Goal: Task Accomplishment & Management: Manage account settings

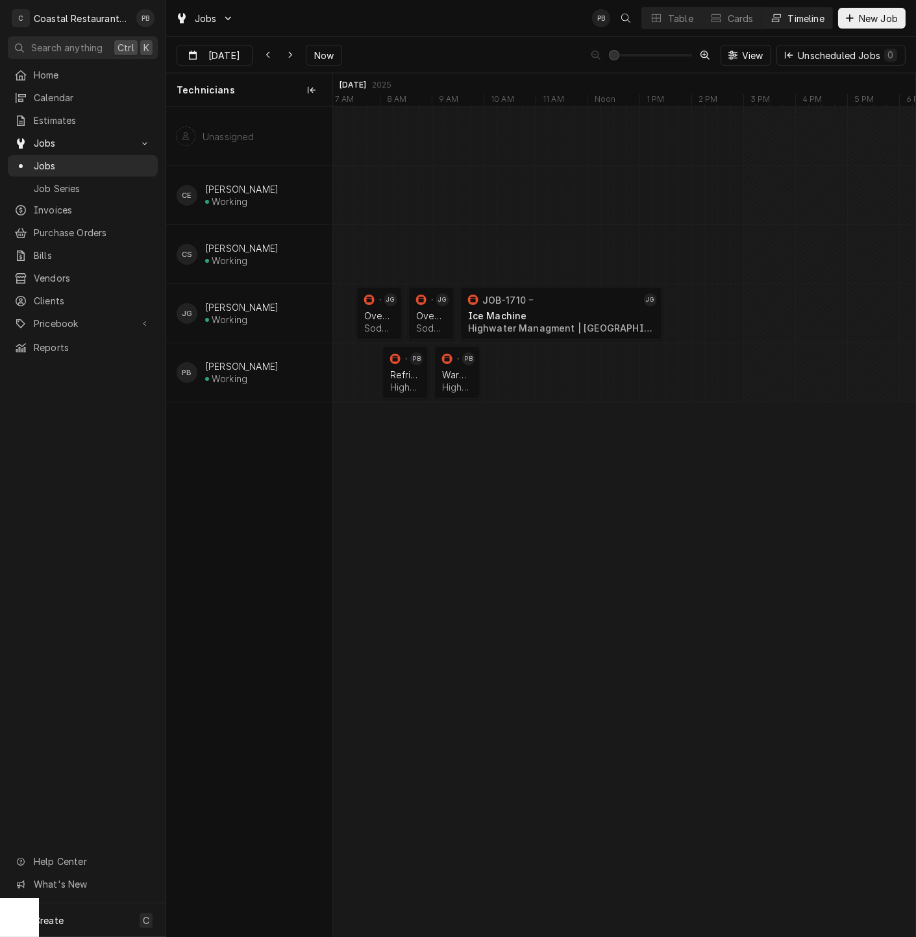
scroll to position [0, 11545]
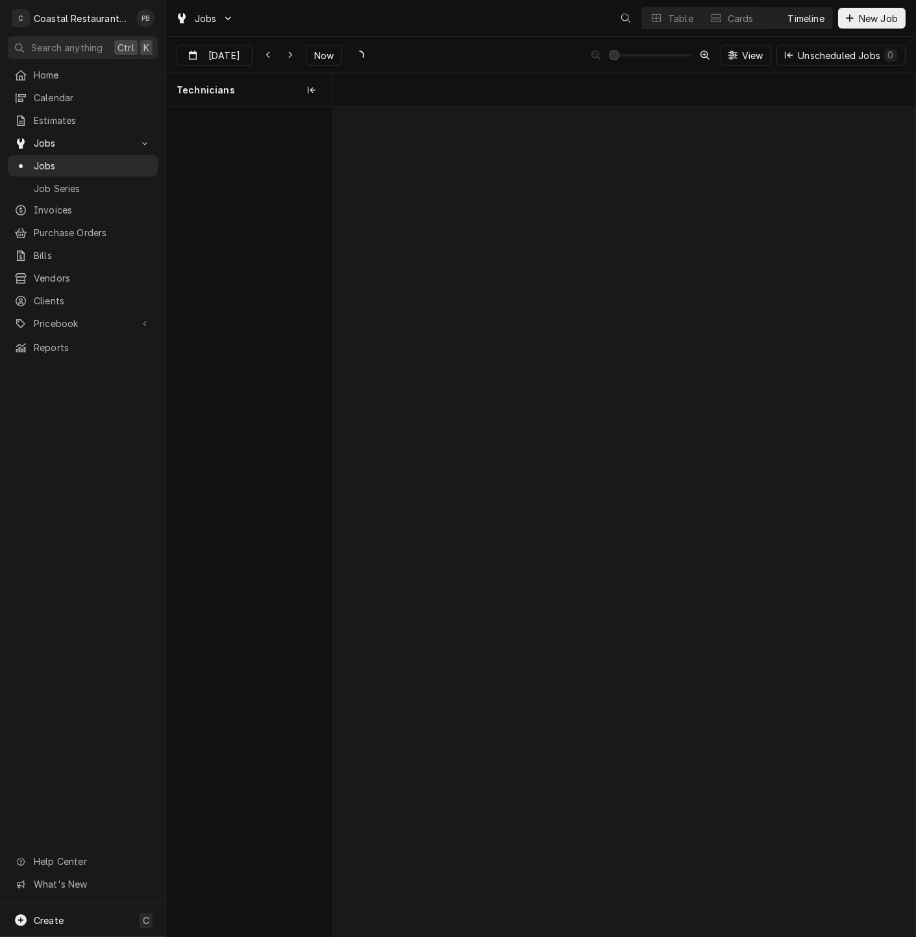
scroll to position [0, 11546]
click at [322, 51] on span "Now" at bounding box center [324, 56] width 25 height 14
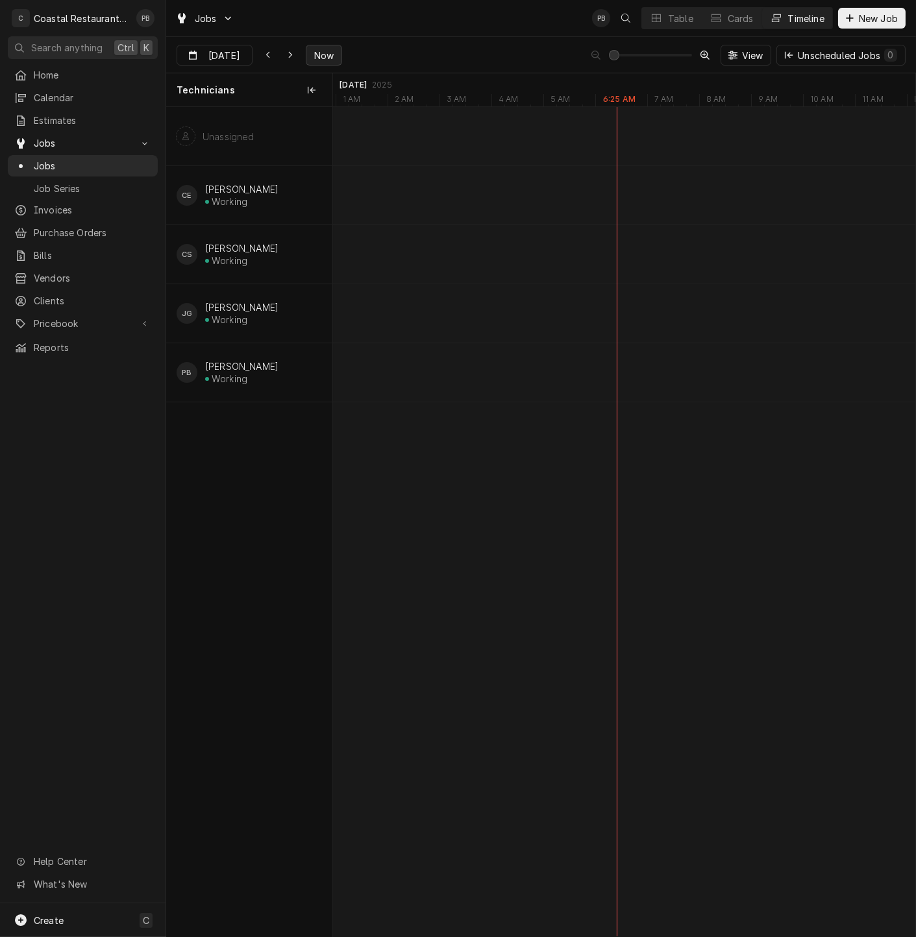
type input "Oct 13"
click at [319, 54] on span "Now" at bounding box center [324, 56] width 25 height 14
click at [668, 16] on div "Table" at bounding box center [680, 19] width 25 height 14
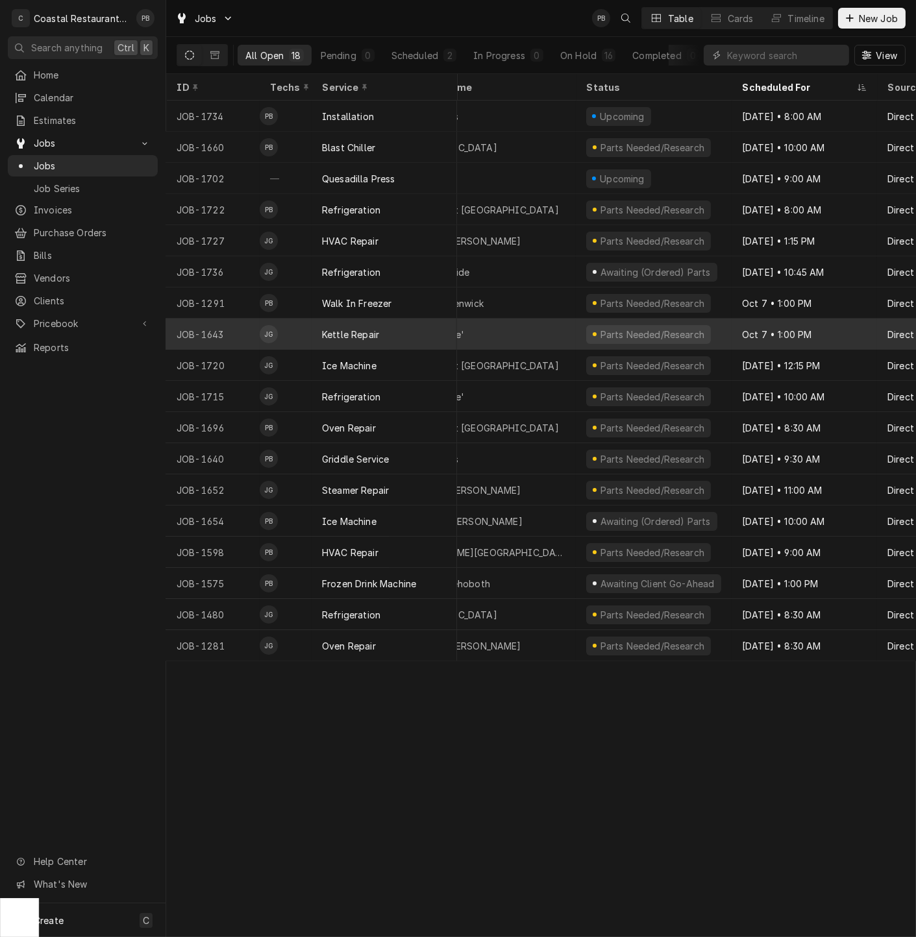
scroll to position [0, 0]
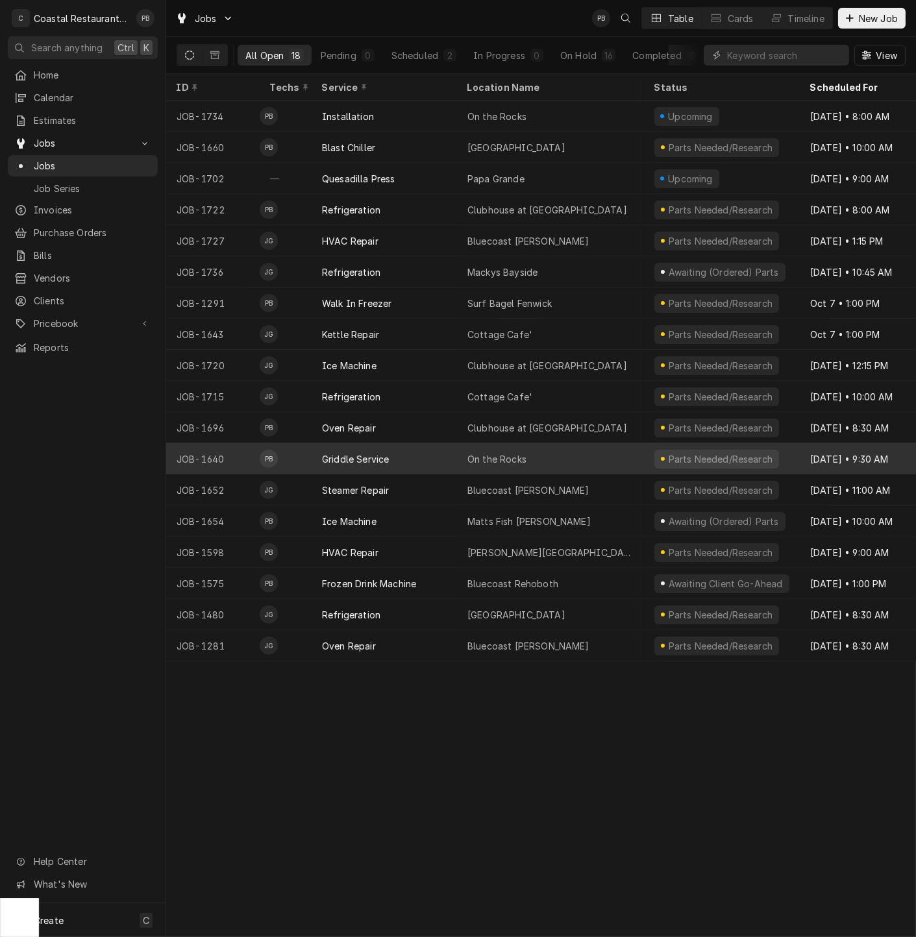
click at [429, 454] on div "Griddle Service" at bounding box center [384, 458] width 145 height 31
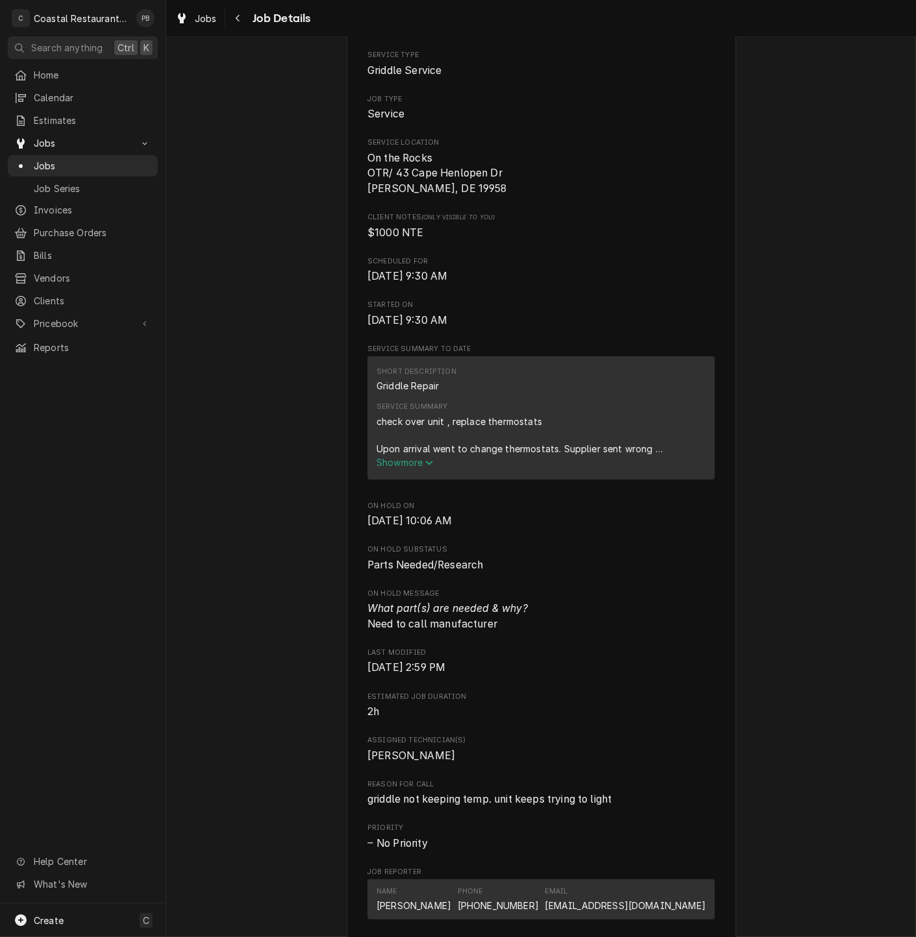
scroll to position [576, 0]
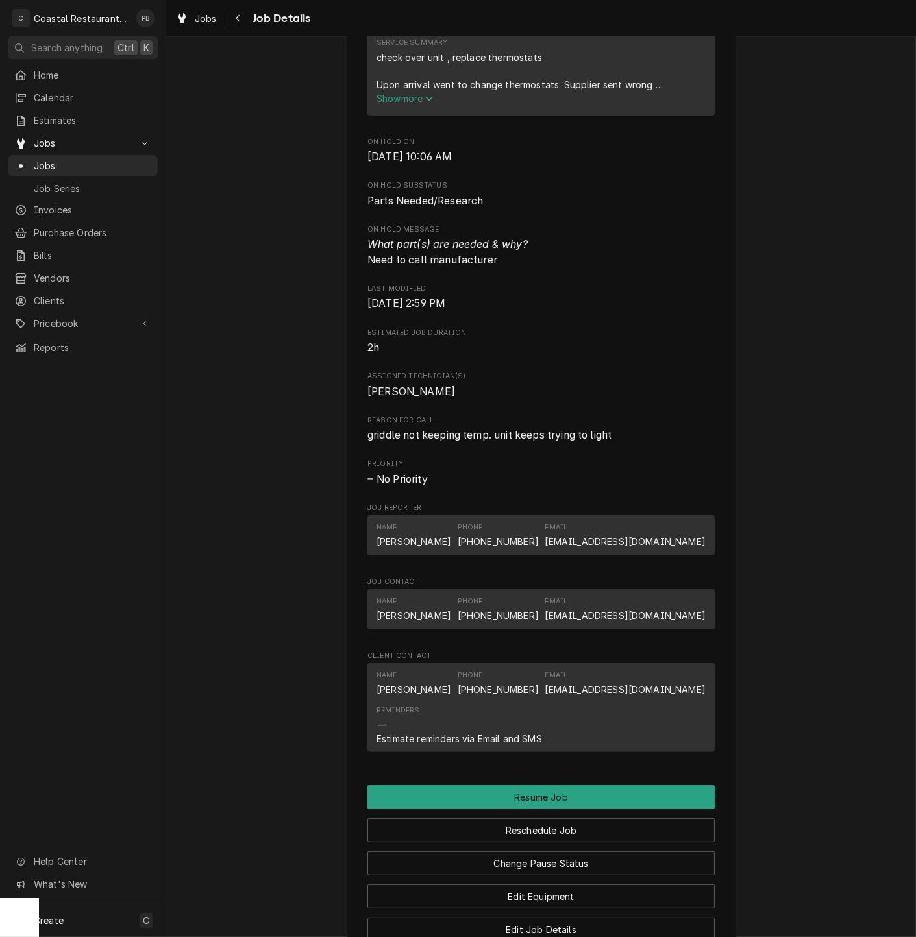
click at [404, 96] on span "Show more" at bounding box center [404, 98] width 57 height 11
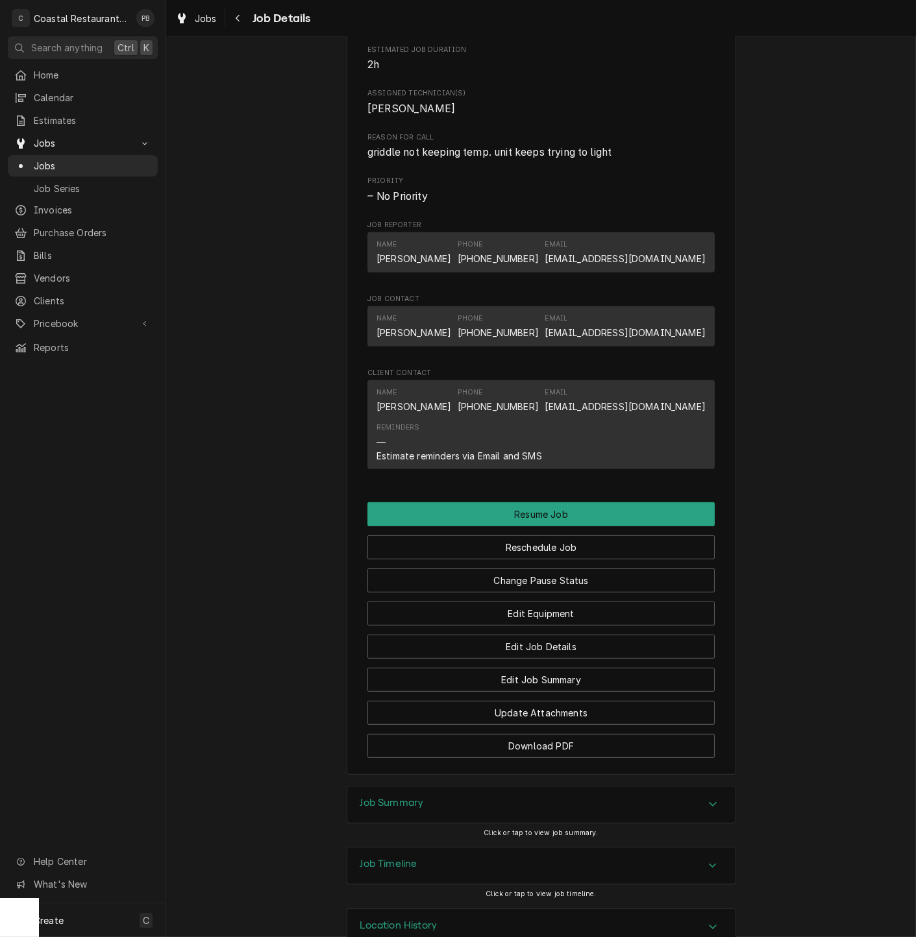
scroll to position [909, 0]
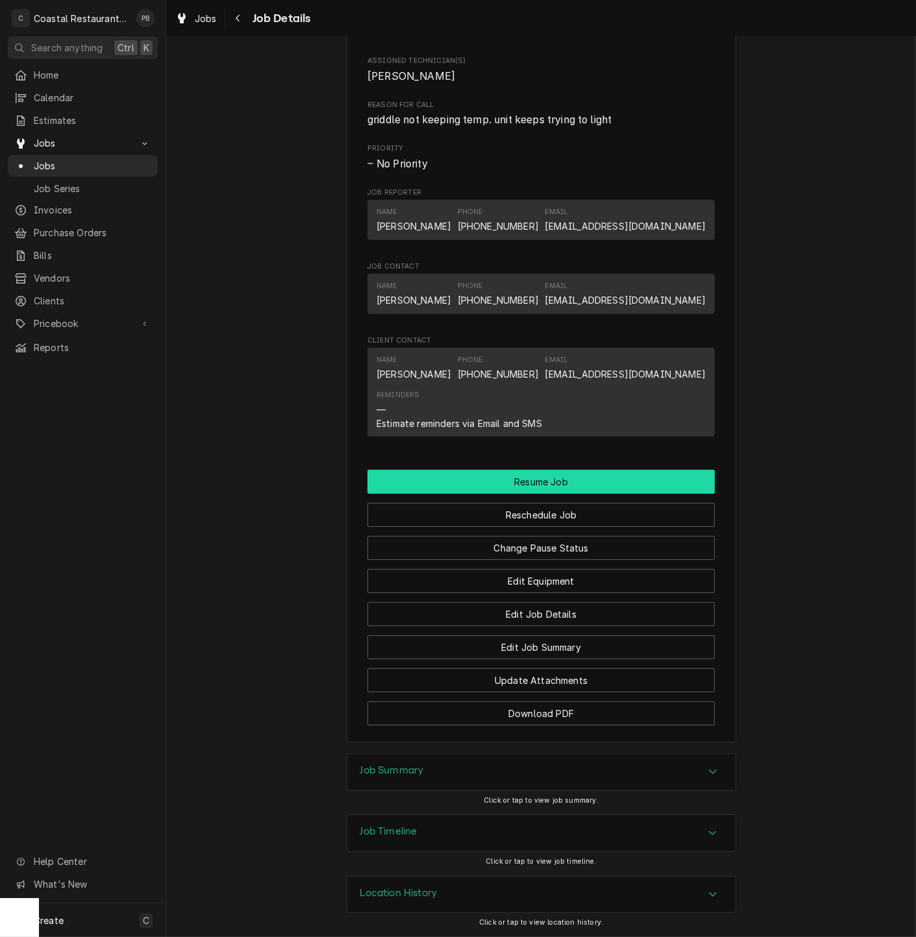
click at [548, 474] on button "Resume Job" at bounding box center [540, 482] width 347 height 24
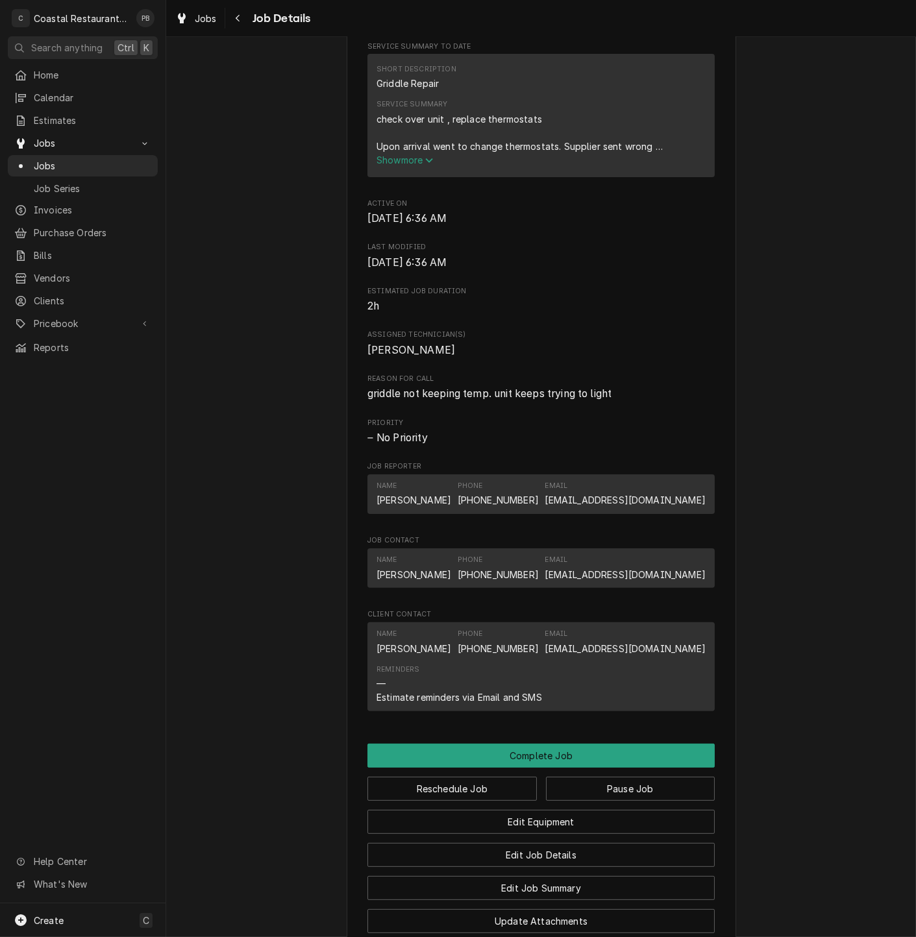
scroll to position [758, 0]
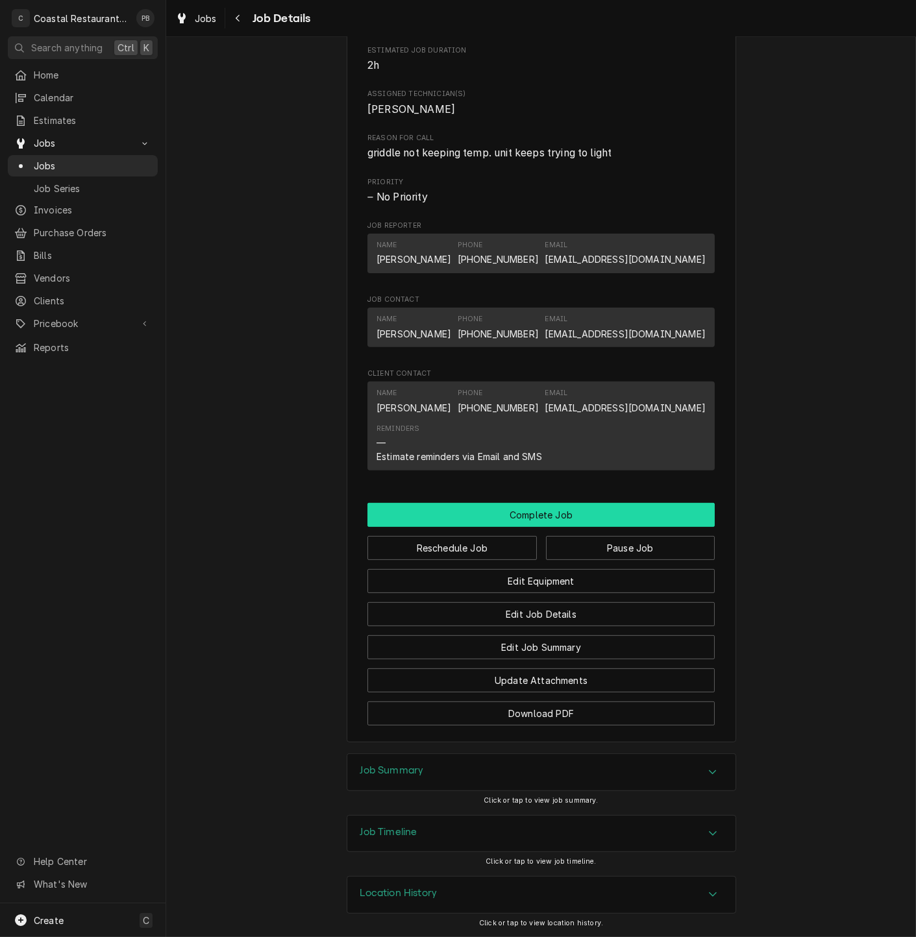
click at [571, 511] on button "Complete Job" at bounding box center [540, 515] width 347 height 24
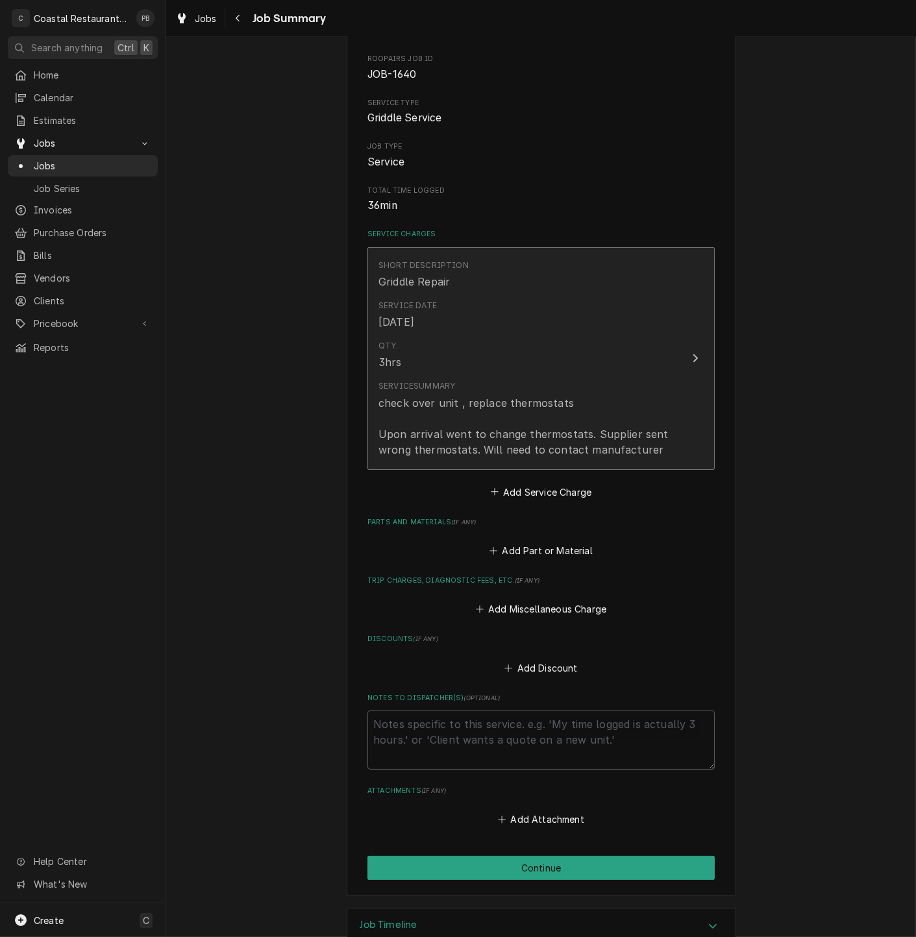
scroll to position [156, 0]
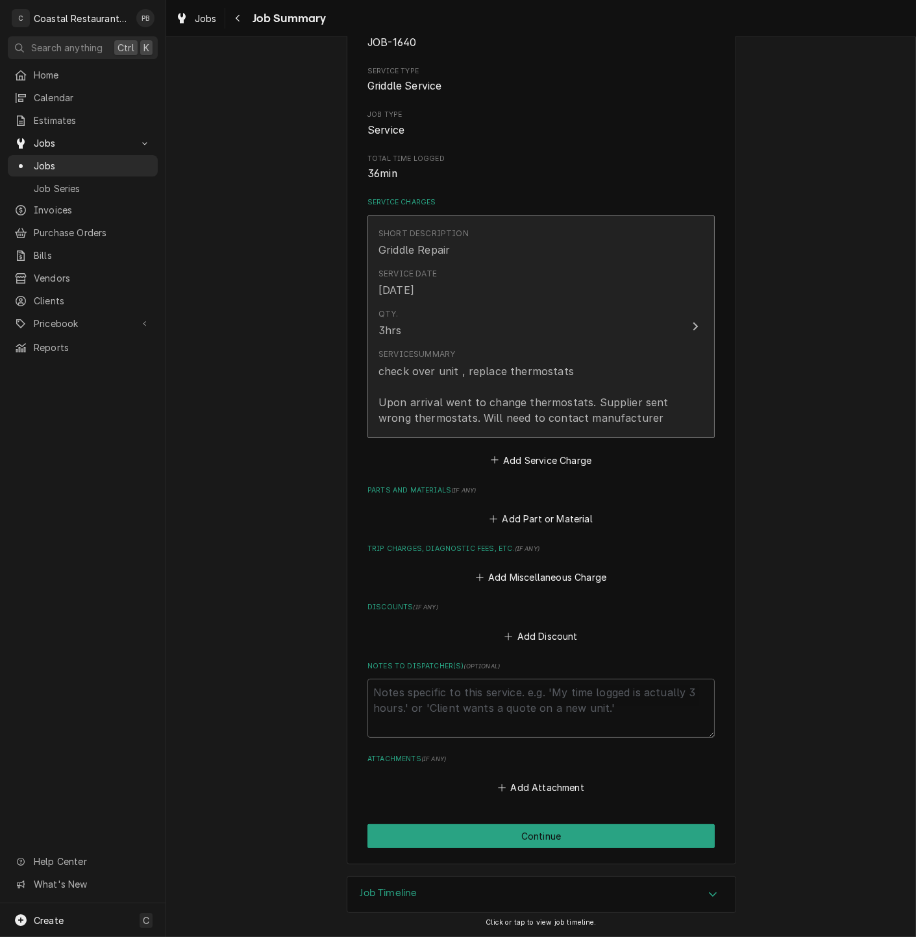
click at [687, 319] on div "Update Line Item" at bounding box center [695, 327] width 17 height 16
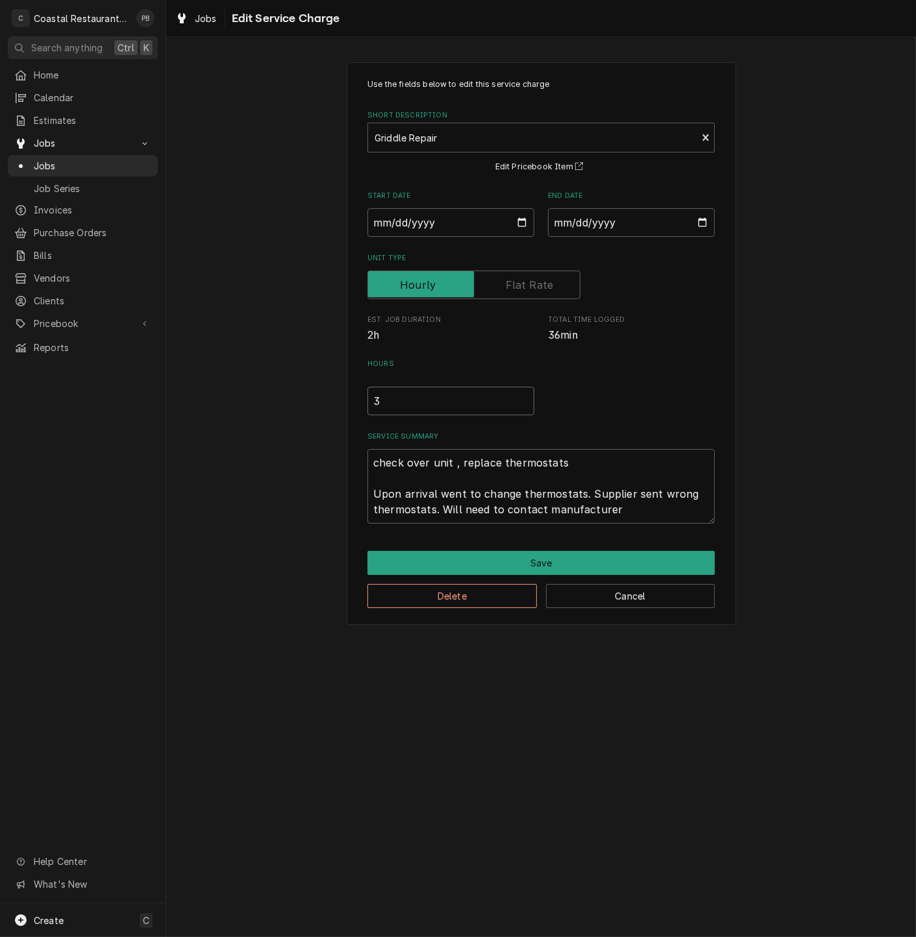
drag, startPoint x: 400, startPoint y: 402, endPoint x: 331, endPoint y: 398, distance: 68.9
click at [331, 398] on div "Use the fields below to edit this service charge Short Description Griddle Repa…" at bounding box center [541, 343] width 750 height 585
type textarea "x"
type input "1"
drag, startPoint x: 623, startPoint y: 511, endPoint x: 349, endPoint y: 455, distance: 280.2
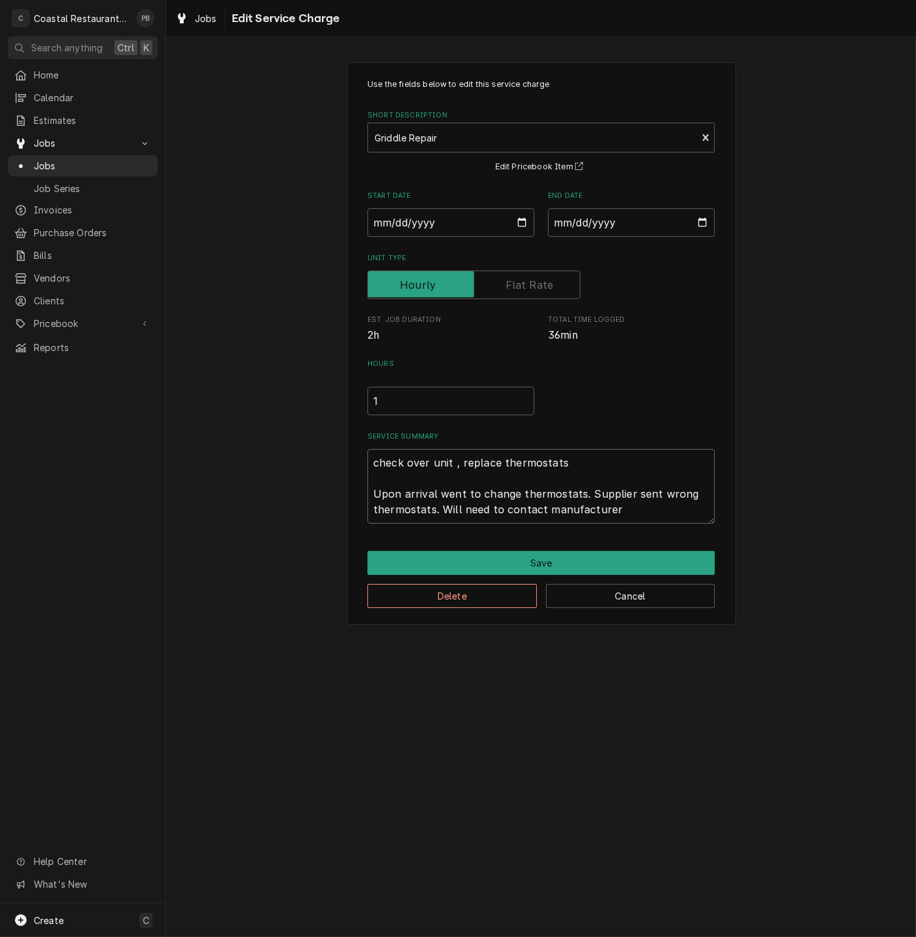
click at [349, 455] on div "Use the fields below to edit this service charge Short Description Griddle Repa…" at bounding box center [541, 343] width 389 height 563
click at [623, 497] on textarea "check over unit , replace thermostats Upon arrival went to change thermostats. …" at bounding box center [540, 486] width 347 height 75
drag, startPoint x: 623, startPoint y: 512, endPoint x: 459, endPoint y: 465, distance: 170.7
click at [459, 465] on textarea "check over unit , replace thermostats Upon arrival went to change thermostats. …" at bounding box center [540, 486] width 347 height 75
type textarea "x"
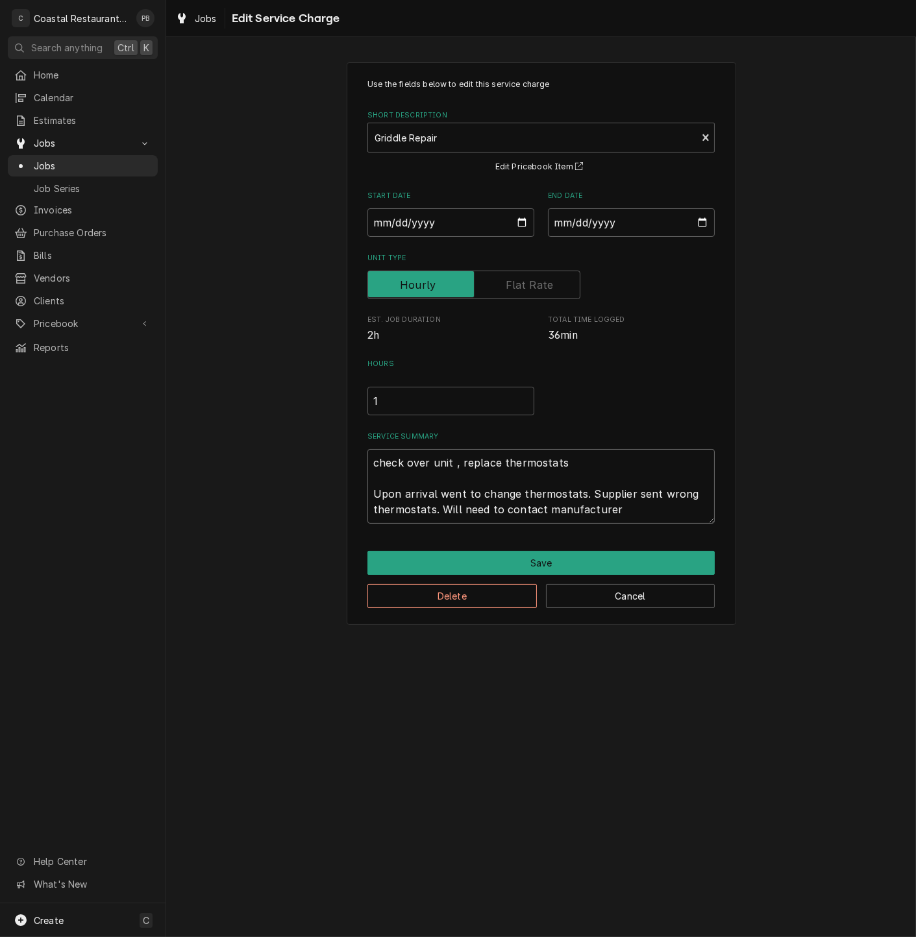
type textarea "check over unit ,"
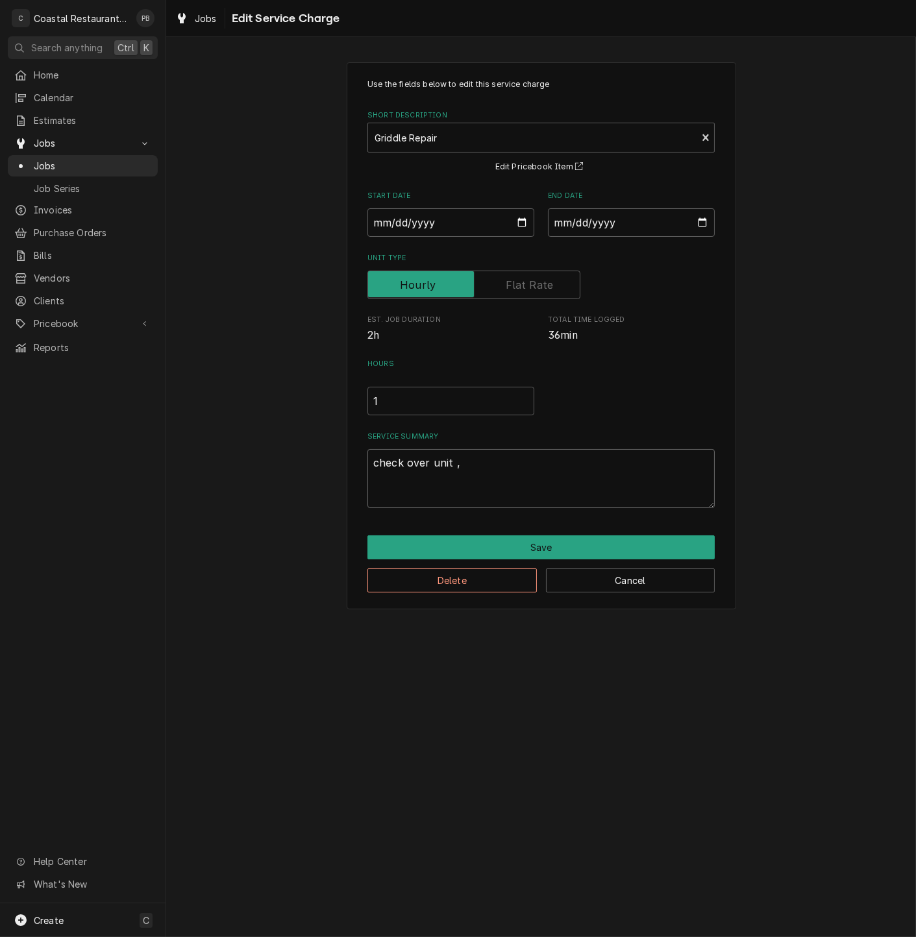
type textarea "x"
type textarea "check over unit ,"
type textarea "x"
type textarea "check over unit"
type textarea "x"
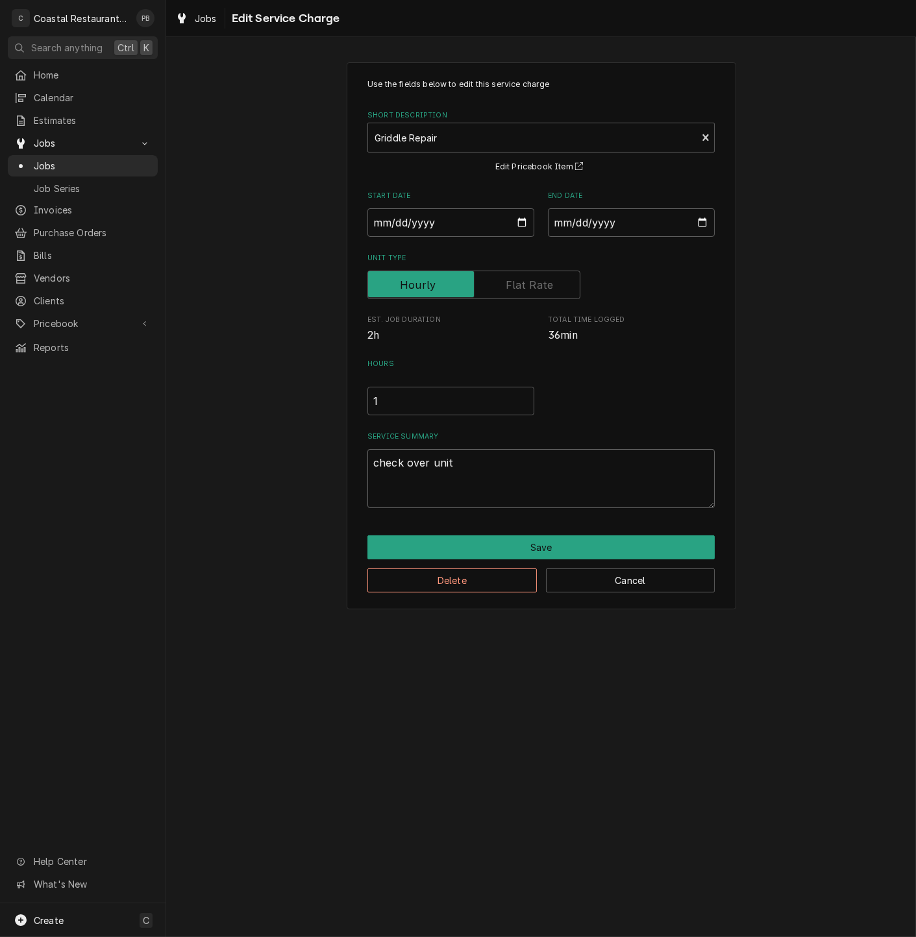
type textarea "check over unit"
type textarea "x"
type textarea "check over uni"
type textarea "x"
type textarea "check over un"
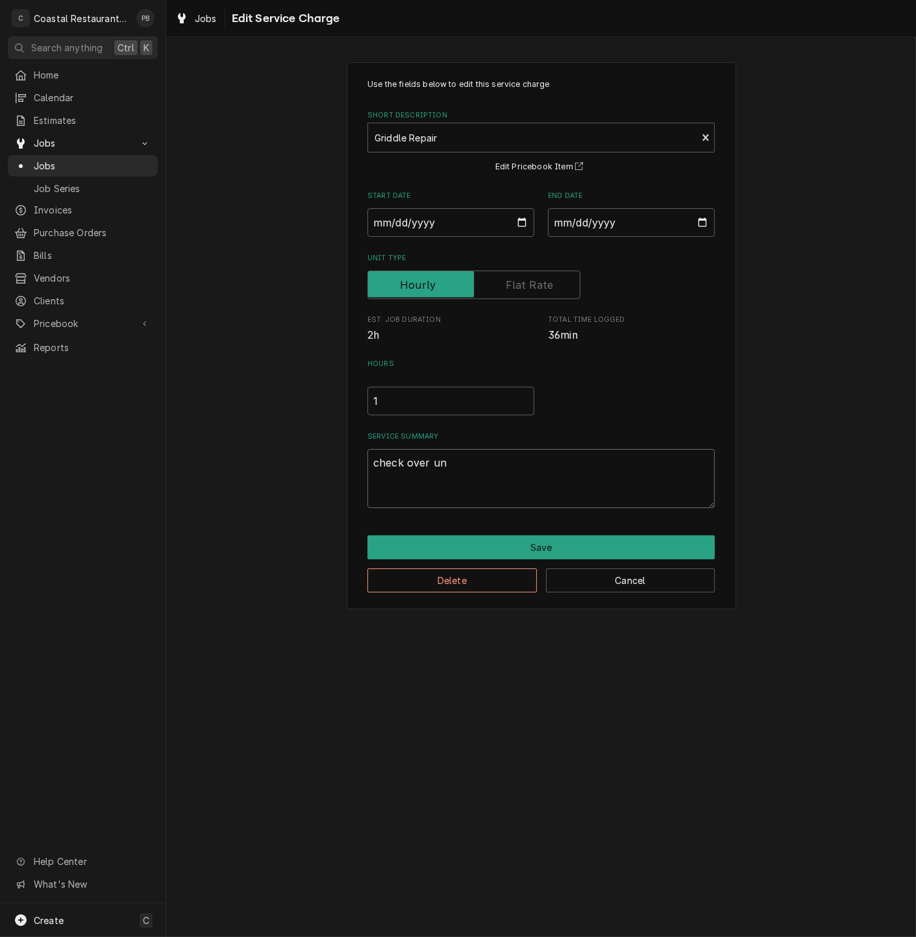
type textarea "x"
type textarea "check over u"
type textarea "x"
type textarea "check over"
type textarea "x"
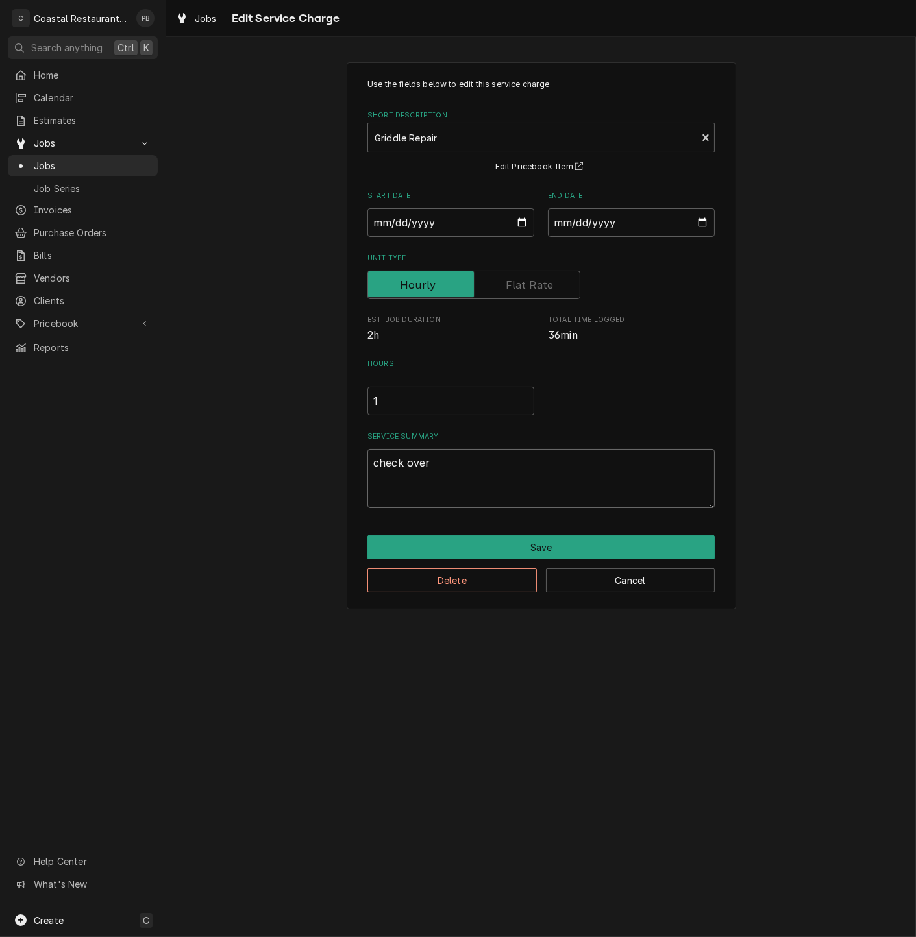
type textarea "check over"
type textarea "x"
type textarea "check ove"
type textarea "x"
type textarea "check ov"
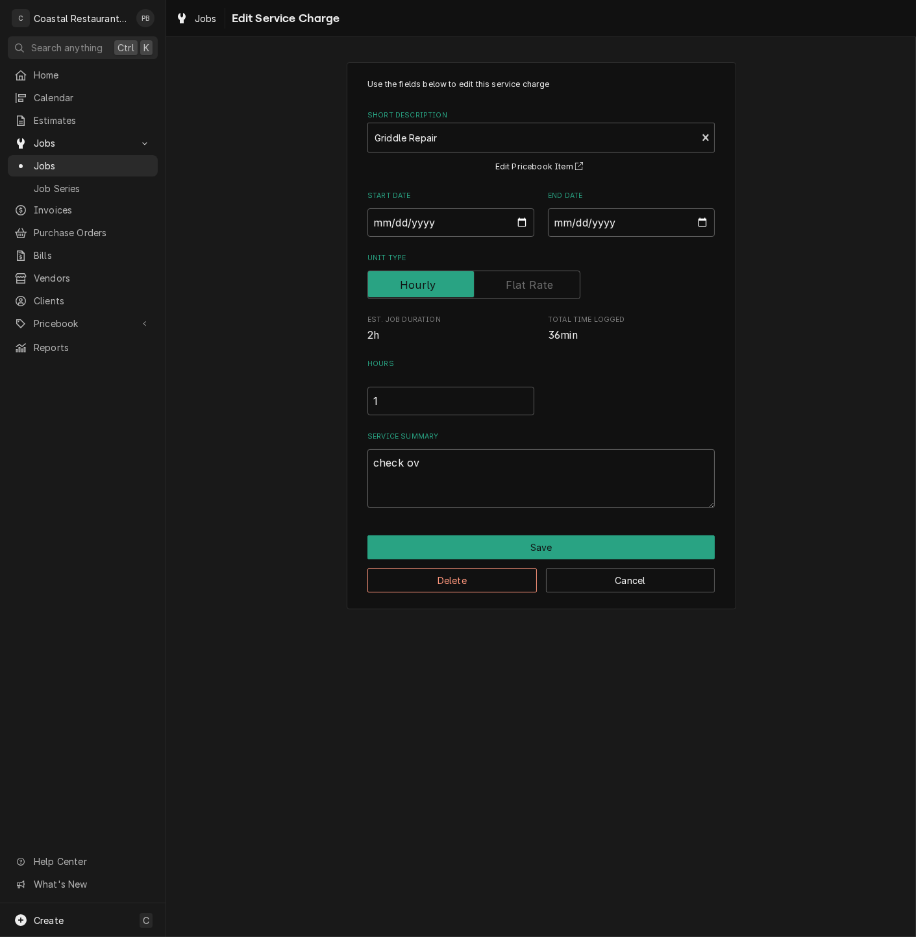
type textarea "x"
type textarea "check o"
type textarea "x"
type textarea "check"
type textarea "x"
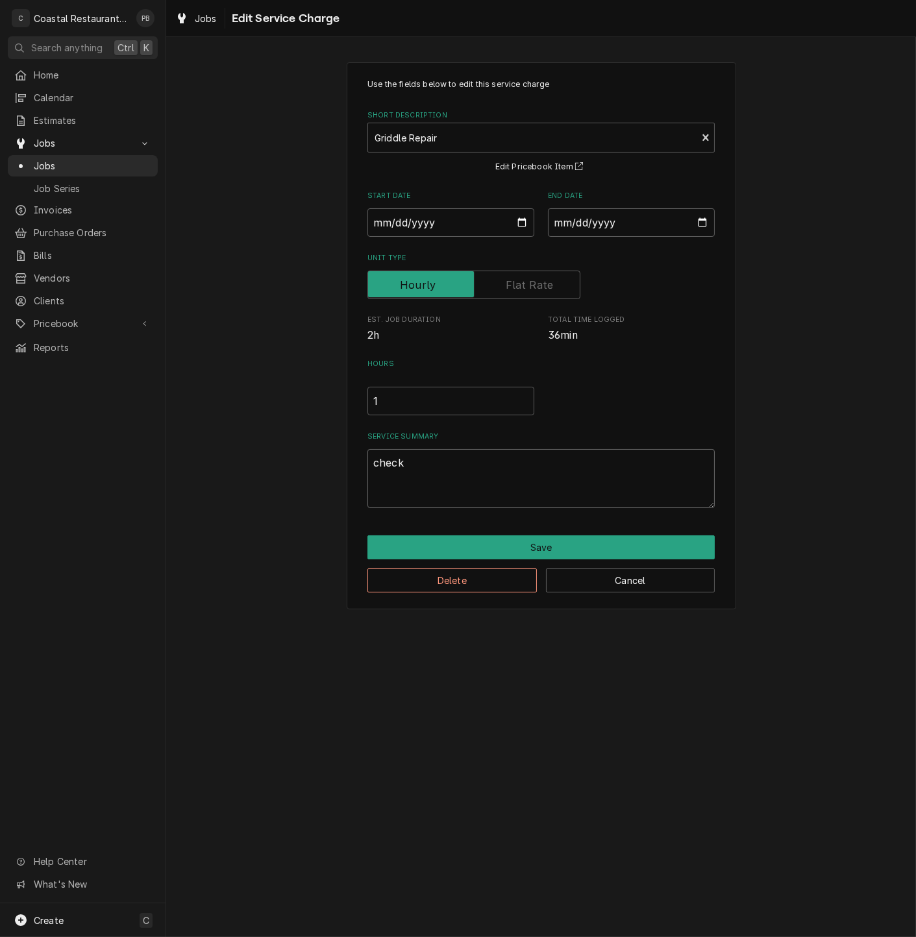
type textarea "check"
type textarea "x"
type textarea "chec"
type textarea "x"
type textarea "che"
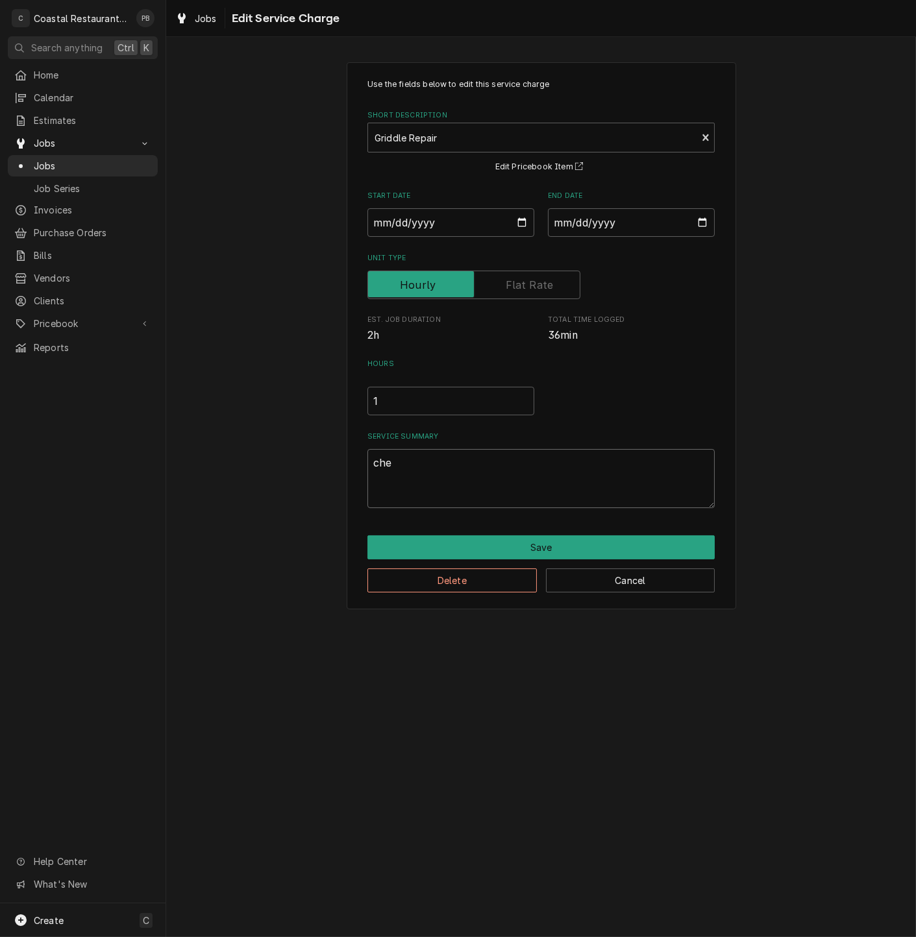
type textarea "x"
type textarea "ch"
type textarea "x"
type textarea "c"
type textarea "x"
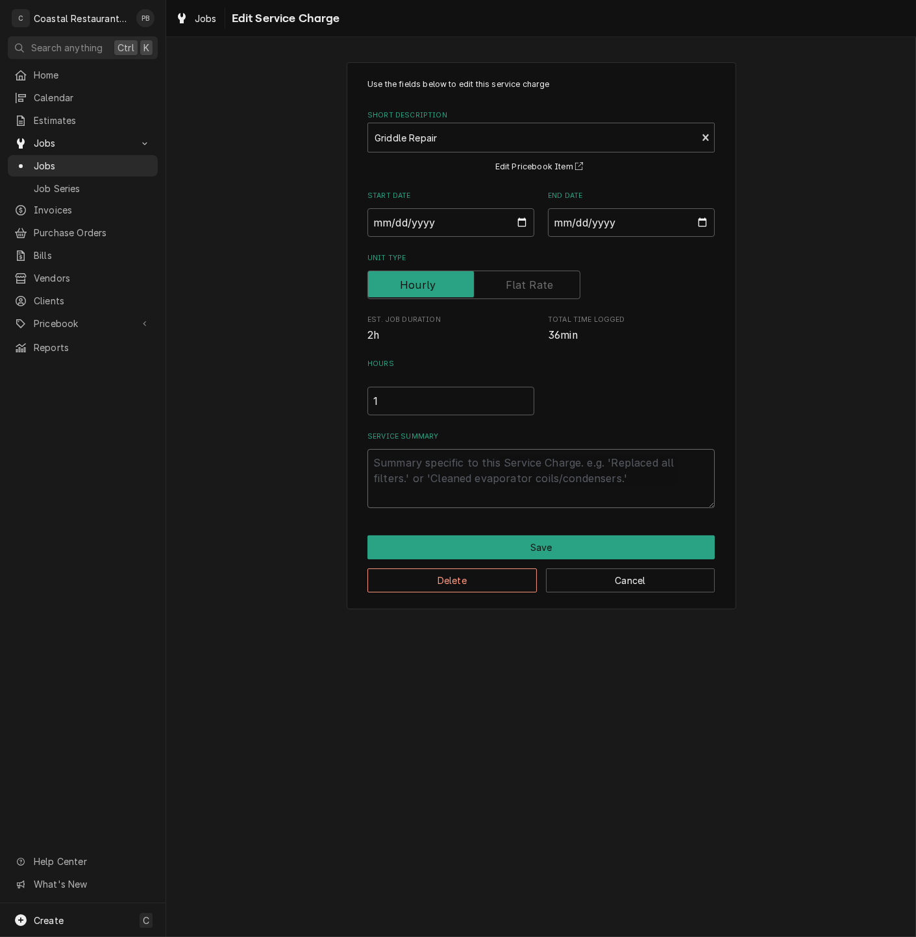
type textarea "x"
type textarea "w"
type textarea "x"
type textarea "we"
type textarea "x"
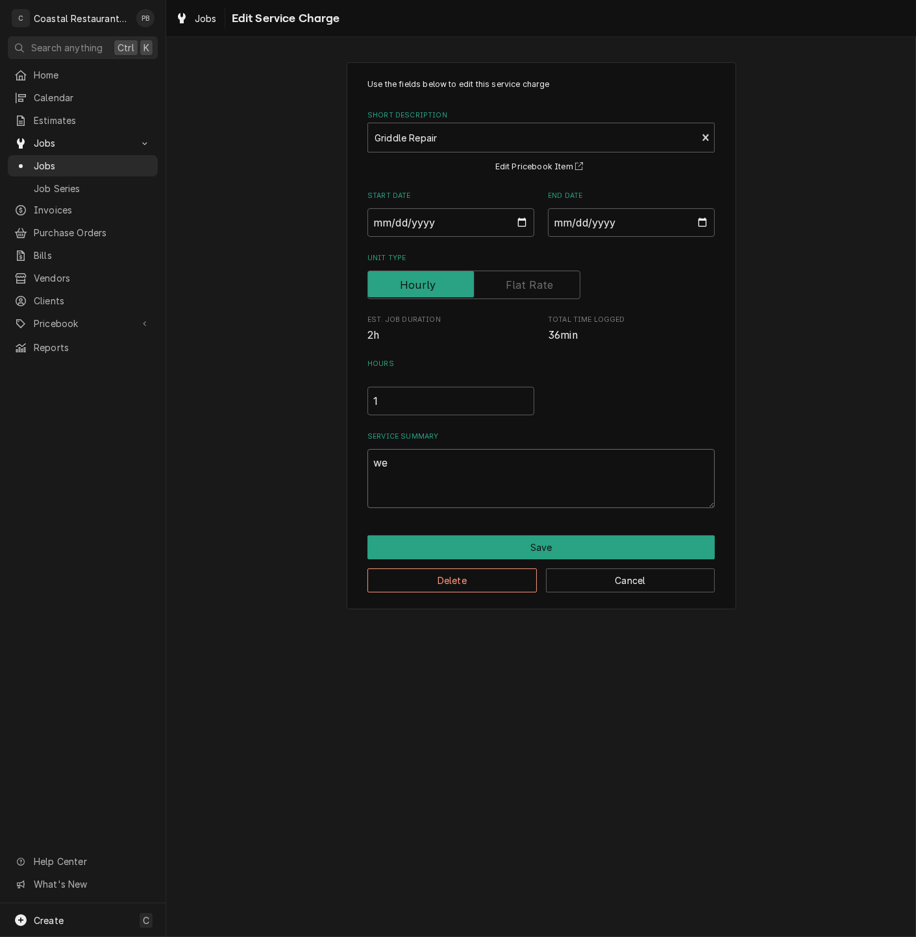
type textarea "wen"
type textarea "x"
type textarea "went"
type textarea "x"
type textarea "went"
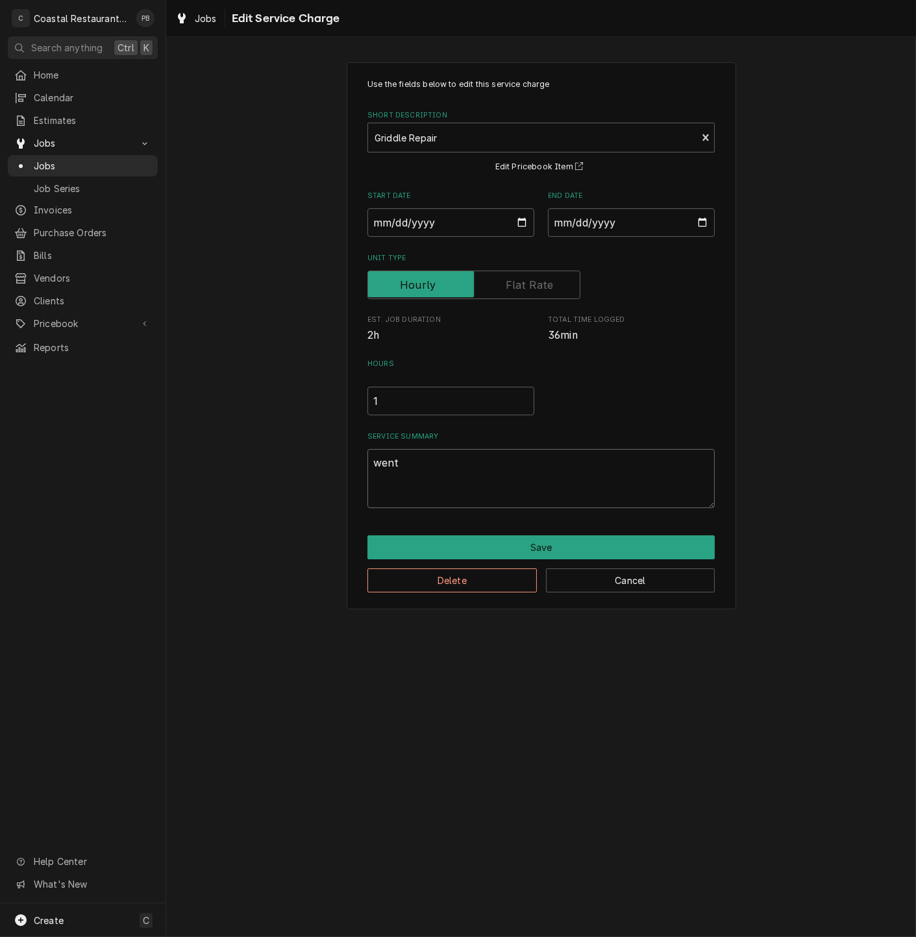
type textarea "x"
type textarea "went to"
type textarea "x"
type textarea "went to"
type textarea "x"
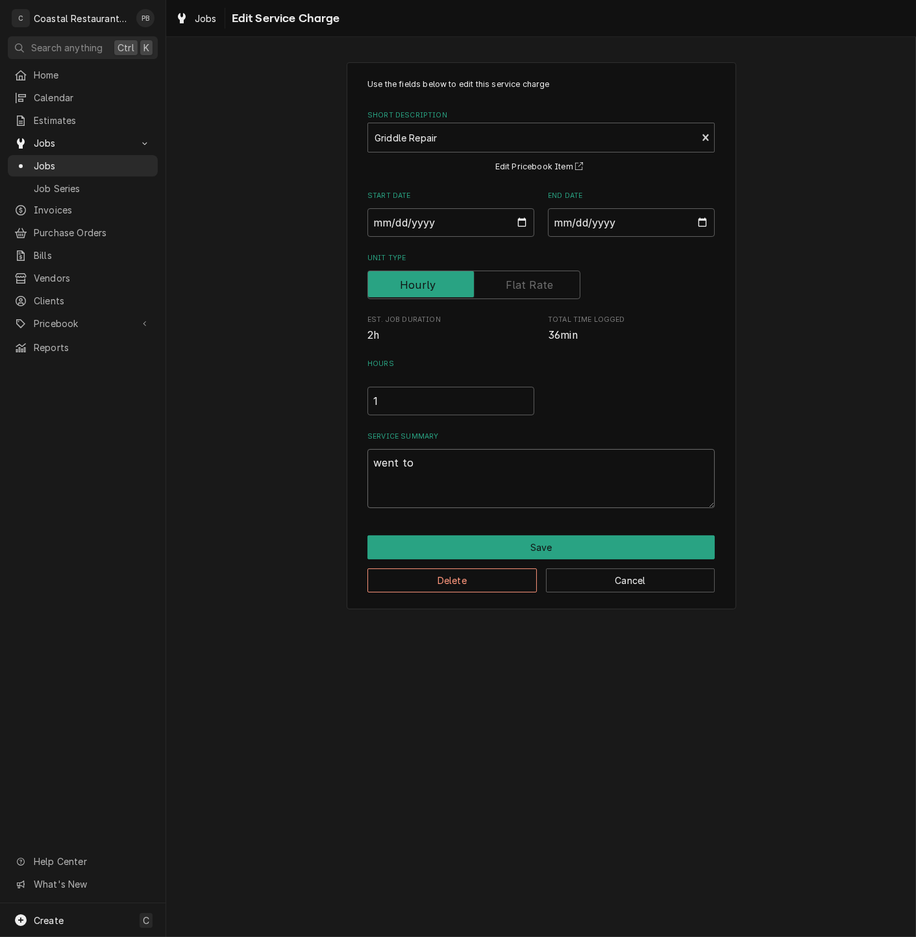
type textarea "went to r"
type textarea "x"
type textarea "went to re"
type textarea "x"
type textarea "went to rep"
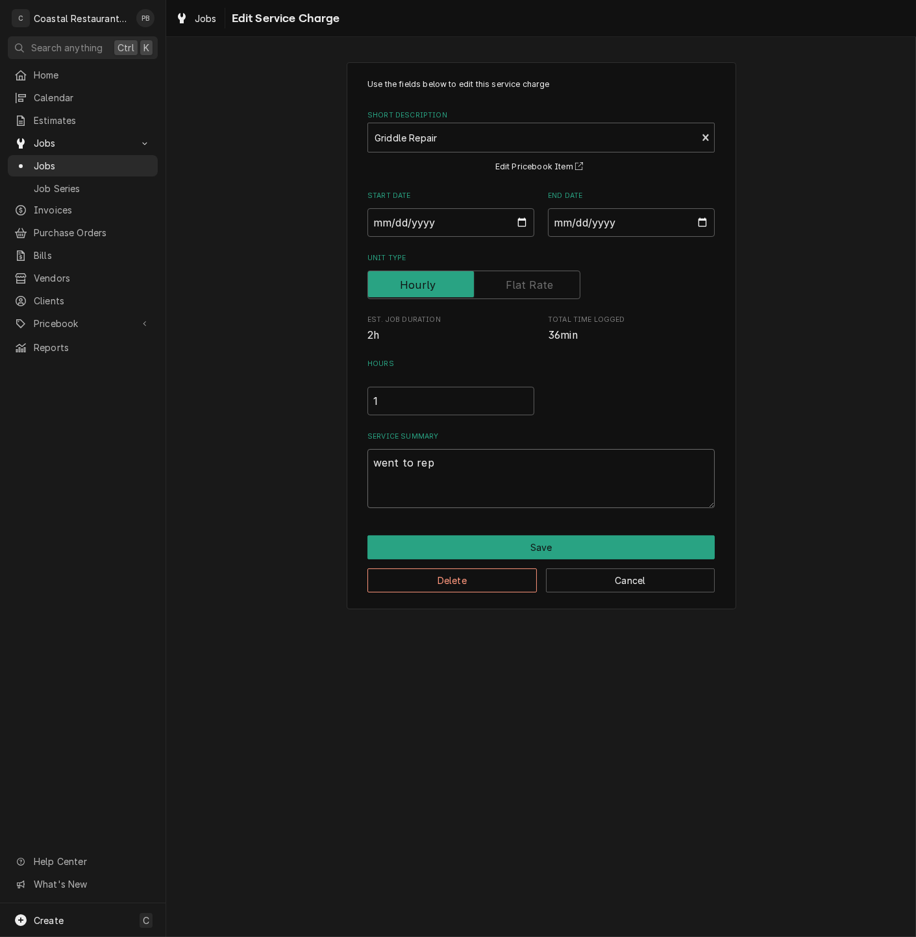
type textarea "x"
type textarea "went to repl"
type textarea "x"
type textarea "went to repla"
type textarea "x"
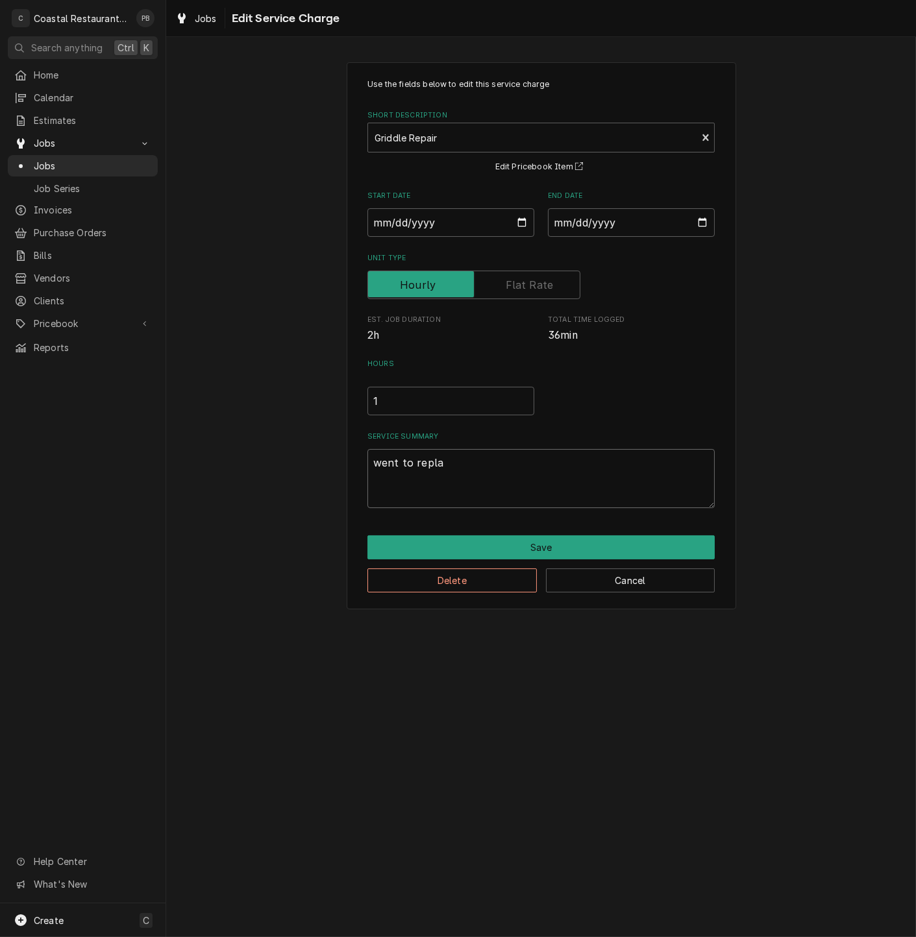
type textarea "went to replac"
type textarea "x"
type textarea "went to replace"
type textarea "x"
type textarea "went to replace u"
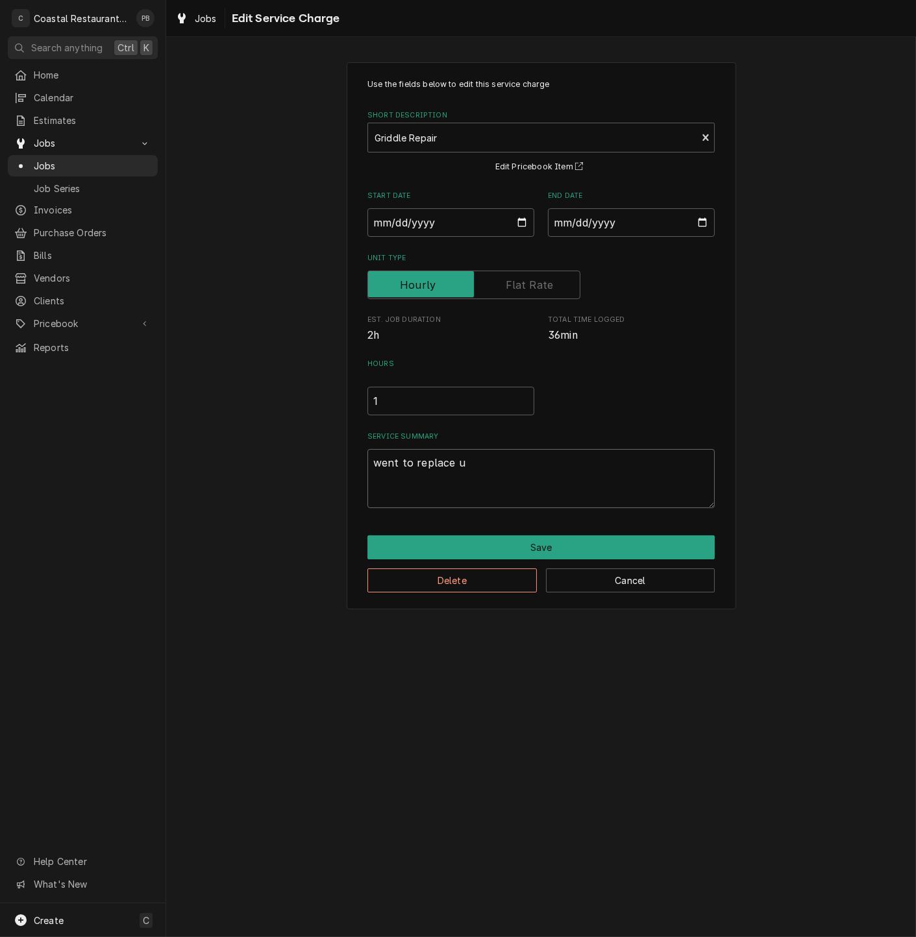
type textarea "x"
type textarea "went to replace un"
type textarea "x"
type textarea "went to replace uni"
type textarea "x"
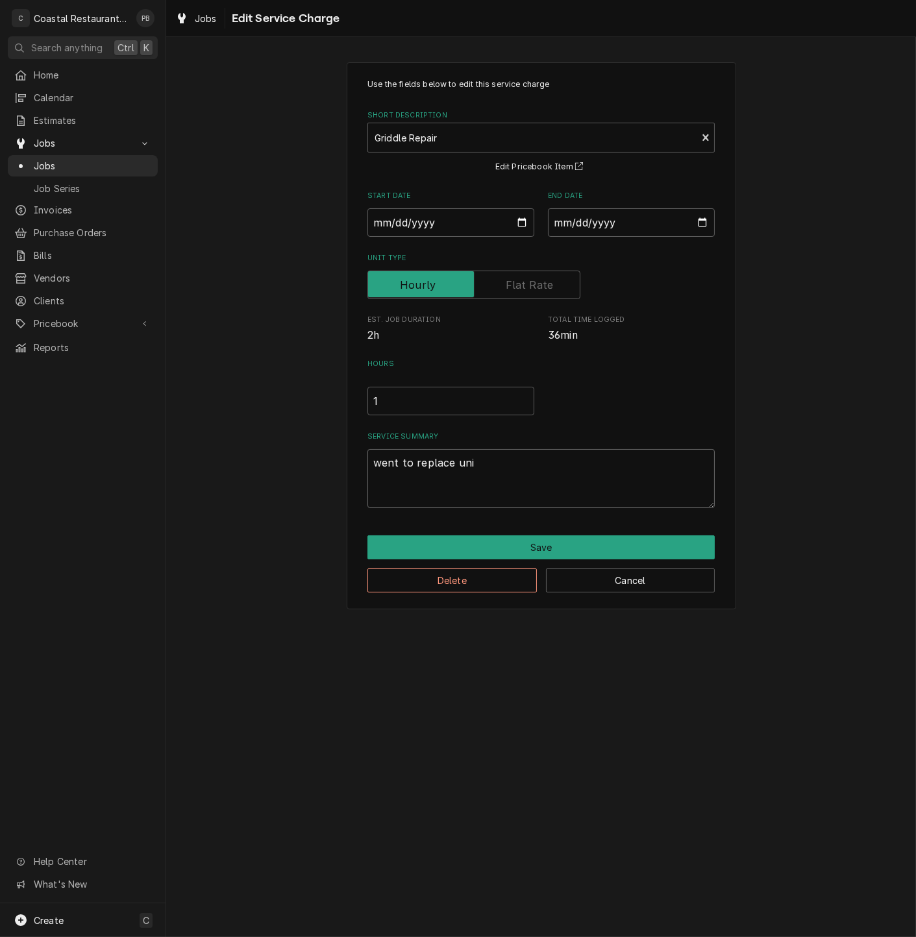
type textarea "went to replace unit"
type textarea "x"
type textarea "went to replace uni"
type textarea "x"
type textarea "went to replace un"
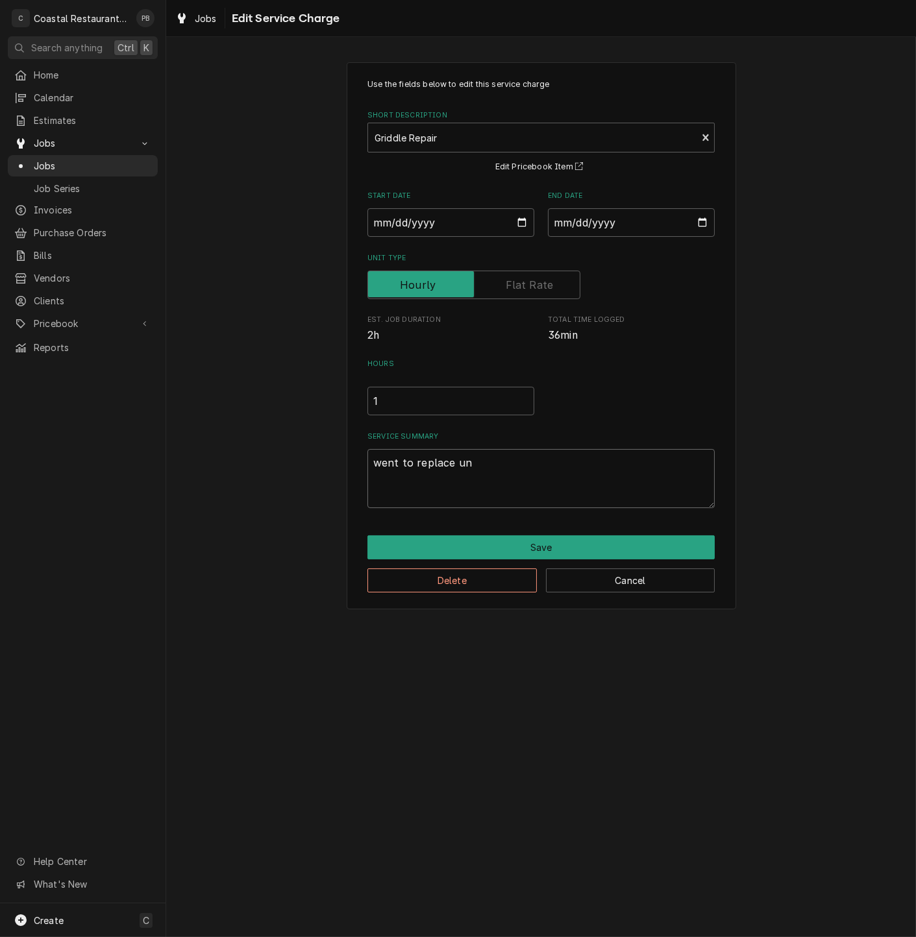
type textarea "x"
type textarea "went to replace u"
type textarea "x"
type textarea "went to replace"
type textarea "x"
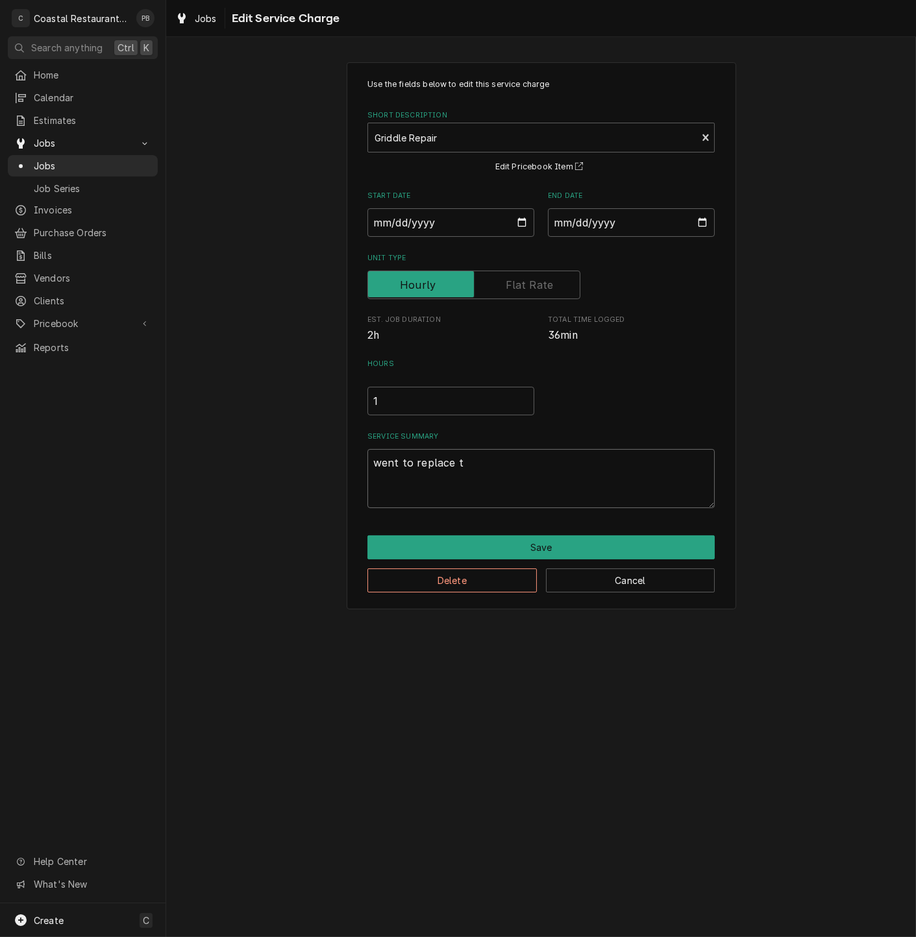
type textarea "went to replace th"
type textarea "x"
type textarea "went to replace the"
type textarea "x"
type textarea "went to replace ther"
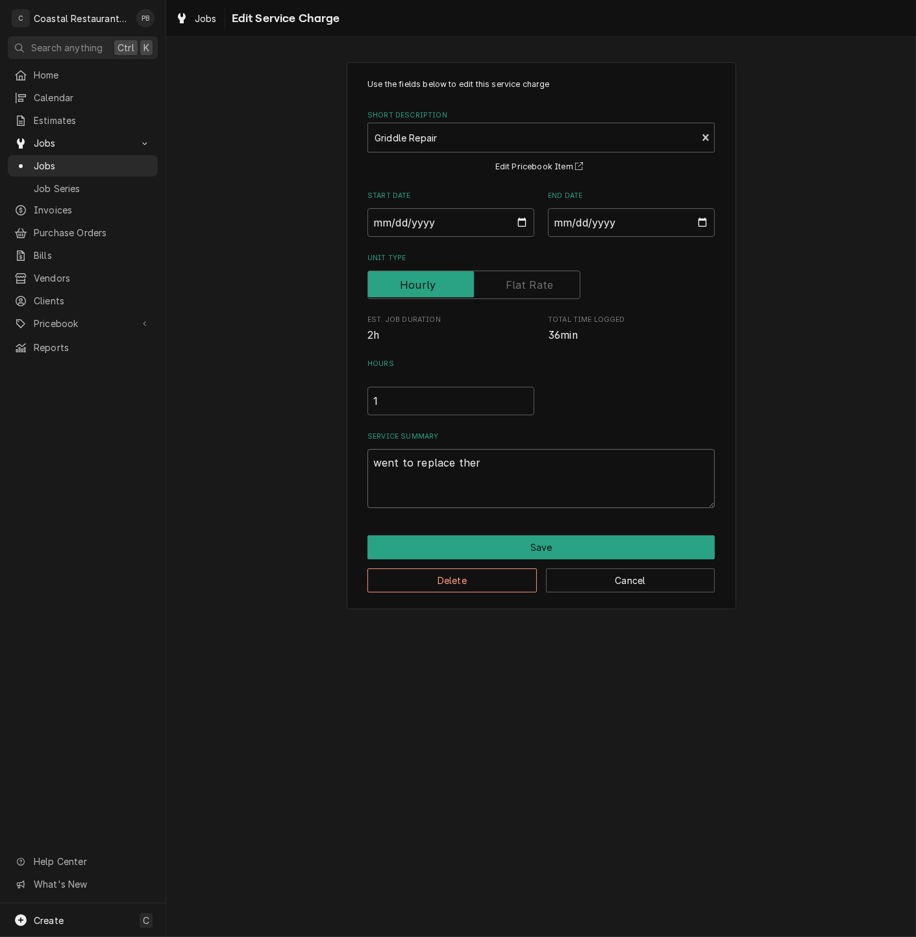
type textarea "x"
type textarea "went to replace therm"
type textarea "x"
type textarea "went to replace thermo"
type textarea "x"
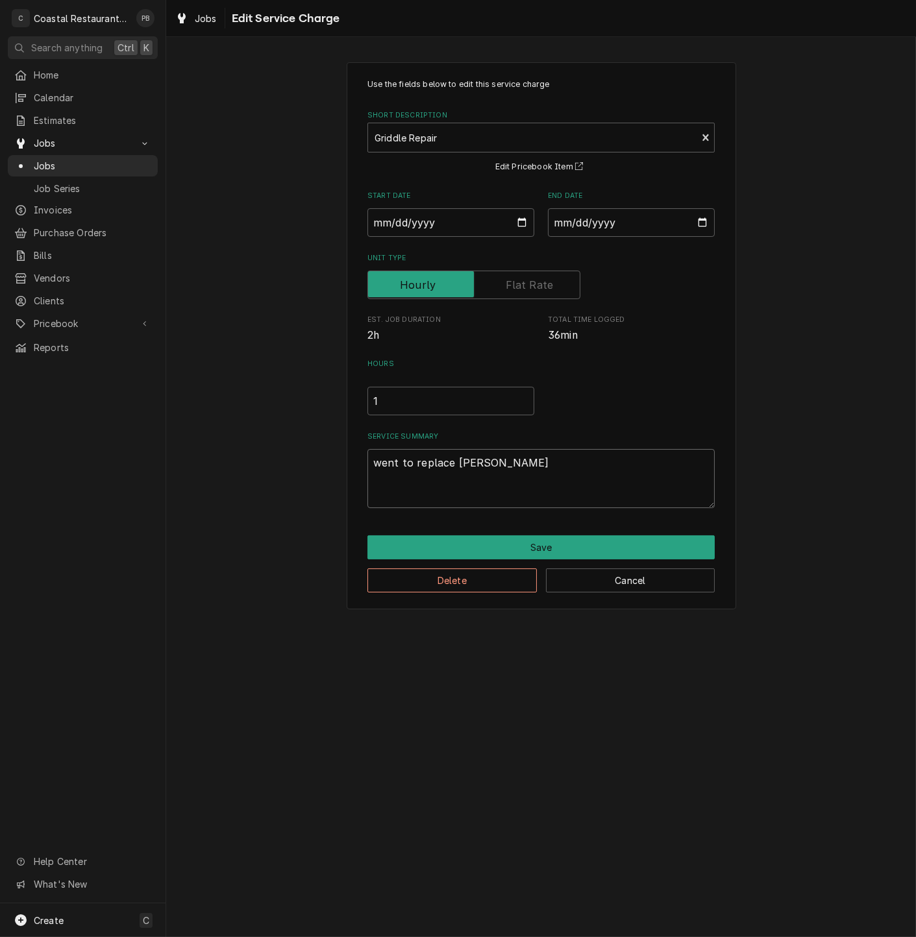
type textarea "went to replace thermos"
type textarea "x"
type textarea "went to replace thermost"
type textarea "x"
type textarea "went to replace thermosta"
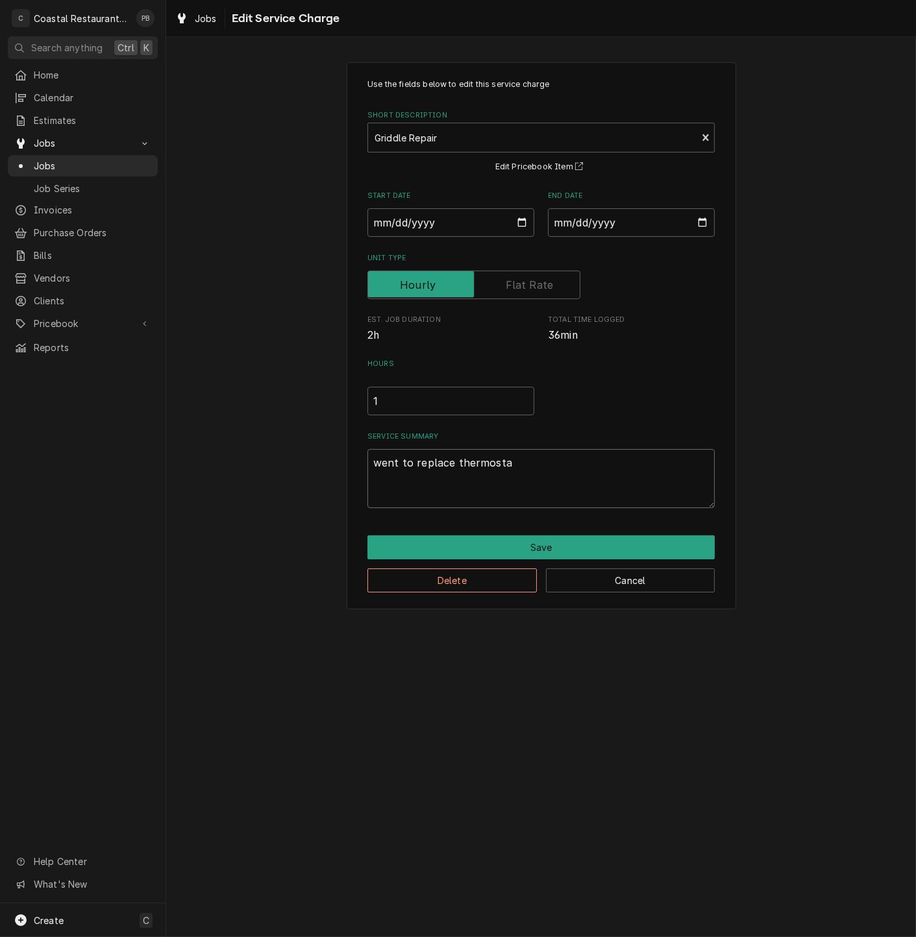
type textarea "x"
type textarea "went to replace thermostat"
type textarea "x"
type textarea "went to replace thermostats"
type textarea "x"
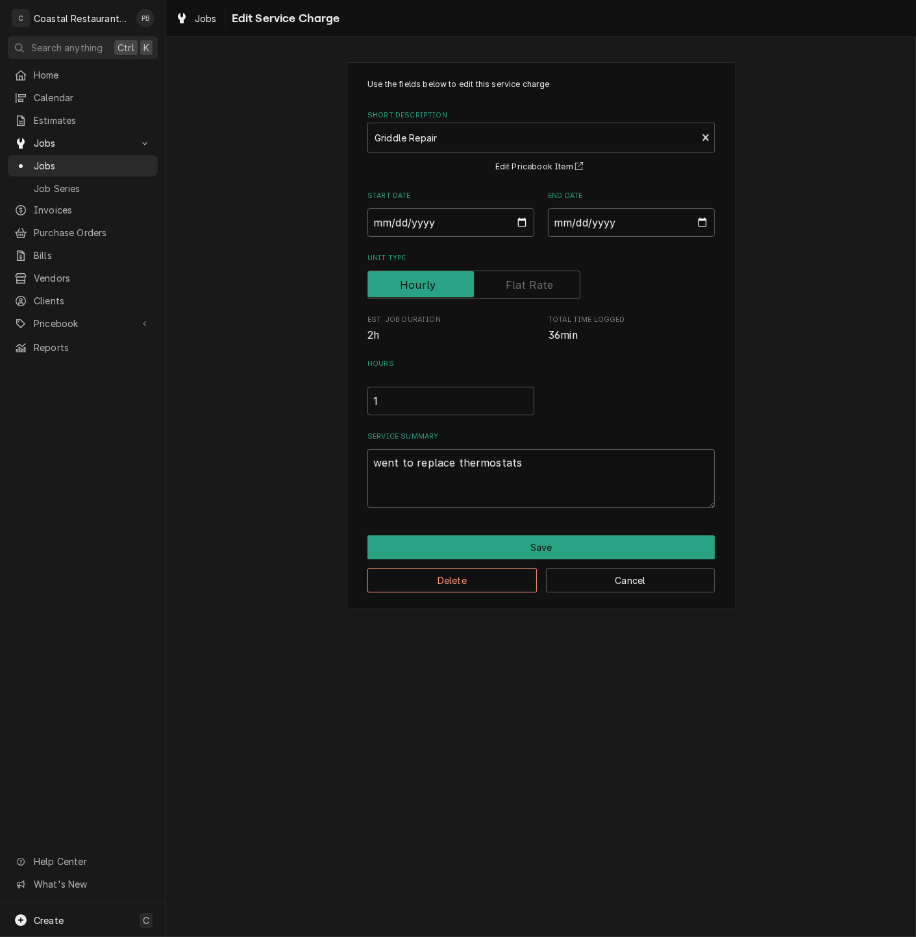
type textarea "went to replace thermostats a"
type textarea "x"
type textarea "went to replace thermostats an"
type textarea "x"
type textarea "went to replace thermostats and"
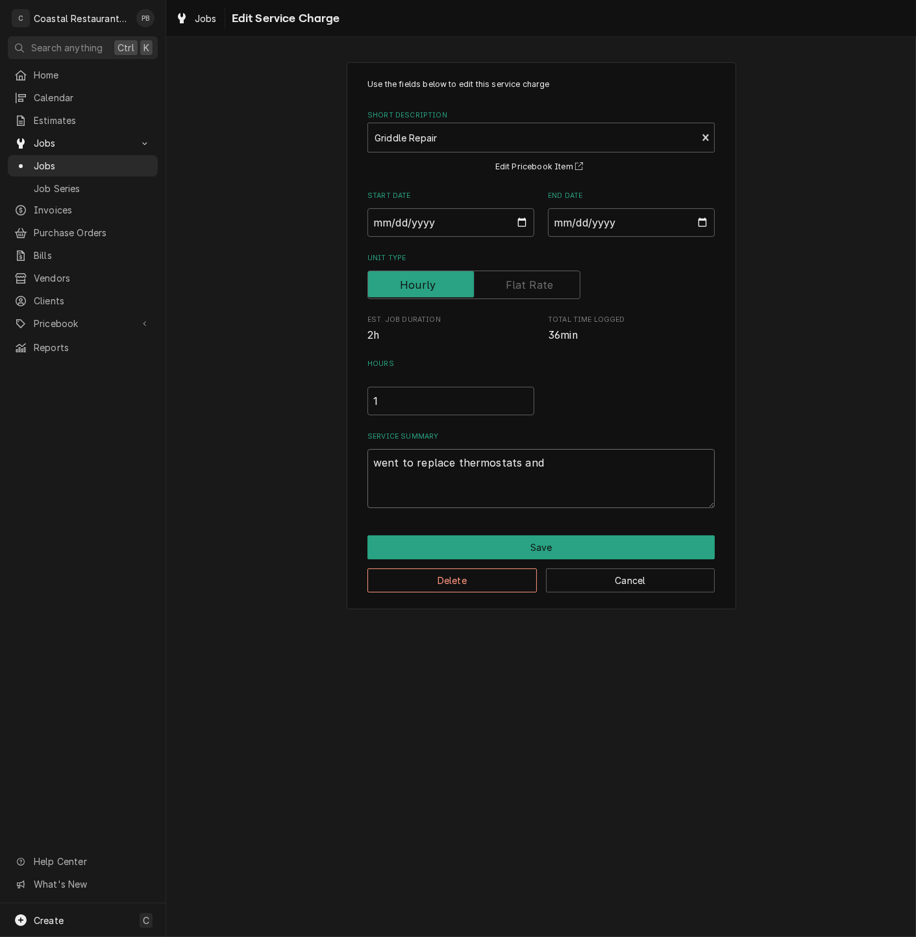
type textarea "x"
type textarea "went to replace thermostats and"
type textarea "x"
type textarea "went to replace thermostats and u"
type textarea "x"
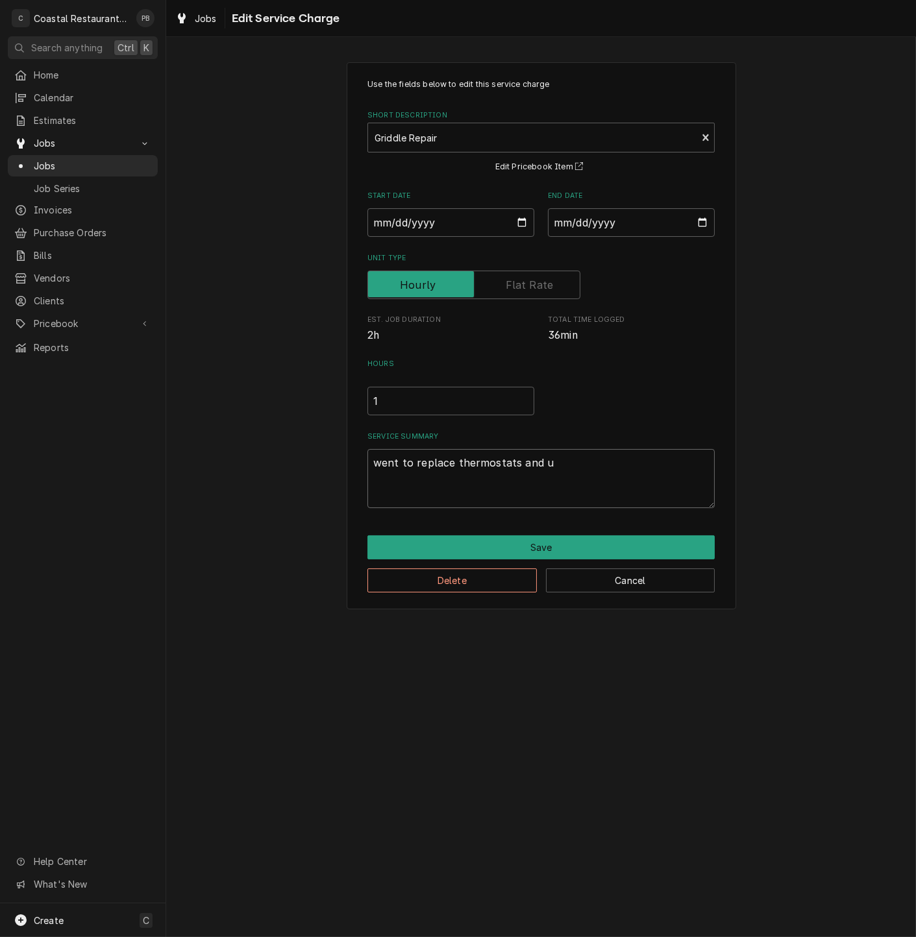
type textarea "went to replace thermostats and un"
type textarea "x"
type textarea "went to replace thermostats and uni"
type textarea "x"
type textarea "went to replace thermostats and unit"
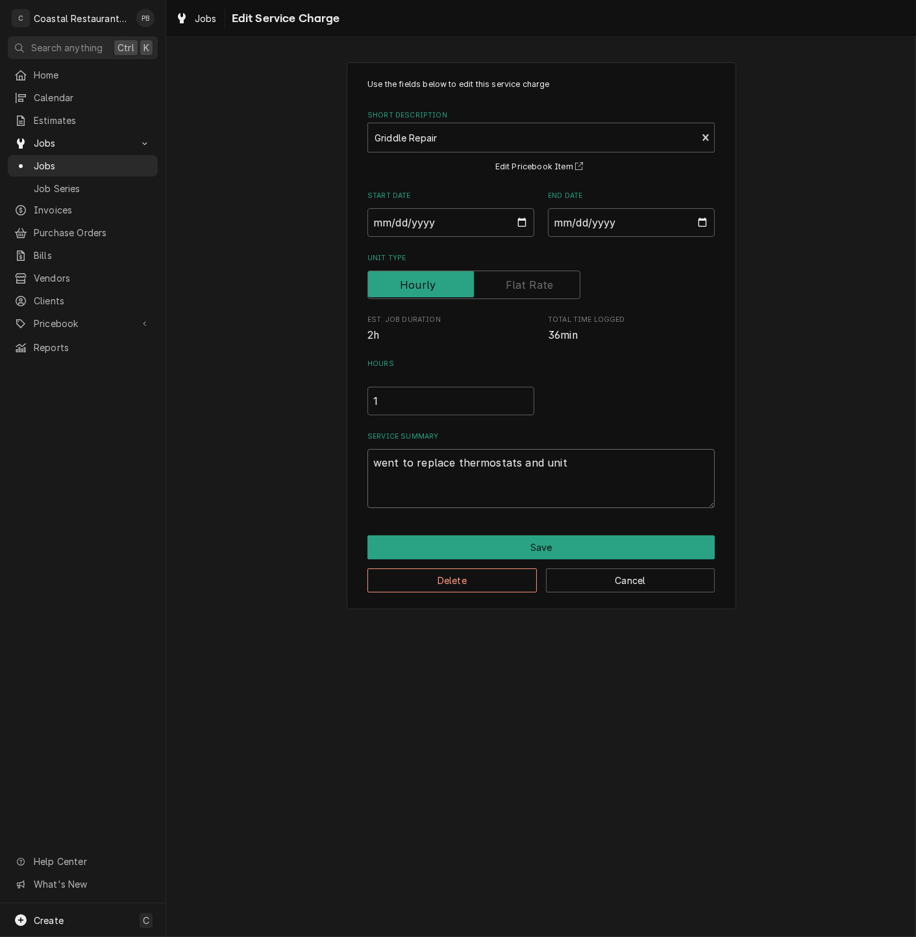
type textarea "x"
type textarea "went to replace thermostats and unit"
type textarea "x"
type textarea "went to replace thermostats and unit i"
type textarea "x"
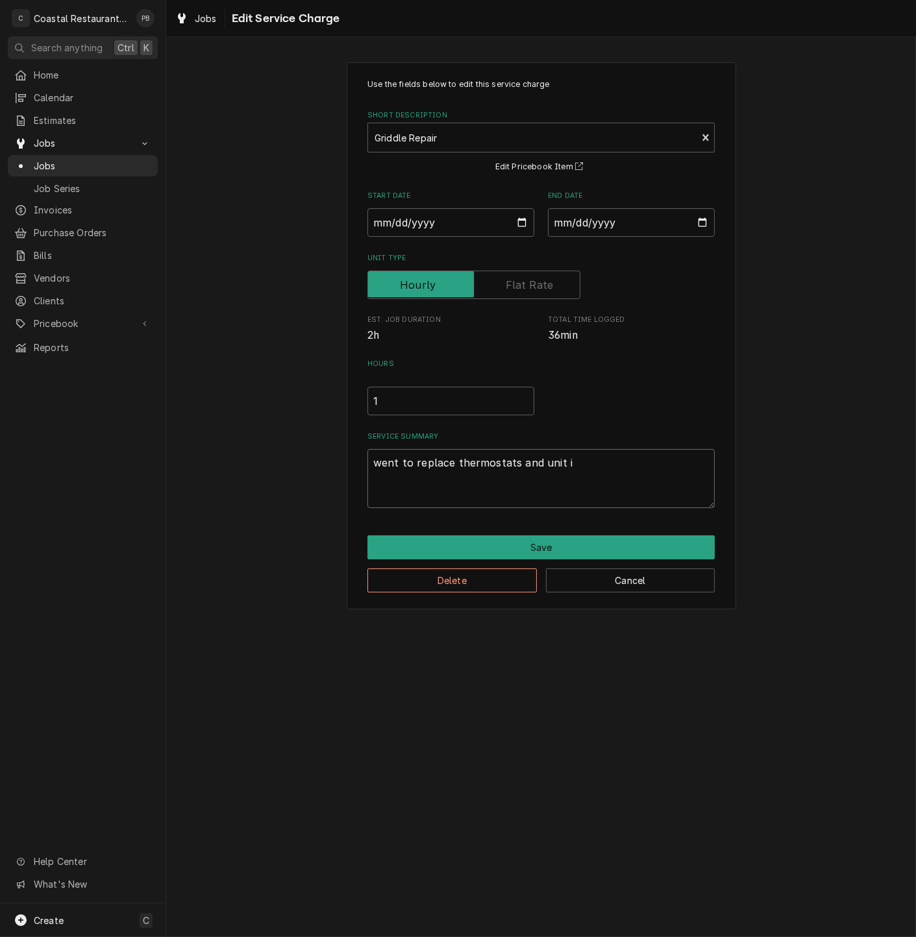
type textarea "went to replace thermostats and unit is"
type textarea "x"
type textarea "went to replace thermostats and unit is"
type textarea "x"
type textarea "went to replace thermostats and unit is h"
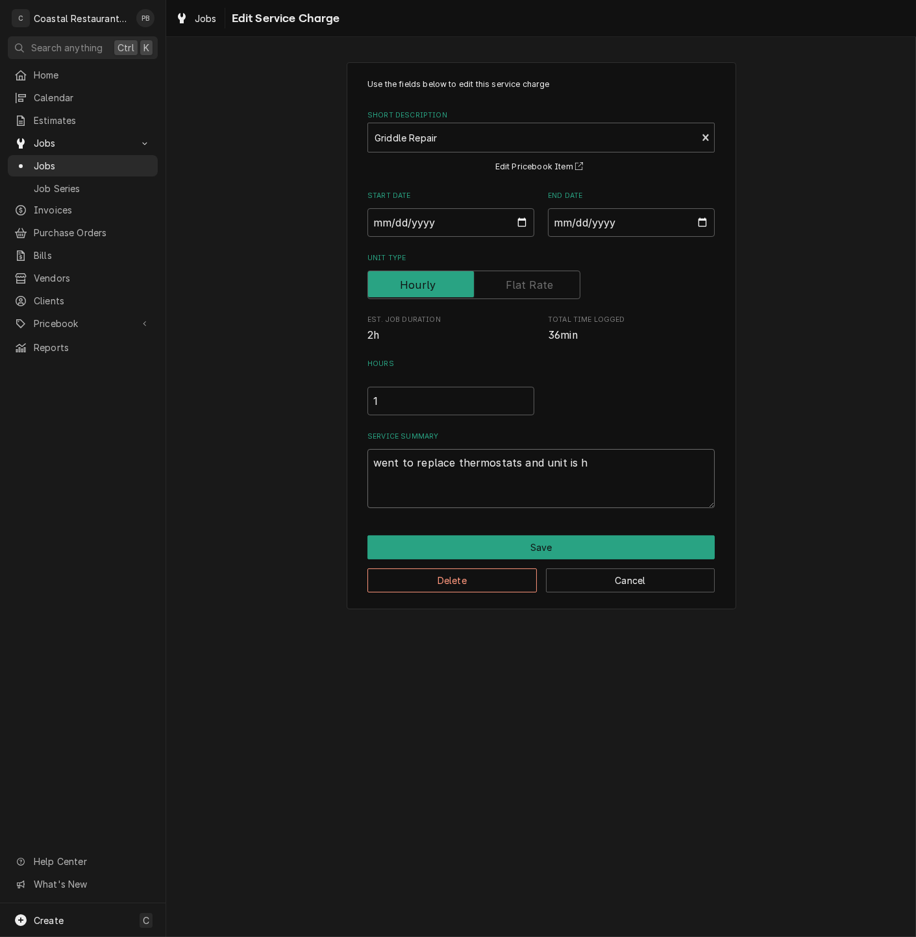
type textarea "x"
type textarea "went to replace thermostats and unit is ha"
type textarea "x"
type textarea "went to replace thermostats and unit is hav"
type textarea "x"
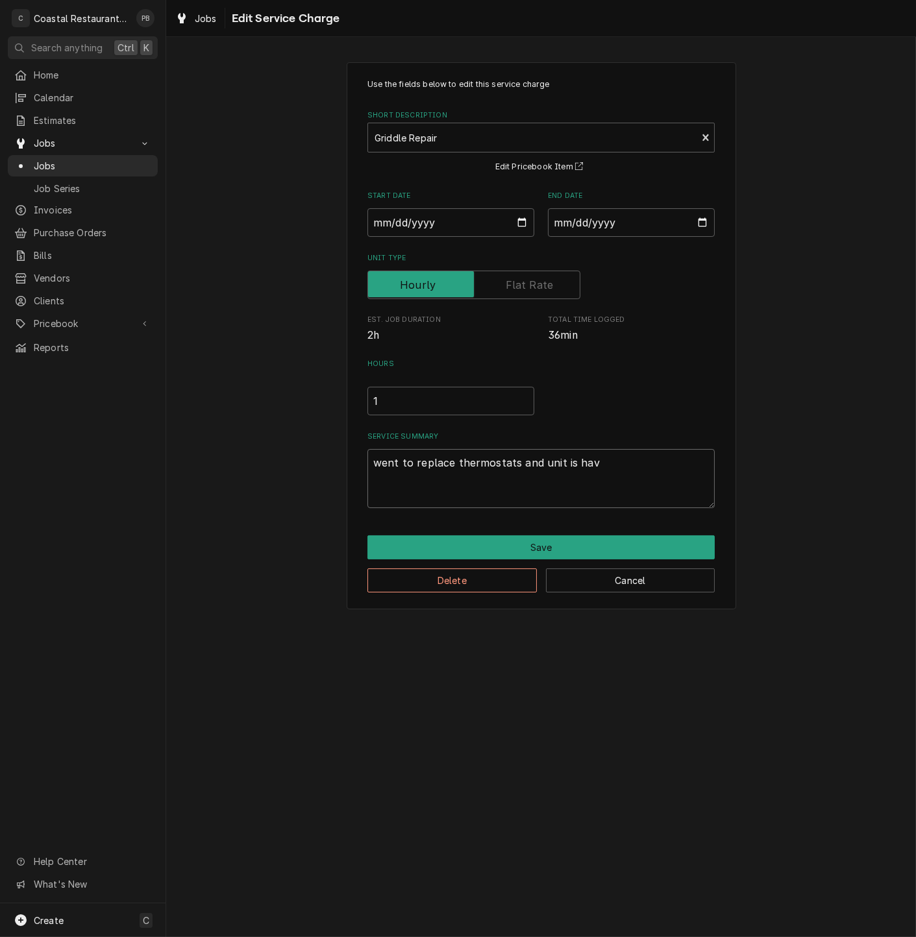
type textarea "went to replace thermostats and unit is havi"
type textarea "x"
type textarea "went to replace thermostats and unit is havin"
type textarea "x"
type textarea "went to replace thermostats and unit is having"
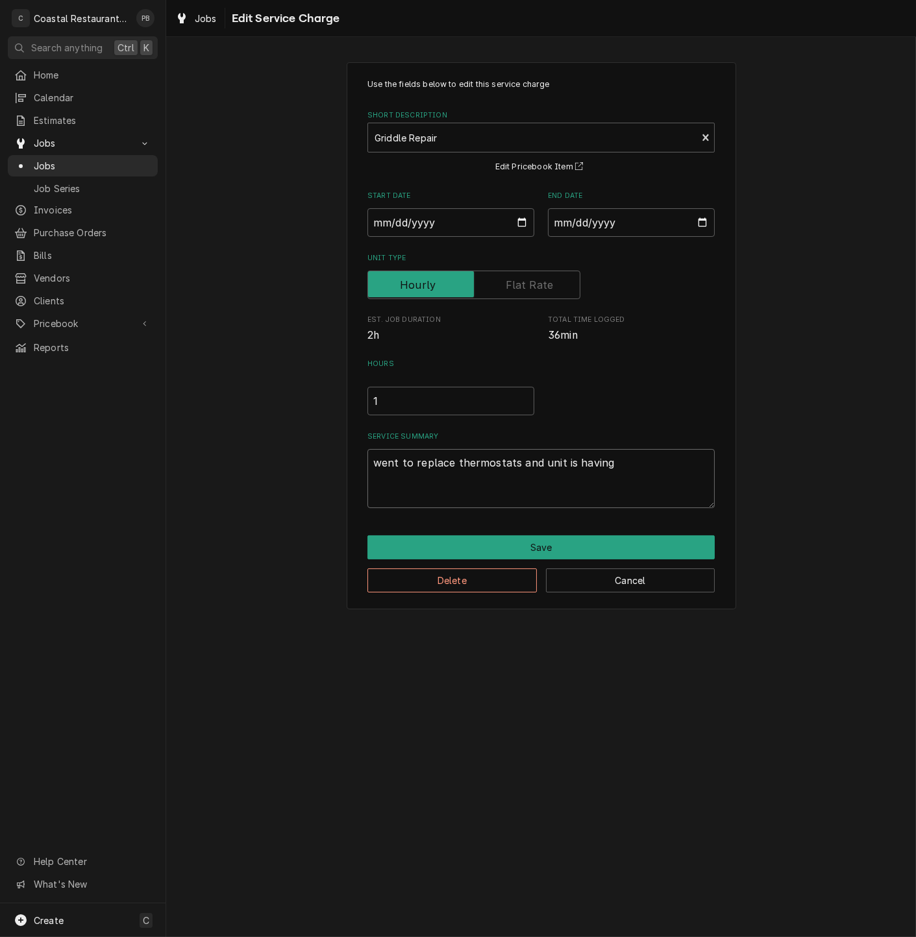
type textarea "x"
type textarea "went to replace thermostats and unit is having o"
type textarea "x"
type textarea "went to replace thermostats and unit is having ot"
type textarea "x"
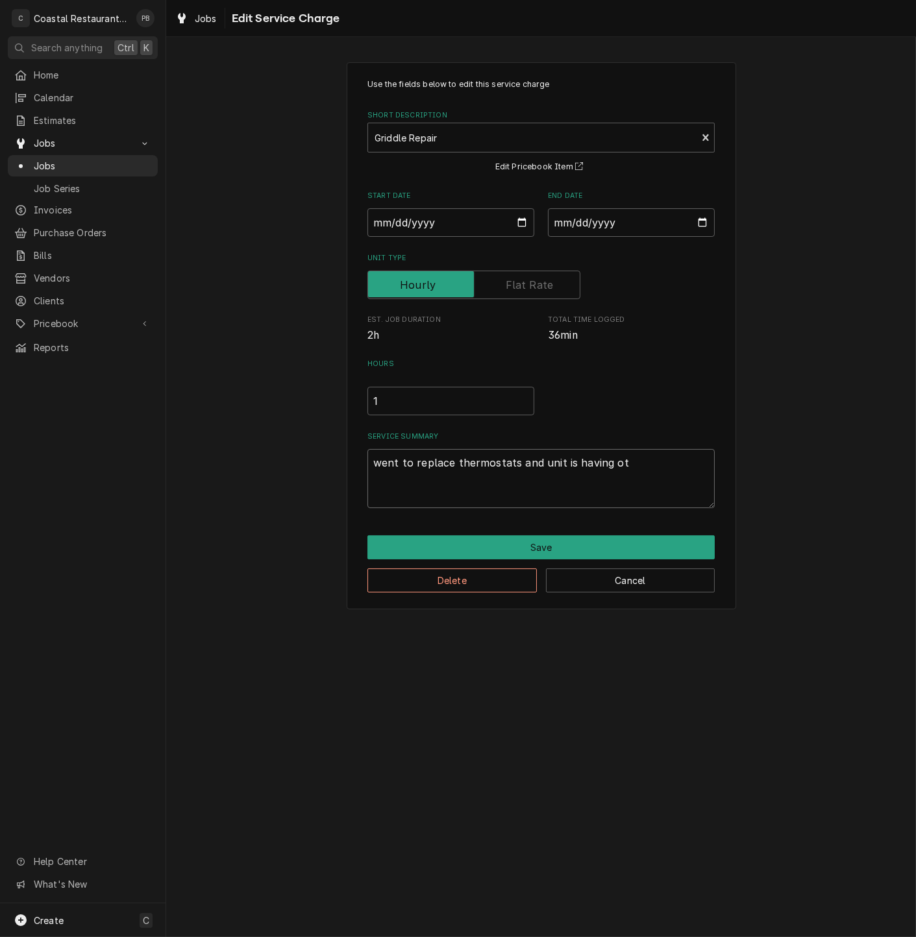
type textarea "went to replace thermostats and unit is having oth"
type textarea "x"
type textarea "went to replace thermostats and unit is having othe"
type textarea "x"
type textarea "went to replace thermostats and unit is having other"
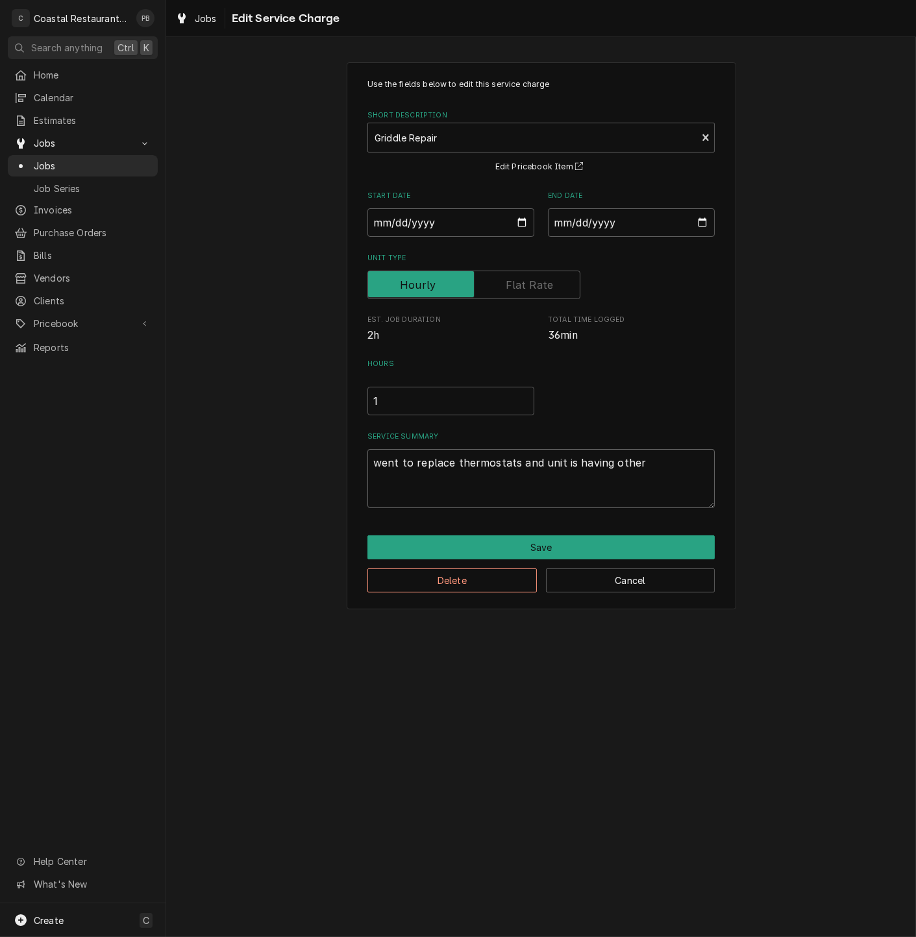
type textarea "x"
type textarea "went to replace thermostats and unit is having other"
type textarea "x"
type textarea "went to replace thermostats and unit is having other i"
type textarea "x"
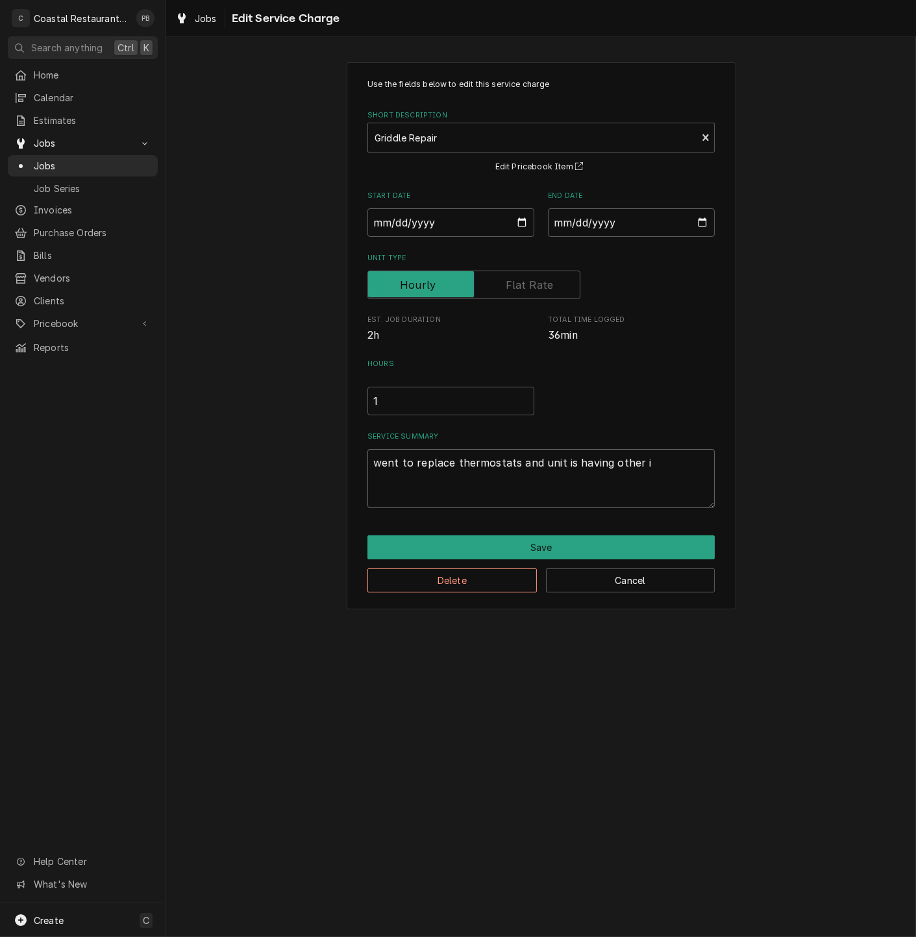
type textarea "went to replace thermostats and unit is having other is"
type textarea "x"
type textarea "went to replace thermostats and unit is having other iss"
type textarea "x"
type textarea "went to replace thermostats and unit is having other issu"
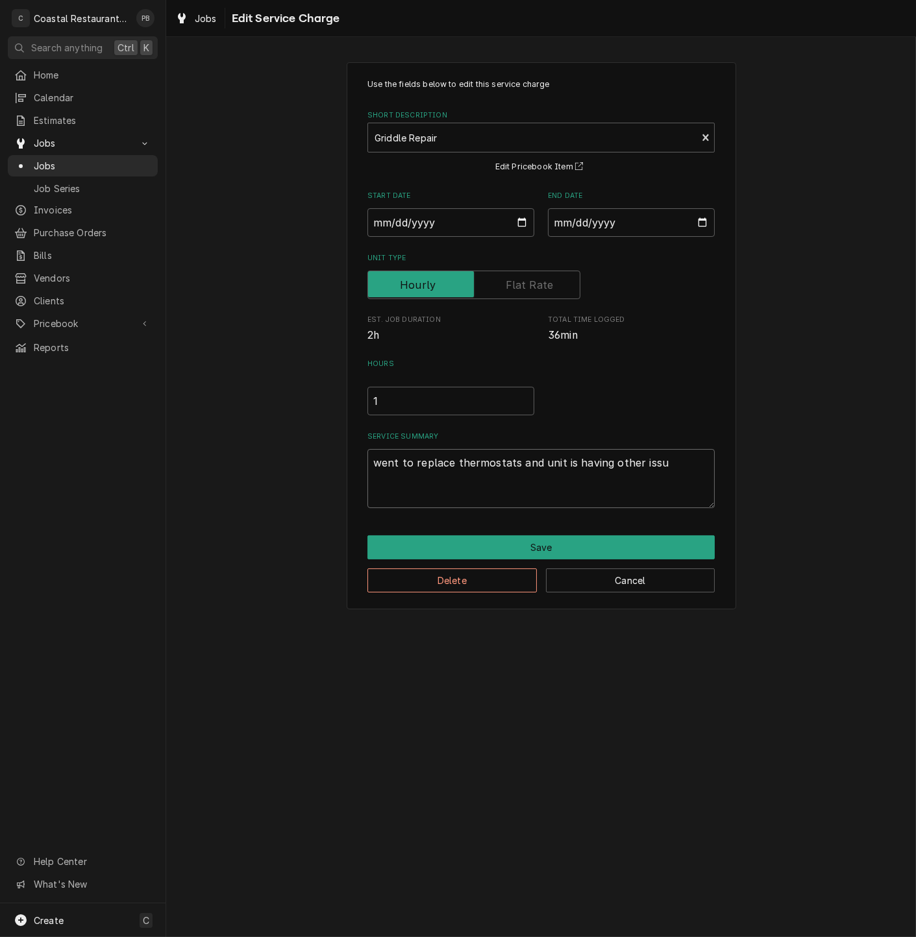
type textarea "x"
type textarea "went to replace thermostats and unit is having other issue"
type textarea "x"
type textarea "went to replace thermostats and unit is having other issues"
type textarea "x"
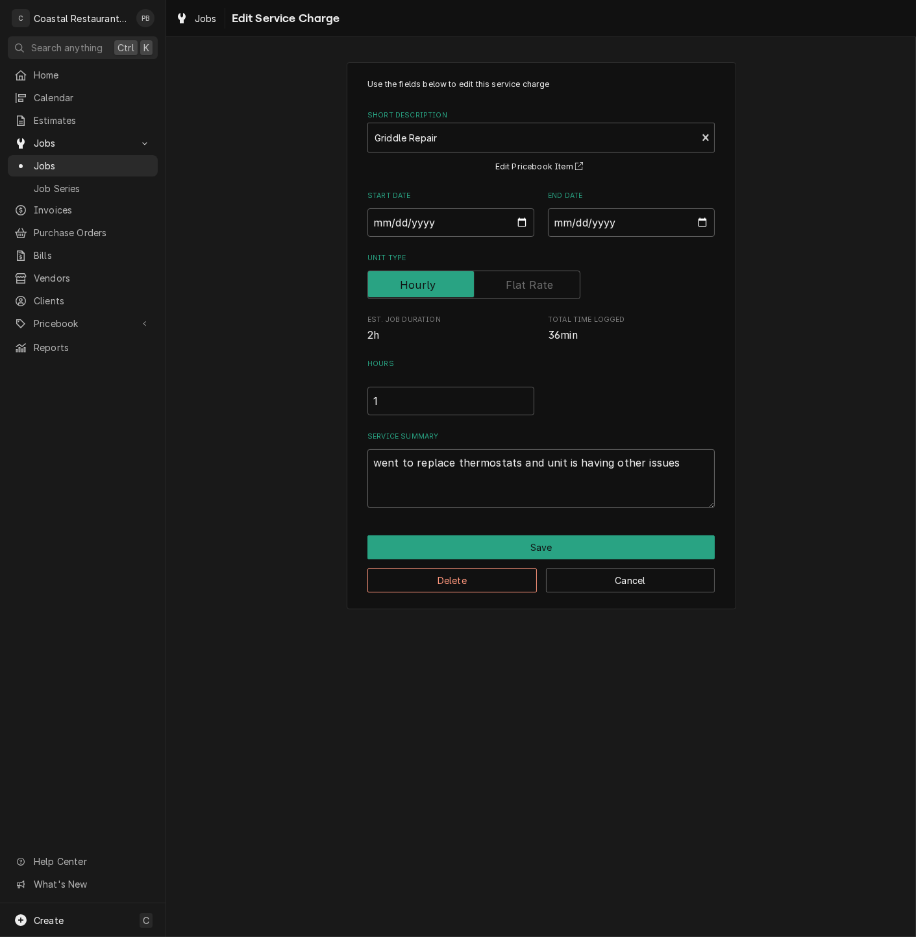
type textarea "went to replace thermostats and unit is having other issues."
type textarea "x"
type textarea "went to replace thermostats and unit is having other issues. f"
type textarea "x"
type textarea "went to replace thermostats and unit is having other issues. fo"
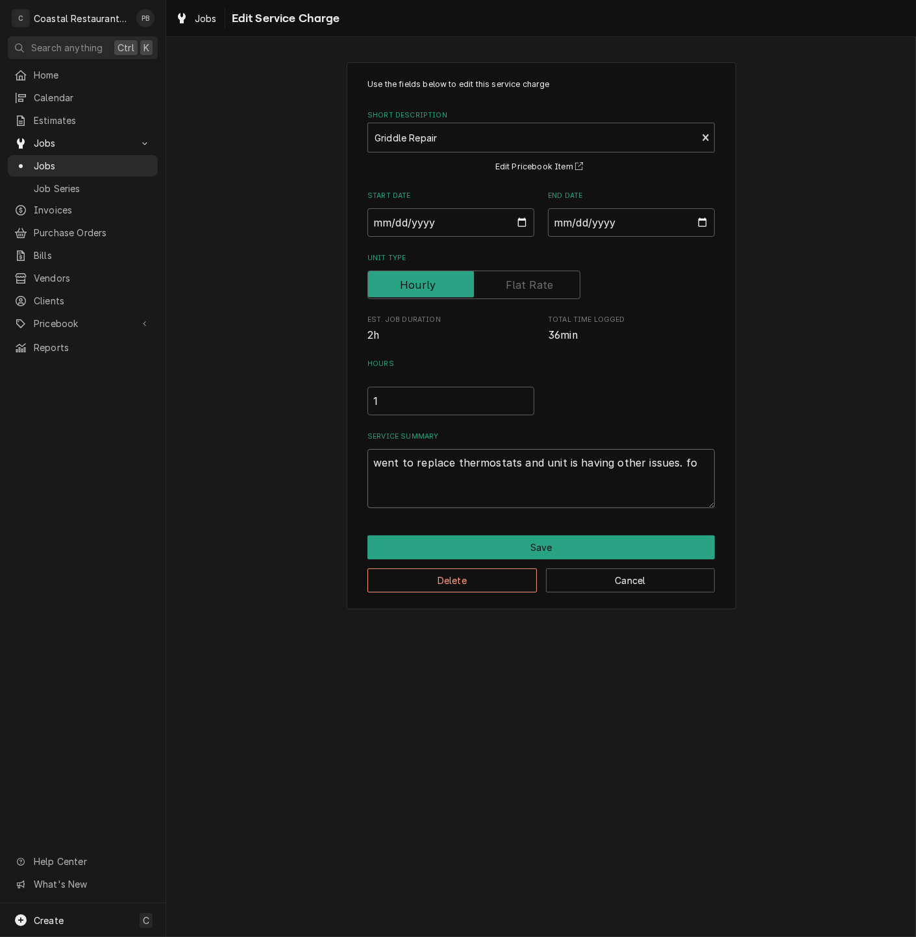
type textarea "x"
type textarea "went to replace thermostats and unit is having other issues. fou"
type textarea "x"
type textarea "went to replace thermostats and unit is having other issues. foun"
type textarea "x"
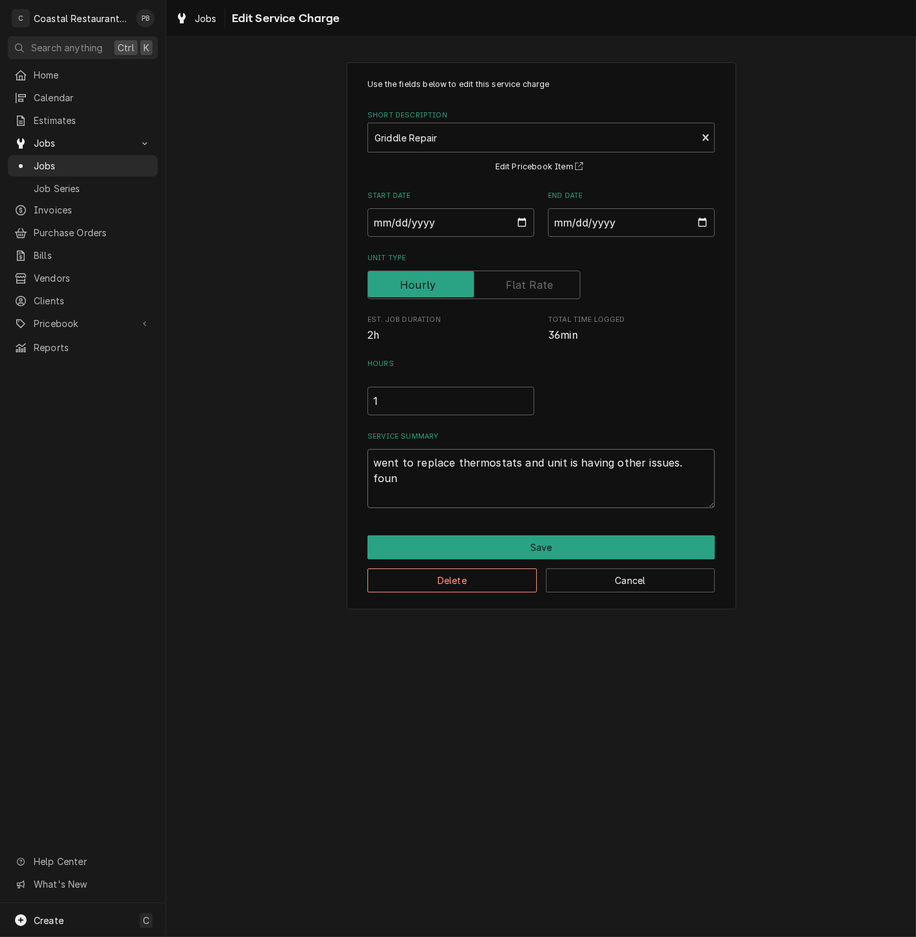
type textarea "went to replace thermostats and unit is having other issues. found"
type textarea "x"
type textarea "went to replace thermostats and unit is having other issues. found"
type textarea "x"
type textarea "went to replace thermostats and unit is having other issues. found g"
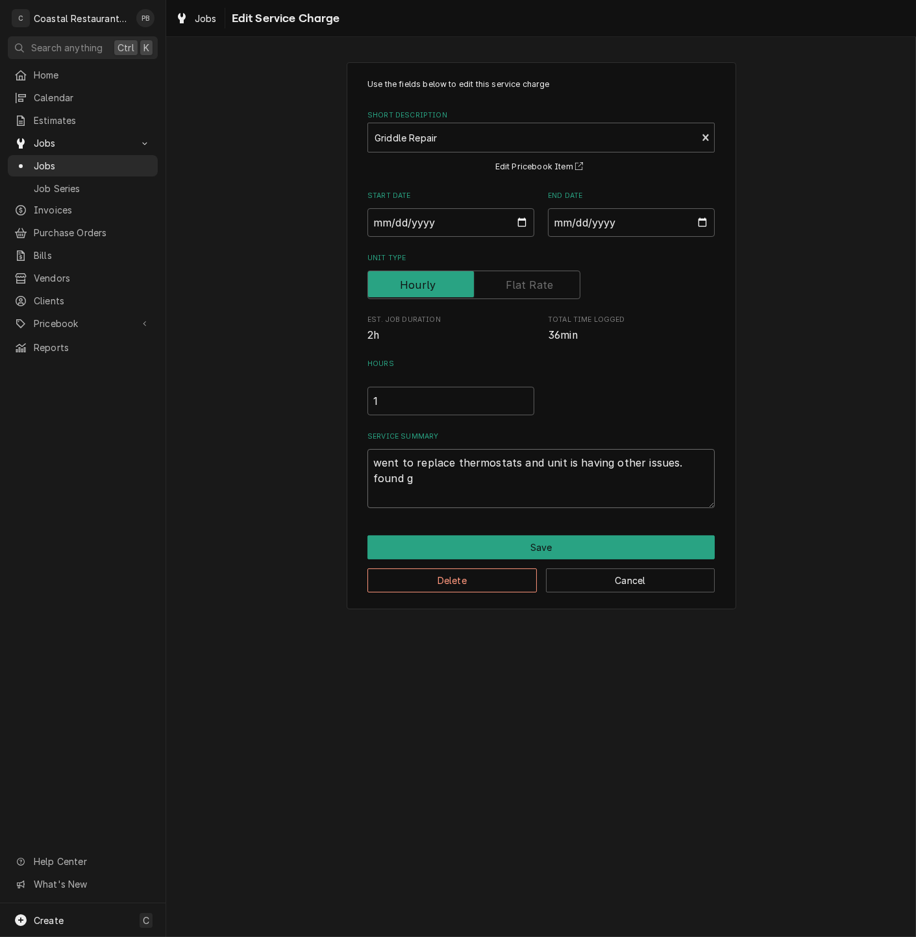
type textarea "x"
type textarea "went to replace thermostats and unit is having other issues. found ga"
type textarea "x"
type textarea "went to replace thermostats and unit is having other issues. found gas"
type textarea "x"
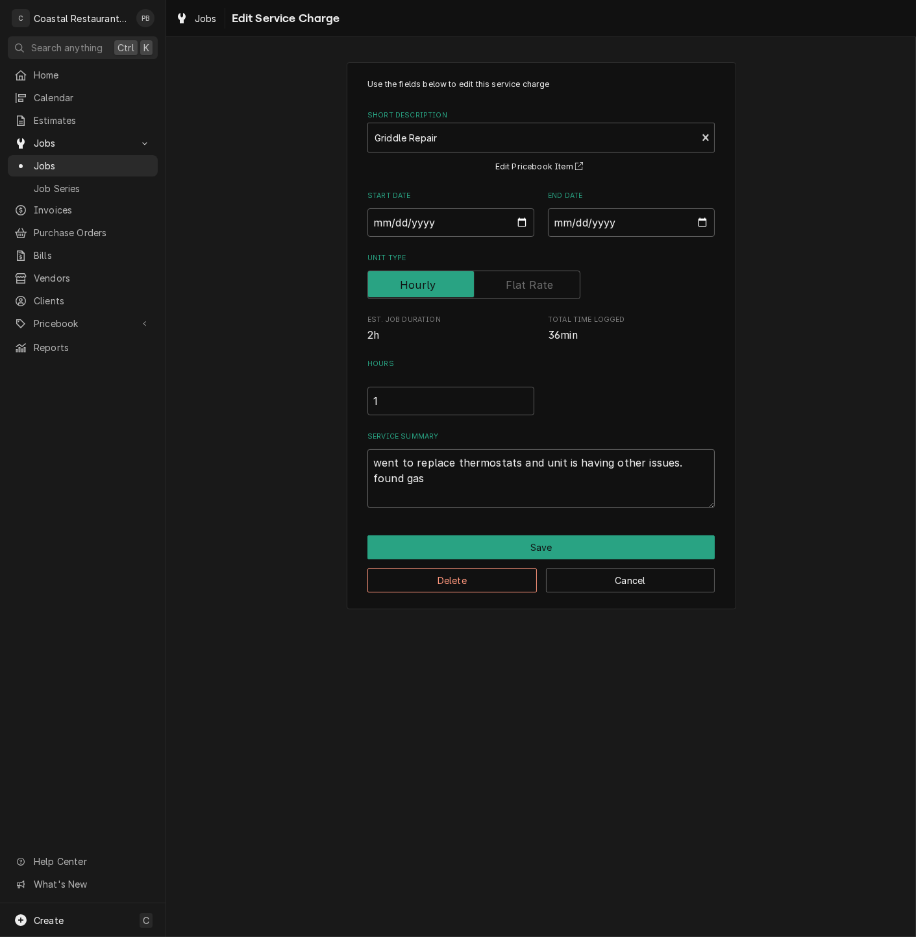
type textarea "went to replace thermostats and unit is having other issues. found gas"
type textarea "x"
type textarea "went to replace thermostats and unit is having other issues. found gas v"
type textarea "x"
type textarea "went to replace thermostats and unit is having other issues. found gas va"
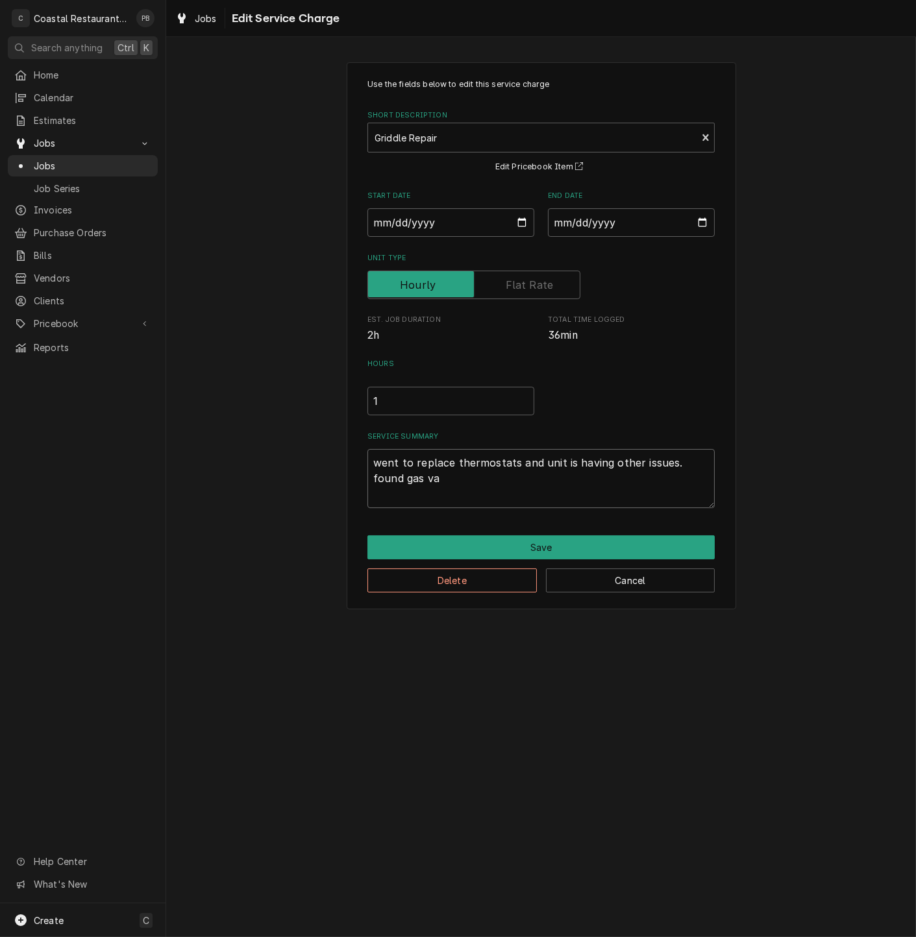
type textarea "x"
type textarea "went to replace thermostats and unit is having other issues. found gas val"
type textarea "x"
type textarea "went to replace thermostats and unit is having other issues. found gas valv"
type textarea "x"
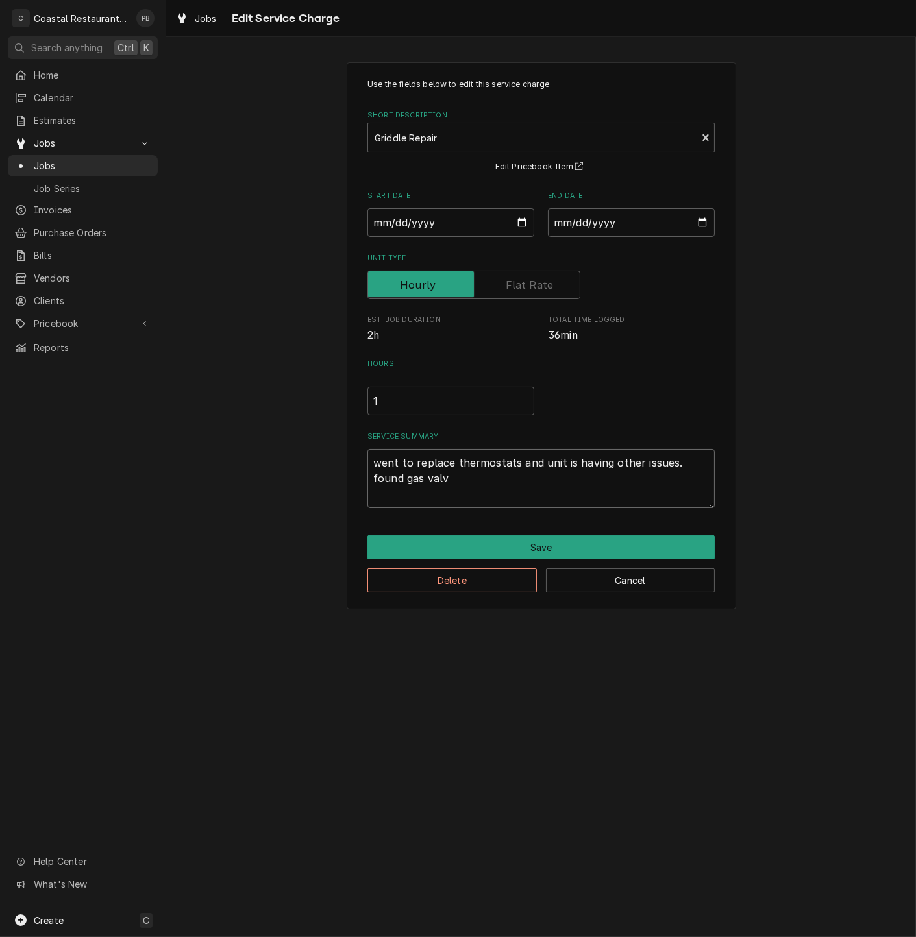
type textarea "went to replace thermostats and unit is having other issues. found gas valve"
type textarea "x"
type textarea "went to replace thermostats and unit is having other issues. found gas valves"
type textarea "x"
type textarea "went to replace thermostats and unit is having other issues. found gas valves"
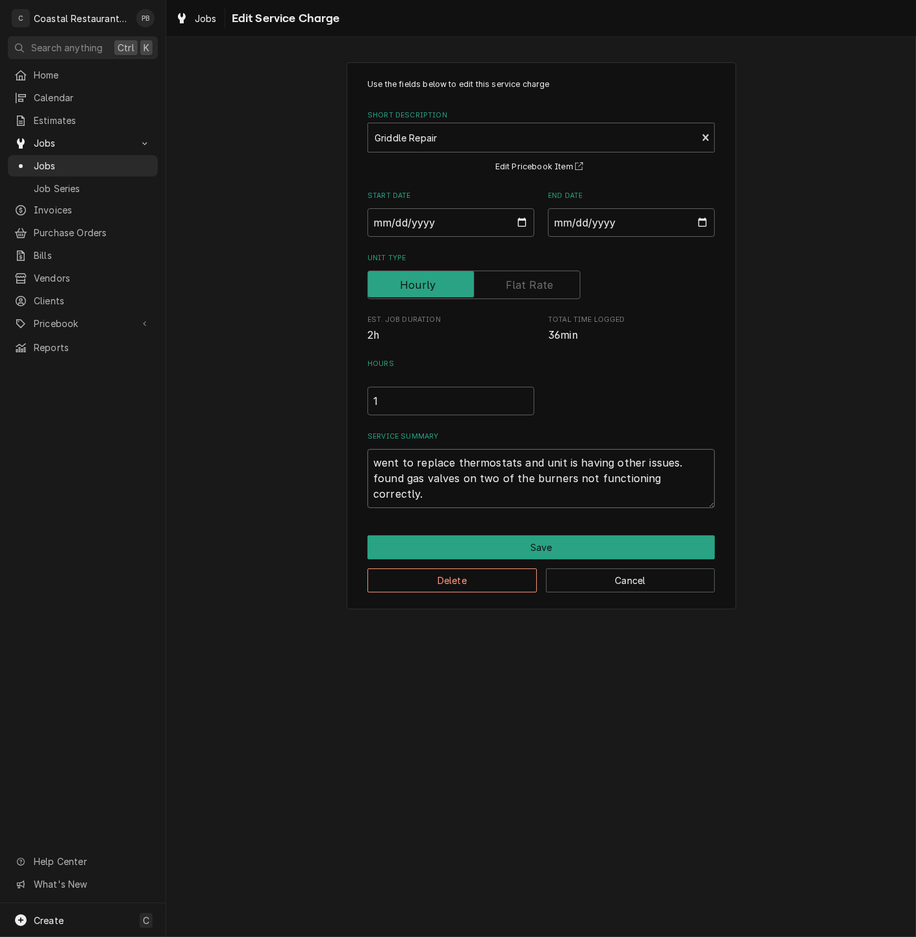
drag, startPoint x: 495, startPoint y: 479, endPoint x: 446, endPoint y: 480, distance: 49.3
click at [446, 480] on textarea "went to replace thermostats and unit is having other issues. found gas valves o…" at bounding box center [540, 478] width 347 height 59
click at [665, 478] on textarea "went to replace thermostats and unit is having other issues. found gas valves o…" at bounding box center [540, 478] width 347 height 59
drag, startPoint x: 384, startPoint y: 401, endPoint x: 332, endPoint y: 400, distance: 51.3
click at [332, 400] on div "Use the fields below to edit this service charge Short Description Griddle Repa…" at bounding box center [541, 336] width 750 height 570
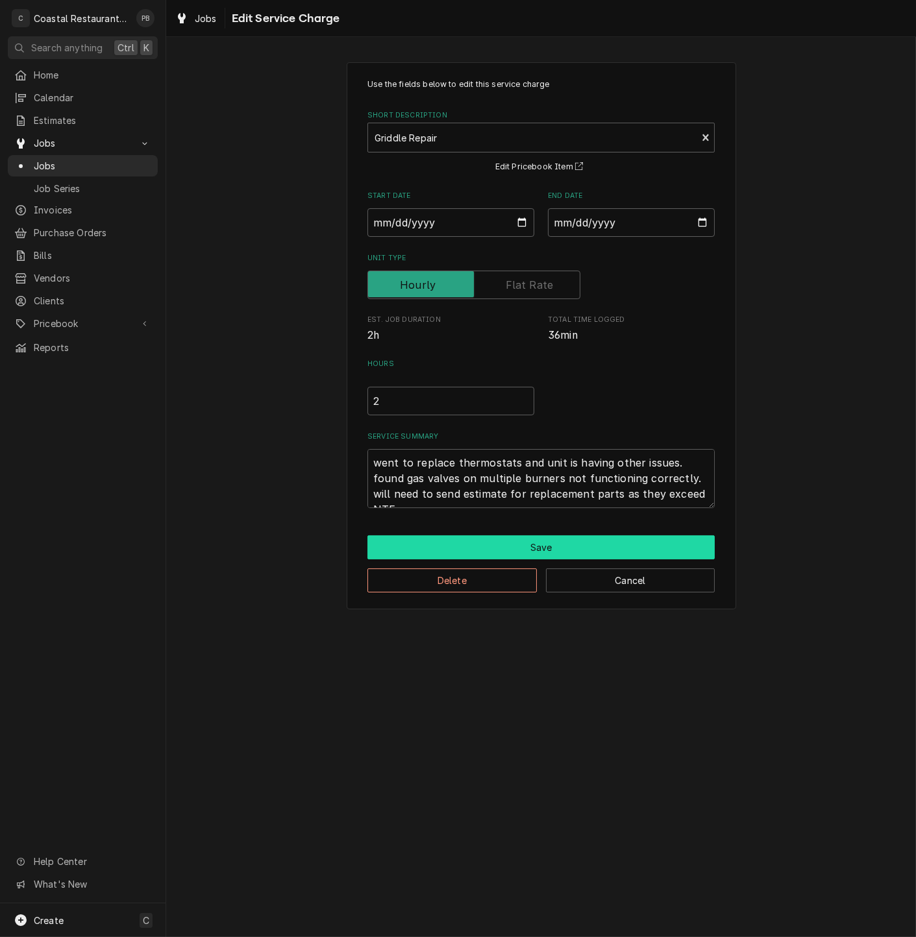
click at [537, 552] on button "Save" at bounding box center [540, 547] width 347 height 24
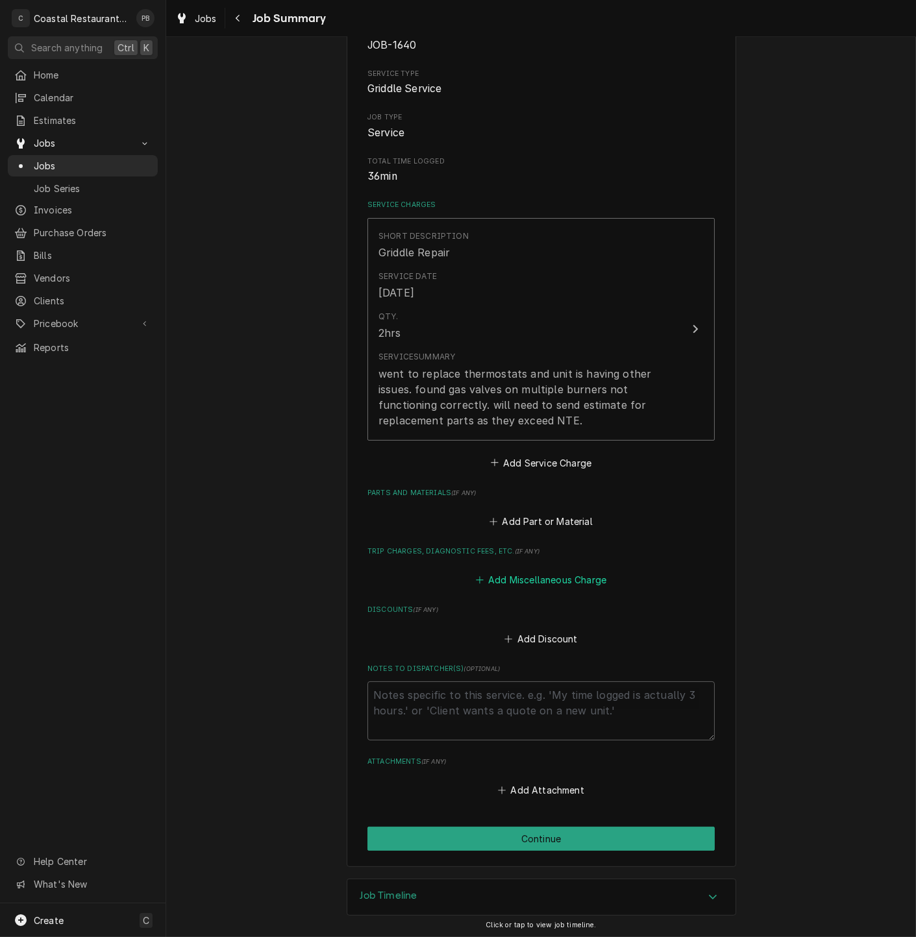
click at [543, 582] on button "Add Miscellaneous Charge" at bounding box center [540, 580] width 135 height 18
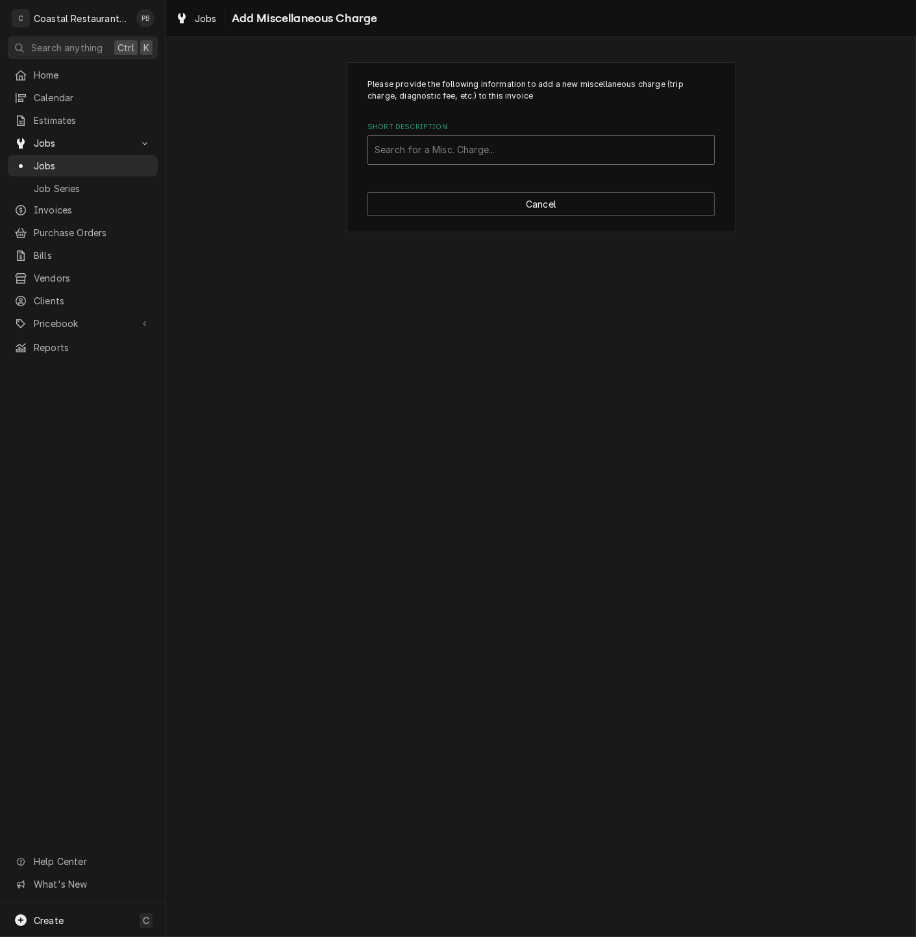
drag, startPoint x: 493, startPoint y: 156, endPoint x: 485, endPoint y: 151, distance: 9.4
click at [495, 156] on div "Short Description" at bounding box center [540, 149] width 333 height 23
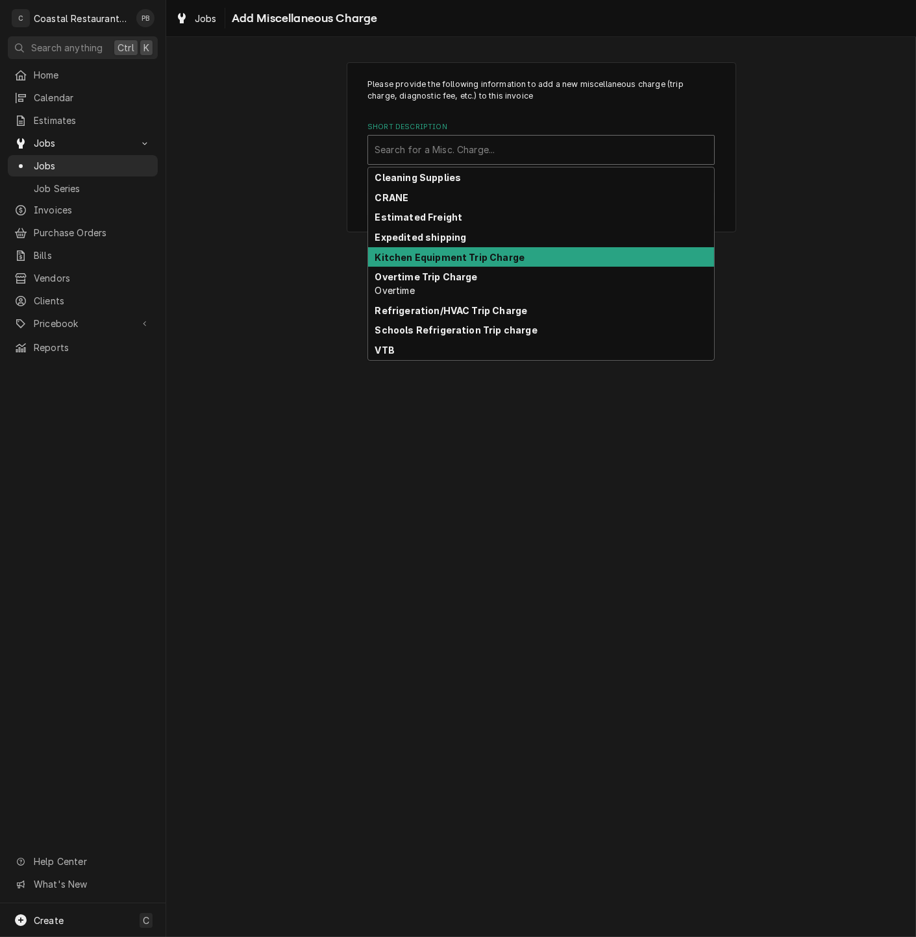
click at [455, 258] on strong "Kitchen Equipment Trip Charge" at bounding box center [450, 257] width 150 height 11
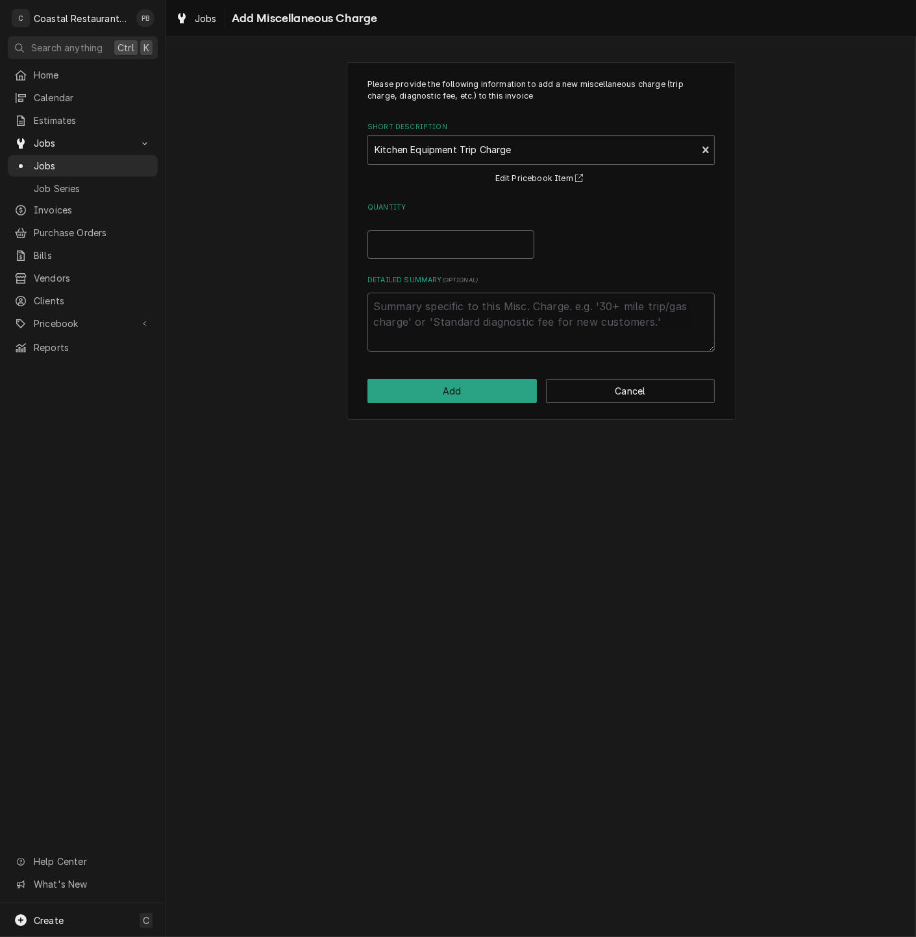
click at [428, 246] on input "Quantity" at bounding box center [450, 244] width 167 height 29
click at [479, 395] on button "Add" at bounding box center [451, 391] width 169 height 24
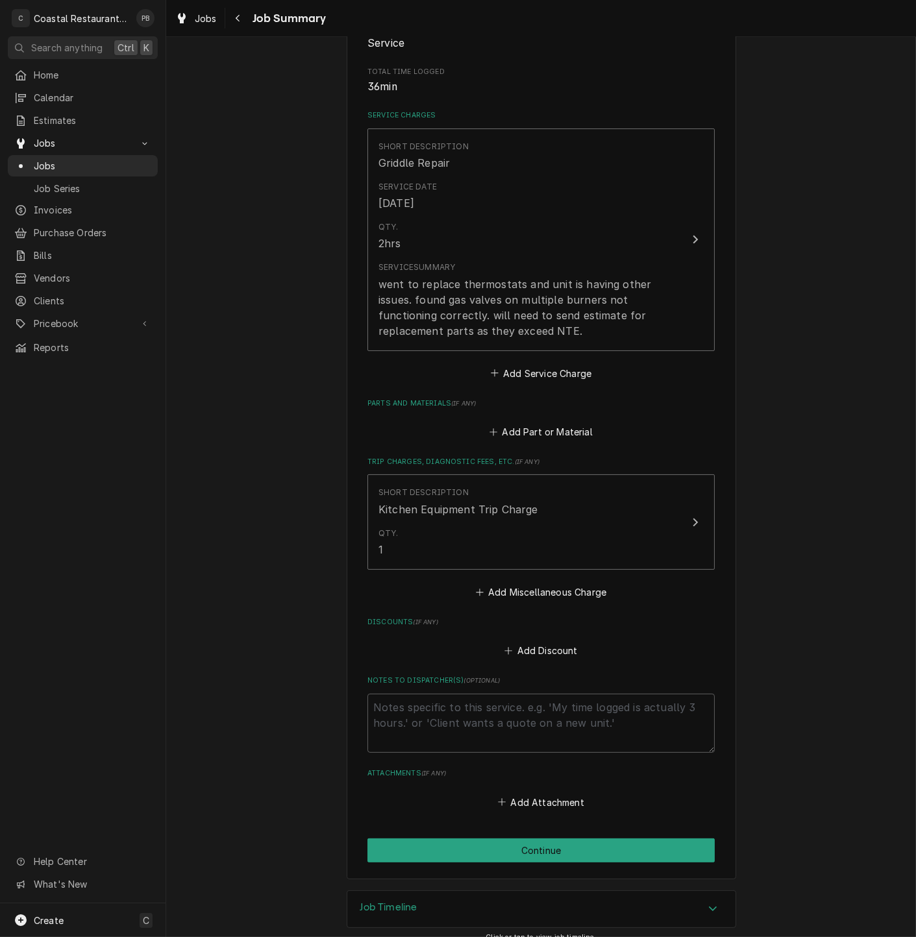
scroll to position [258, 0]
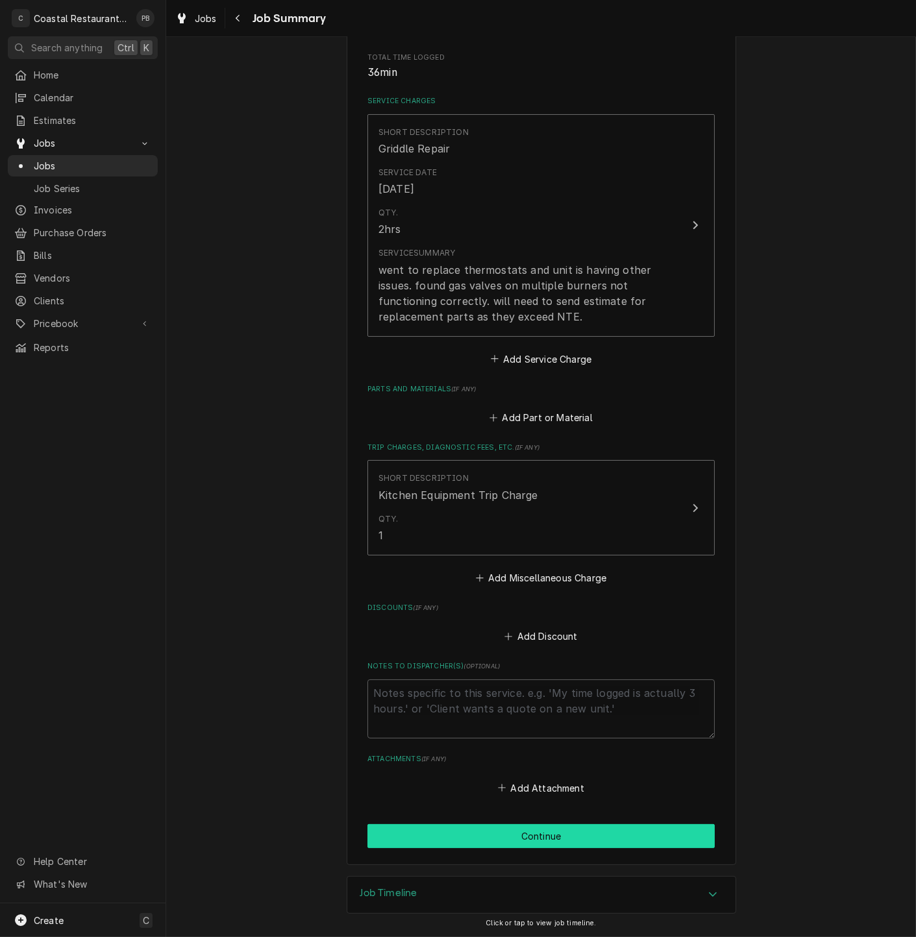
click at [560, 837] on button "Continue" at bounding box center [540, 836] width 347 height 24
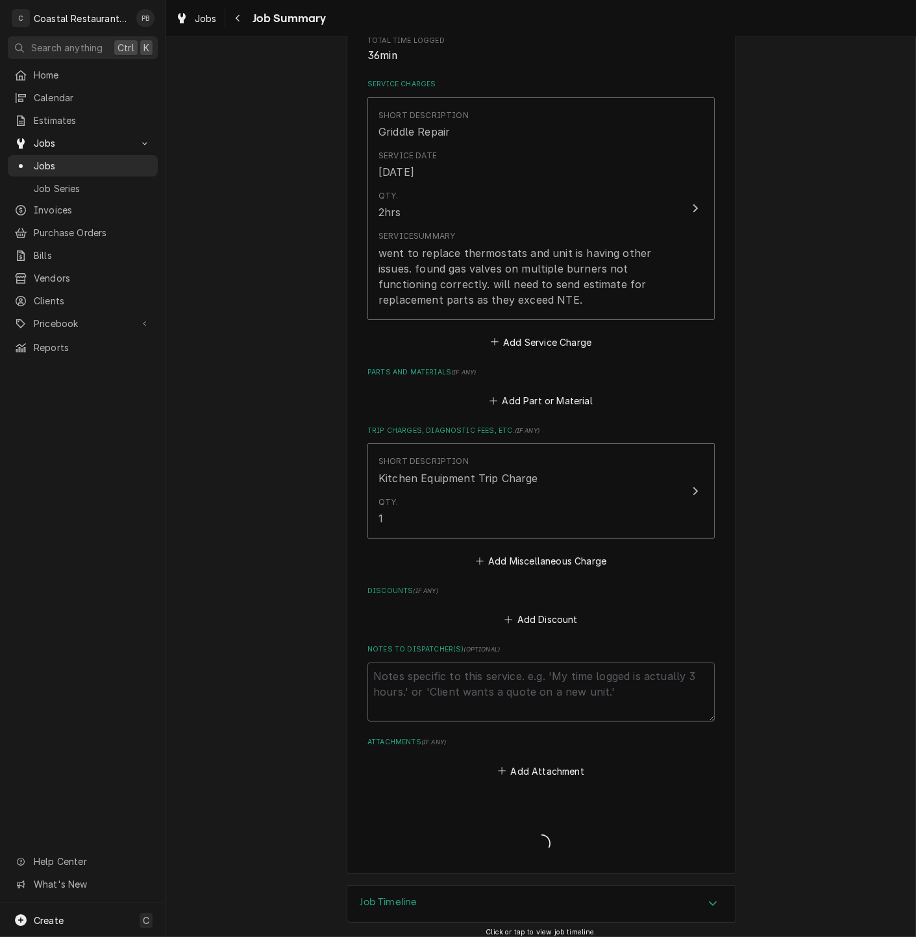
scroll to position [284, 0]
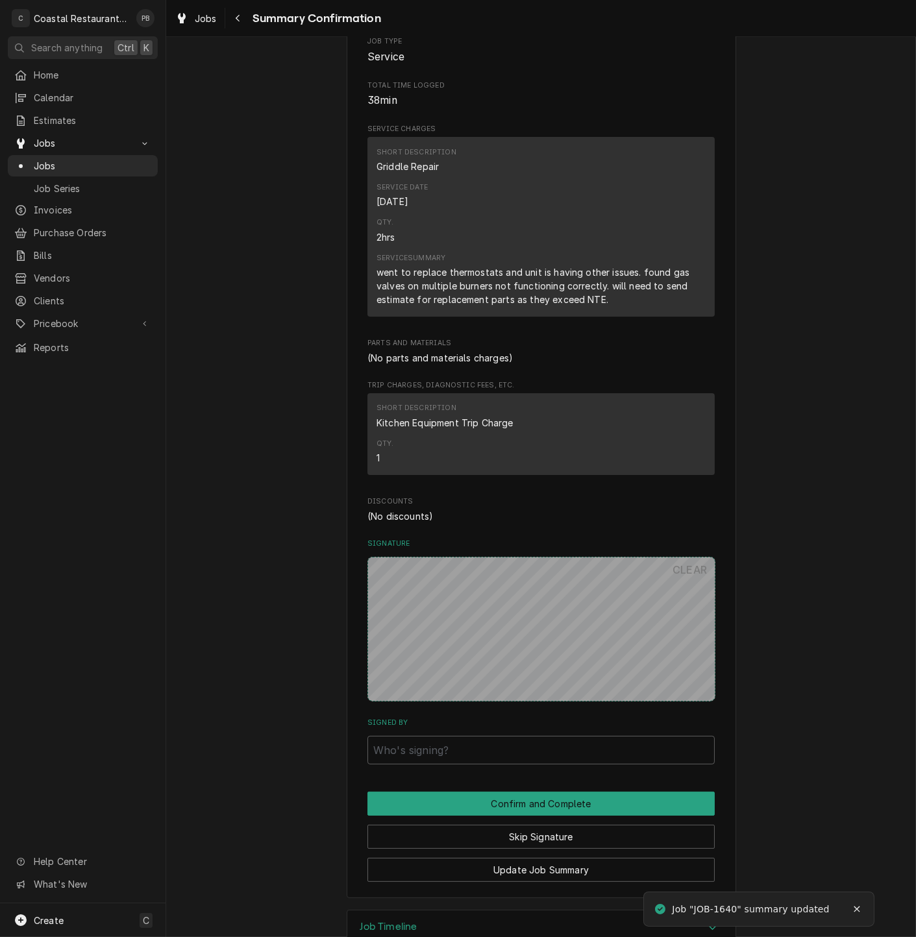
scroll to position [263, 0]
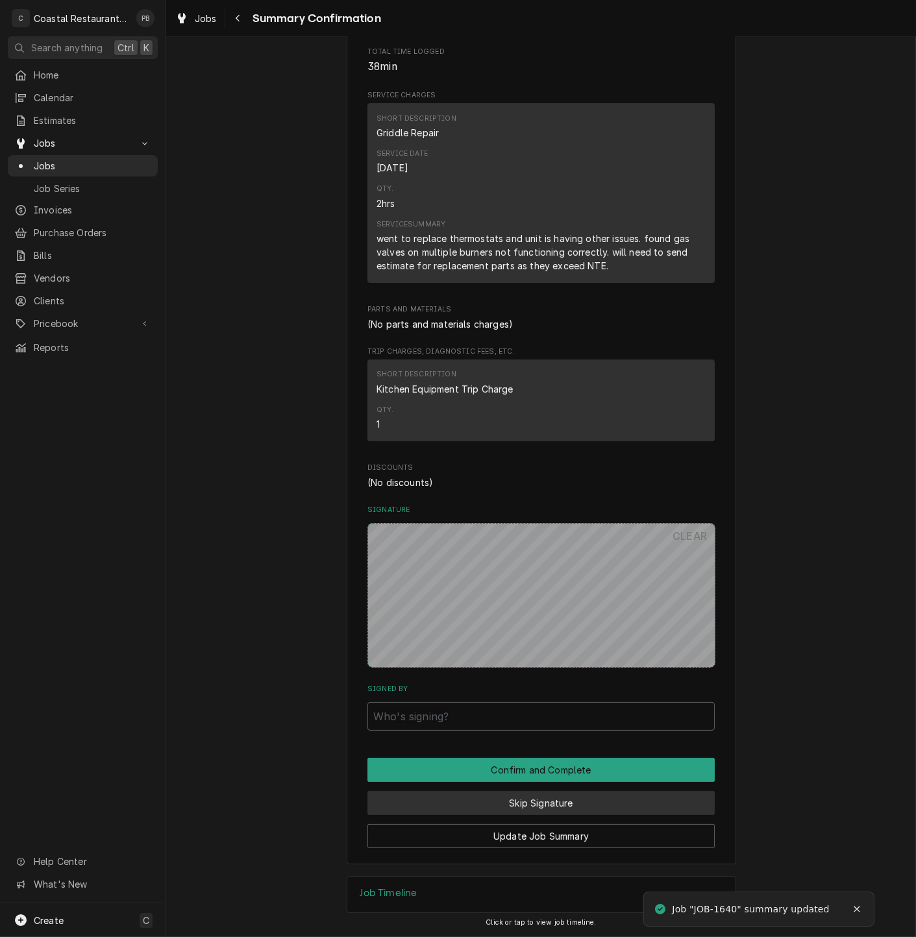
click at [537, 806] on button "Skip Signature" at bounding box center [540, 803] width 347 height 24
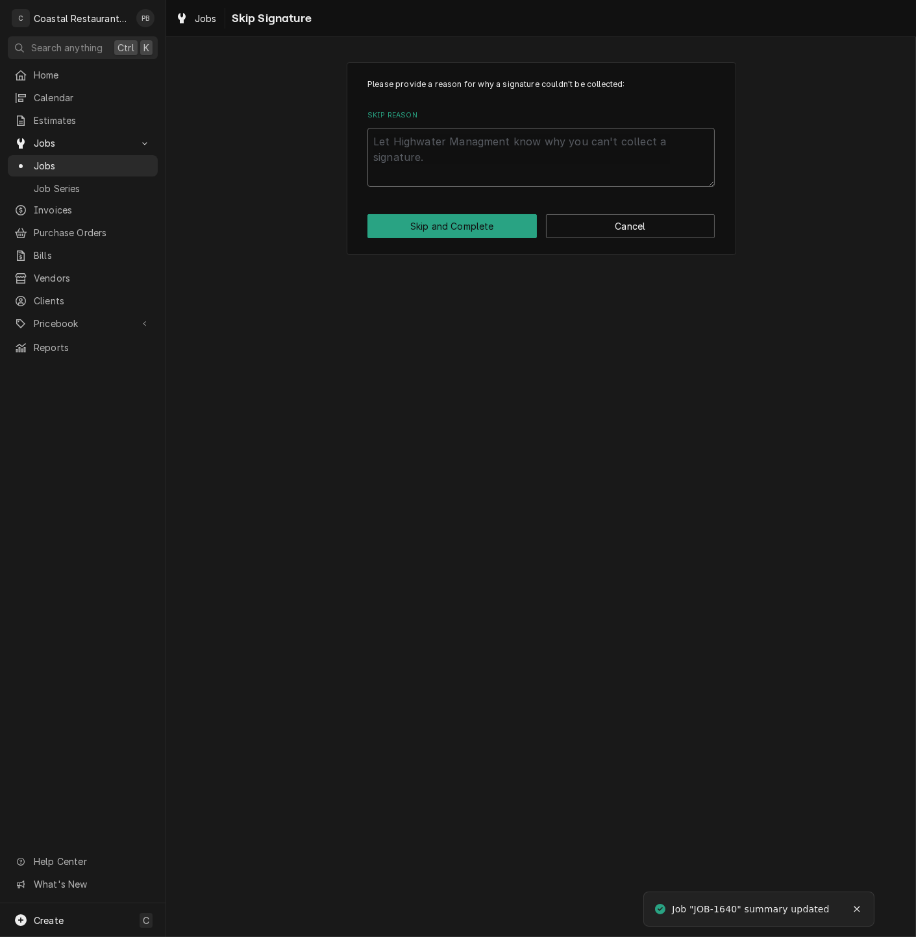
click at [510, 160] on textarea "Skip Reason" at bounding box center [540, 157] width 347 height 59
type textarea "x"
type textarea "c"
type textarea "x"
type textarea "co"
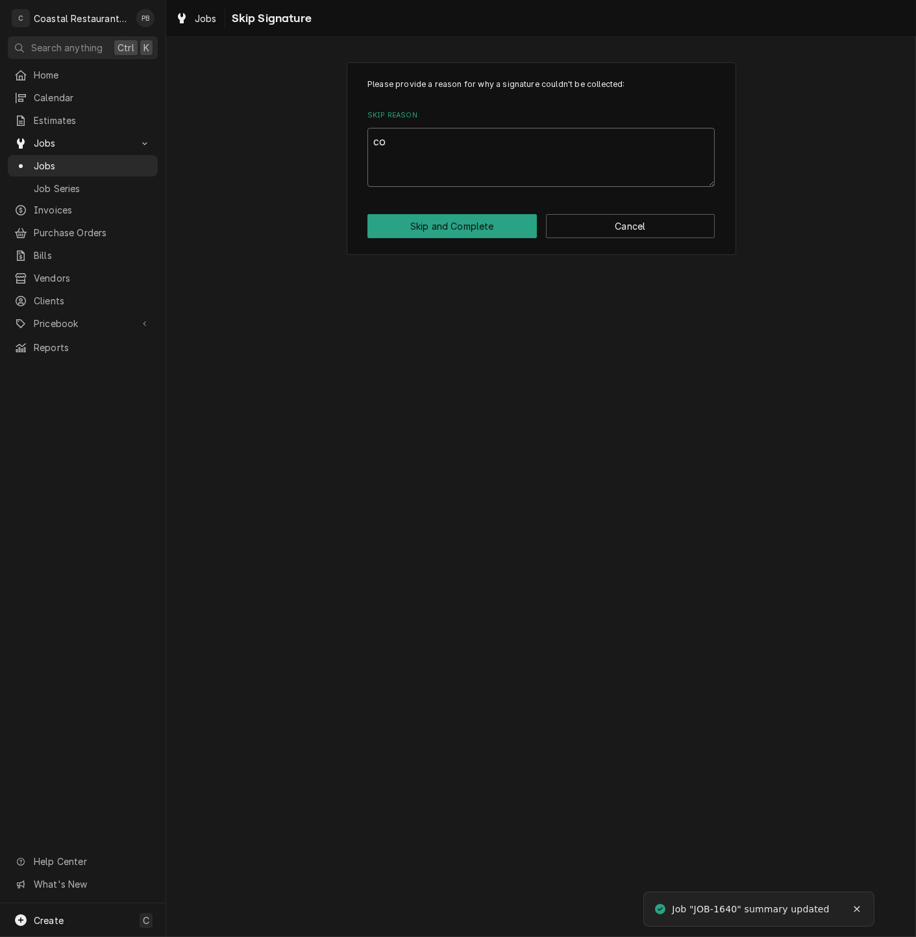
type textarea "x"
type textarea "com"
type textarea "x"
type textarea "comp"
type textarea "x"
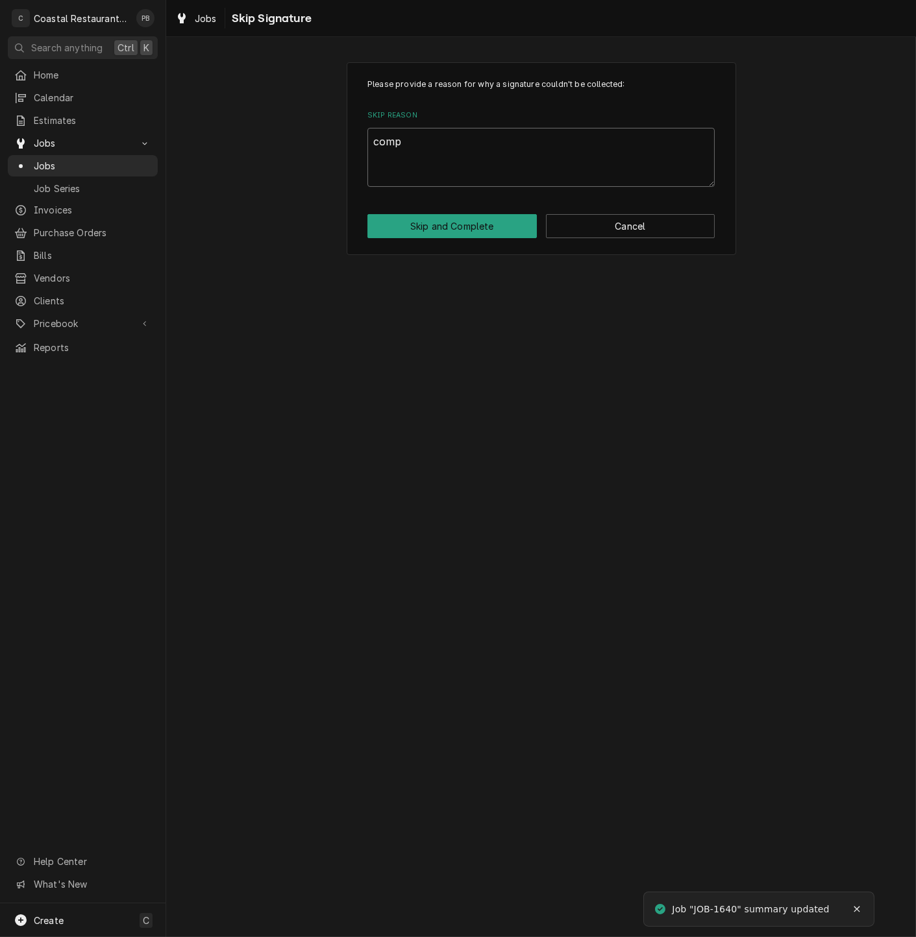
type textarea "compl"
type textarea "x"
type textarea "complt"
type textarea "x"
type textarea "complte"
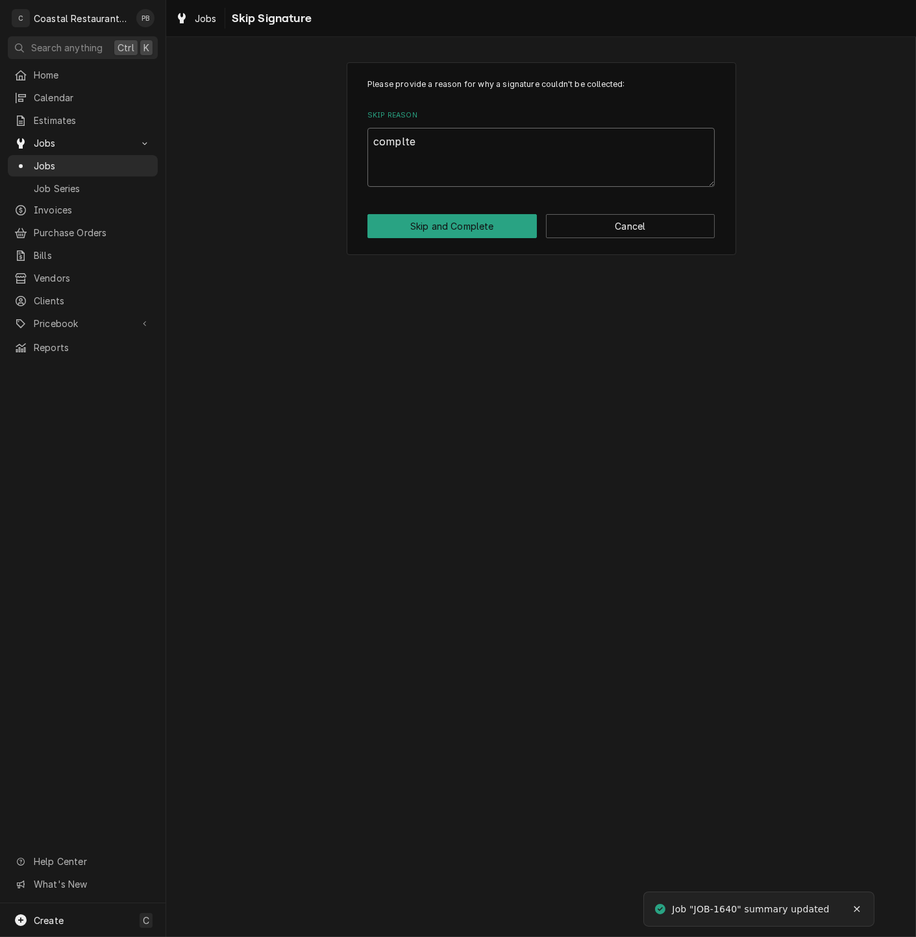
type textarea "x"
type textarea "complted"
type textarea "x"
type textarea "complte"
type textarea "x"
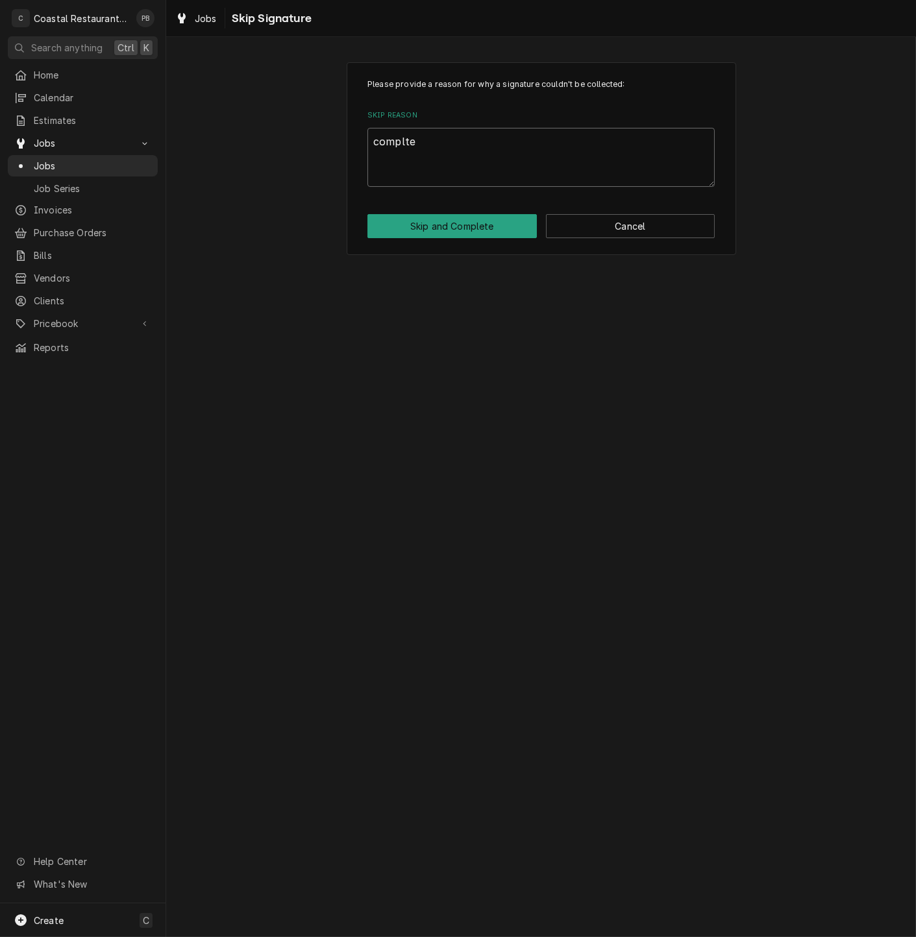
type textarea "complt"
type textarea "x"
type textarea "compl"
type textarea "x"
type textarea "comple"
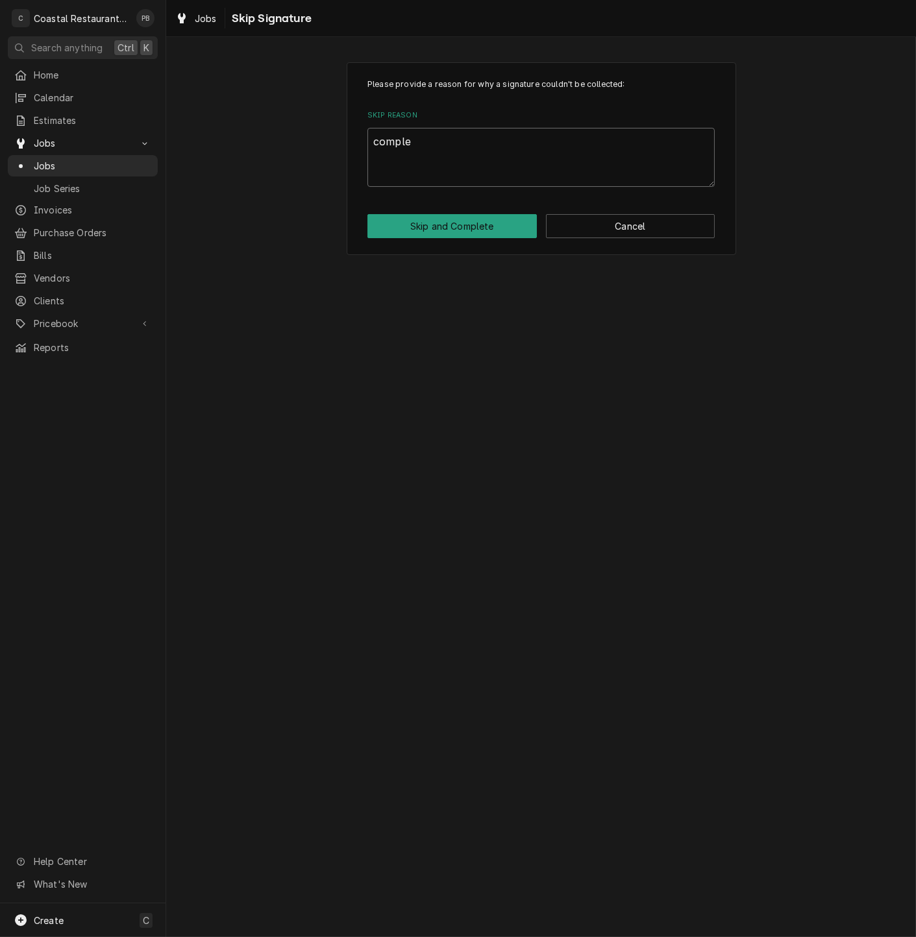
type textarea "x"
type textarea "complet"
type textarea "x"
type textarea "complete"
type textarea "x"
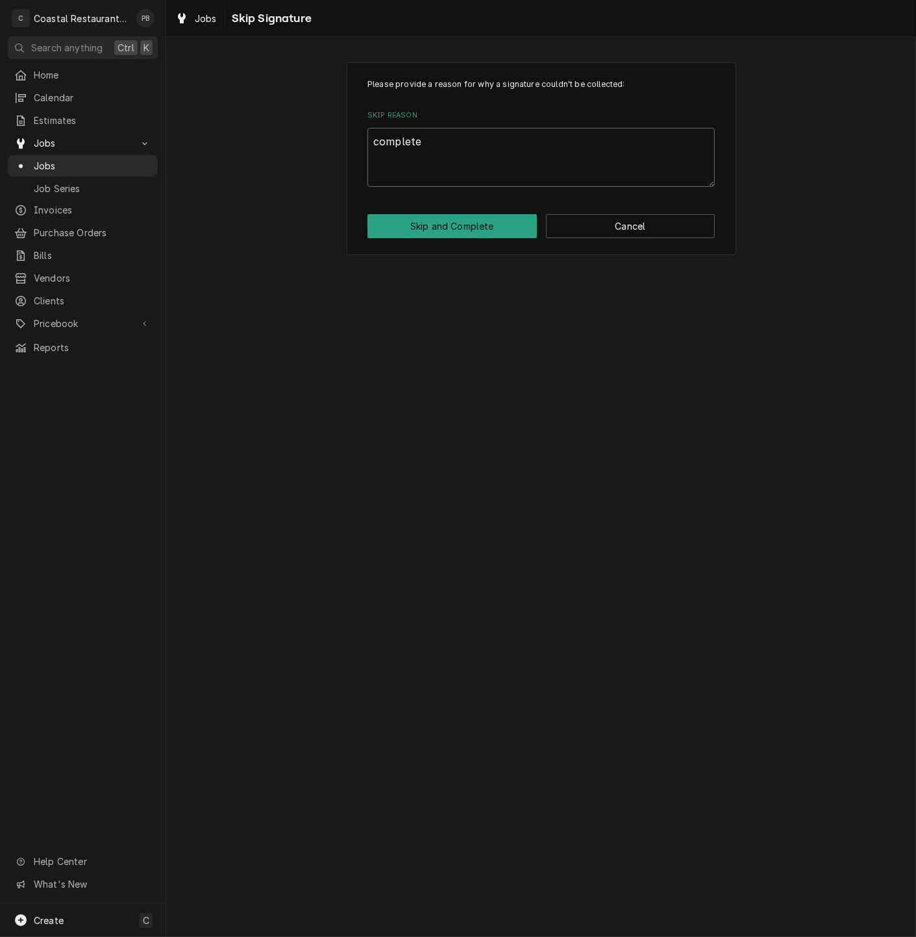
type textarea "completed"
type textarea "x"
type textarea "completed"
type textarea "x"
type textarea "completed o"
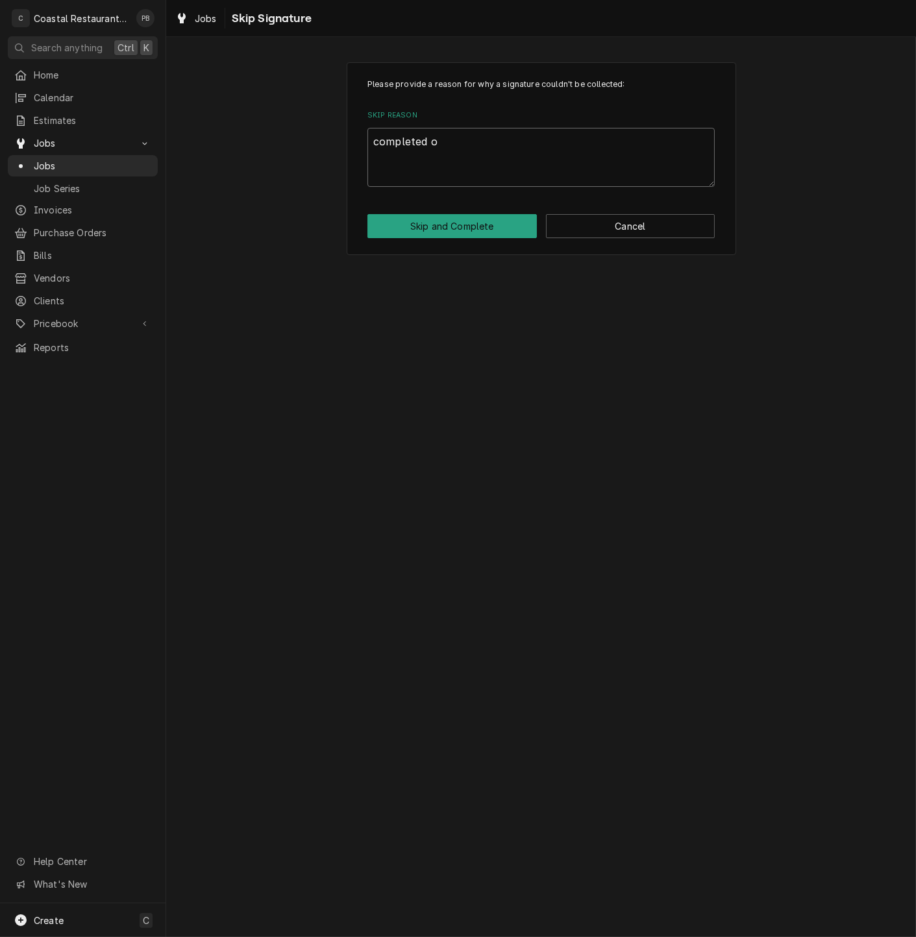
type textarea "x"
type textarea "completed of"
type textarea "x"
type textarea "completed off"
type textarea "x"
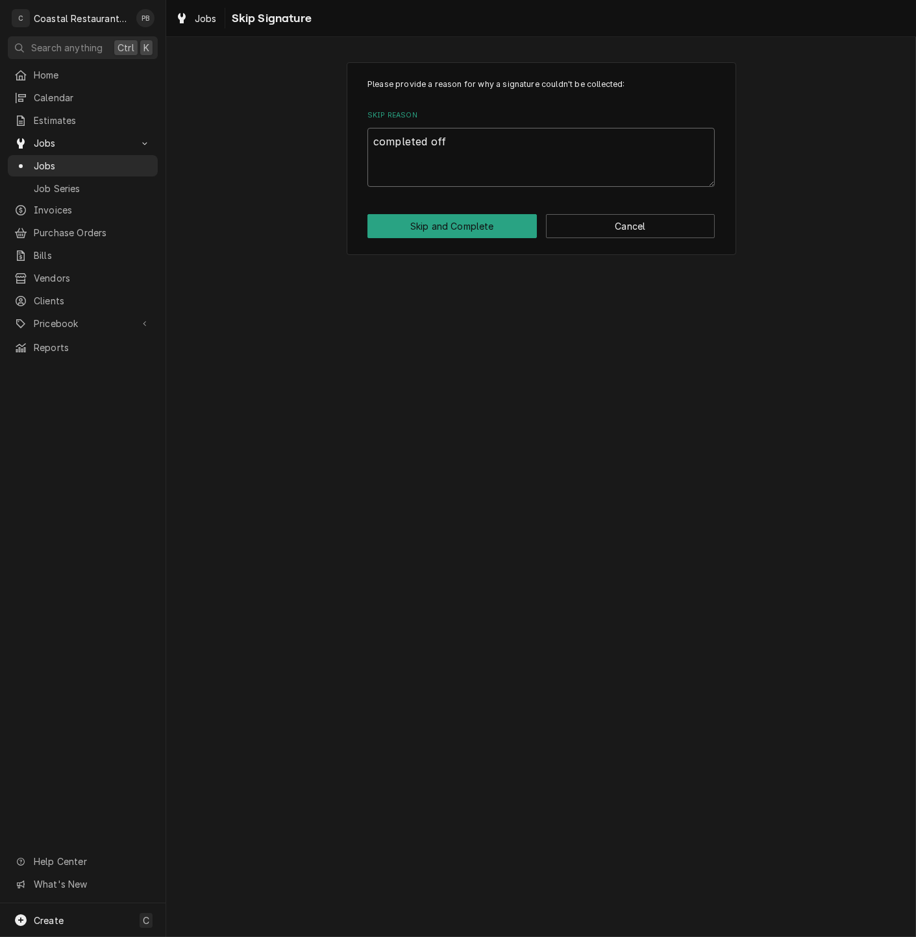
type textarea "completed offs"
type textarea "x"
type textarea "completed offsi"
type textarea "x"
type textarea "completed offs"
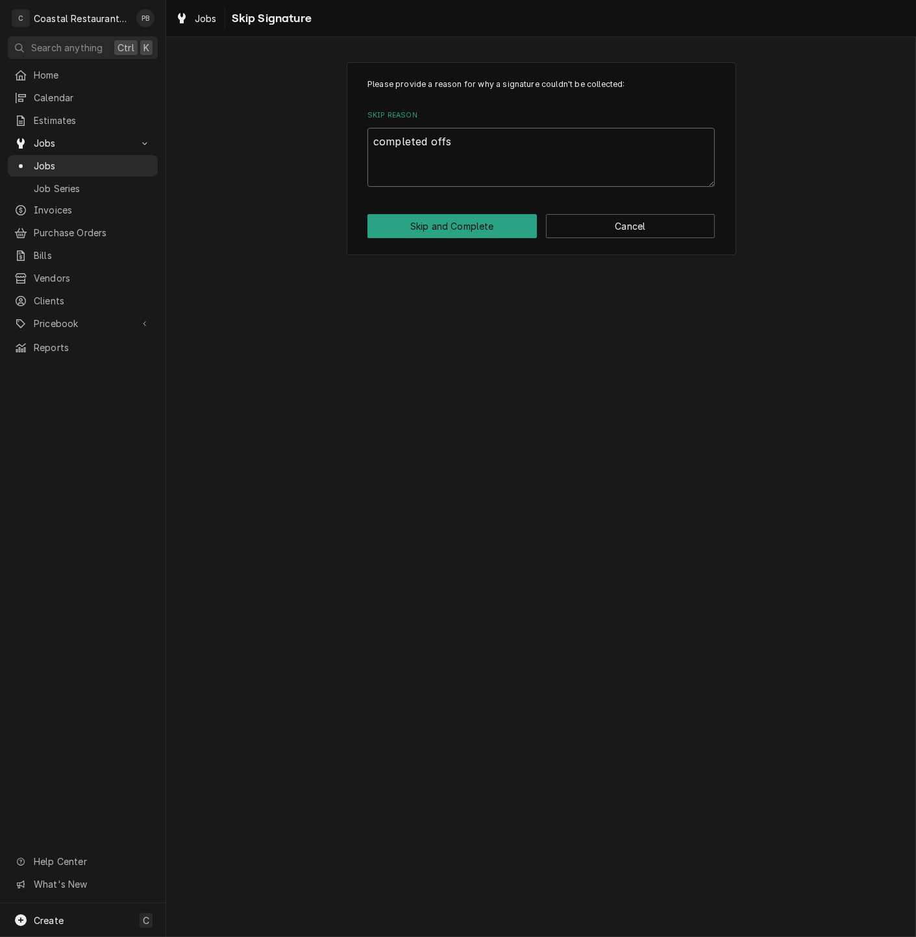
type textarea "x"
type textarea "completed offst"
type textarea "x"
type textarea "completed offsti"
type textarea "x"
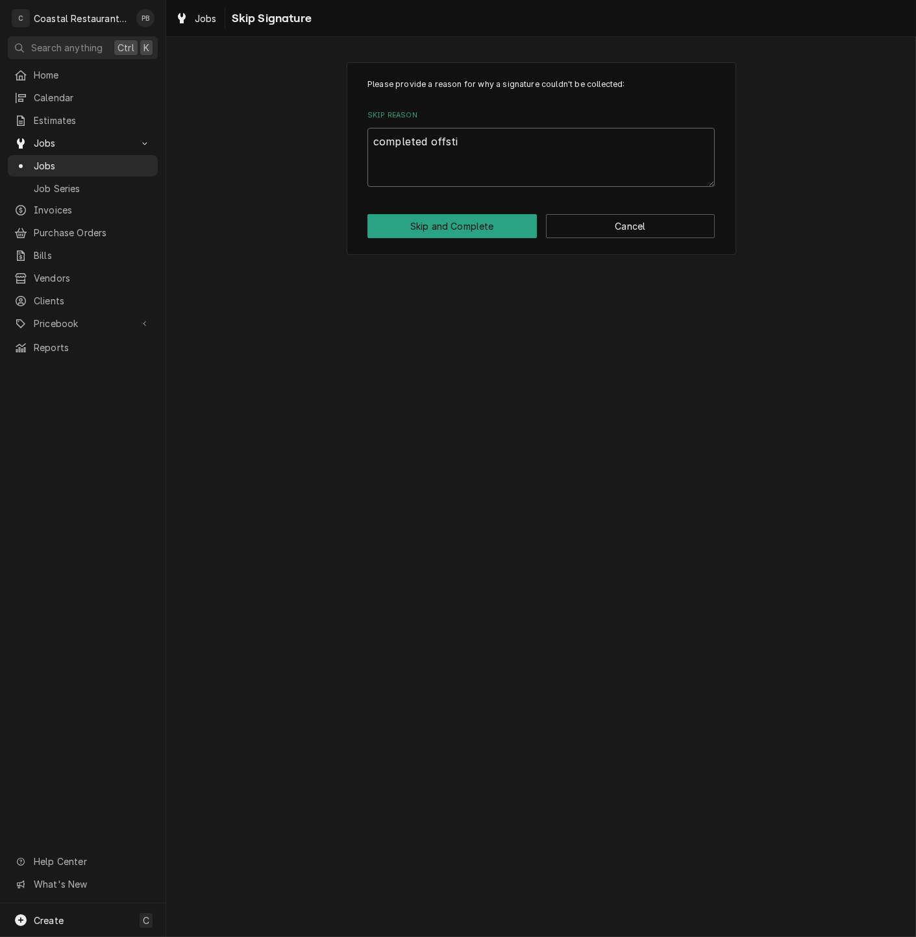
type textarea "completed offst"
type textarea "x"
type textarea "completed offs"
type textarea "x"
type textarea "completed offsi"
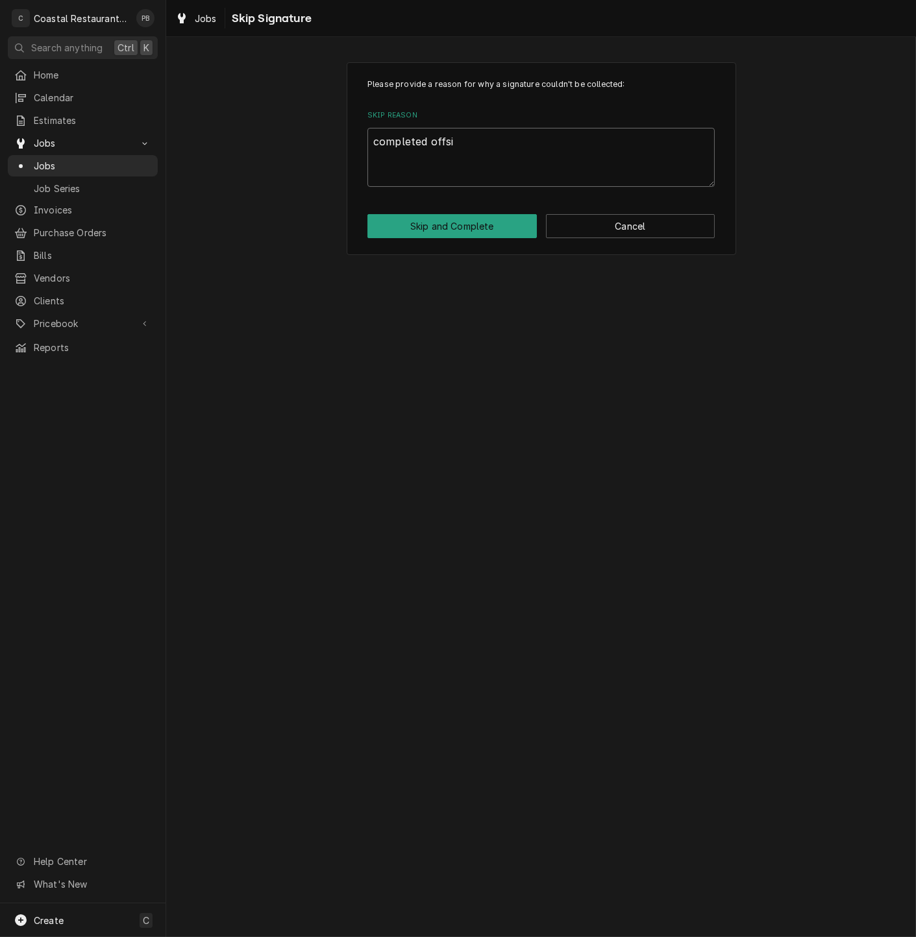
type textarea "x"
type textarea "completed offsit"
type textarea "x"
type textarea "completed offsite"
click at [465, 228] on button "Skip and Complete" at bounding box center [451, 226] width 169 height 24
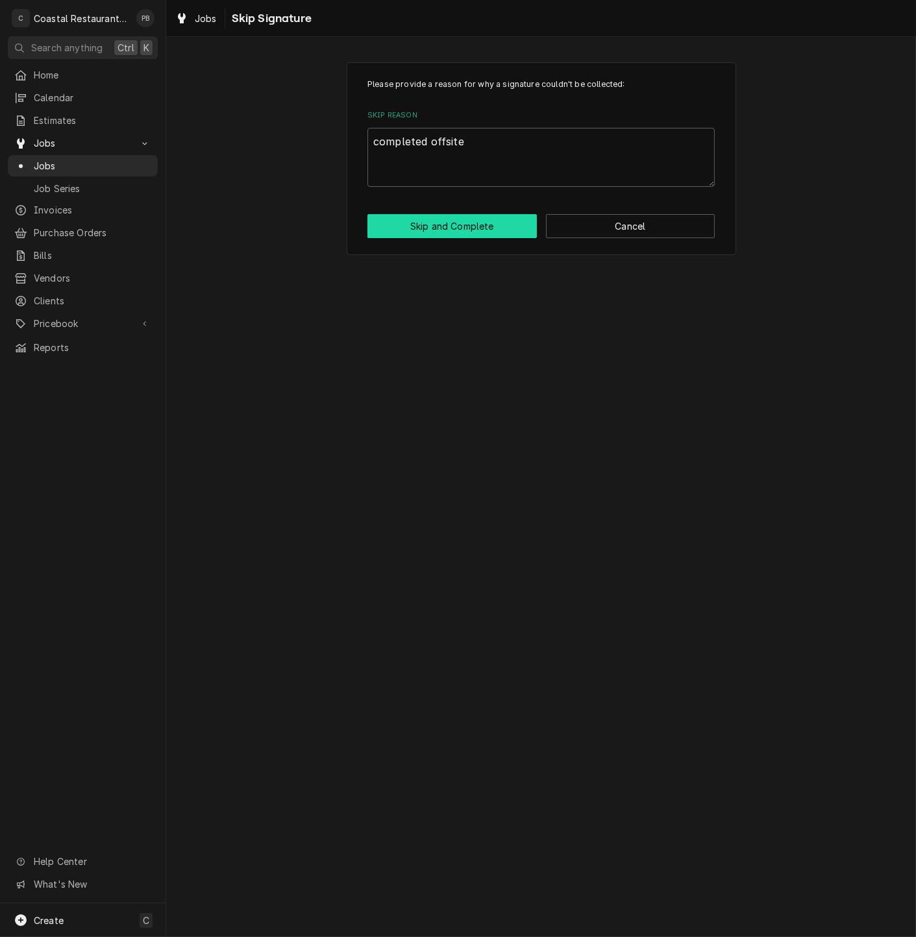
type textarea "x"
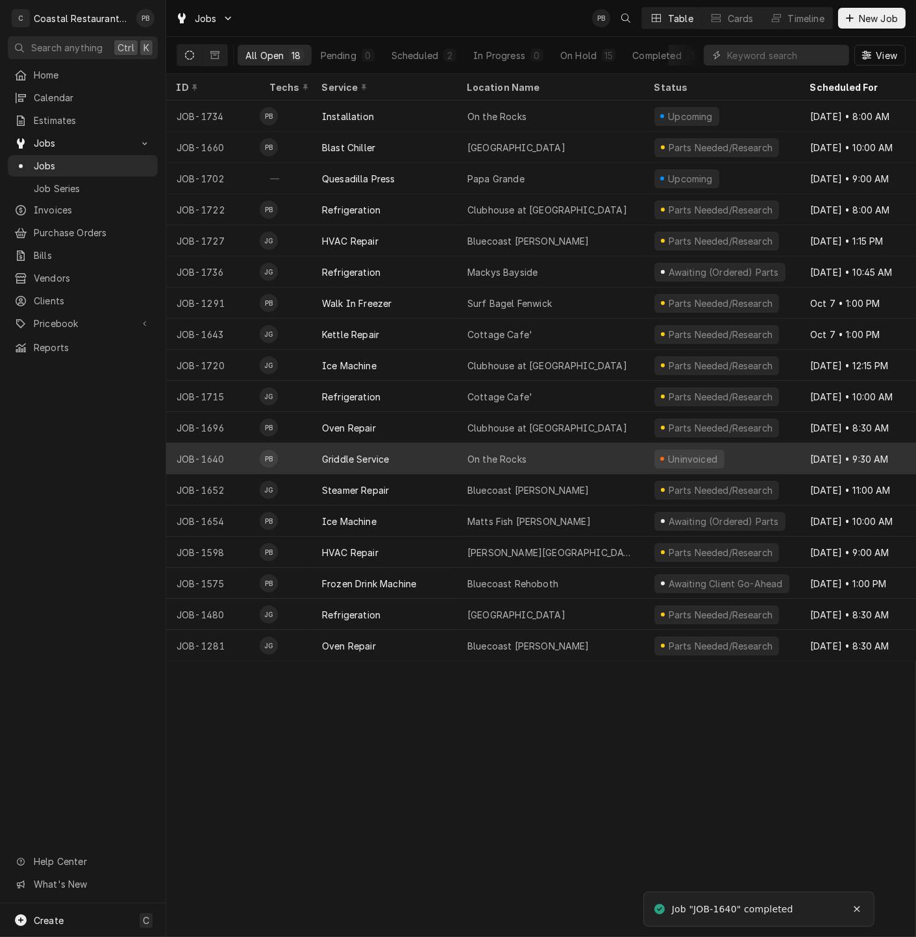
click at [455, 463] on div "Griddle Service" at bounding box center [384, 458] width 145 height 31
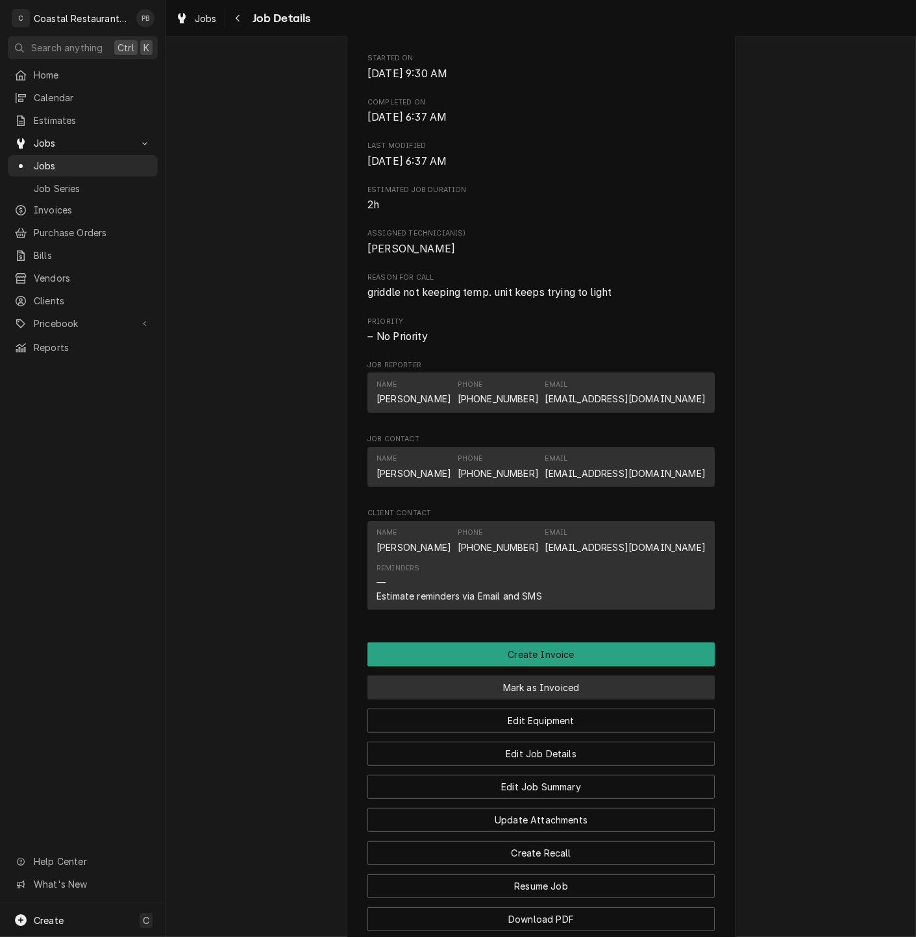
scroll to position [669, 0]
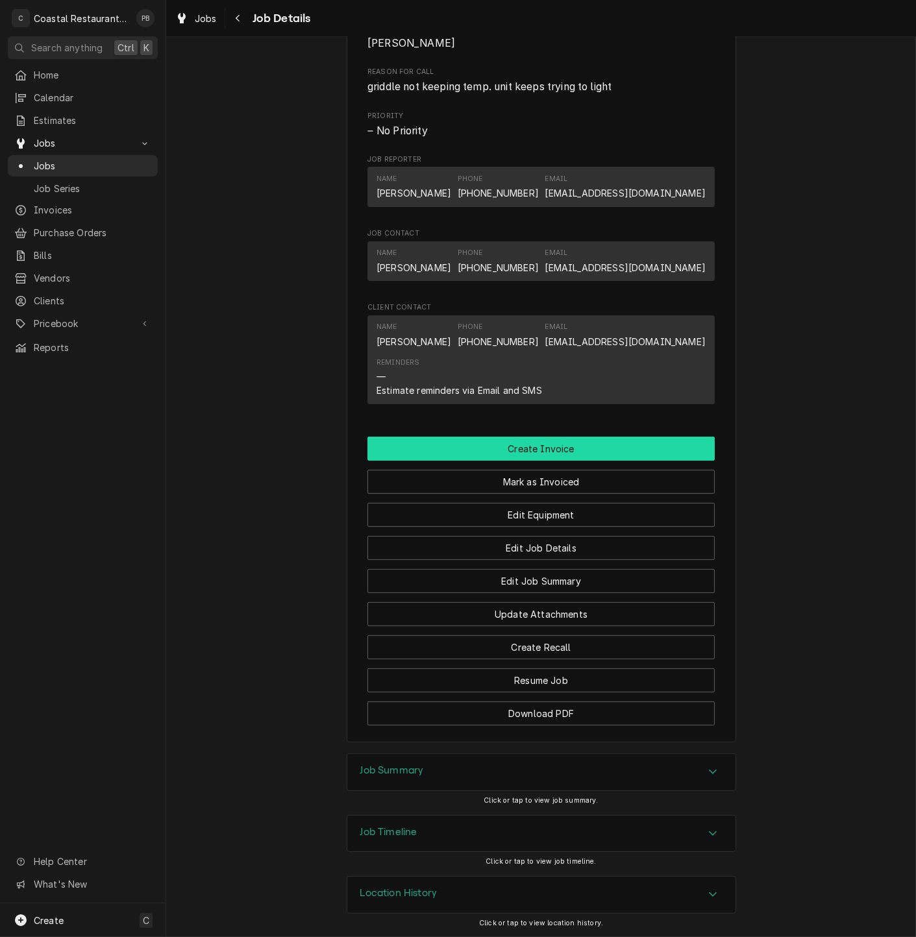
click at [545, 439] on button "Create Invoice" at bounding box center [540, 449] width 347 height 24
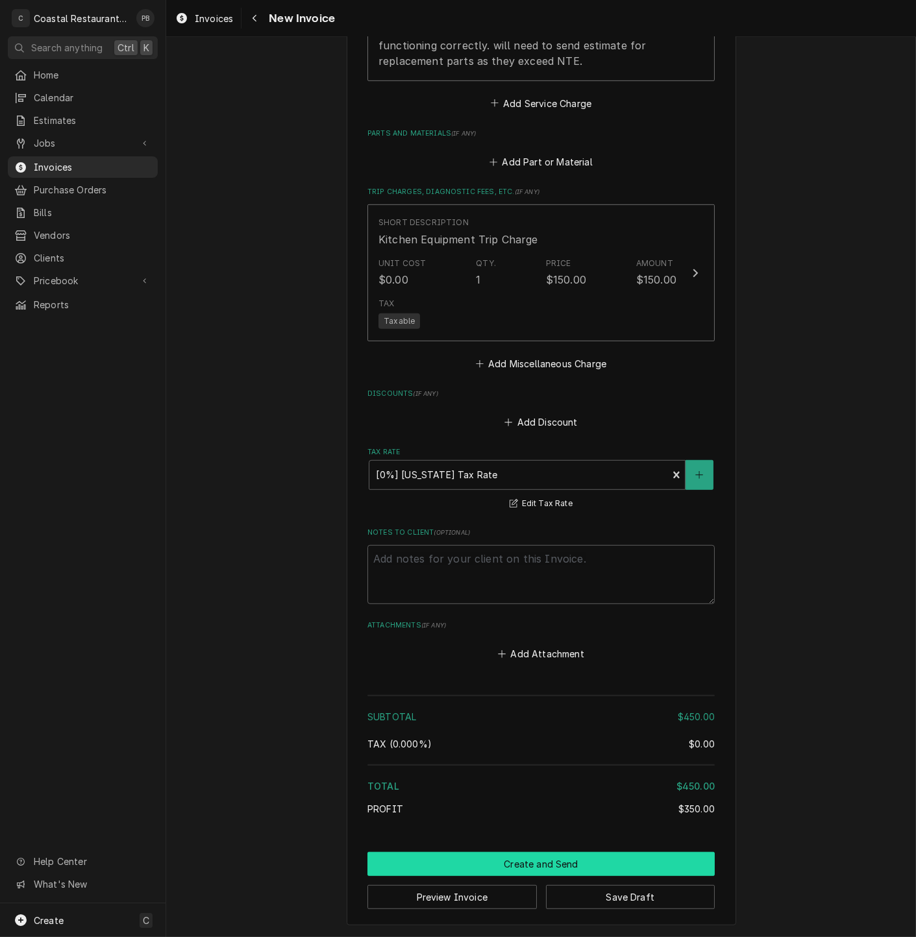
click at [546, 857] on button "Create and Send" at bounding box center [540, 864] width 347 height 24
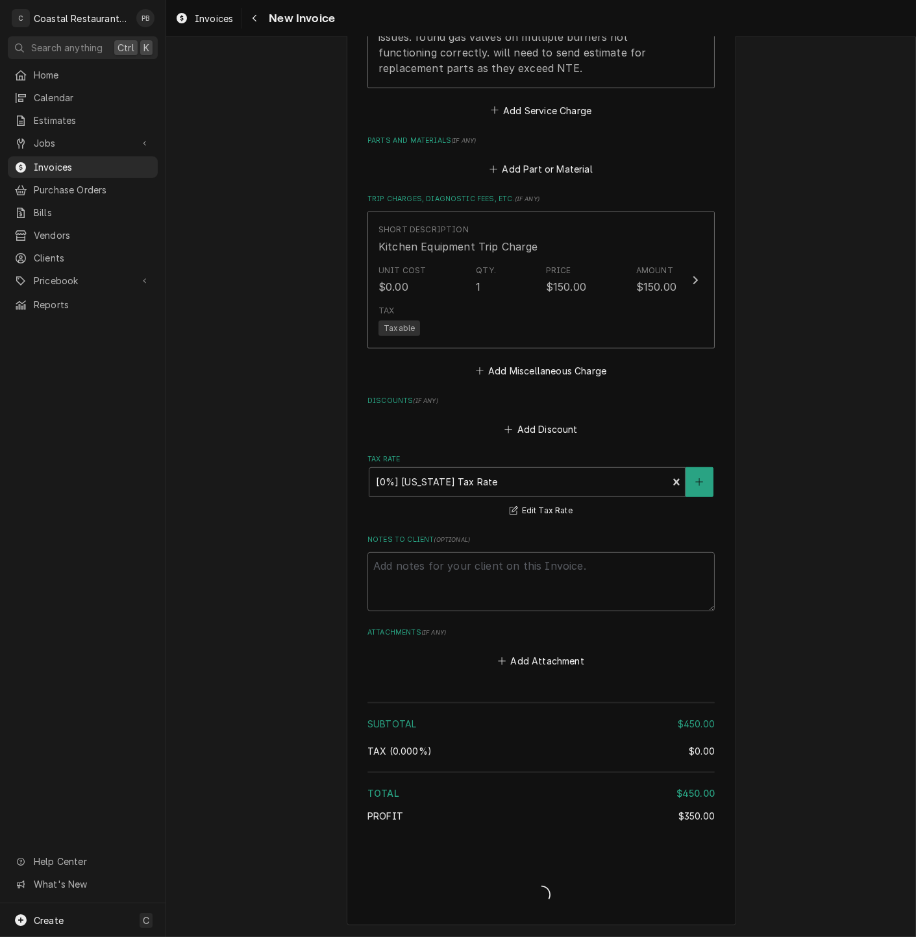
scroll to position [1333, 0]
type textarea "x"
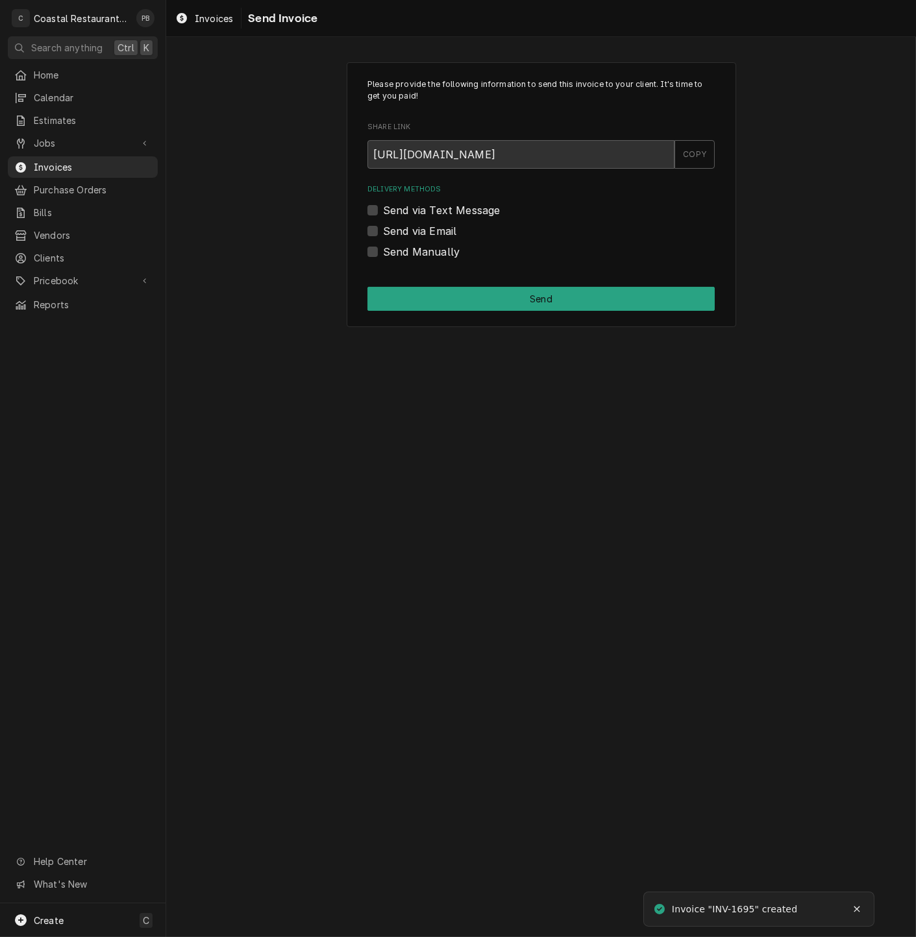
click at [385, 220] on div "Delivery Methods Send via Text Message Send via Email Send Manually" at bounding box center [540, 221] width 347 height 75
click at [380, 231] on div "Send via Email" at bounding box center [540, 231] width 347 height 16
click at [383, 232] on label "Send via Email" at bounding box center [419, 231] width 73 height 16
click at [383, 232] on input "Send via Email" at bounding box center [556, 237] width 347 height 29
checkbox input "true"
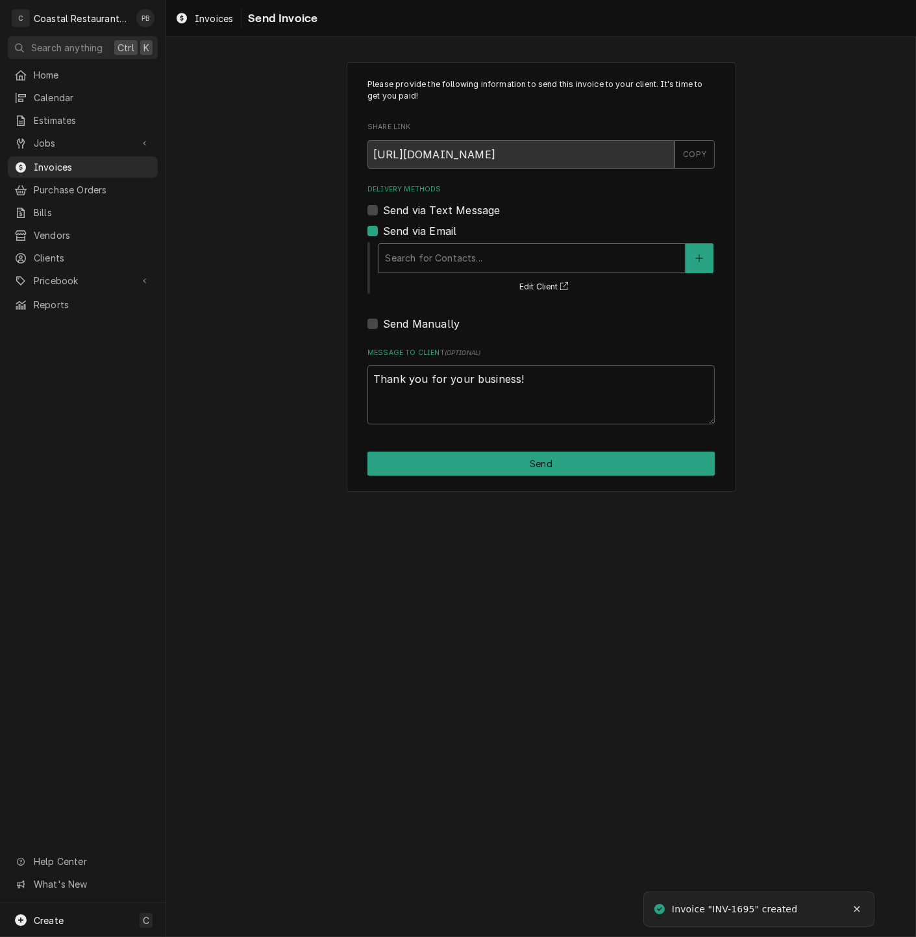
click at [426, 254] on div "Delivery Methods" at bounding box center [531, 258] width 293 height 23
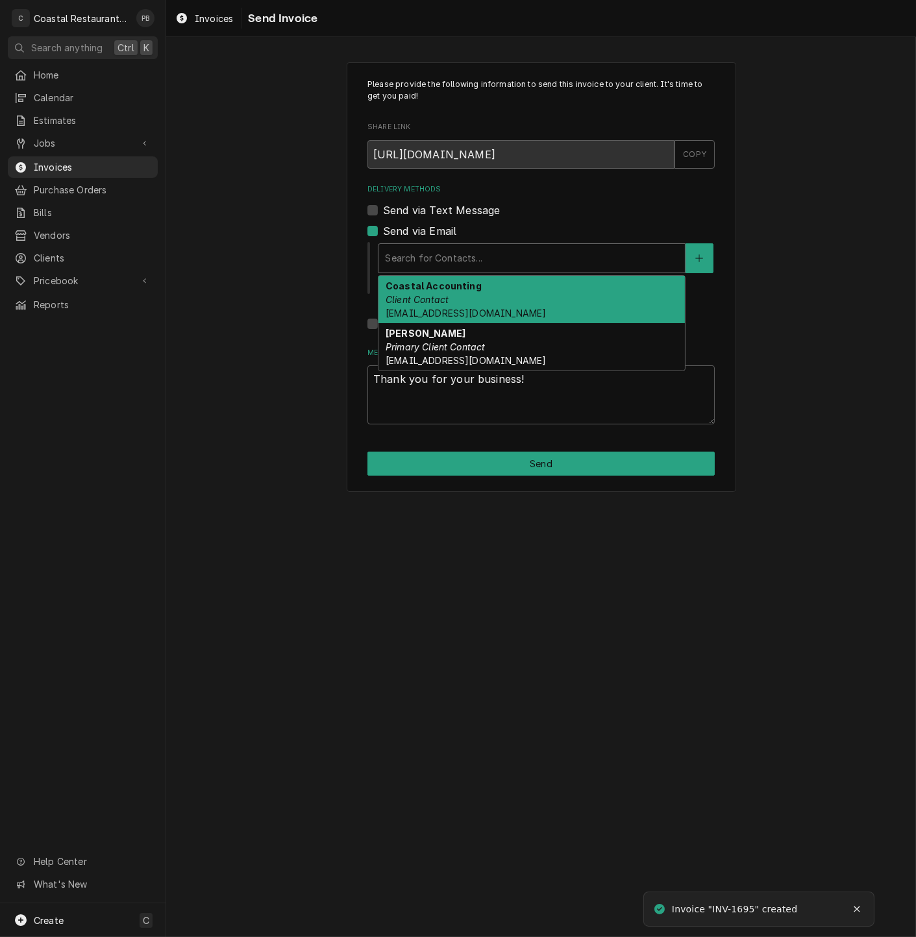
click at [452, 284] on strong "Coastal Accounting" at bounding box center [434, 285] width 96 height 11
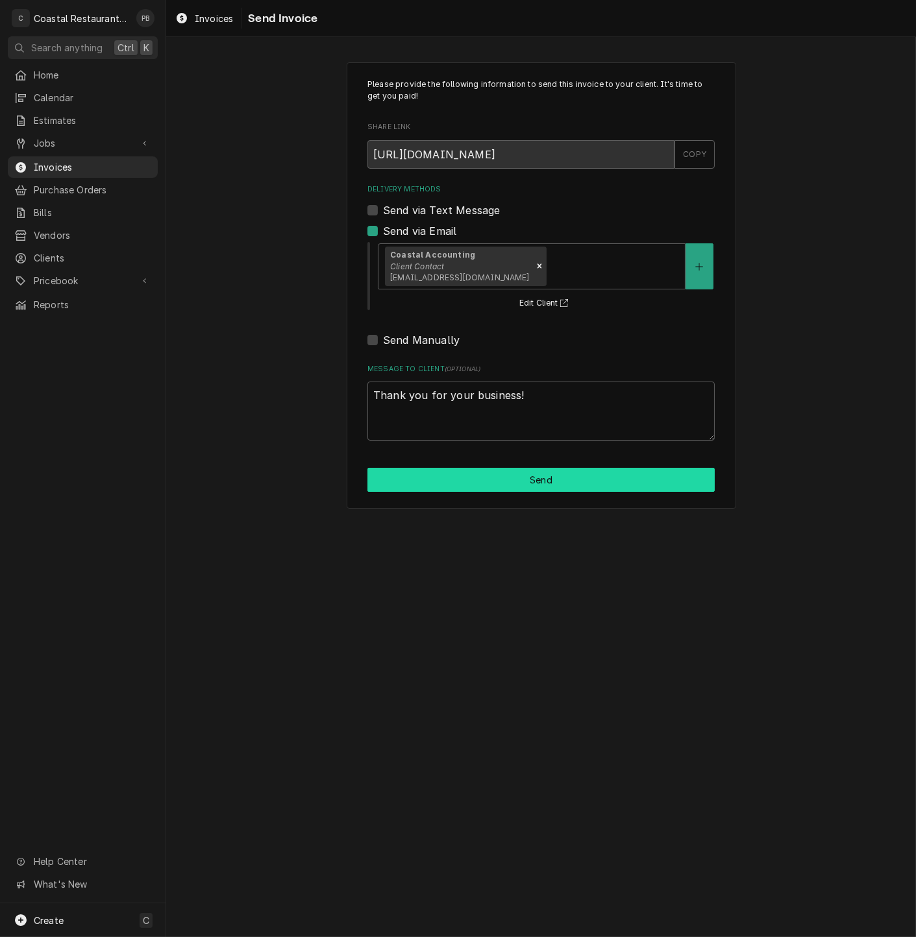
click at [556, 483] on button "Send" at bounding box center [540, 480] width 347 height 24
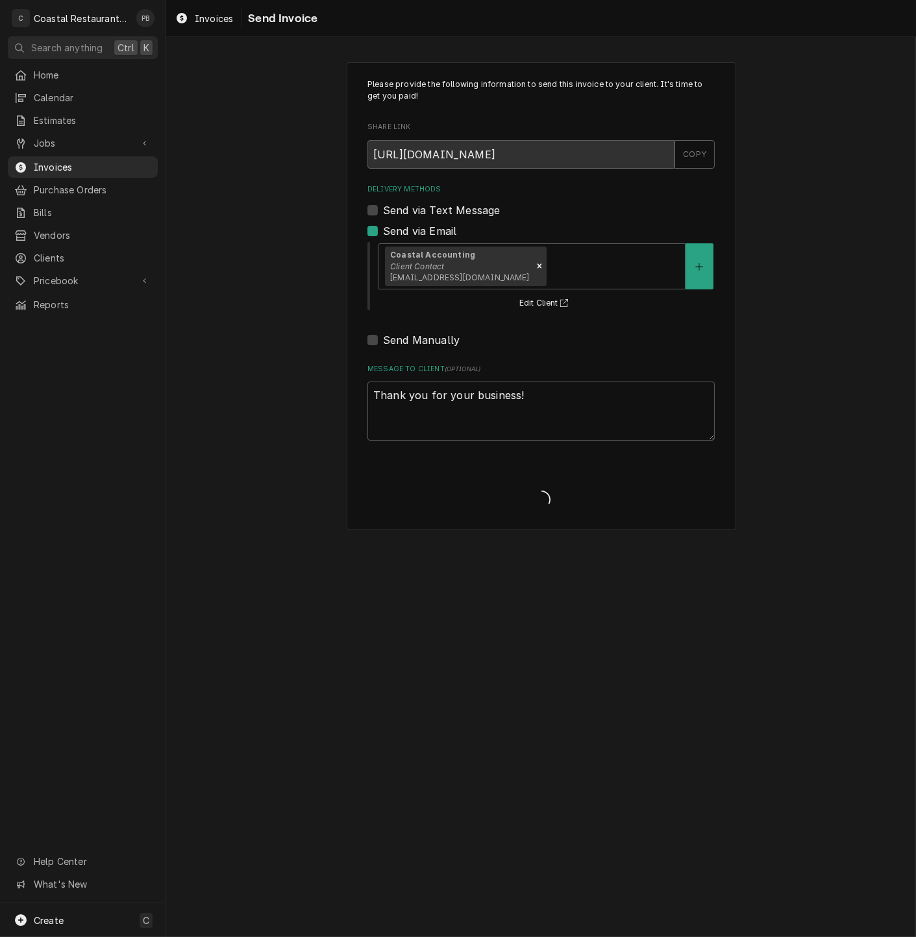
type textarea "x"
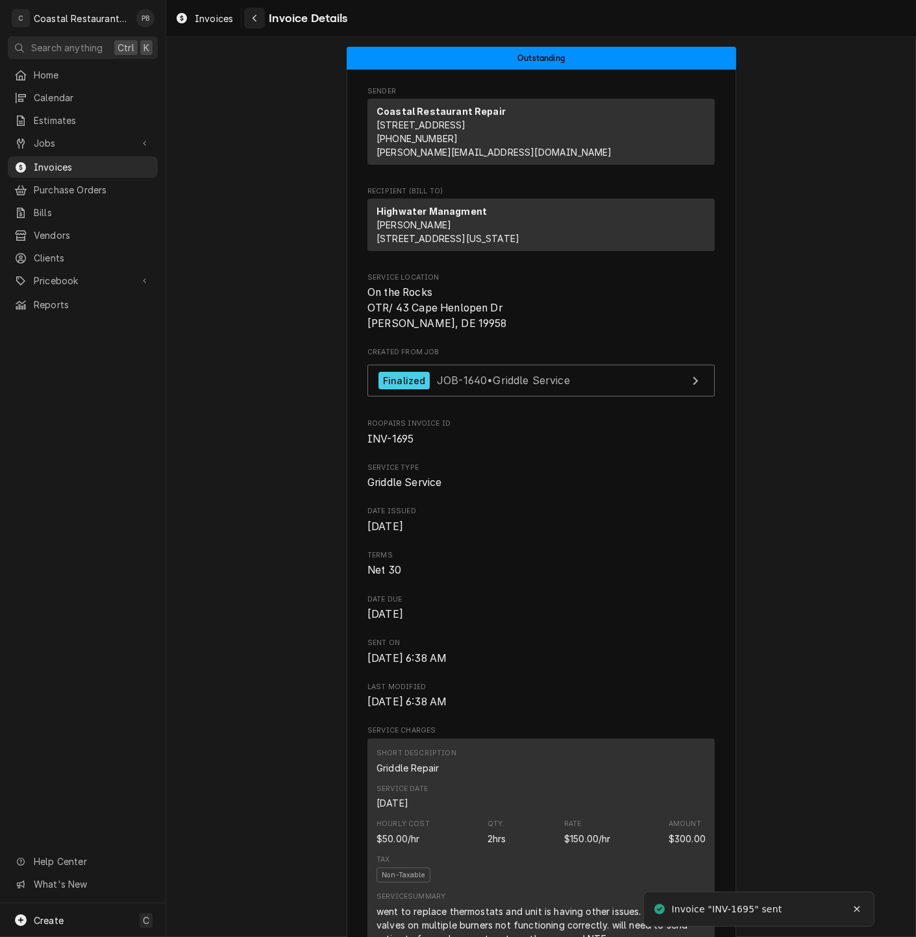
click at [256, 19] on icon "Navigate back" at bounding box center [255, 18] width 6 height 9
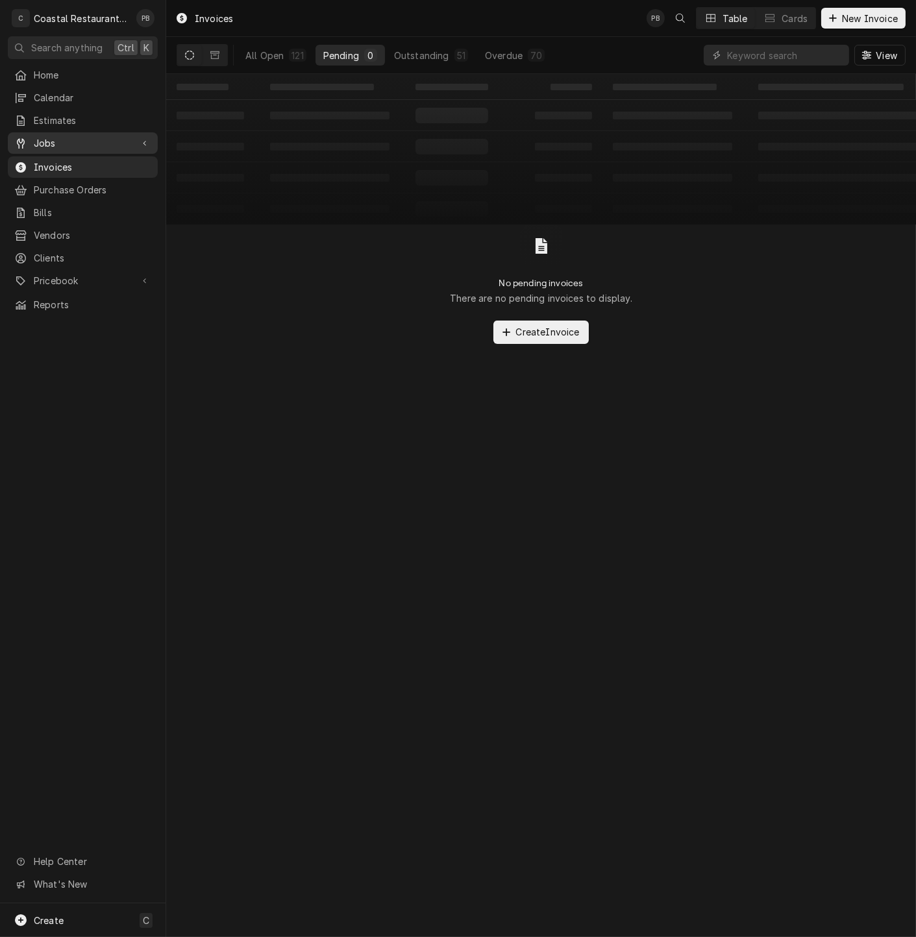
click at [46, 136] on span "Jobs" at bounding box center [83, 143] width 98 height 14
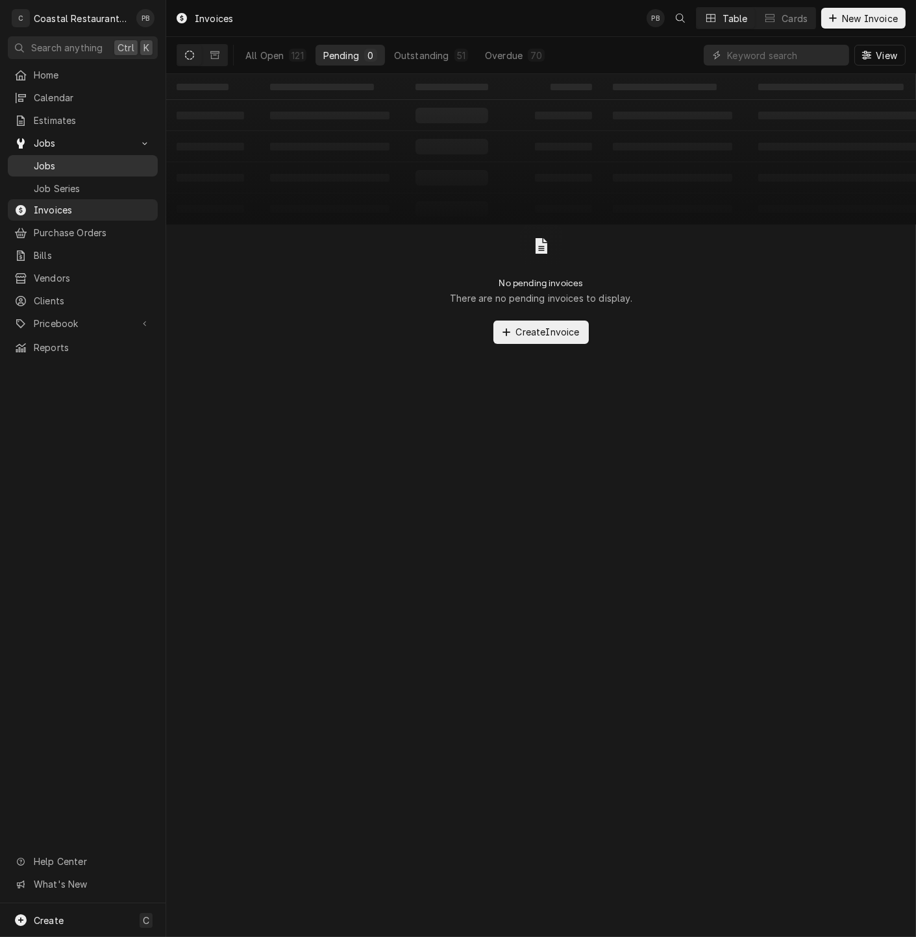
click at [63, 162] on span "Jobs" at bounding box center [92, 166] width 117 height 14
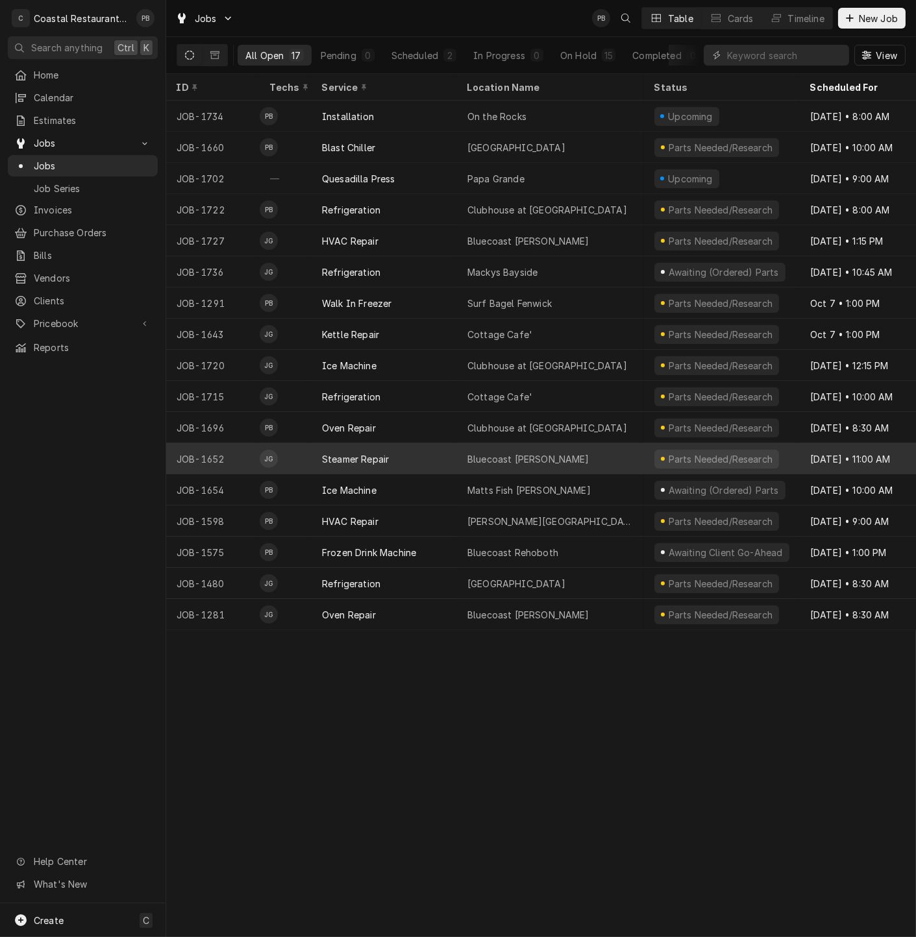
click at [443, 450] on div "Steamer Repair" at bounding box center [384, 458] width 145 height 31
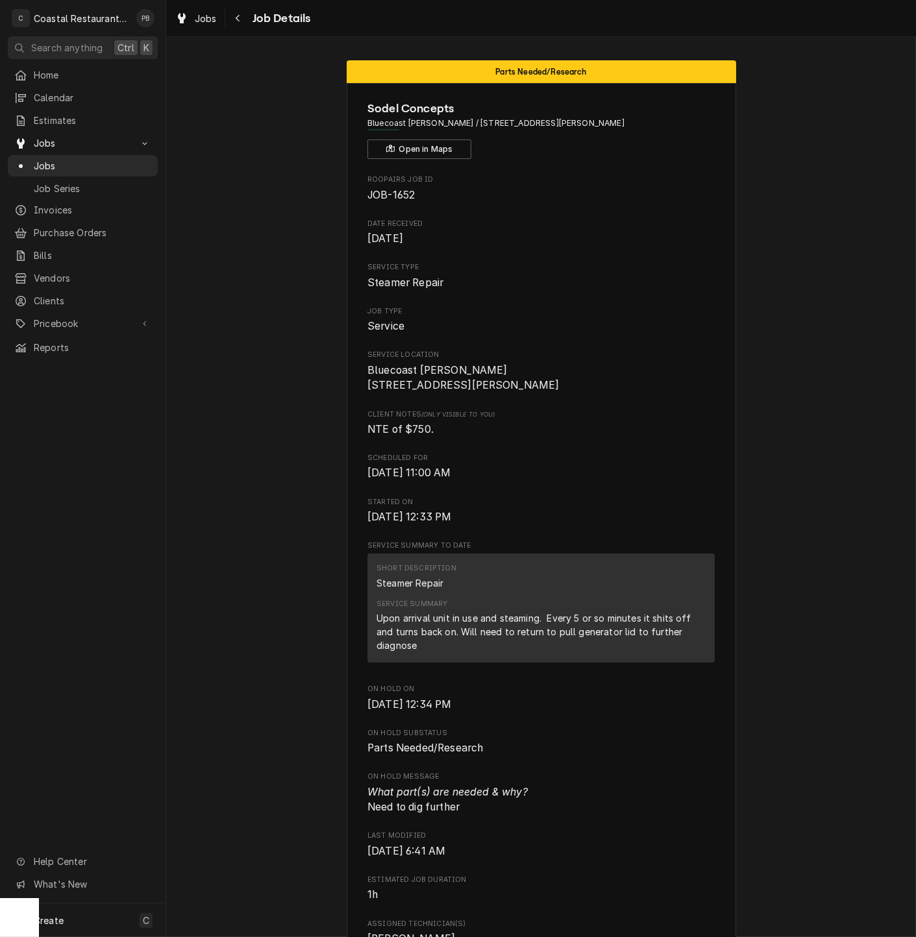
click at [510, 631] on div "Upon arrival unit in use and steaming. Every 5 or so minutes it shits off and t…" at bounding box center [540, 631] width 329 height 41
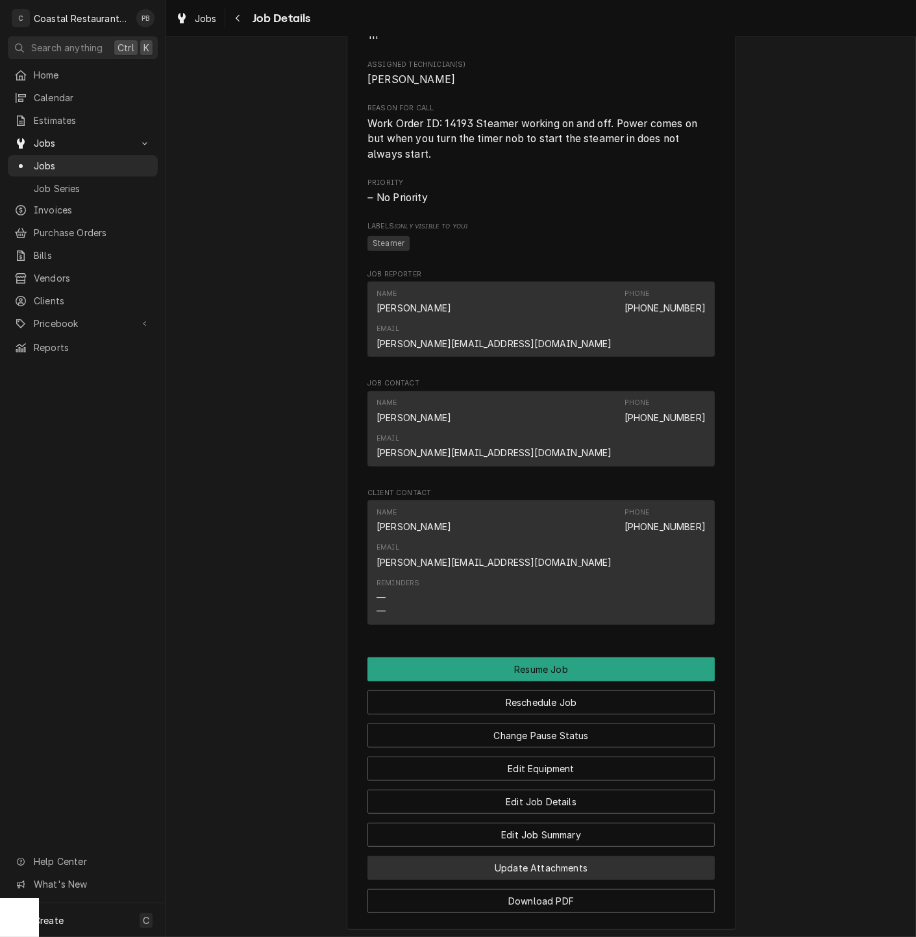
scroll to position [960, 0]
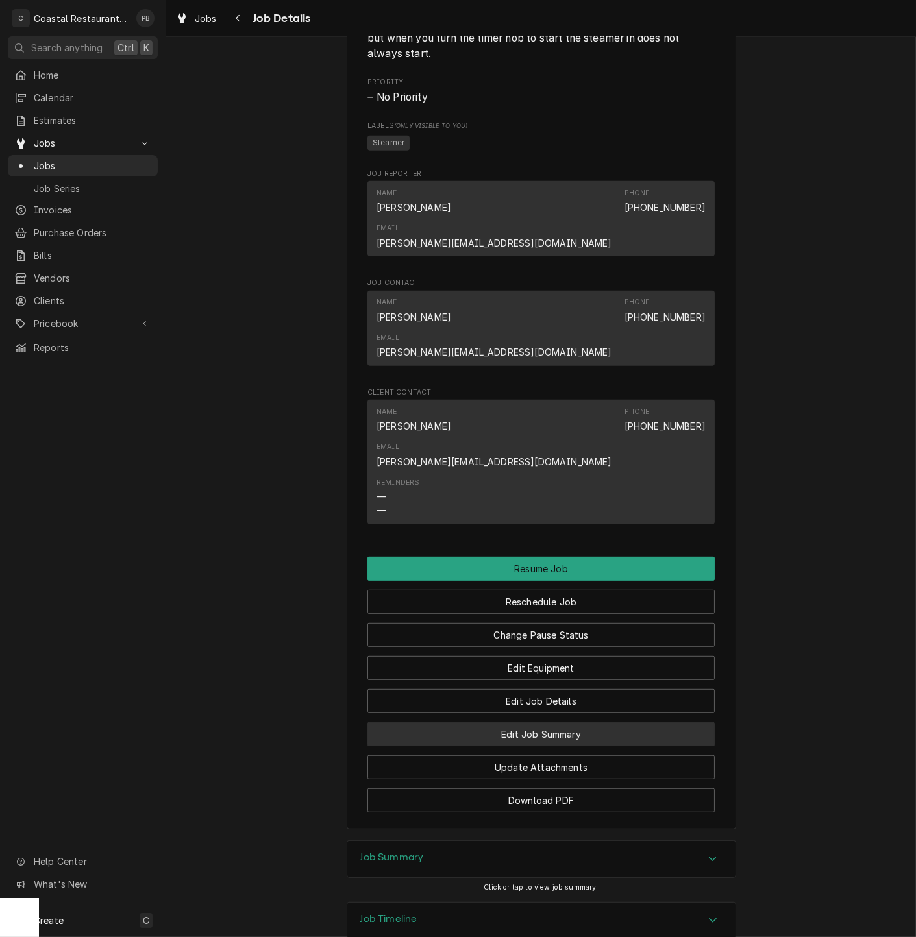
click at [563, 722] on button "Edit Job Summary" at bounding box center [540, 734] width 347 height 24
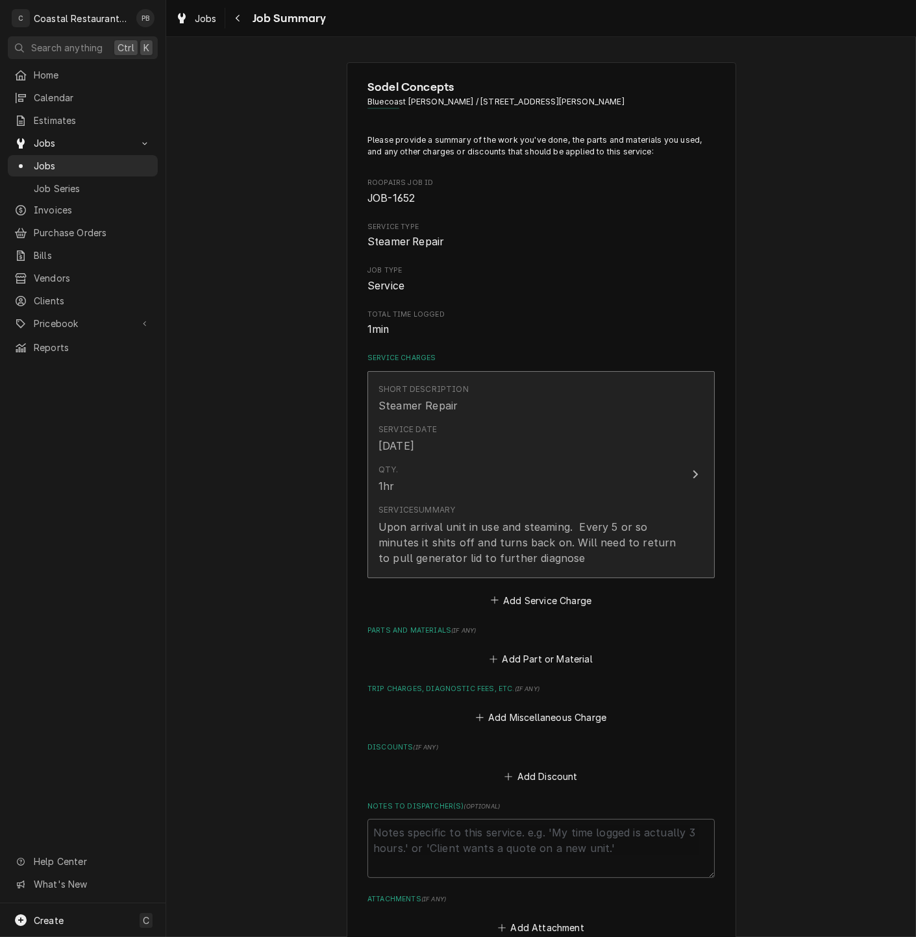
click at [630, 516] on div "Service Summary Upon arrival unit in use and steaming. Every 5 or so minutes it…" at bounding box center [527, 534] width 298 height 61
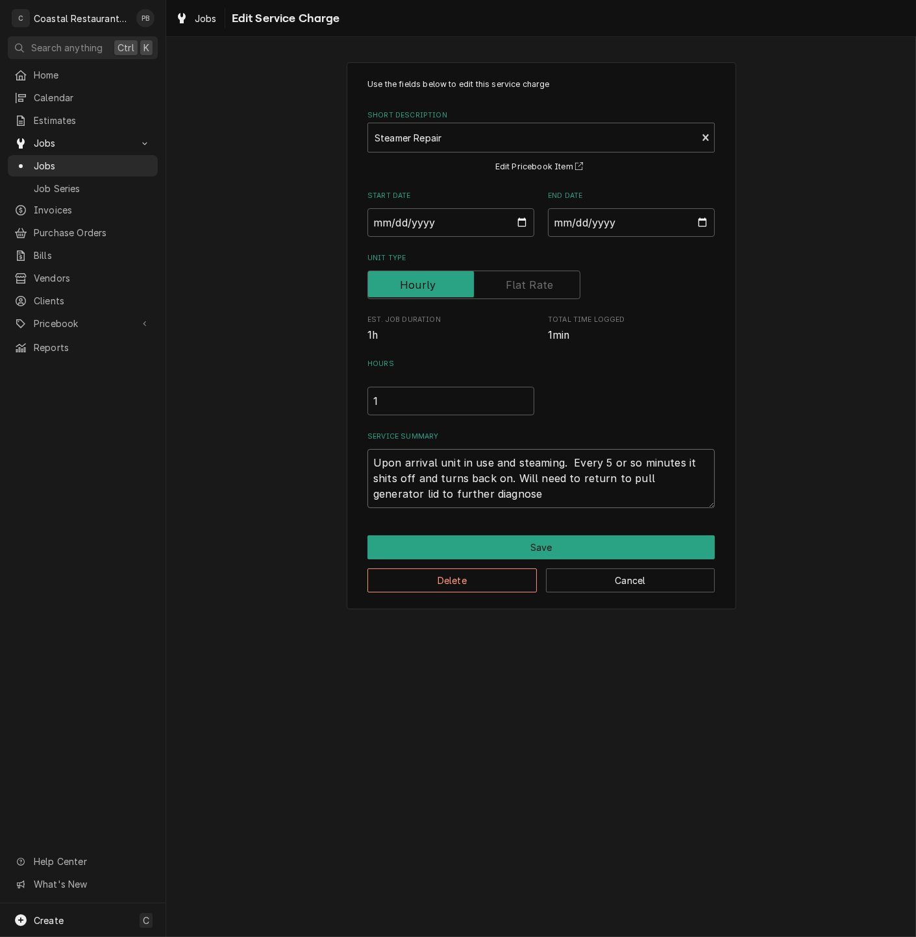
click at [388, 482] on textarea "Upon arrival unit in use and steaming. Every 5 or so minutes it shits off and t…" at bounding box center [540, 478] width 347 height 59
type textarea "x"
type textarea "Upon arrival unit in use and steaming. Every 5 or so minutes it shts off and tu…"
type textarea "x"
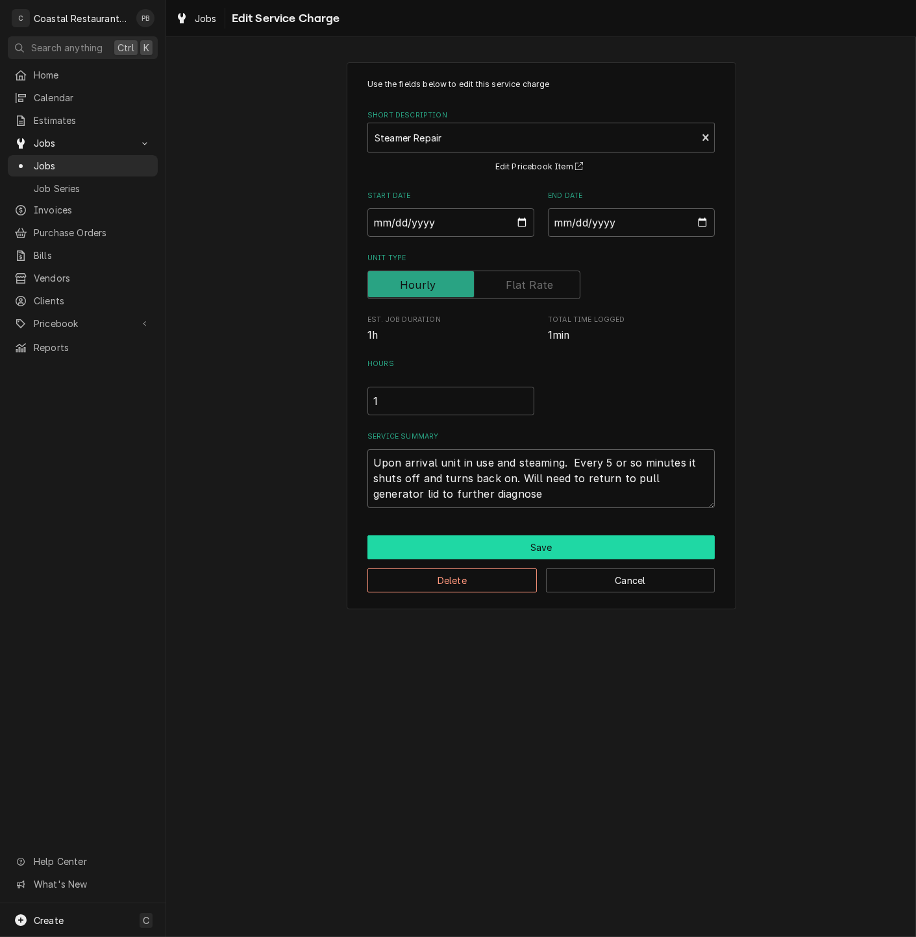
type textarea "Upon arrival unit in use and steaming. Every 5 or so minutes it shuts off and t…"
click at [529, 544] on button "Save" at bounding box center [540, 547] width 347 height 24
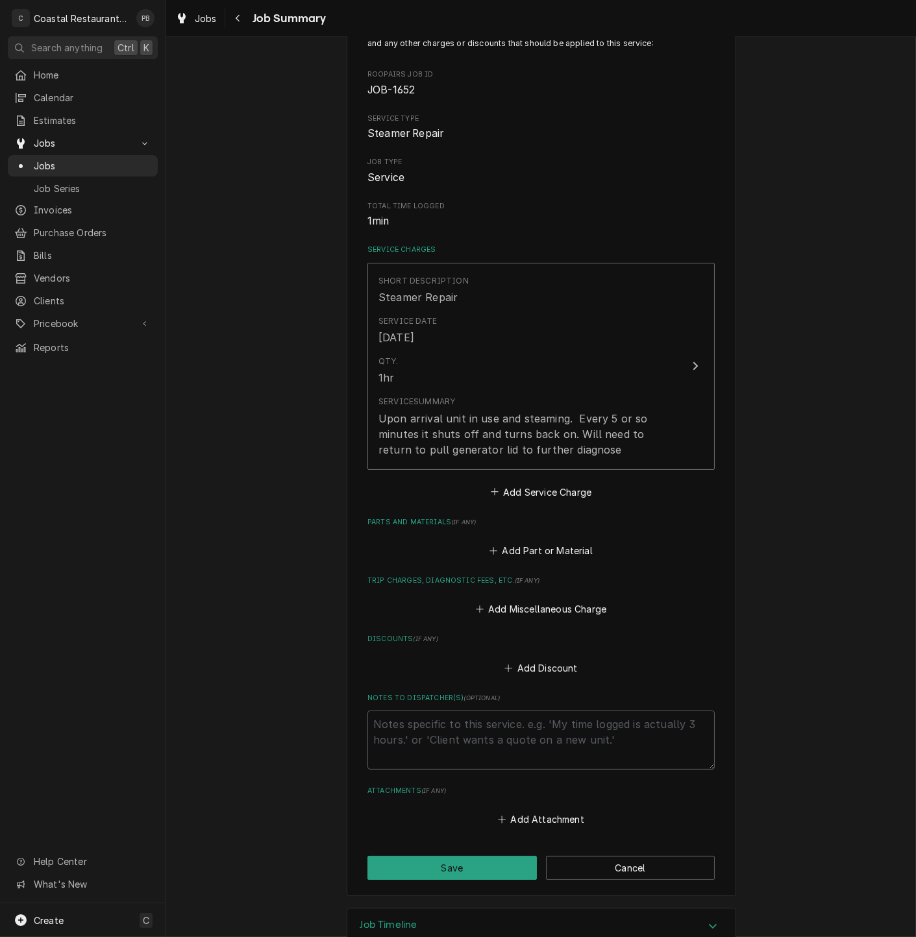
scroll to position [141, 0]
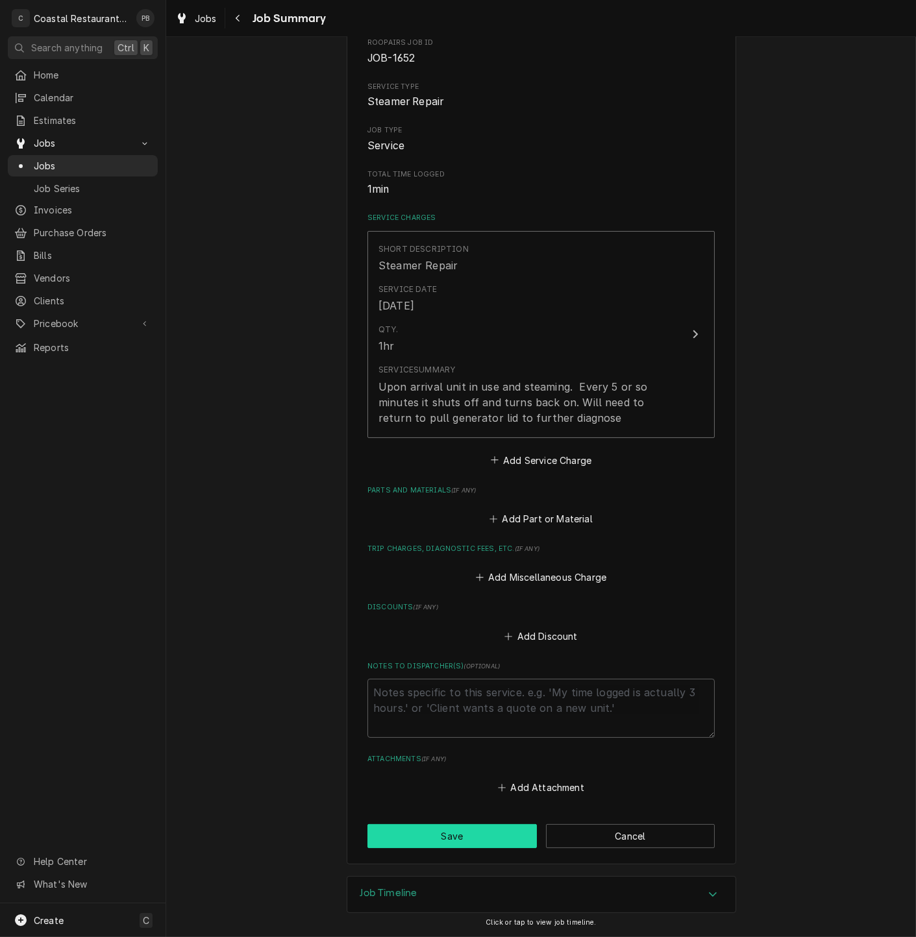
click at [426, 833] on button "Save" at bounding box center [451, 836] width 169 height 24
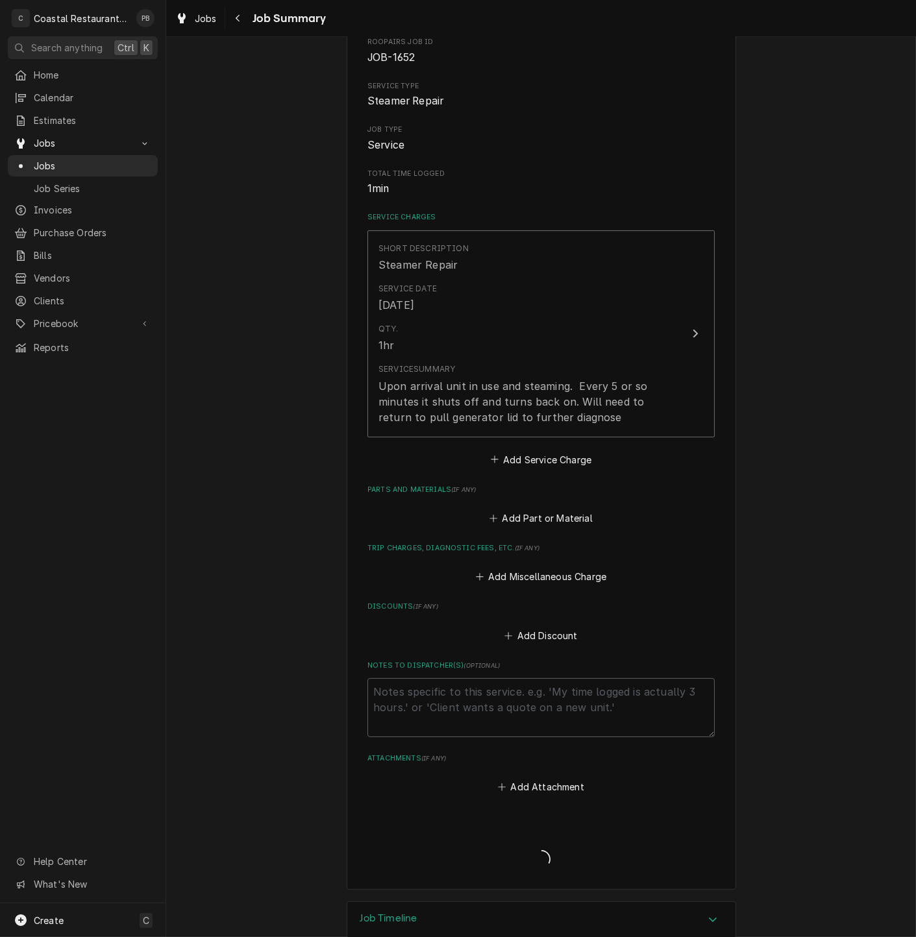
type textarea "x"
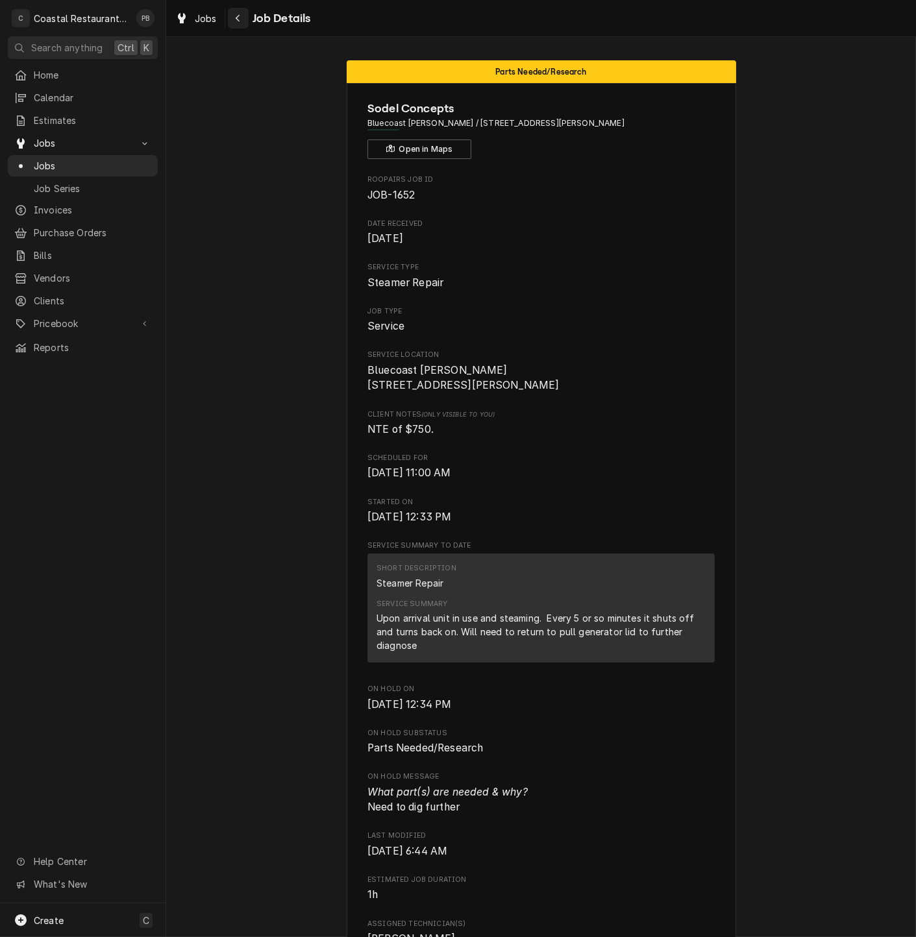
click at [239, 19] on icon "Navigate back" at bounding box center [238, 18] width 6 height 9
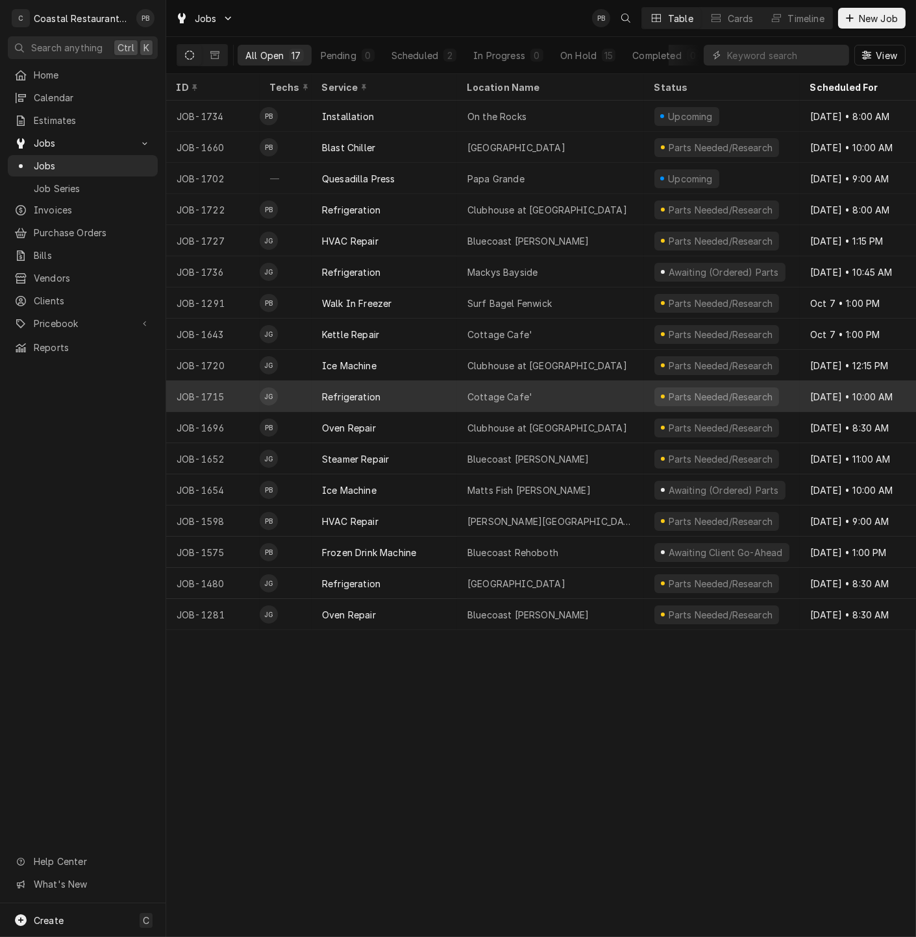
click at [545, 392] on div "Cottage Cafe'" at bounding box center [550, 396] width 187 height 31
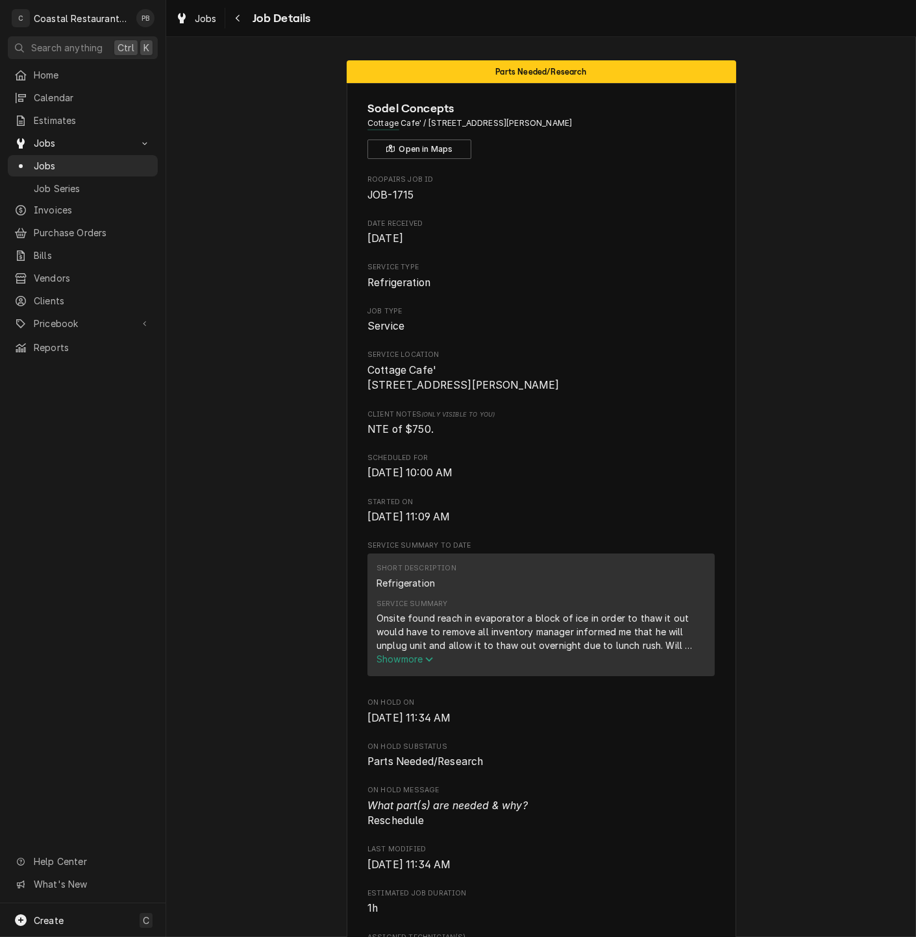
click at [406, 665] on span "Show more" at bounding box center [404, 659] width 57 height 11
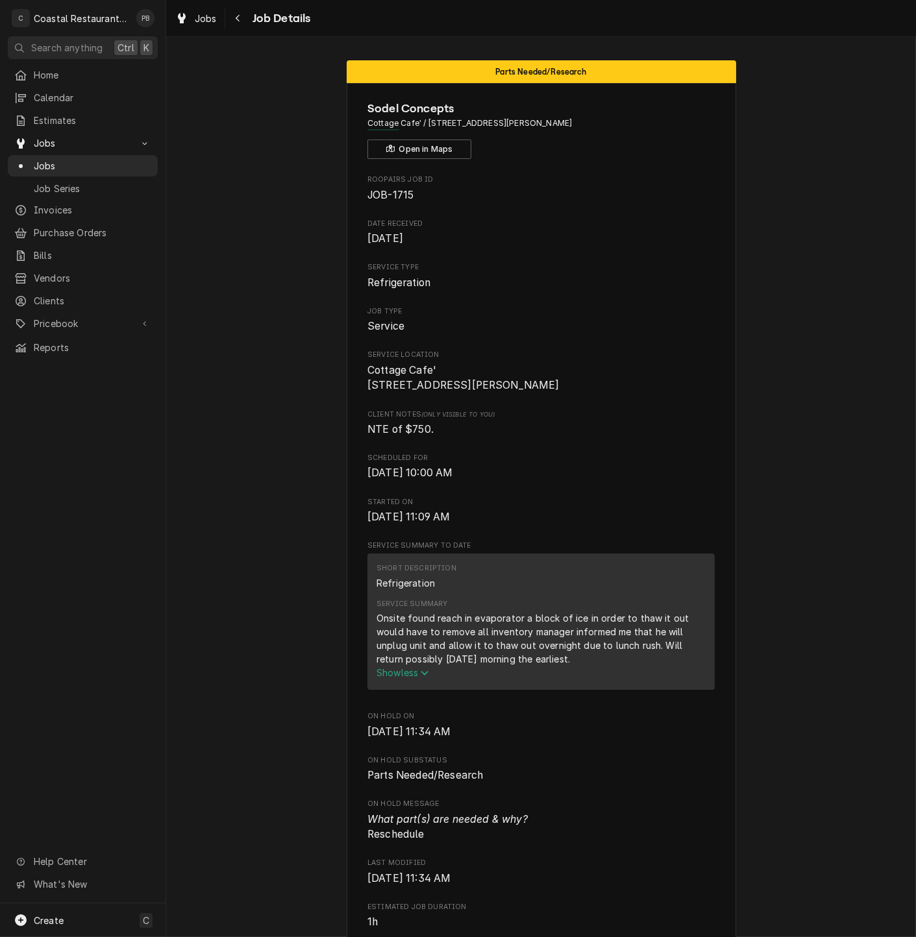
click at [415, 678] on span "Show less" at bounding box center [402, 672] width 53 height 11
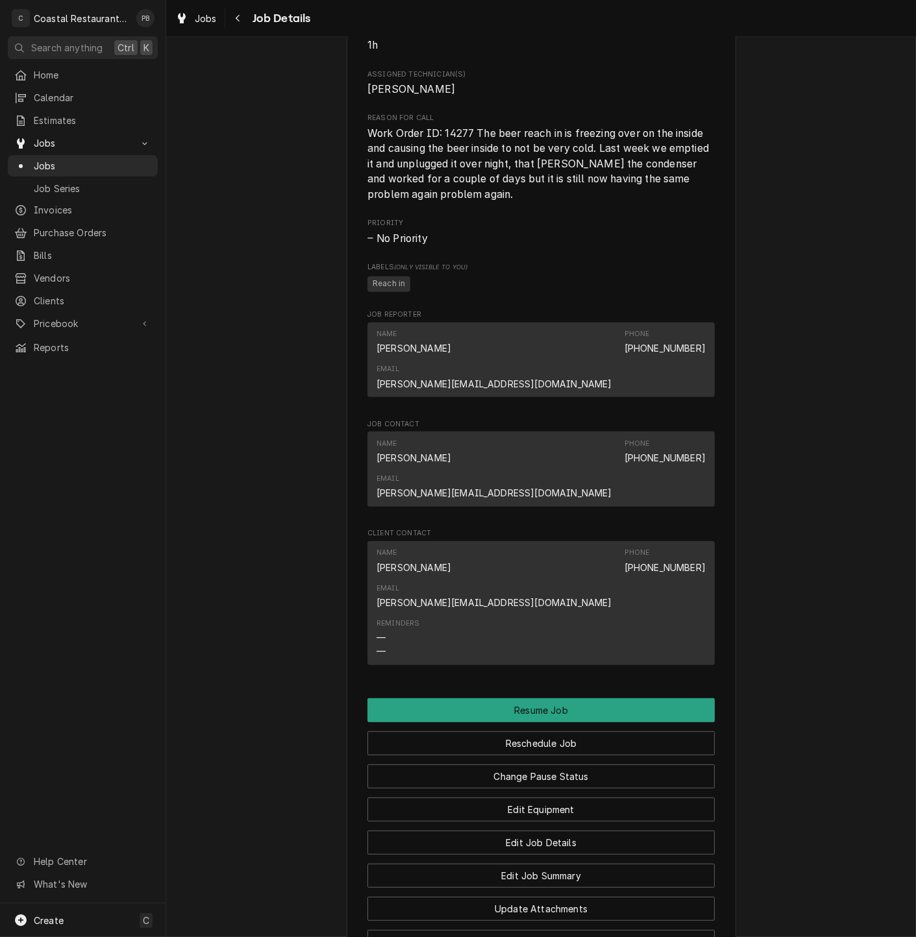
scroll to position [865, 0]
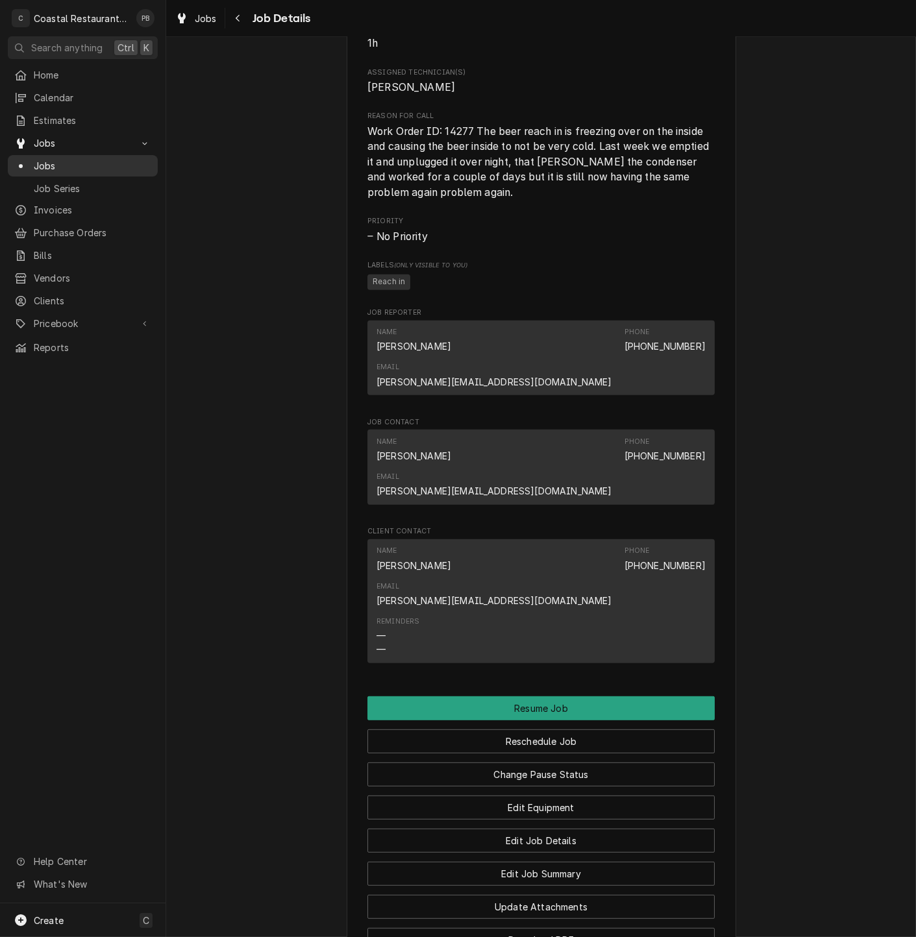
click at [50, 160] on span "Jobs" at bounding box center [92, 166] width 117 height 14
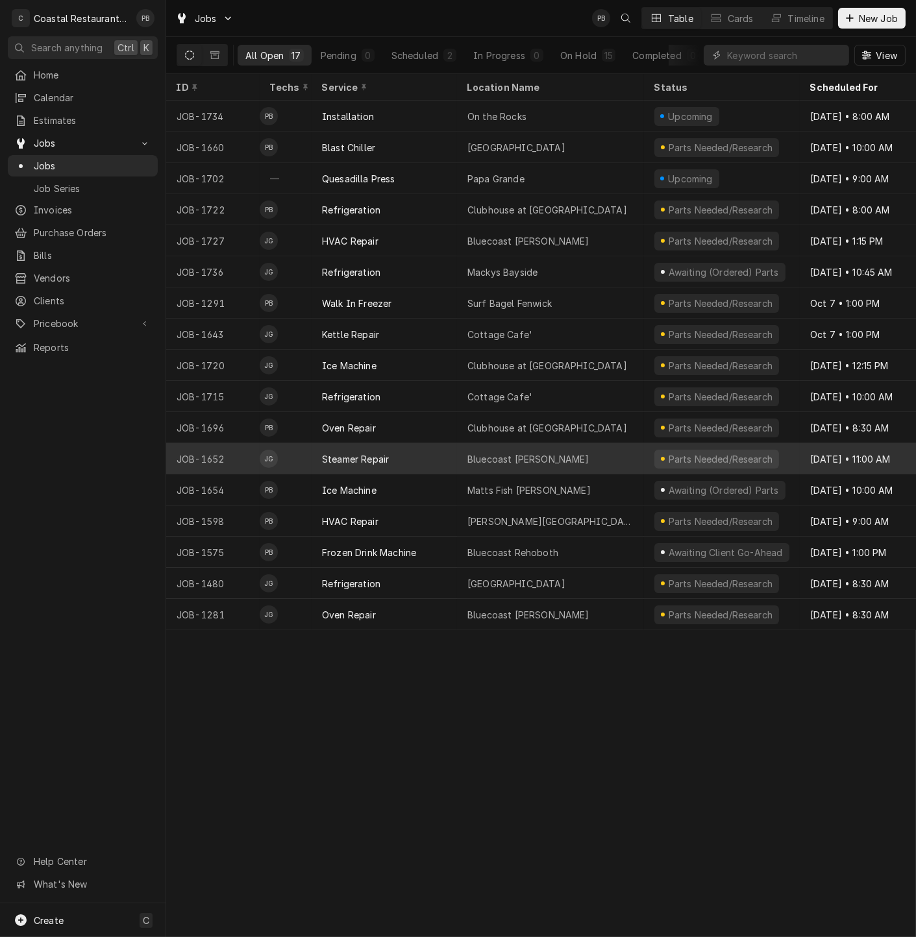
click at [353, 454] on div "Steamer Repair" at bounding box center [355, 459] width 67 height 14
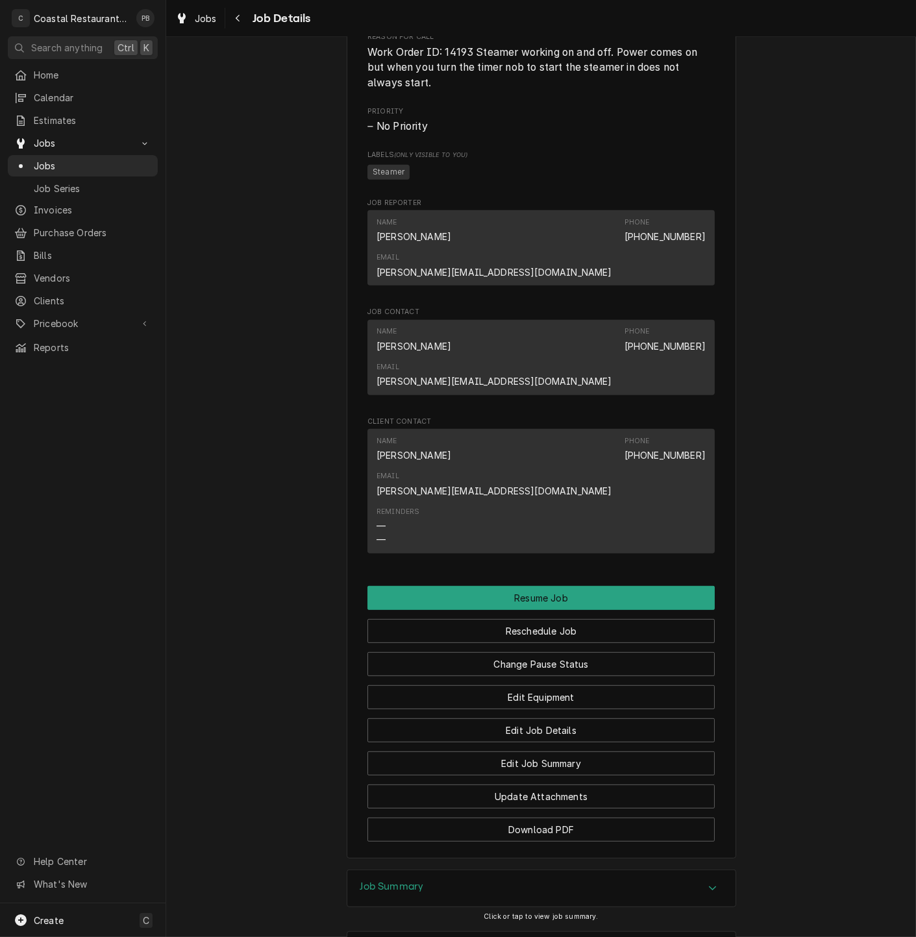
scroll to position [960, 0]
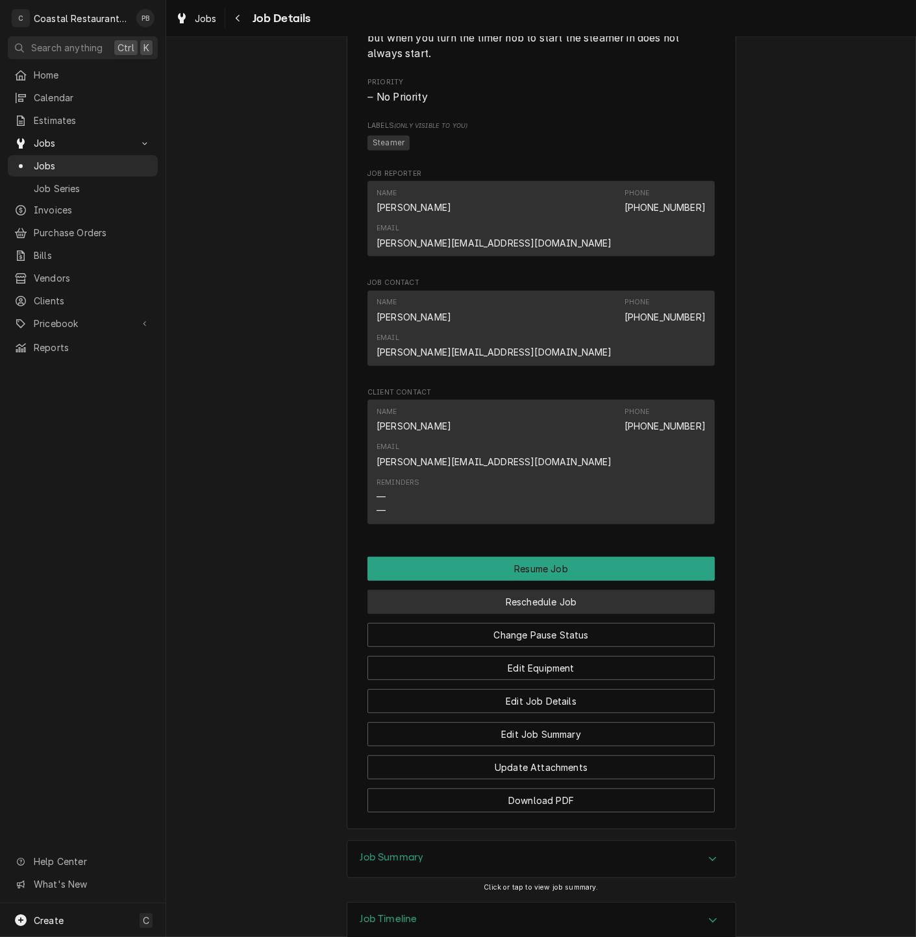
click at [547, 590] on button "Reschedule Job" at bounding box center [540, 602] width 347 height 24
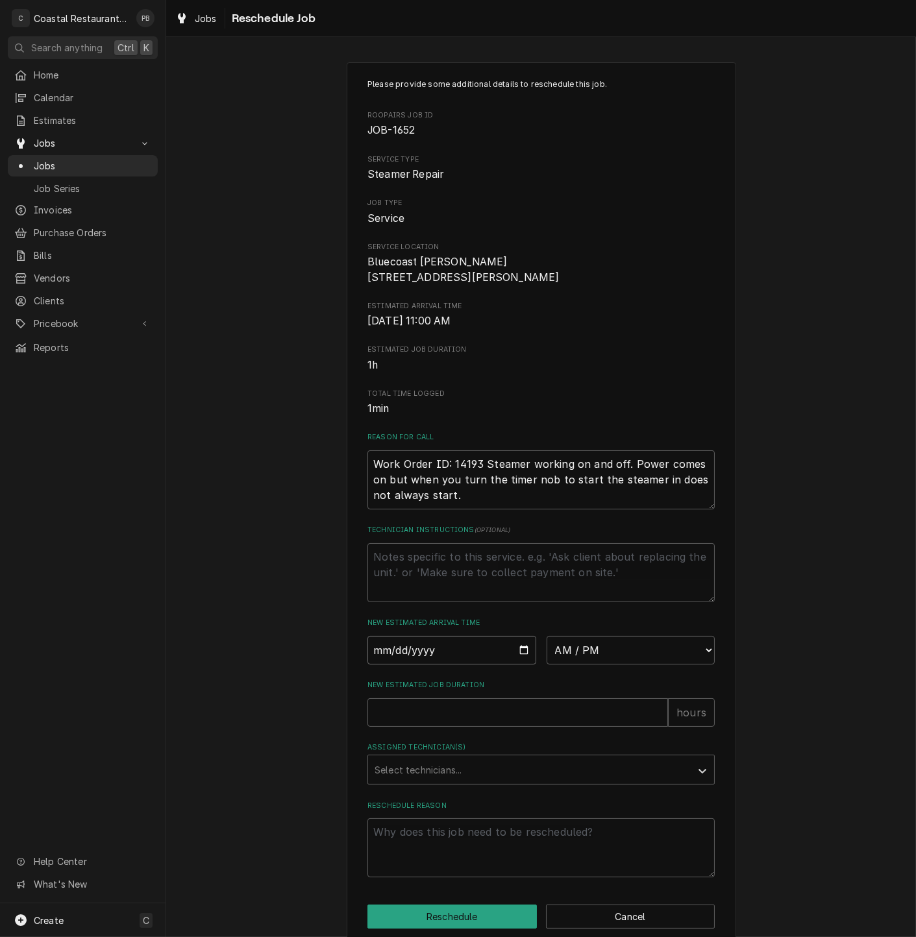
click at [515, 657] on input "Date" at bounding box center [451, 650] width 169 height 29
click at [516, 661] on input "Date" at bounding box center [451, 650] width 169 height 29
type input "2025-10-13"
type textarea "x"
click at [654, 665] on select "AM / PM 6:00 AM 6:15 AM 6:30 AM 6:45 AM 7:00 AM 7:15 AM 7:30 AM 7:45 AM 8:00 AM…" at bounding box center [630, 650] width 169 height 29
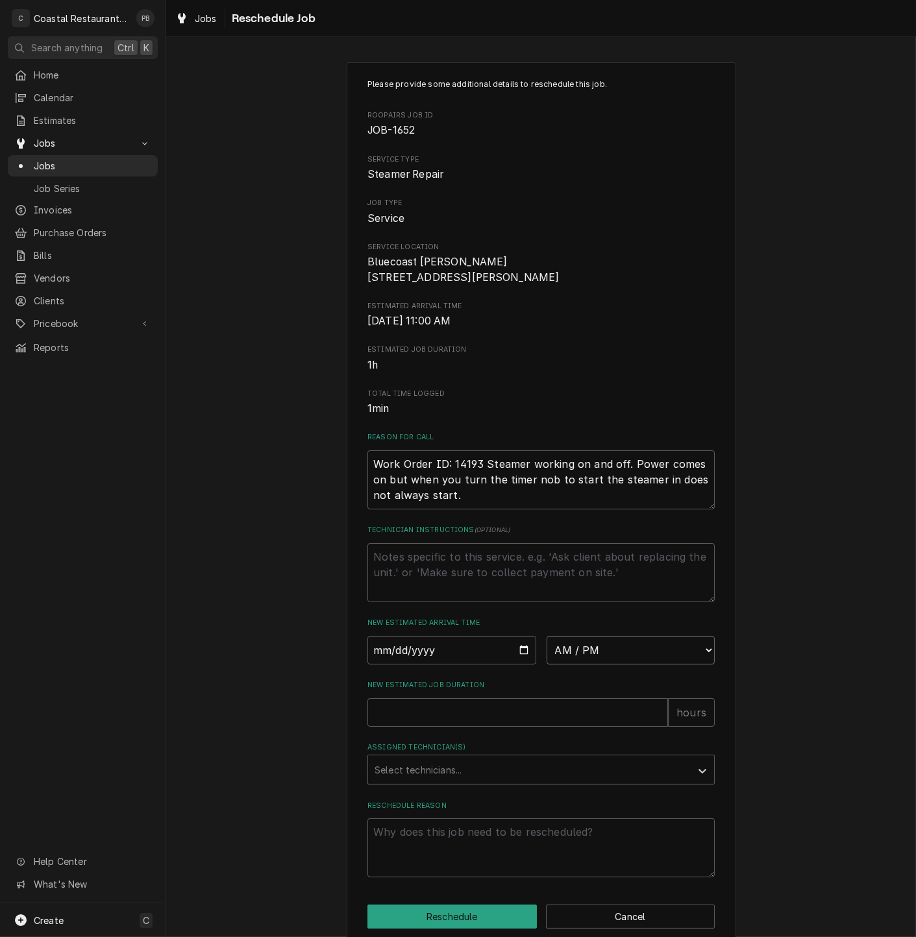
select select "07:30:00"
click at [546, 650] on select "AM / PM 6:00 AM 6:15 AM 6:30 AM 6:45 AM 7:00 AM 7:15 AM 7:30 AM 7:45 AM 8:00 AM…" at bounding box center [630, 650] width 169 height 29
click at [500, 725] on input "New Estimated Job Duration" at bounding box center [517, 712] width 301 height 29
type textarea "x"
type input "1"
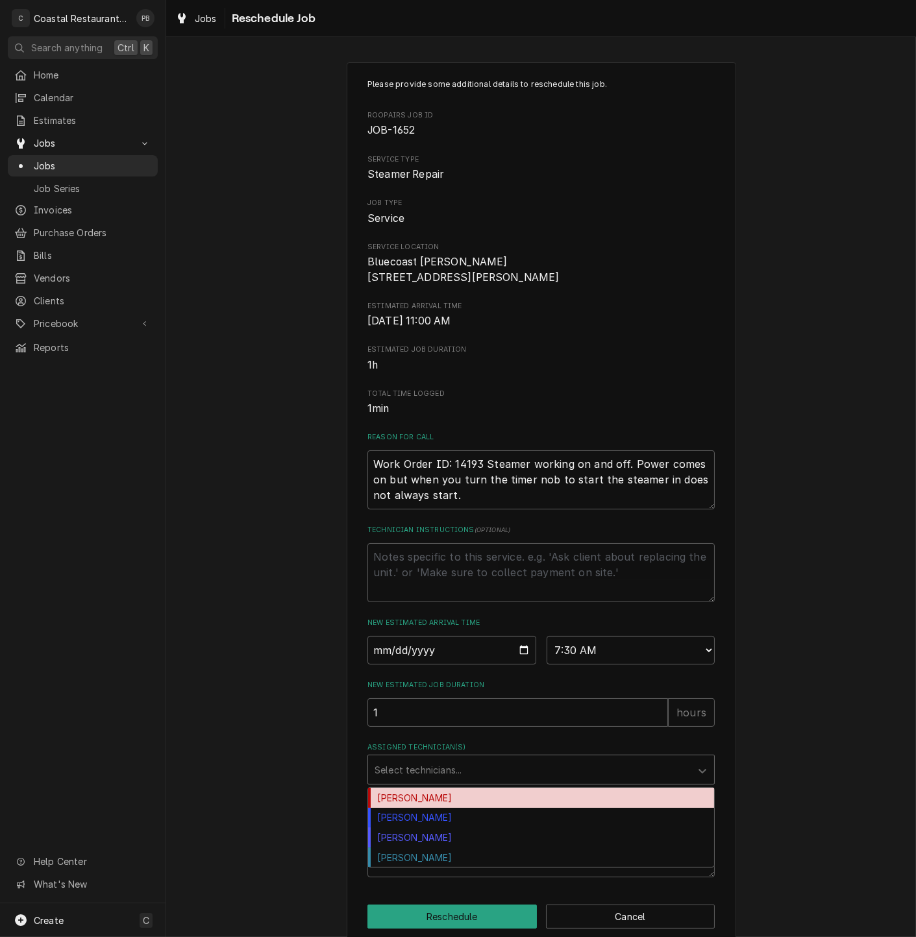
click at [463, 781] on div "Assigned Technician(s)" at bounding box center [529, 769] width 310 height 23
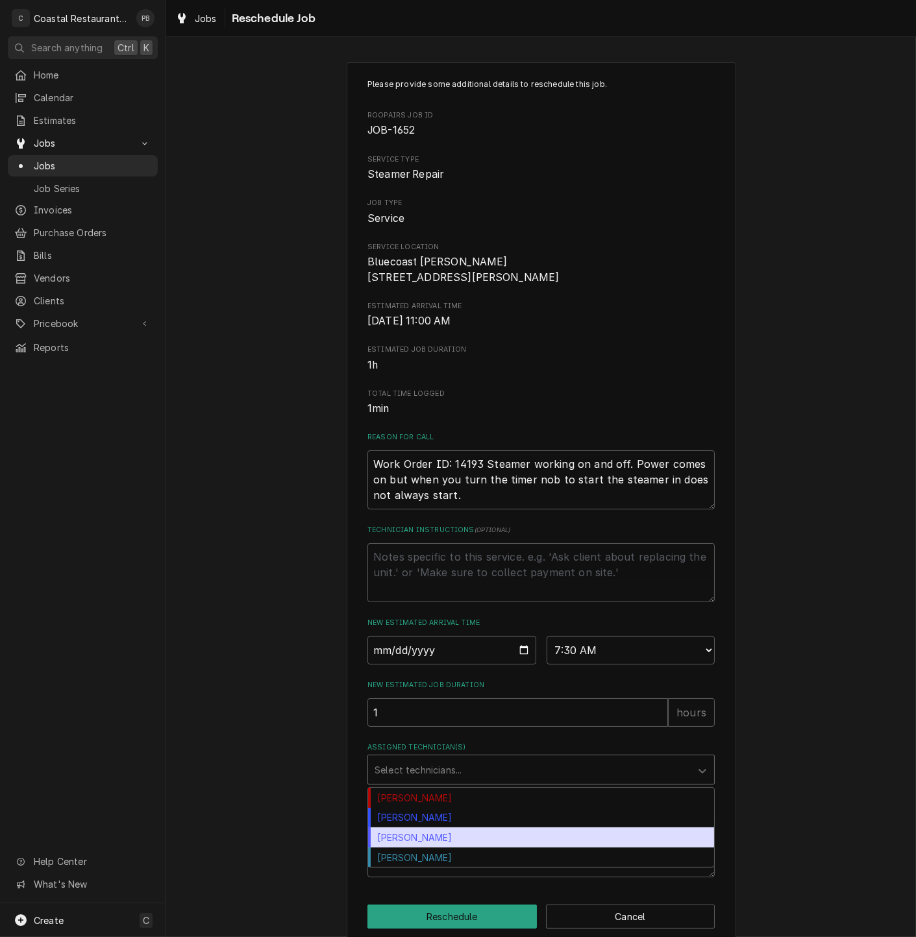
click at [444, 848] on div "[PERSON_NAME]" at bounding box center [541, 838] width 346 height 20
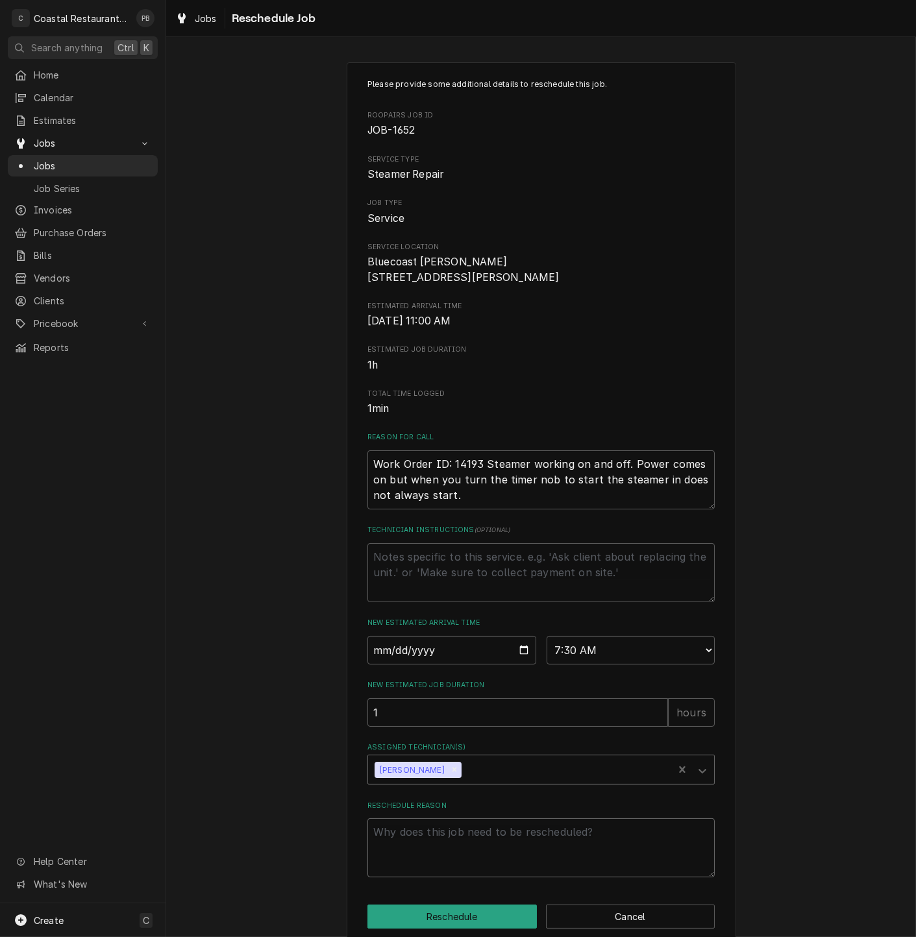
click at [457, 873] on textarea "Reschedule Reason" at bounding box center [540, 847] width 347 height 59
type textarea "x"
type textarea "s"
type textarea "x"
type textarea "sc"
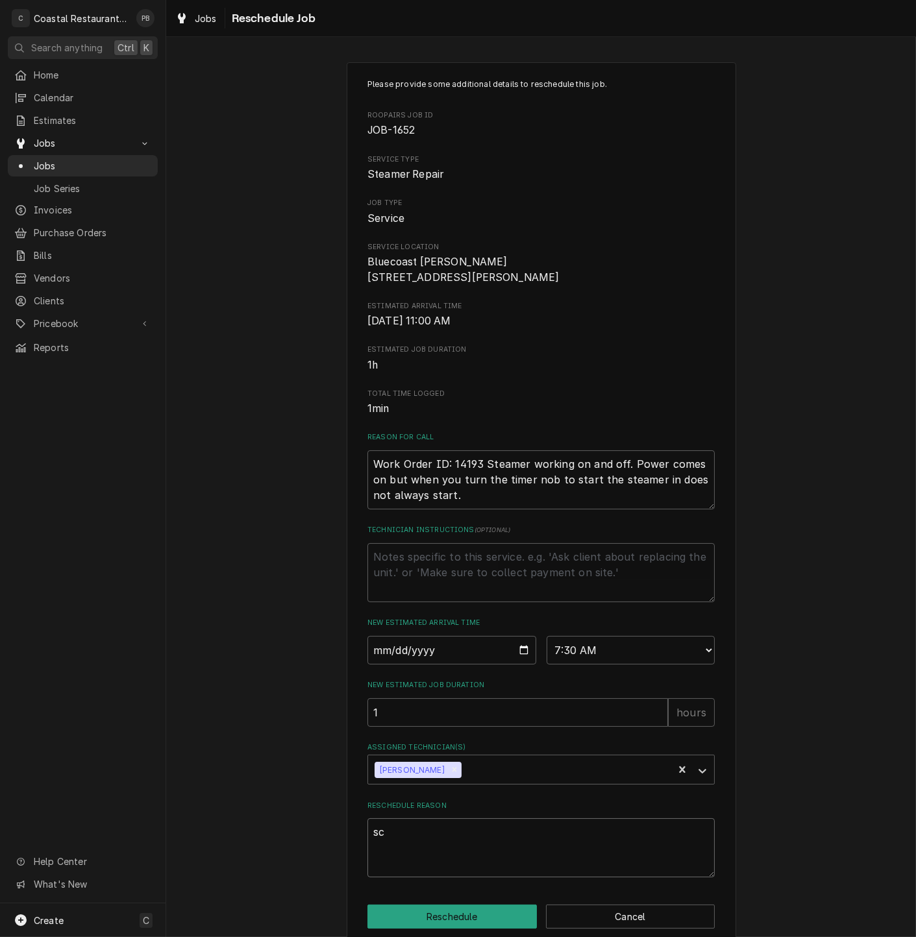
type textarea "x"
type textarea "sch"
type textarea "x"
type textarea "sche"
type textarea "x"
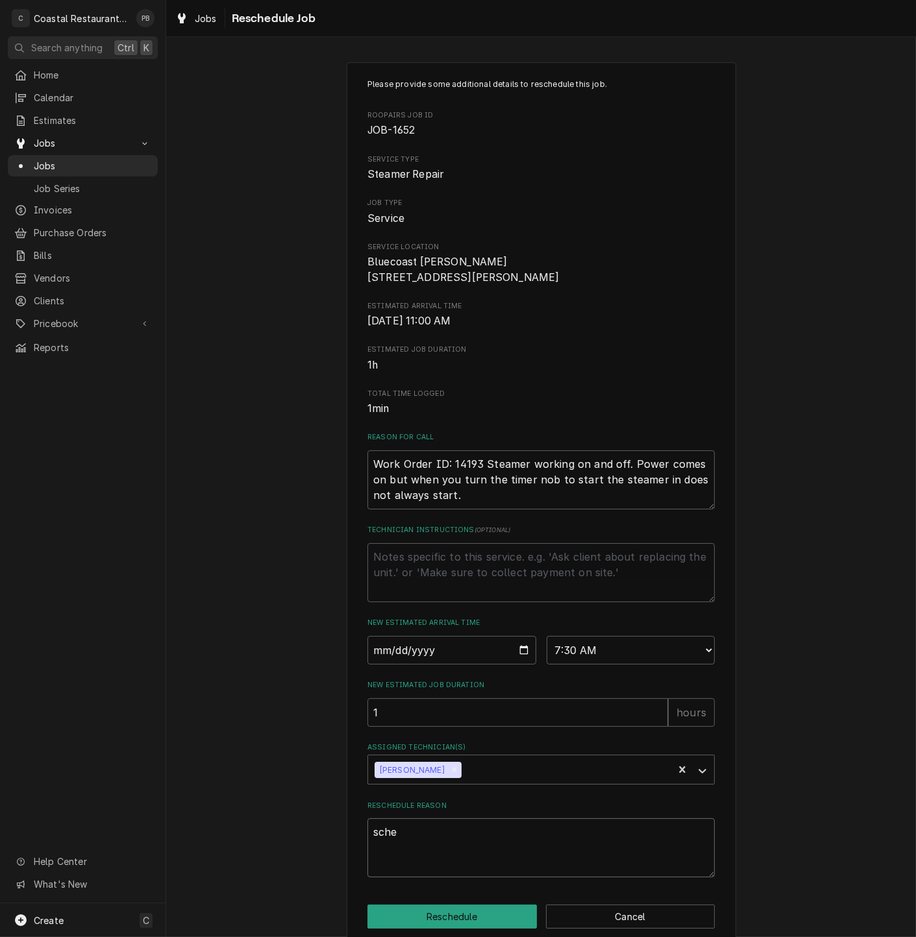
type textarea "sched"
type textarea "x"
type textarea "schedu"
type textarea "x"
type textarea "schedul"
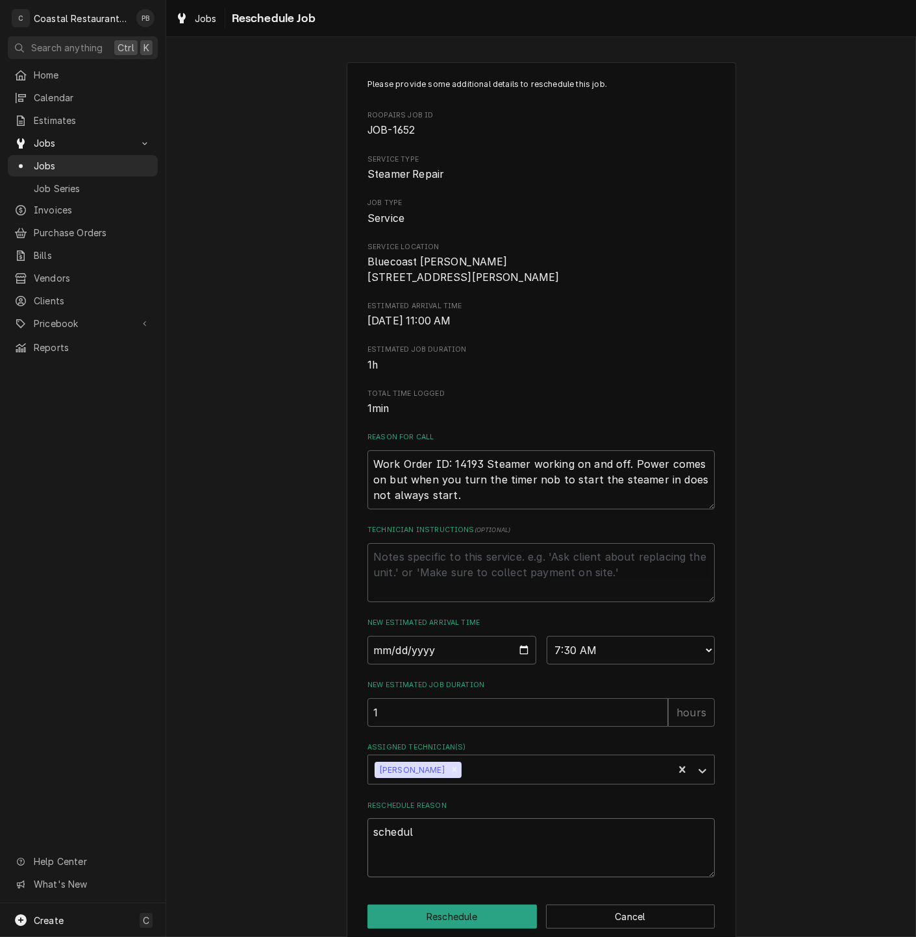
type textarea "x"
type textarea "scheduli"
type textarea "x"
type textarea "schedulin"
type textarea "x"
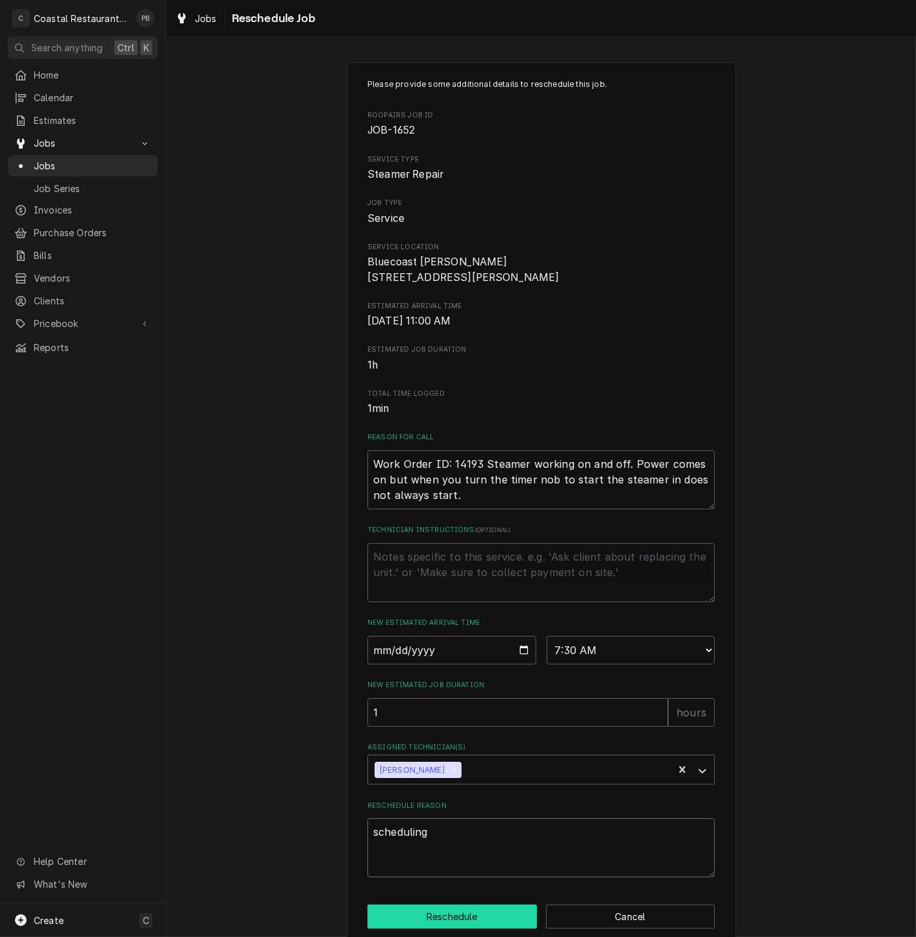
type textarea "scheduling"
click at [465, 929] on button "Reschedule" at bounding box center [451, 917] width 169 height 24
type textarea "x"
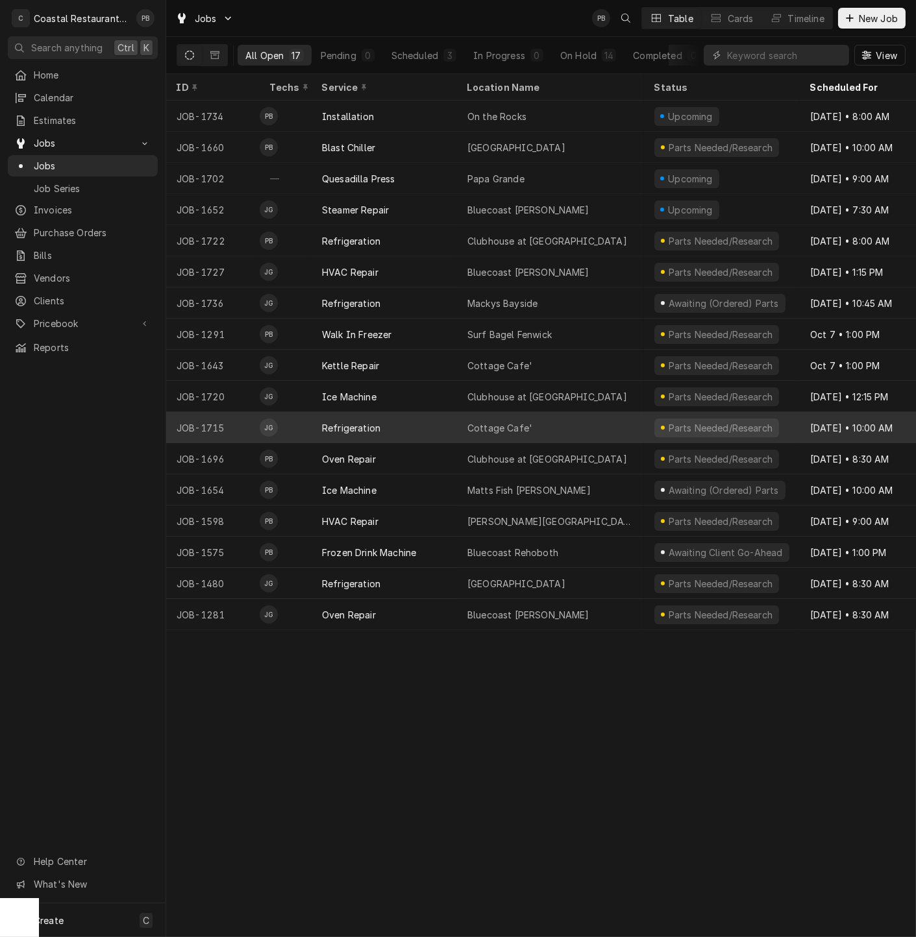
click at [391, 422] on div "Refrigeration" at bounding box center [384, 427] width 145 height 31
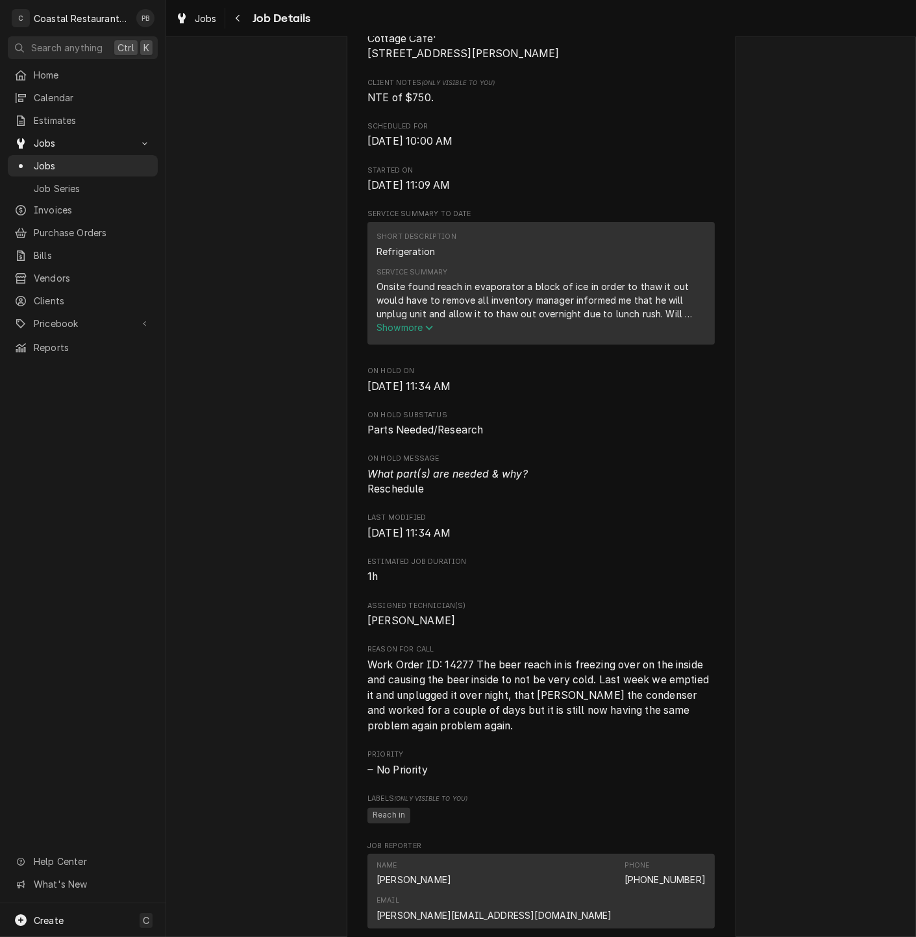
scroll to position [1004, 0]
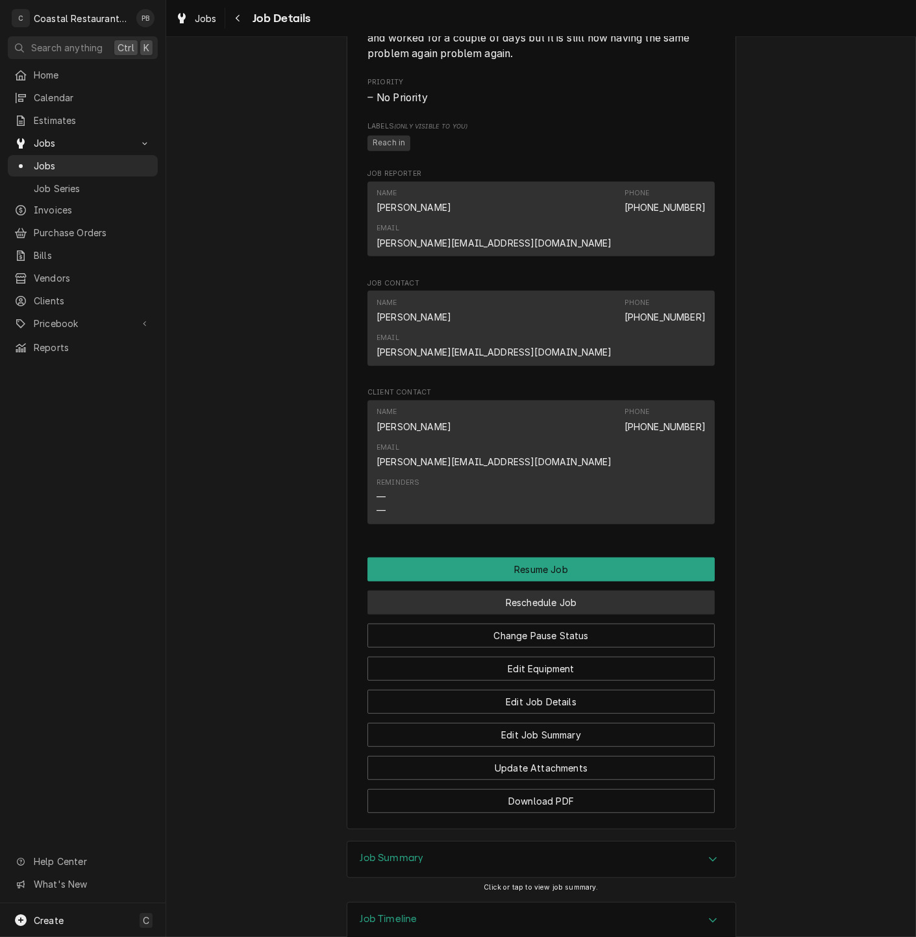
click at [542, 591] on button "Reschedule Job" at bounding box center [540, 603] width 347 height 24
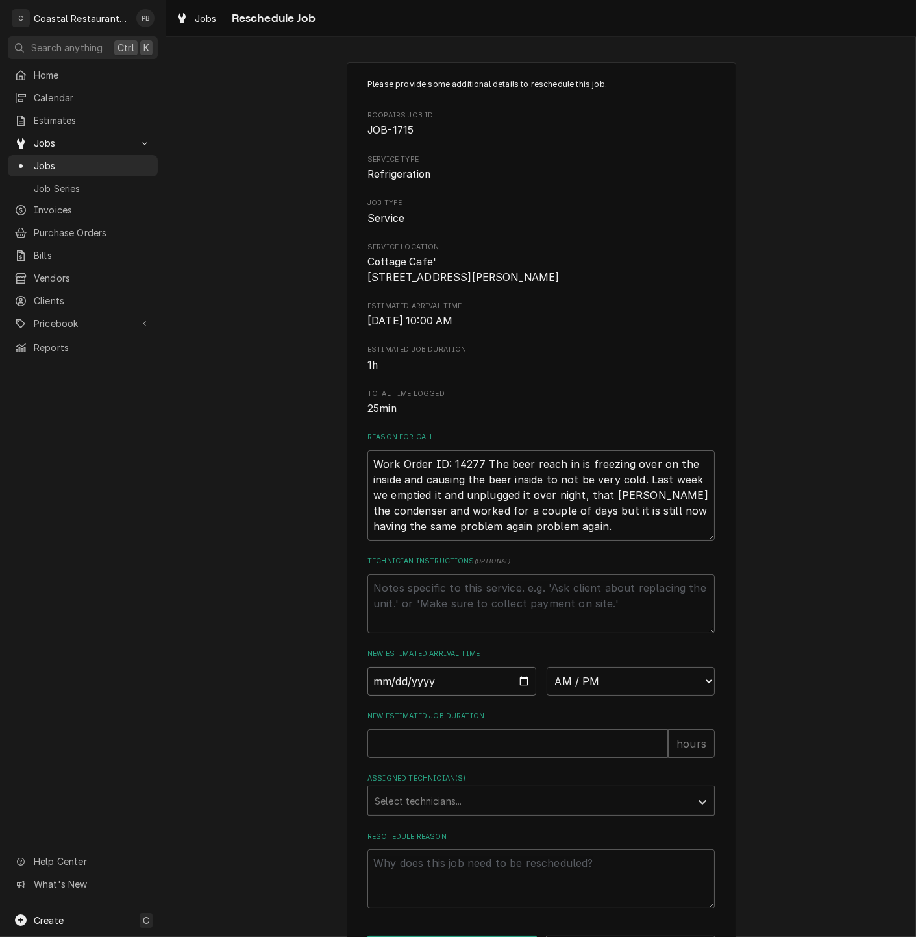
click at [441, 693] on input "Date" at bounding box center [451, 681] width 169 height 29
click at [518, 696] on input "Date" at bounding box center [451, 681] width 169 height 29
type textarea "x"
type input "2025-10-13"
click at [665, 693] on select "AM / PM 6:00 AM 6:15 AM 6:30 AM 6:45 AM 7:00 AM 7:15 AM 7:30 AM 7:45 AM 8:00 AM…" at bounding box center [630, 681] width 169 height 29
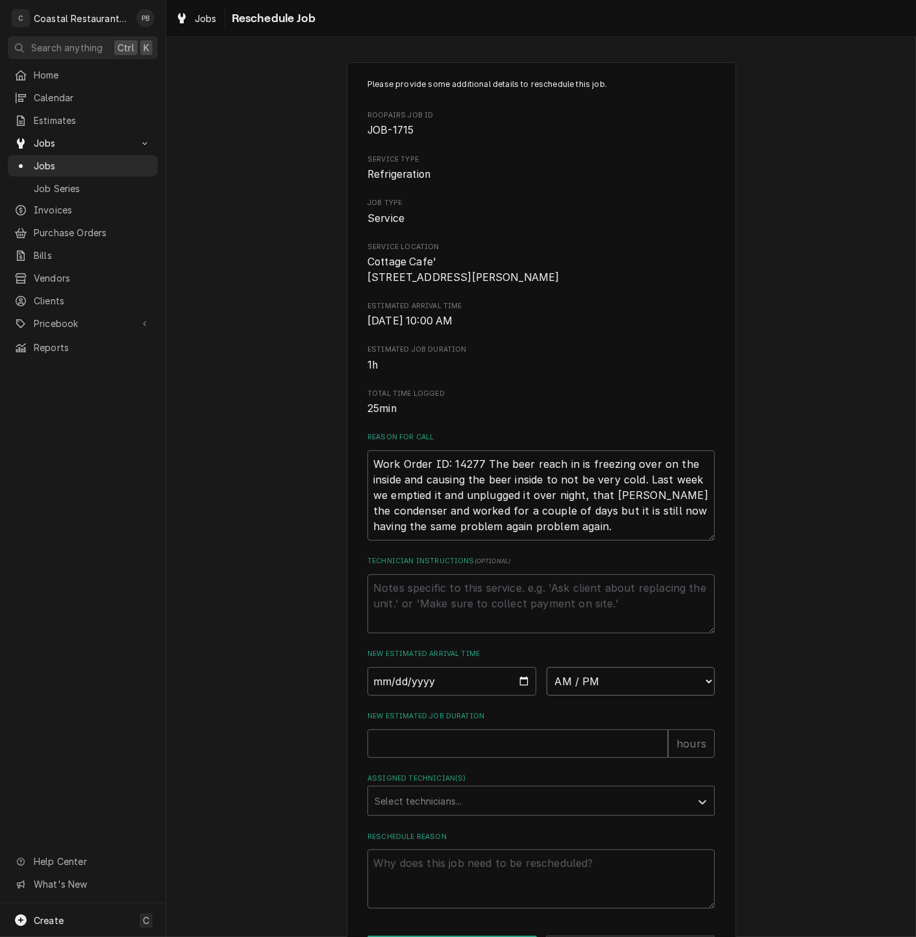
select select "08:30:00"
click at [546, 681] on select "AM / PM 6:00 AM 6:15 AM 6:30 AM 6:45 AM 7:00 AM 7:15 AM 7:30 AM 7:45 AM 8:00 AM…" at bounding box center [630, 681] width 169 height 29
click at [441, 758] on input "New Estimated Job Duration" at bounding box center [517, 744] width 301 height 29
type textarea "x"
type input "1"
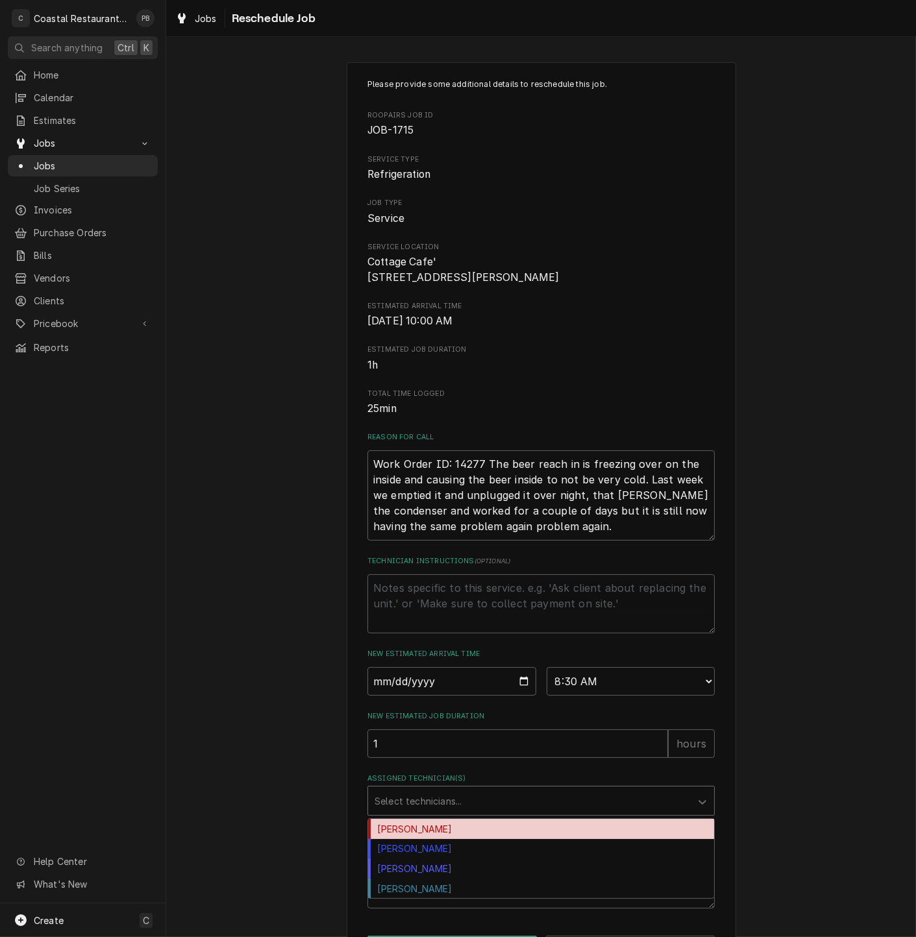
click at [436, 813] on div "Assigned Technician(s)" at bounding box center [529, 800] width 310 height 23
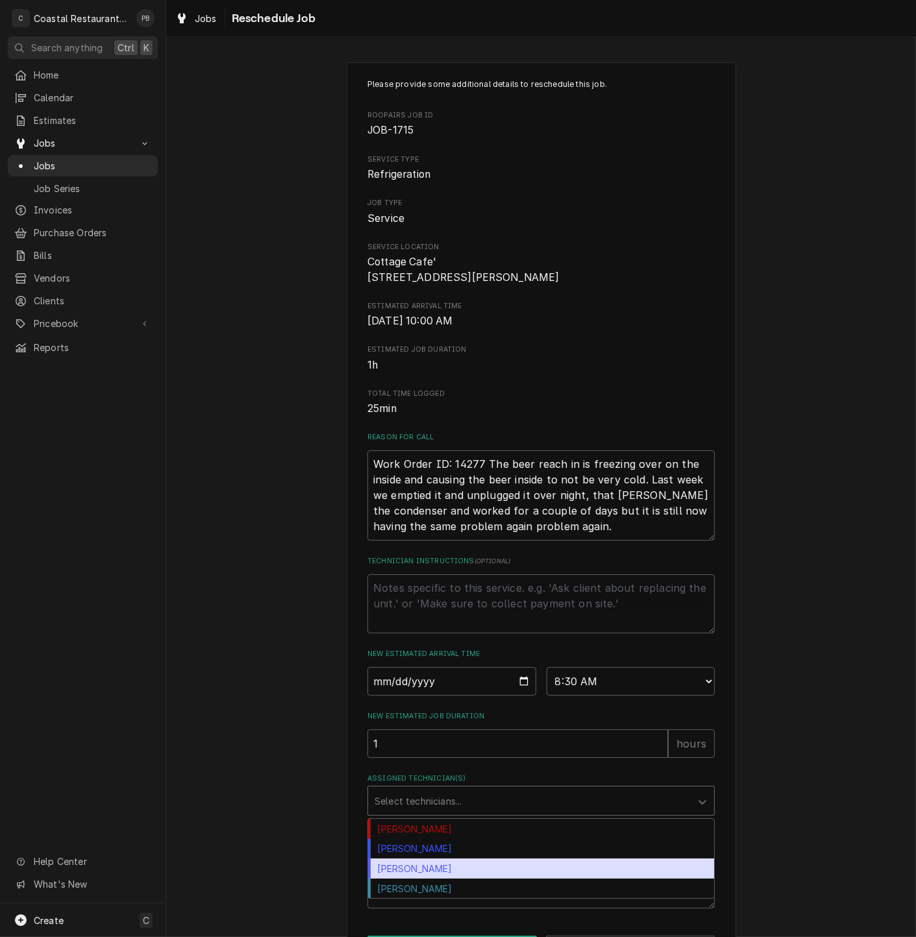
click at [428, 879] on div "[PERSON_NAME]" at bounding box center [541, 869] width 346 height 20
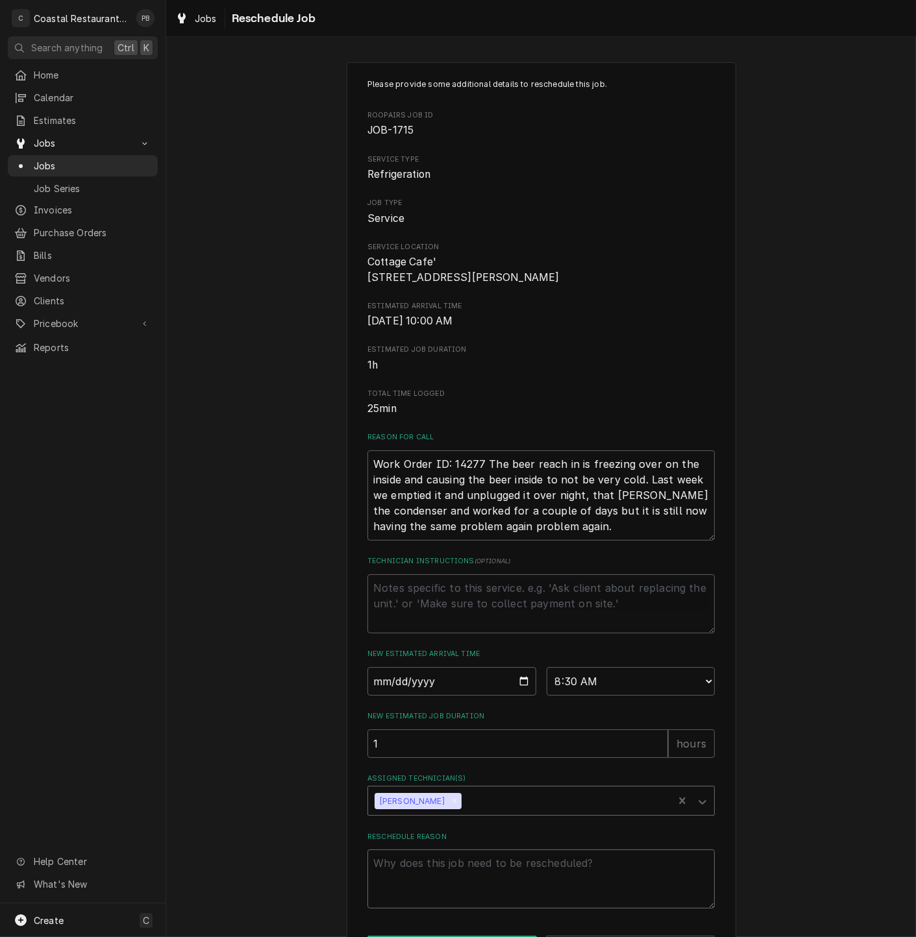
click at [481, 889] on textarea "Reschedule Reason" at bounding box center [540, 879] width 347 height 59
type textarea "x"
type textarea "s"
type textarea "x"
type textarea "sc"
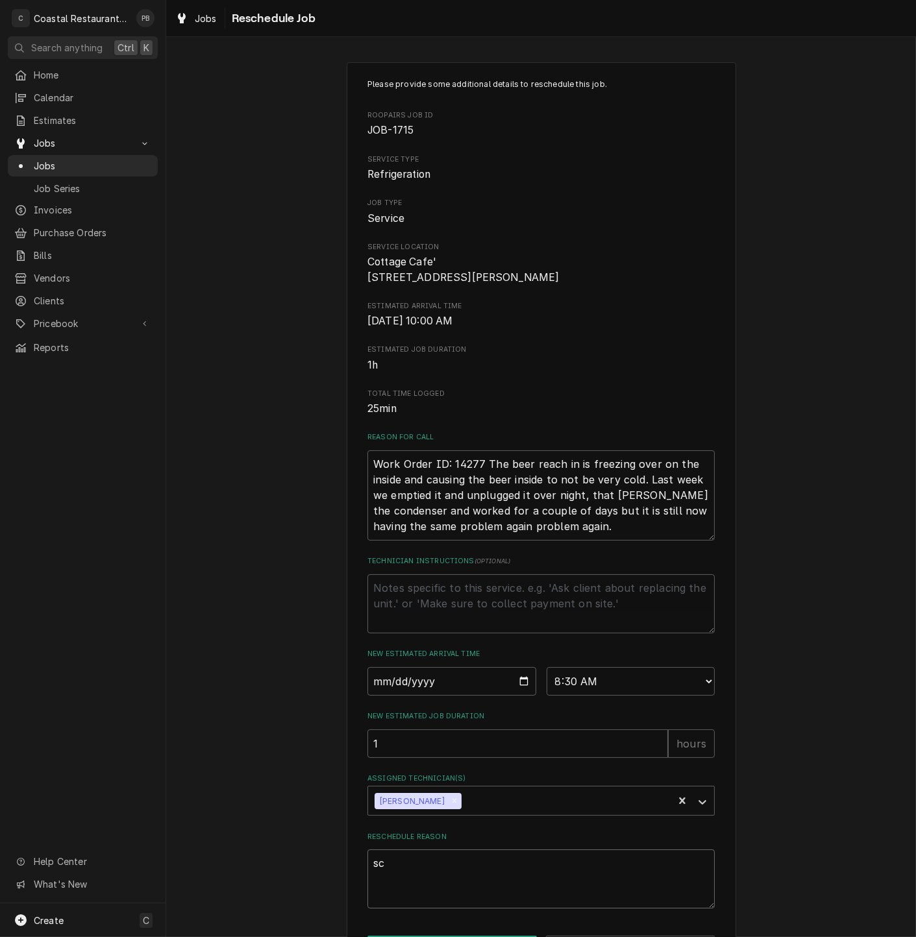
type textarea "x"
type textarea "sch"
type textarea "x"
type textarea "sche"
type textarea "x"
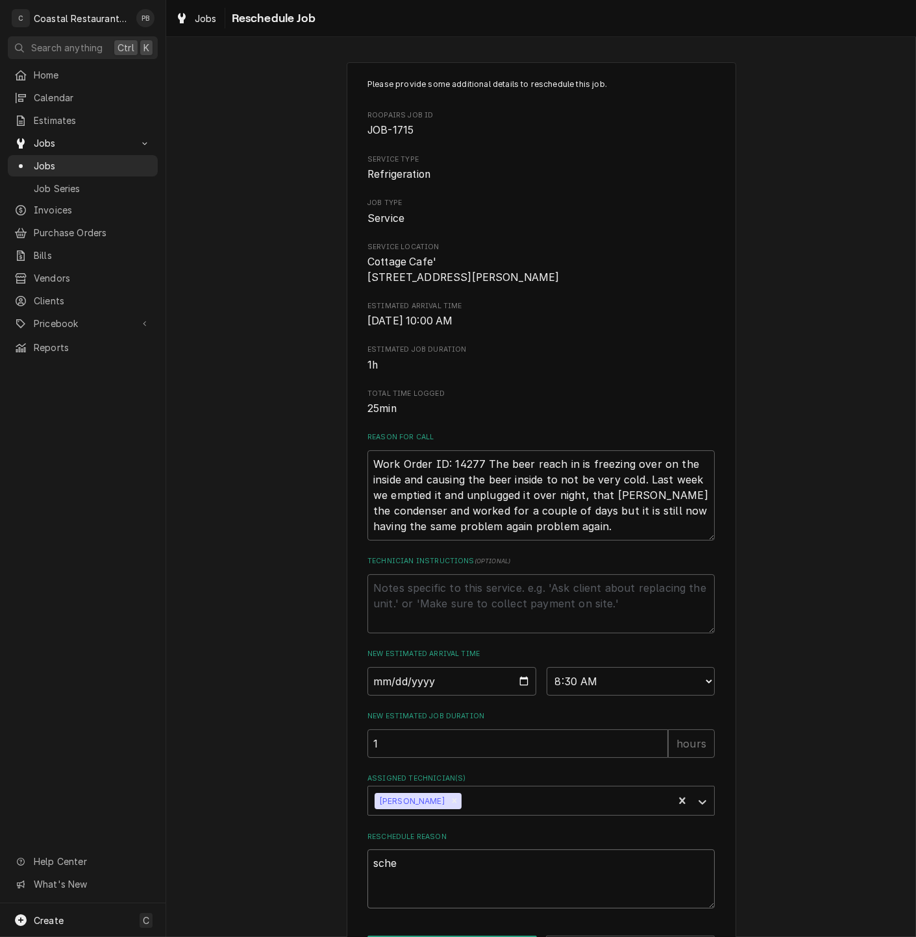
type textarea "sched"
type textarea "x"
type textarea "schedu"
type textarea "x"
type textarea "schedul"
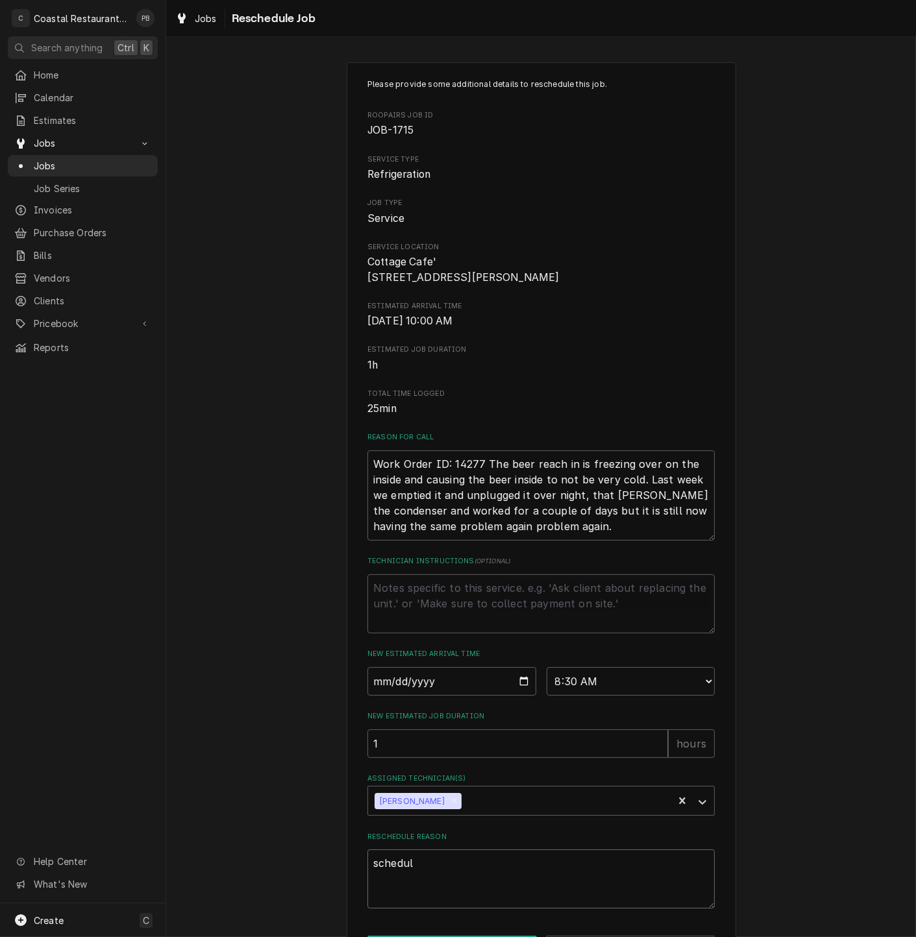
type textarea "x"
type textarea "scheduli"
type textarea "x"
type textarea "scheduling"
type textarea "x"
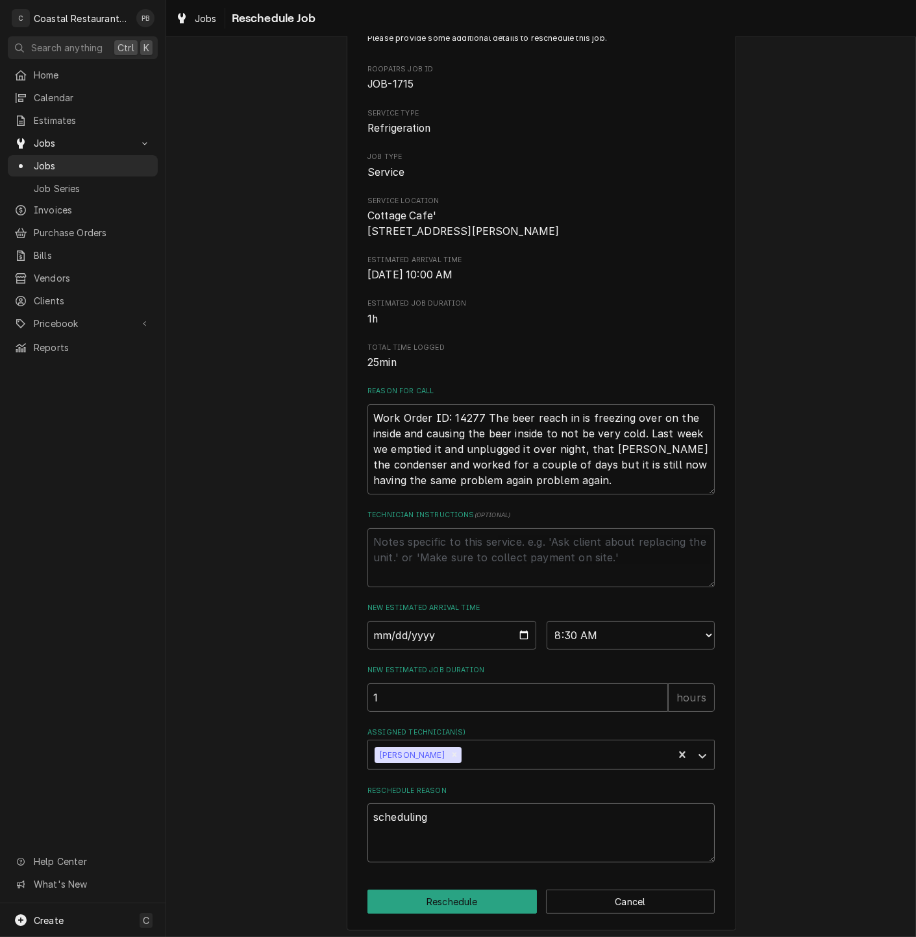
scroll to position [66, 0]
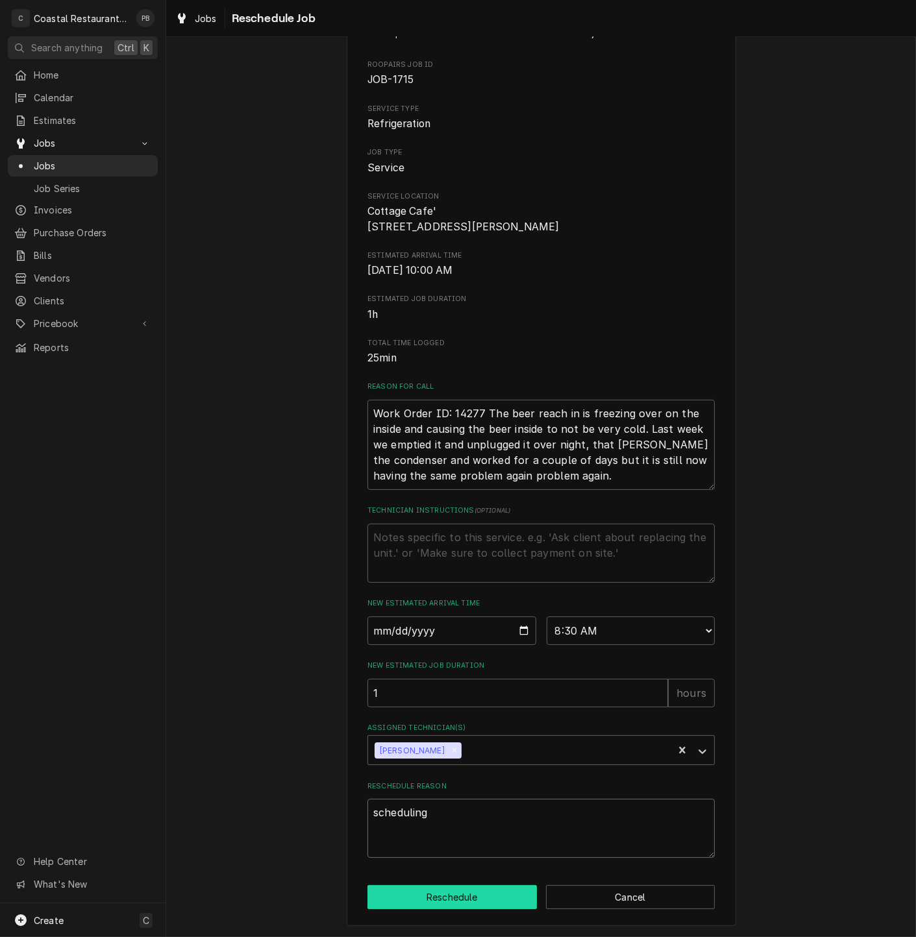
type textarea "scheduling"
click at [469, 889] on button "Reschedule" at bounding box center [451, 897] width 169 height 24
type textarea "x"
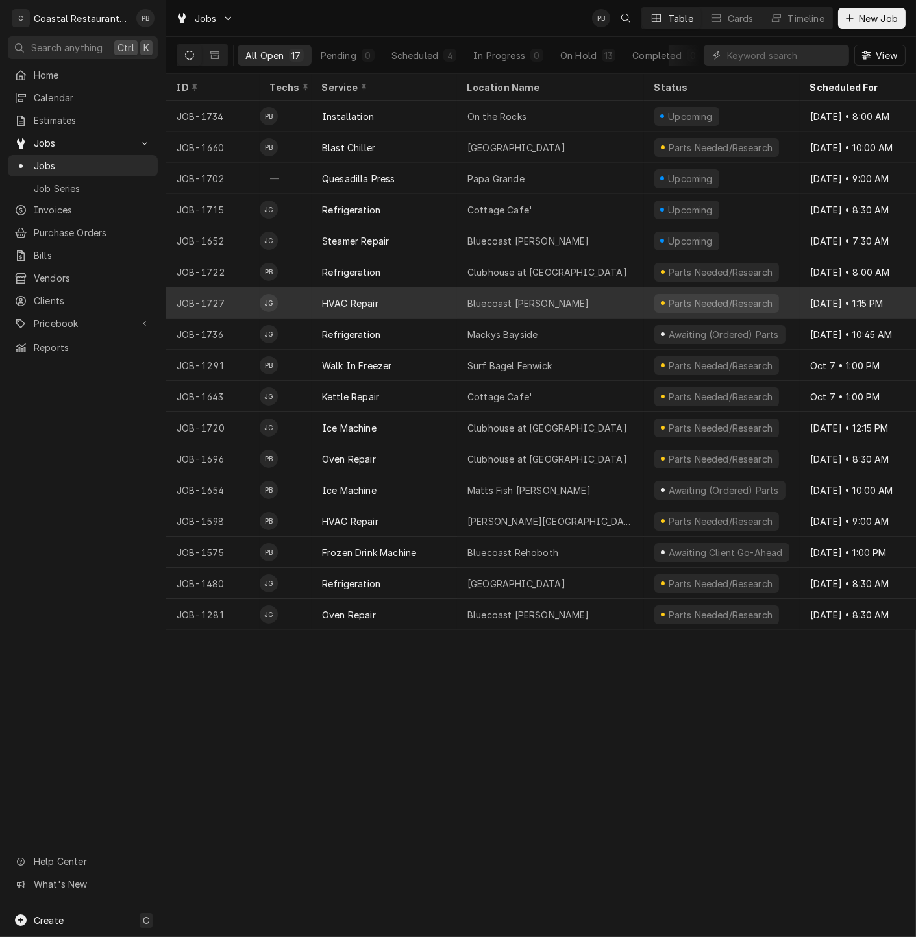
click at [369, 298] on div "HVAC Repair" at bounding box center [350, 304] width 56 height 14
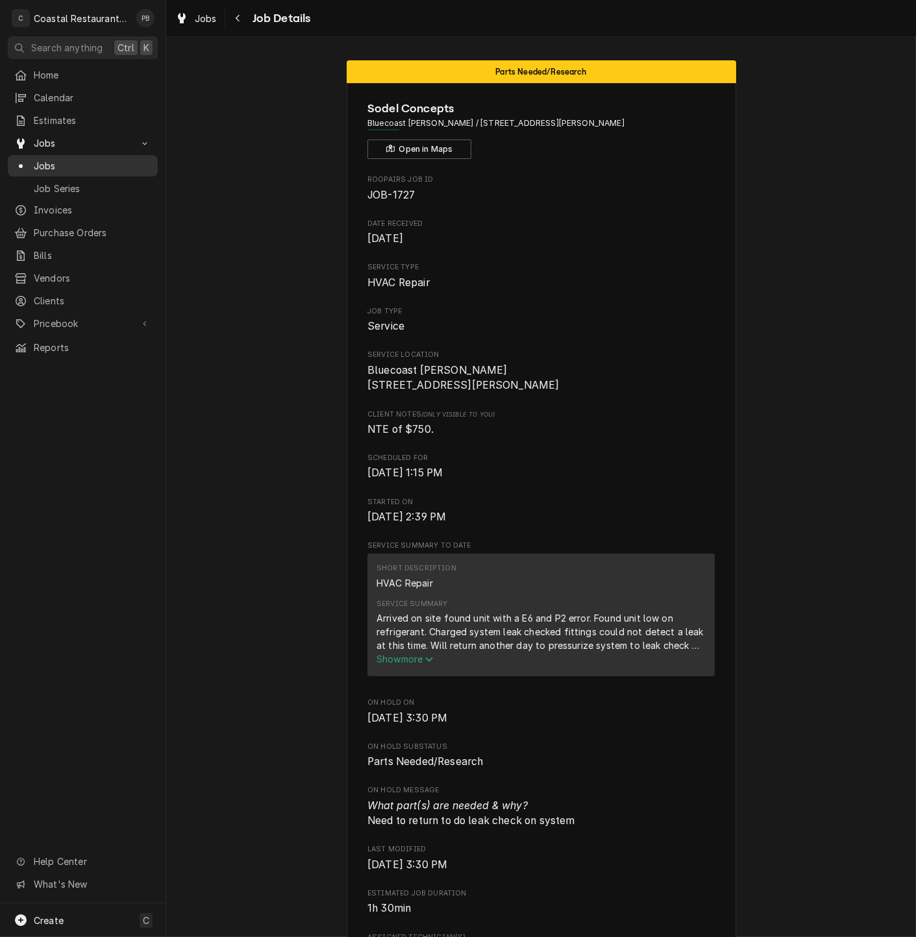
click at [62, 162] on span "Jobs" at bounding box center [92, 166] width 117 height 14
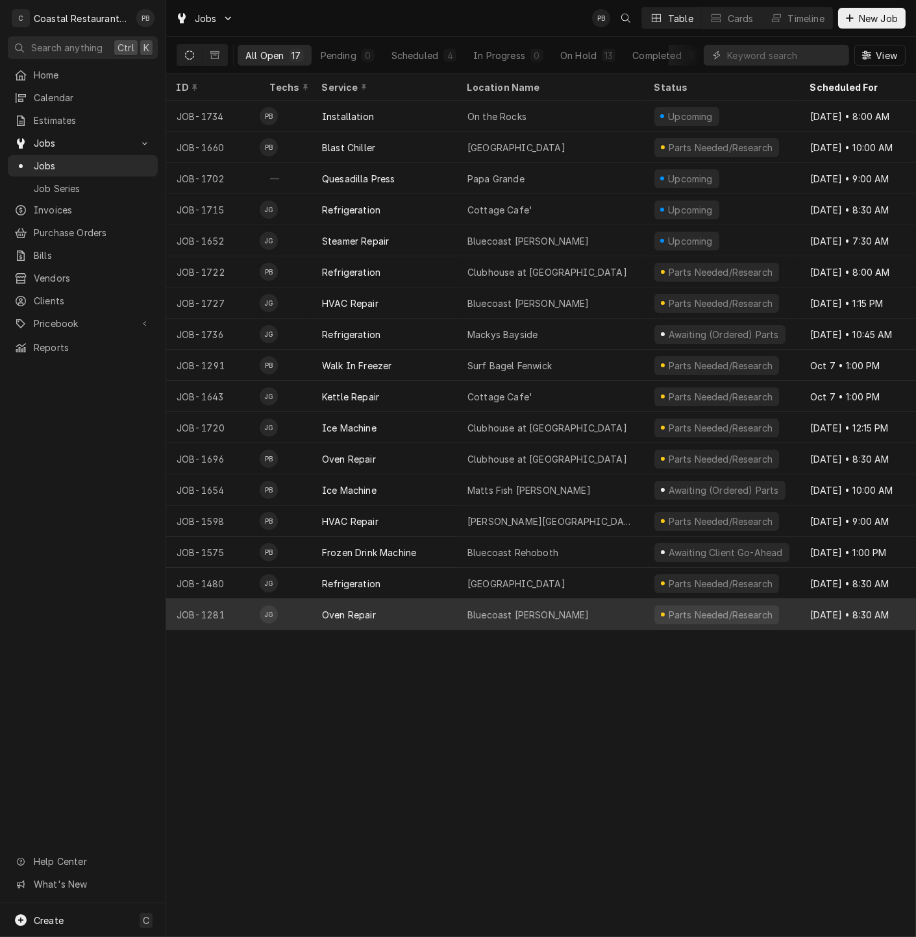
click at [450, 609] on div "Oven Repair" at bounding box center [384, 614] width 145 height 31
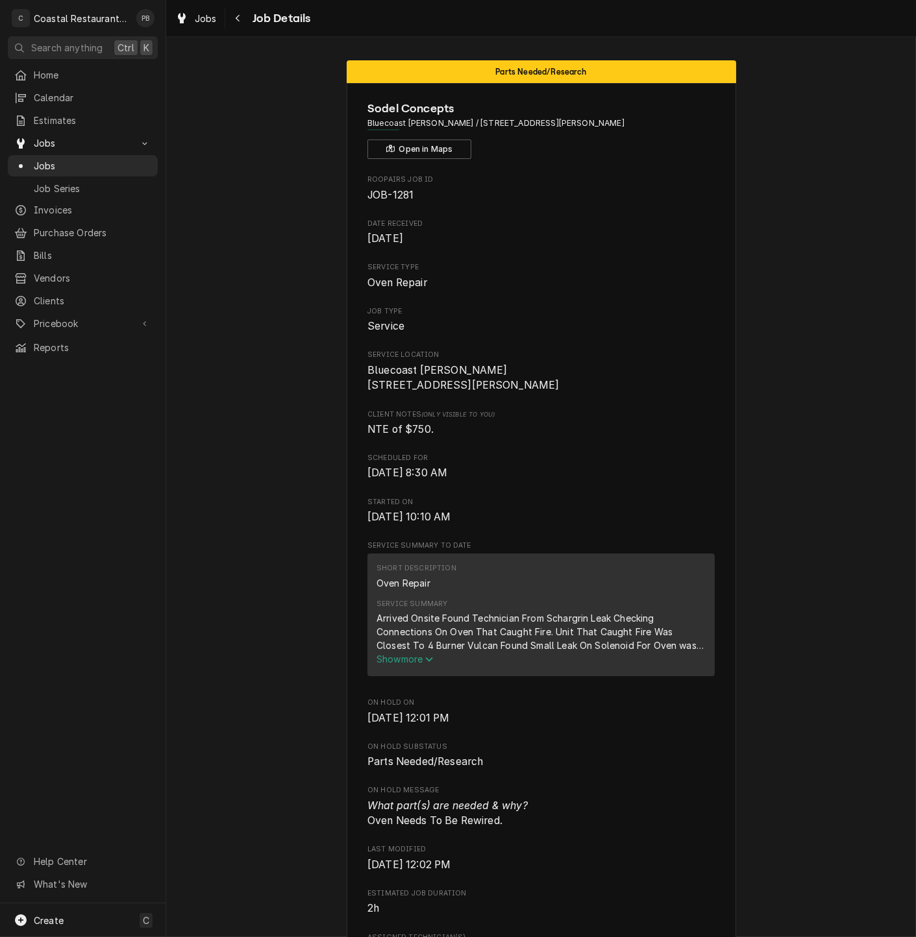
click at [421, 665] on span "Show more" at bounding box center [404, 659] width 57 height 11
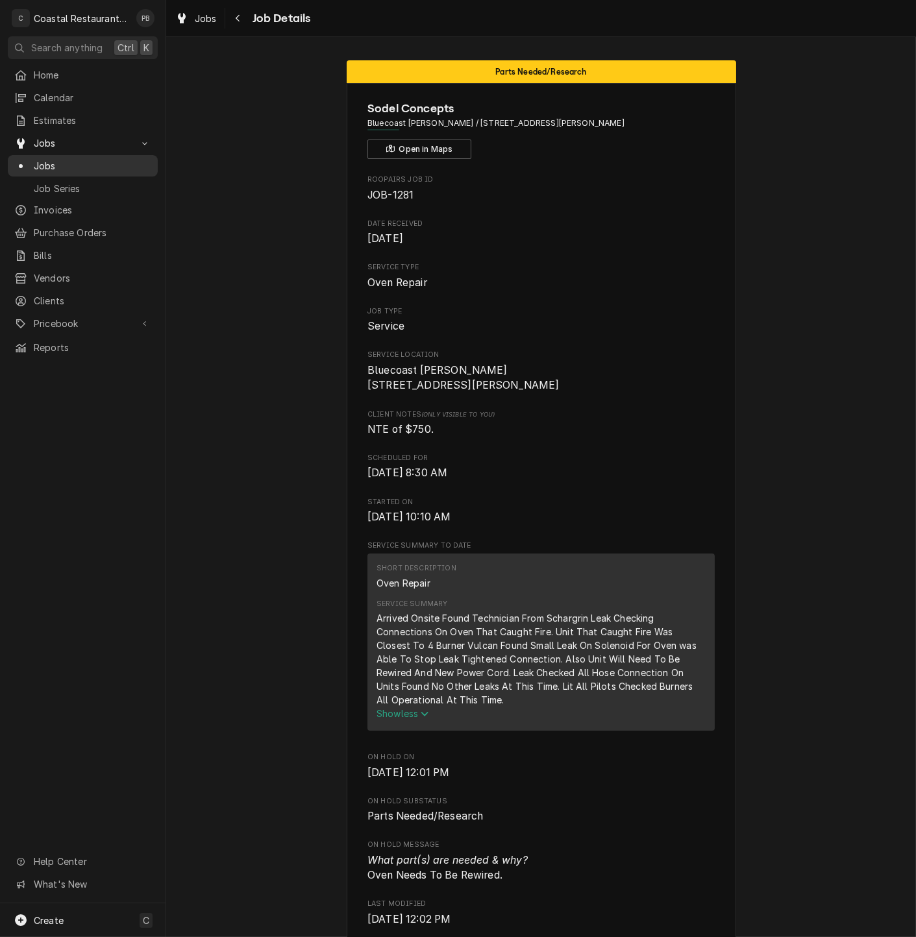
click at [40, 162] on span "Jobs" at bounding box center [92, 166] width 117 height 14
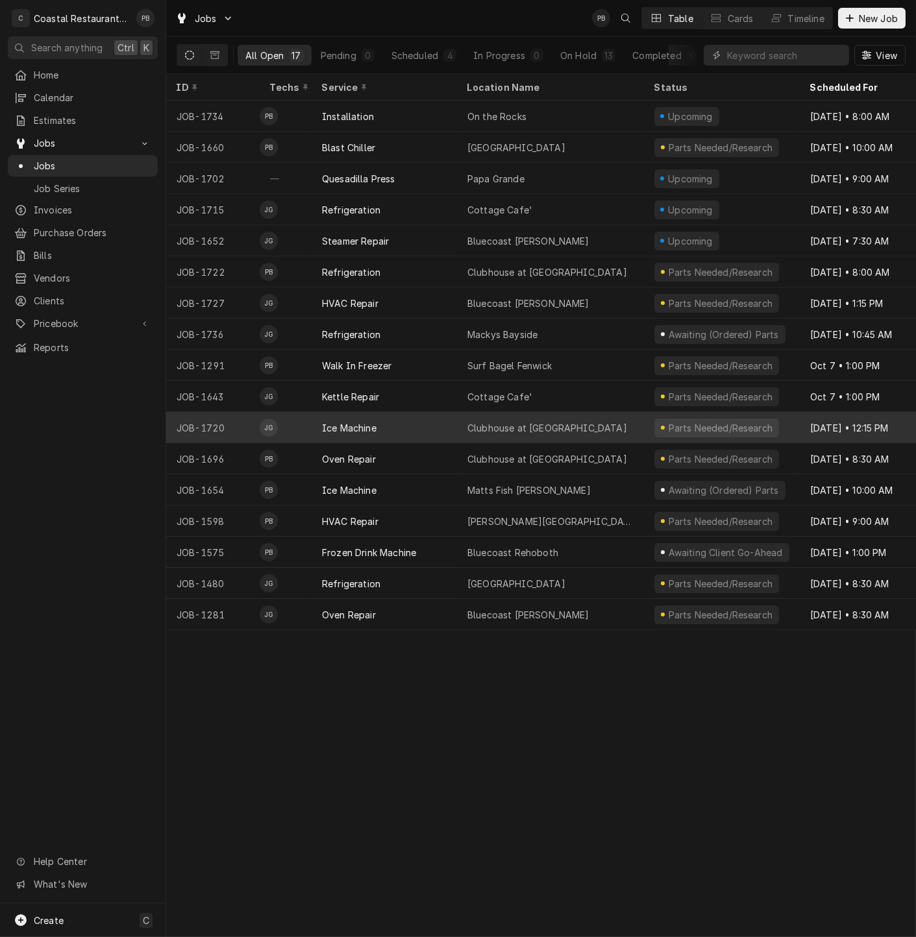
click at [391, 418] on div "Ice Machine" at bounding box center [384, 427] width 145 height 31
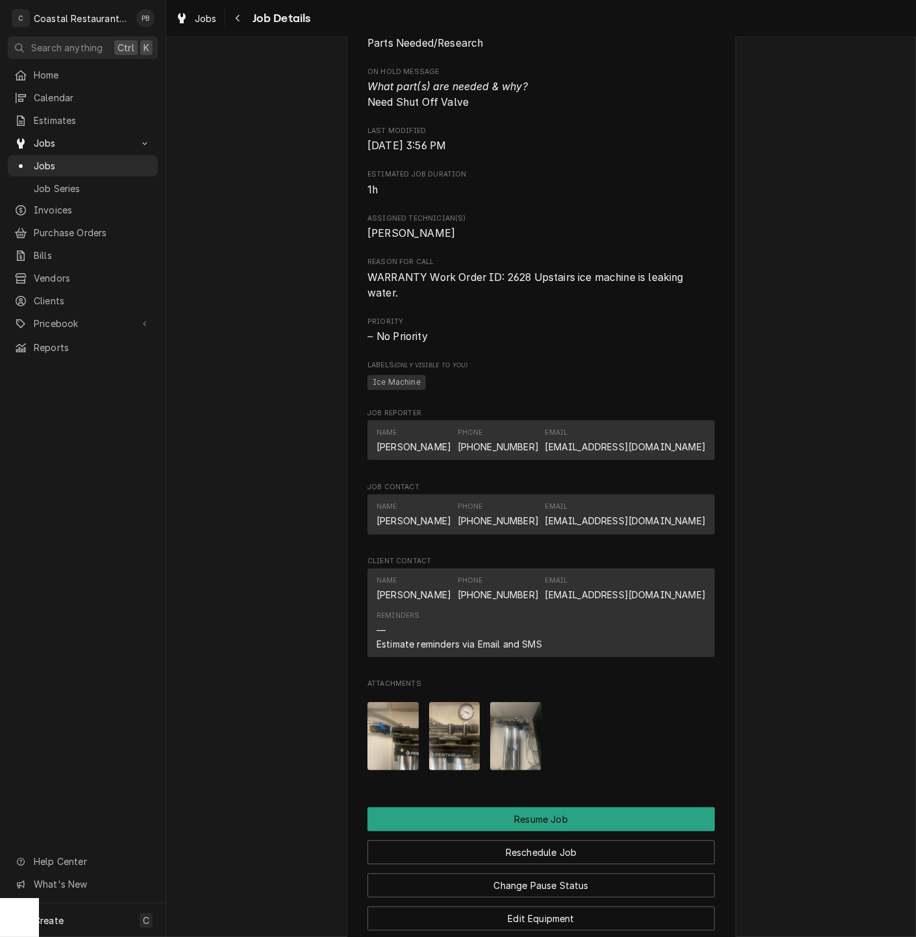
scroll to position [793, 0]
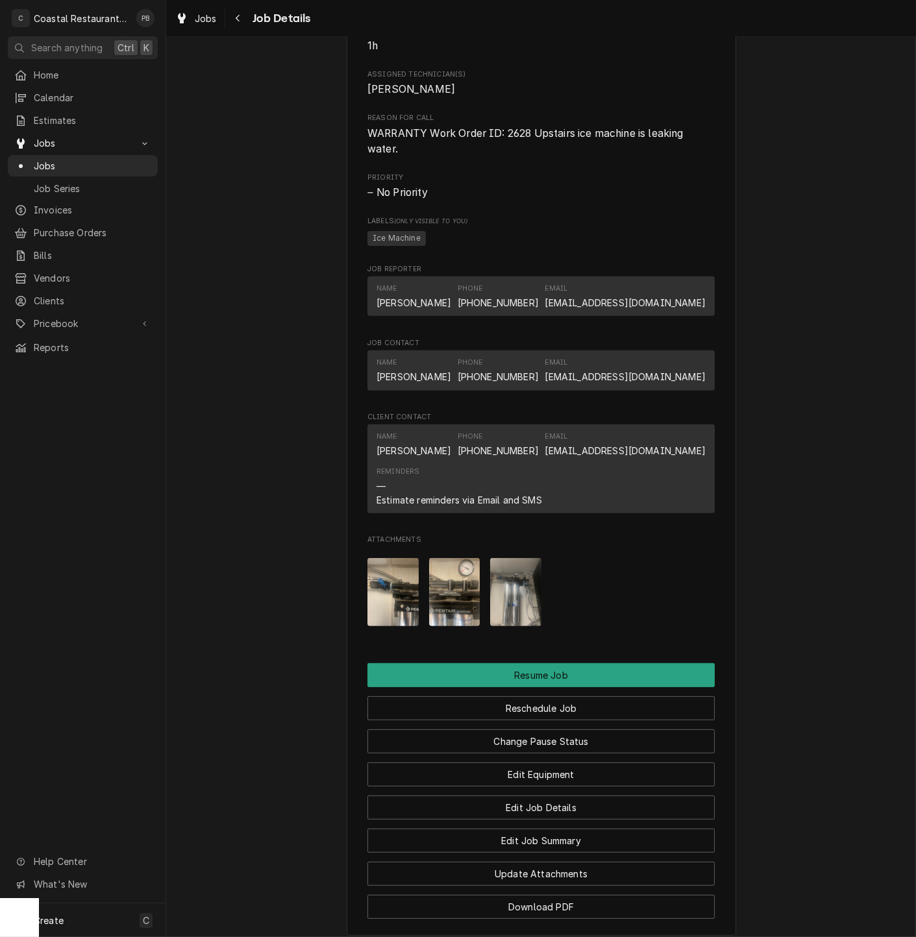
click at [392, 610] on img "Attachments" at bounding box center [392, 592] width 51 height 68
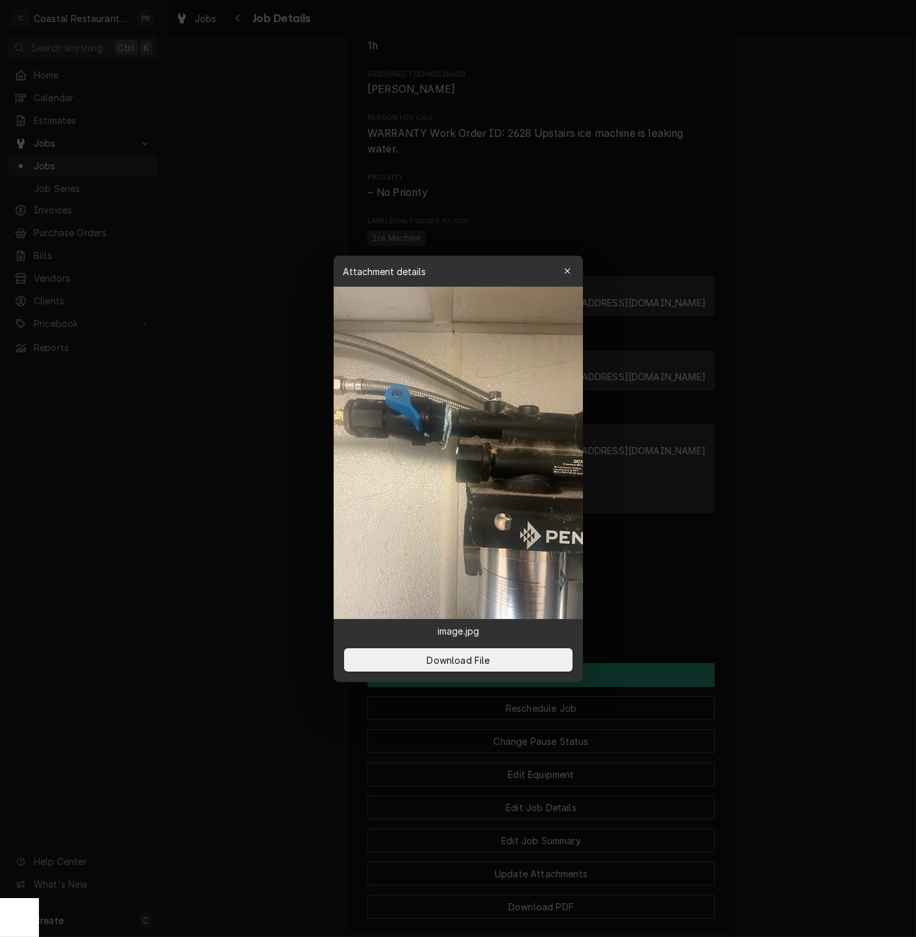
click at [571, 271] on div "button" at bounding box center [567, 271] width 13 height 13
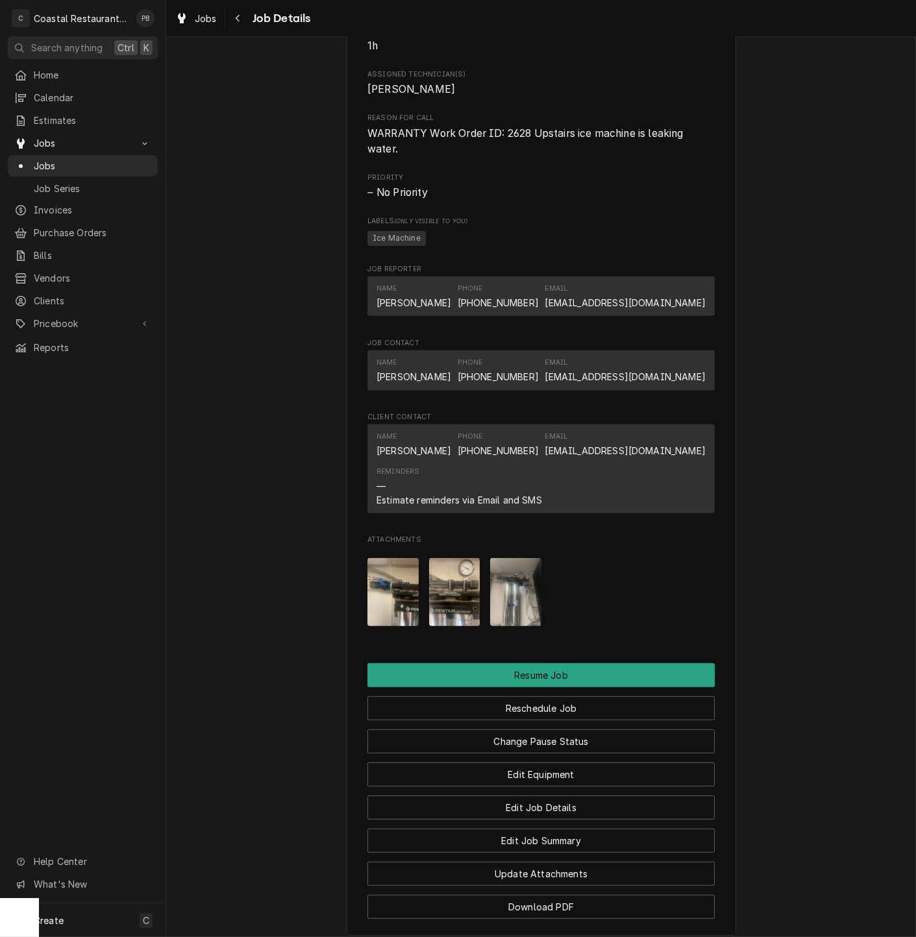
click at [454, 626] on img "Attachments" at bounding box center [454, 592] width 51 height 68
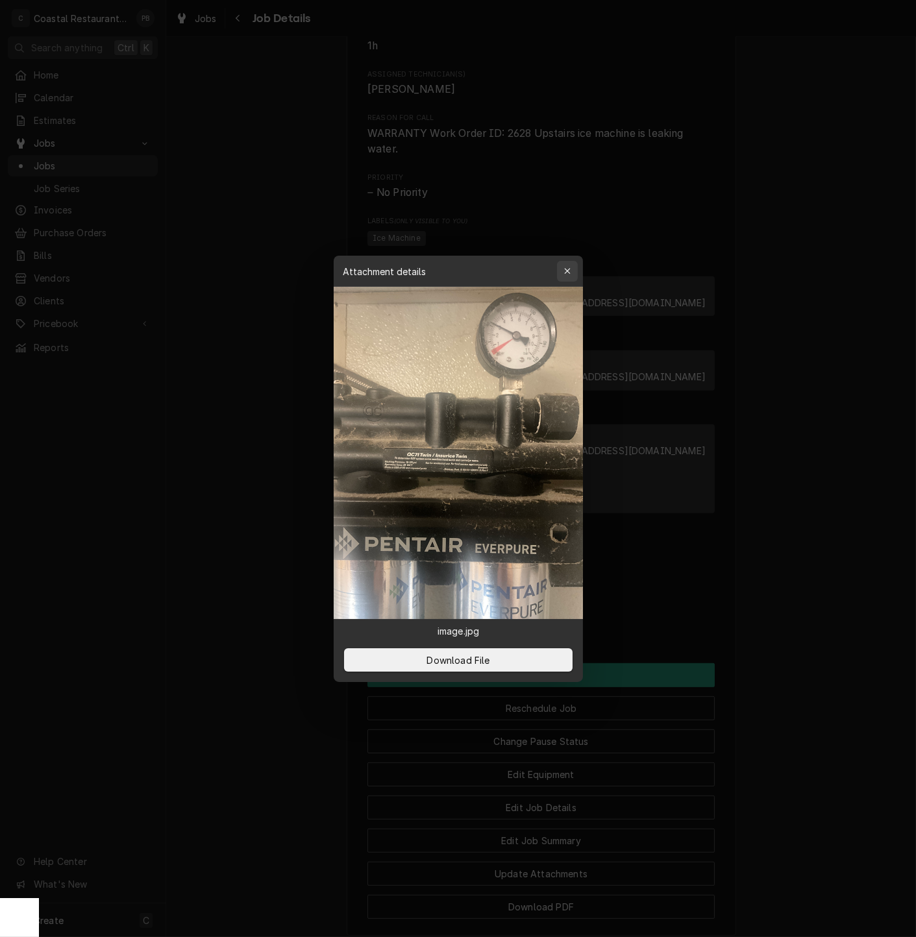
click at [567, 276] on div "button" at bounding box center [567, 271] width 13 height 13
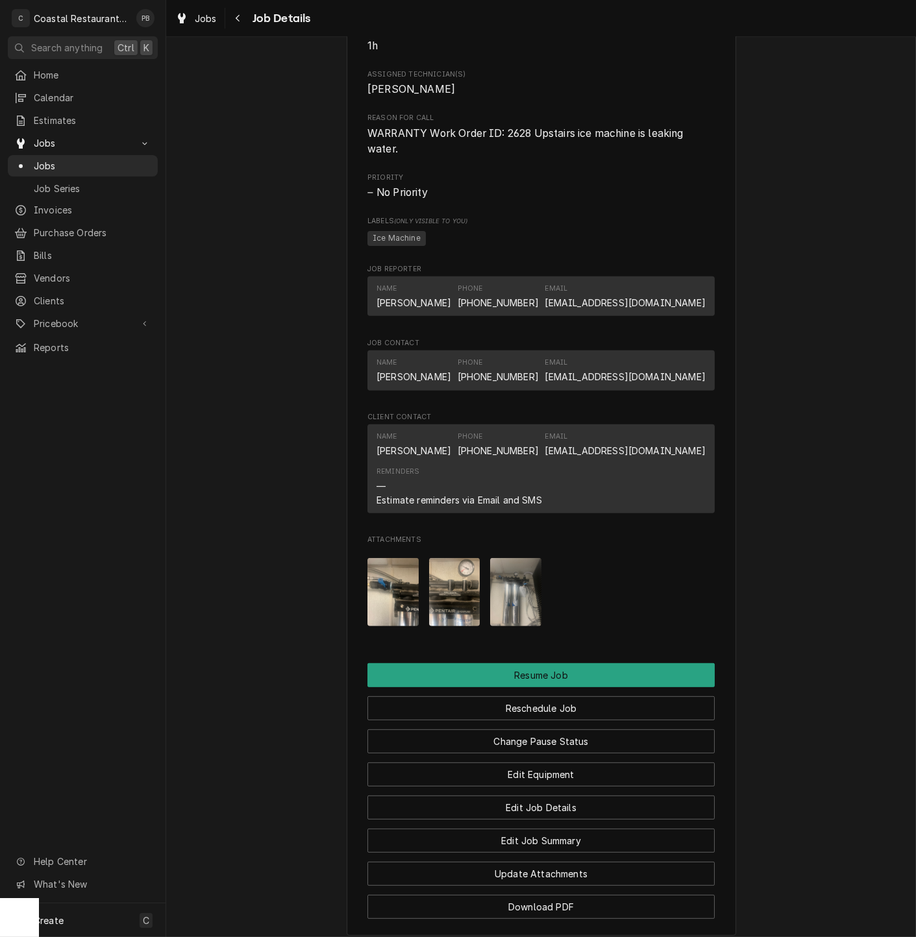
click at [476, 633] on div "Attachments" at bounding box center [540, 592] width 347 height 89
click at [503, 626] on img "Attachments" at bounding box center [515, 592] width 51 height 68
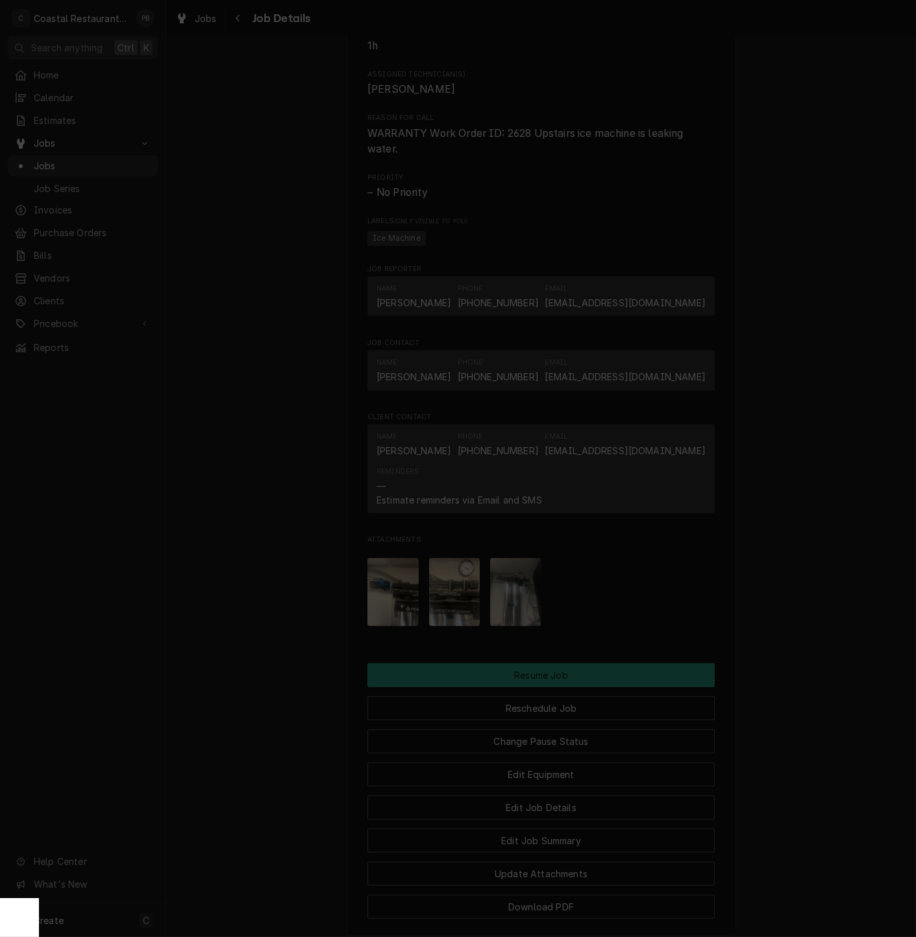
click at [563, 272] on icon "button" at bounding box center [566, 271] width 7 height 9
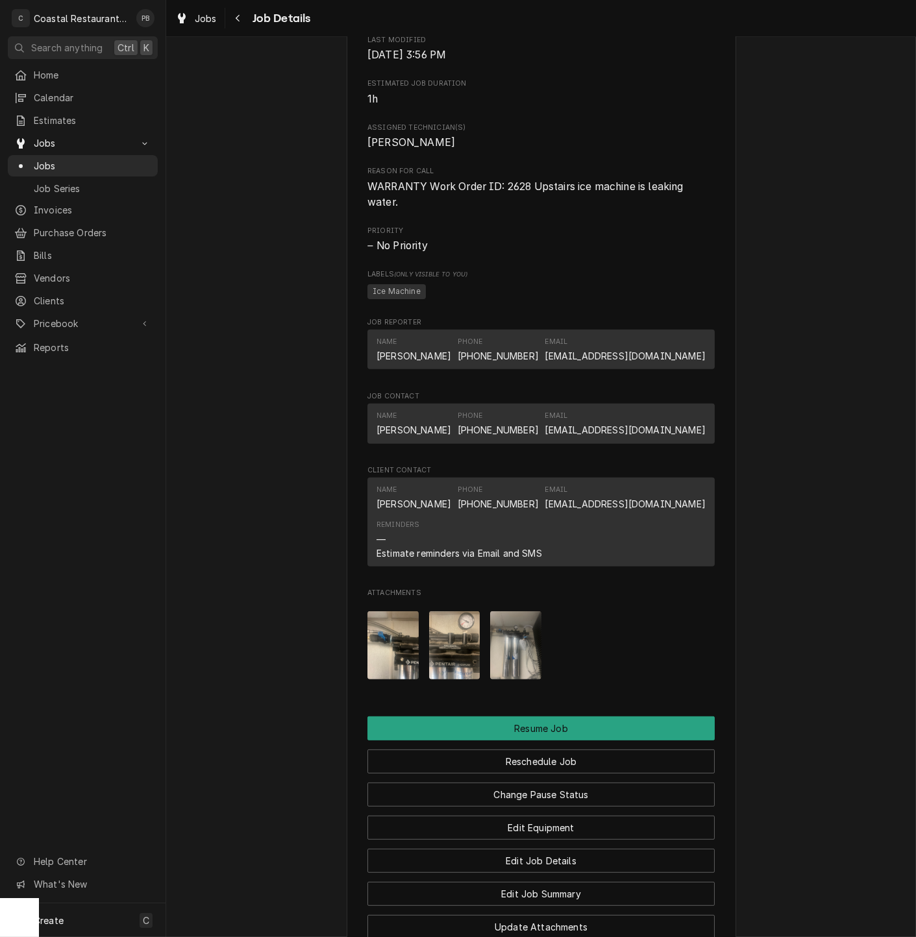
scroll to position [937, 0]
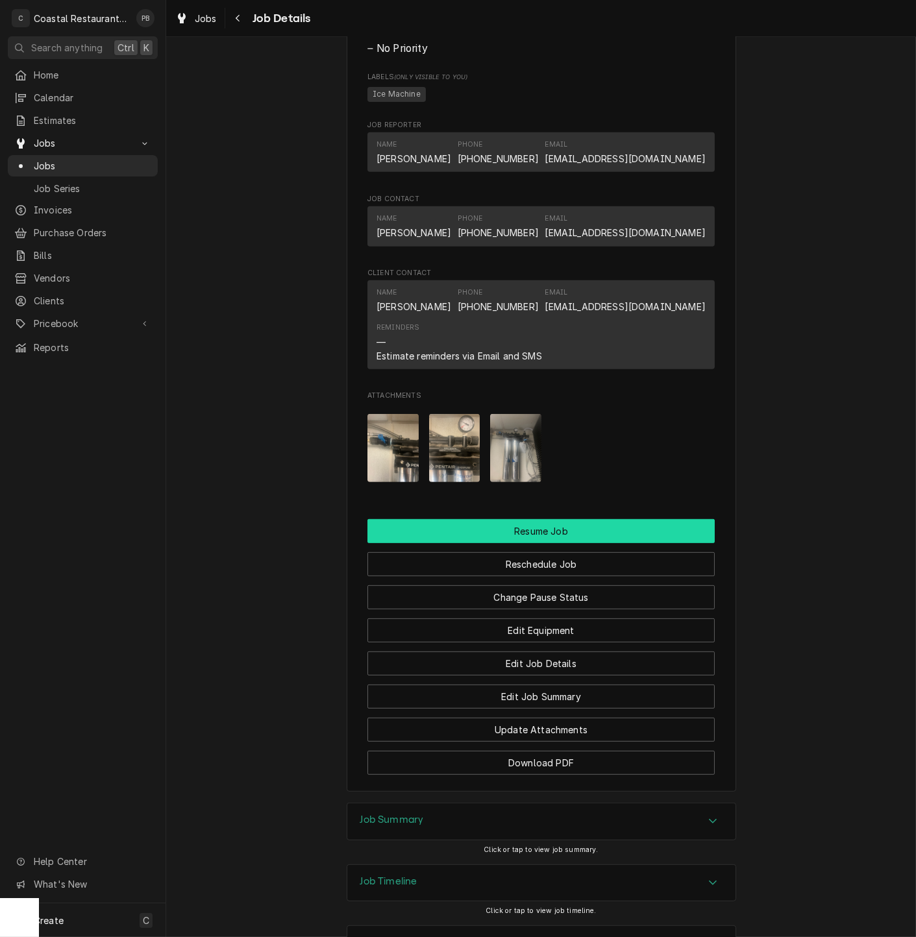
click at [572, 543] on button "Resume Job" at bounding box center [540, 531] width 347 height 24
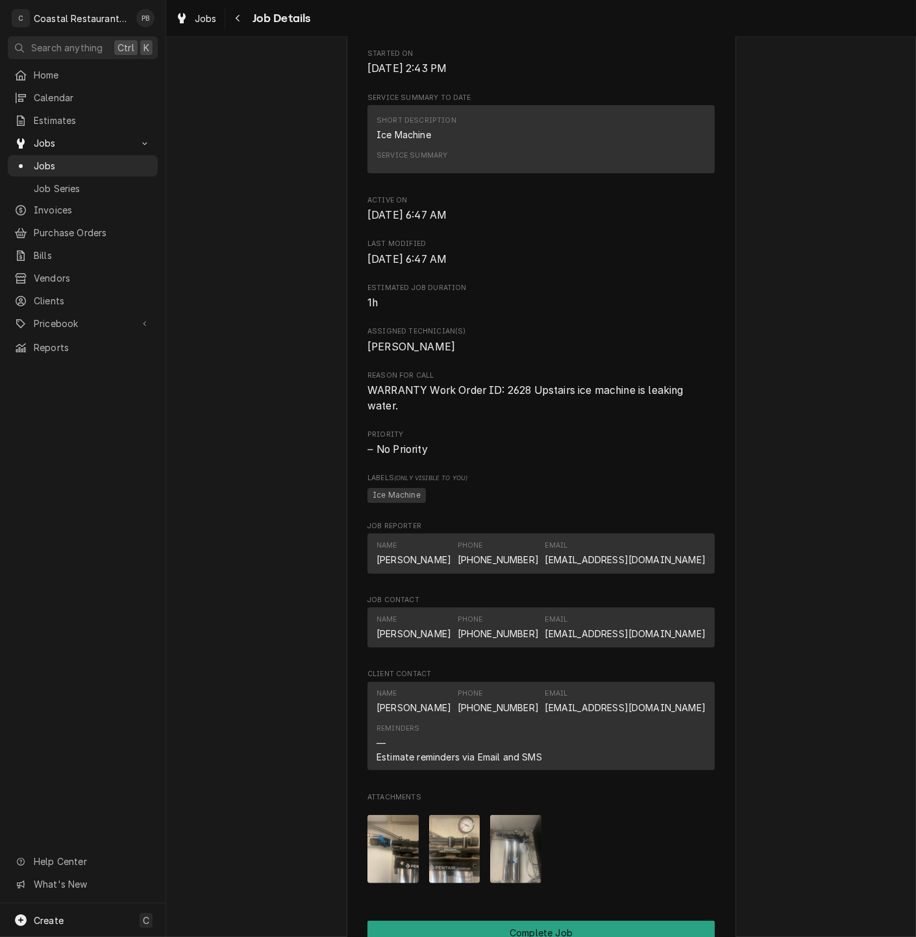
scroll to position [884, 0]
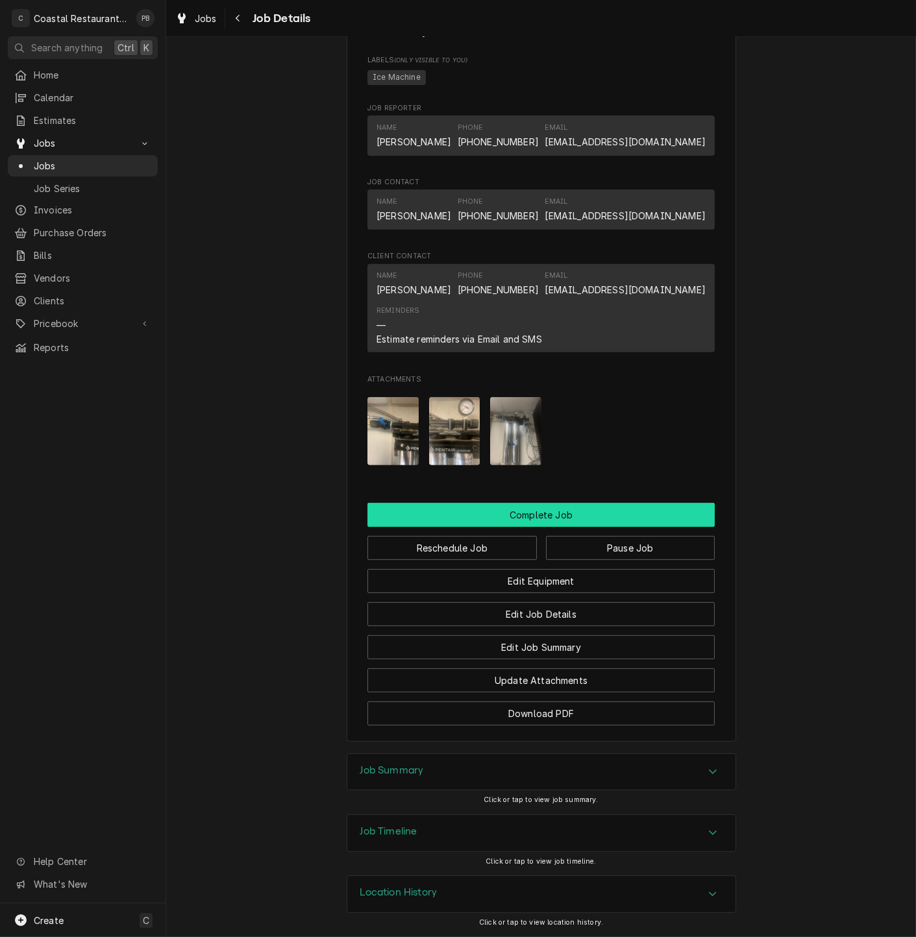
click at [567, 511] on button "Complete Job" at bounding box center [540, 515] width 347 height 24
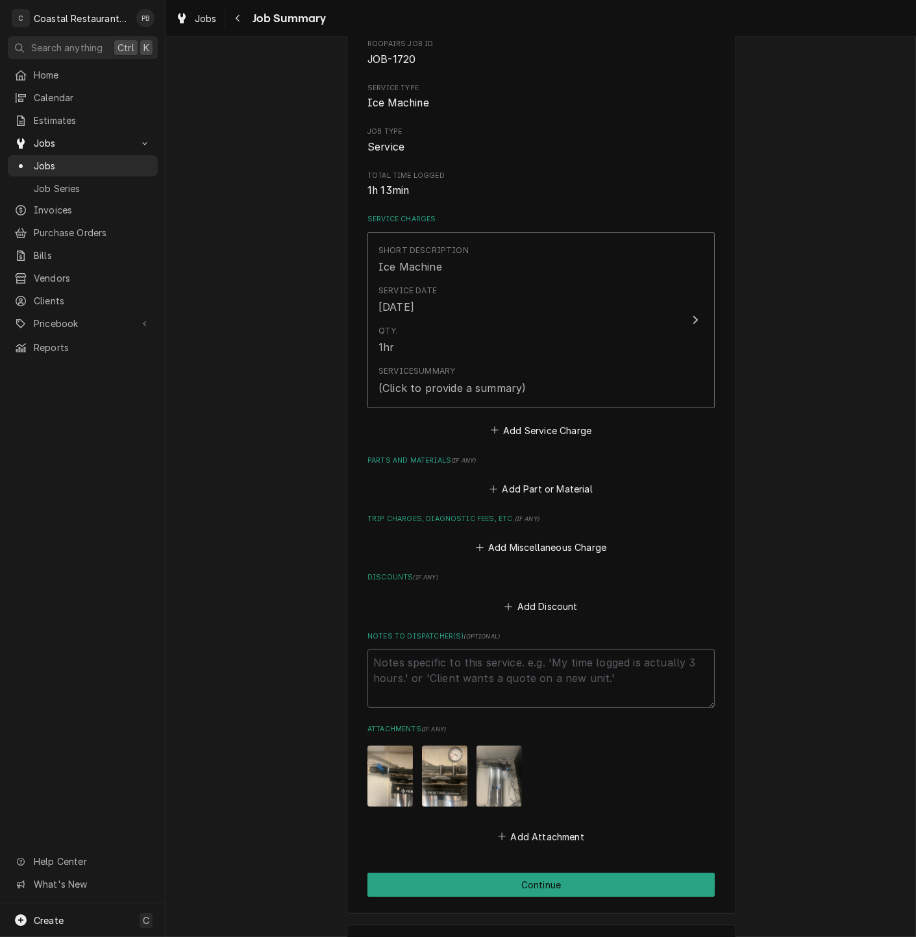
scroll to position [188, 0]
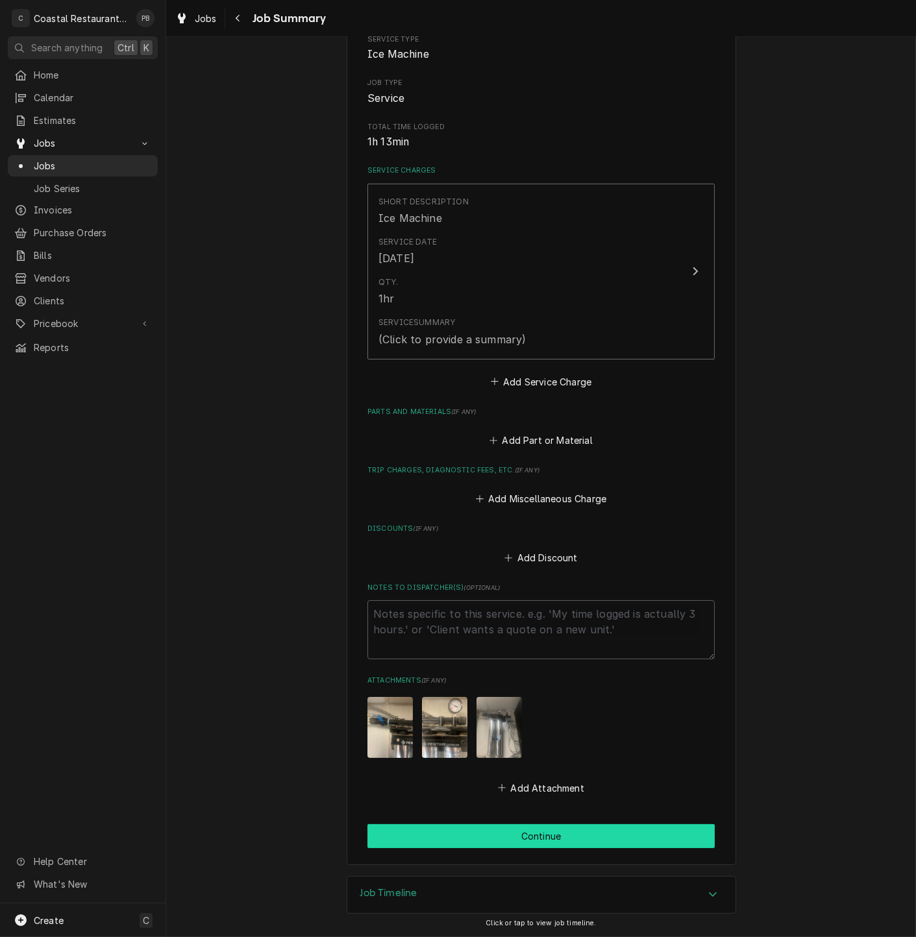
click at [541, 834] on button "Continue" at bounding box center [540, 836] width 347 height 24
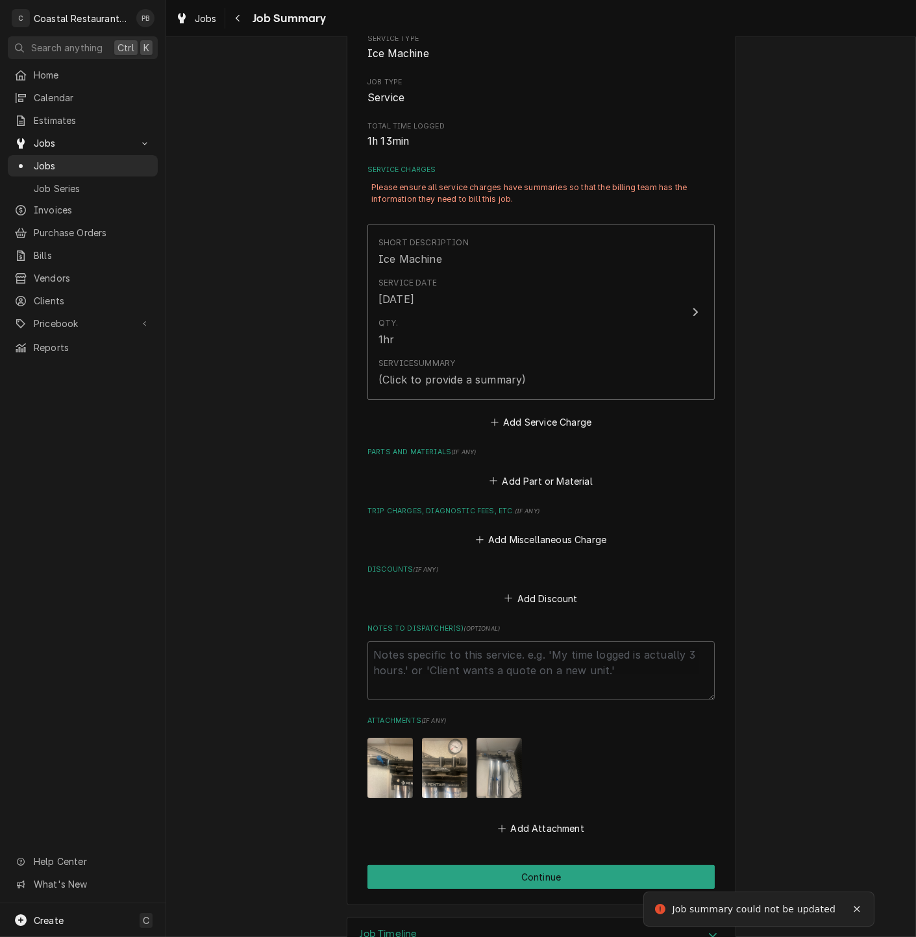
scroll to position [214, 0]
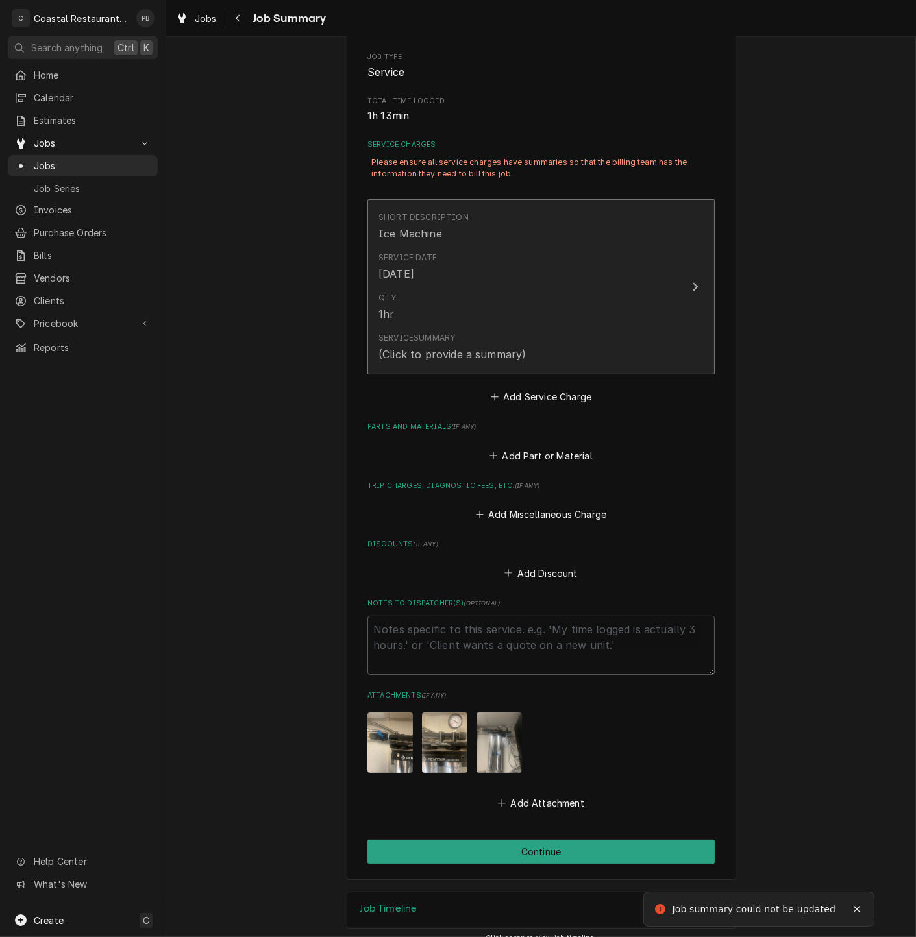
click at [693, 260] on button "Short Description Ice Machine Service Date [DATE] Qty. 1hr Service Summary (Cli…" at bounding box center [540, 287] width 347 height 176
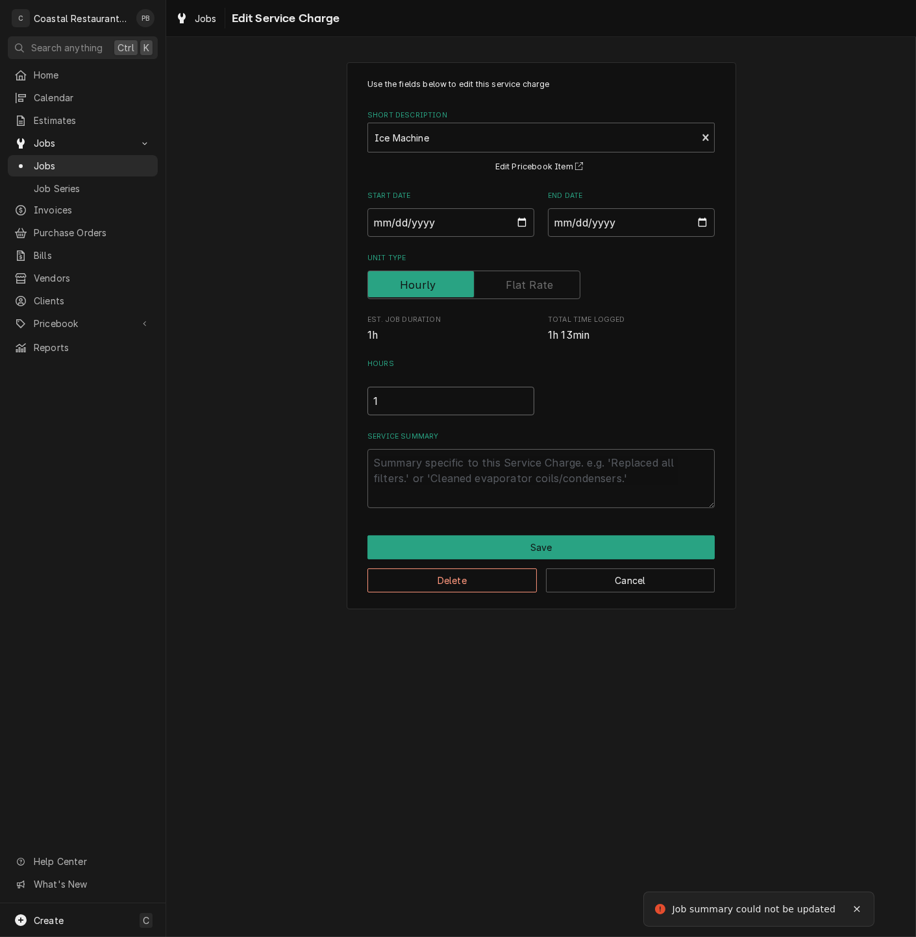
drag, startPoint x: 374, startPoint y: 408, endPoint x: 397, endPoint y: 390, distance: 29.6
click at [389, 395] on input "1" at bounding box center [450, 401] width 167 height 29
type textarea "x"
type input ".0"
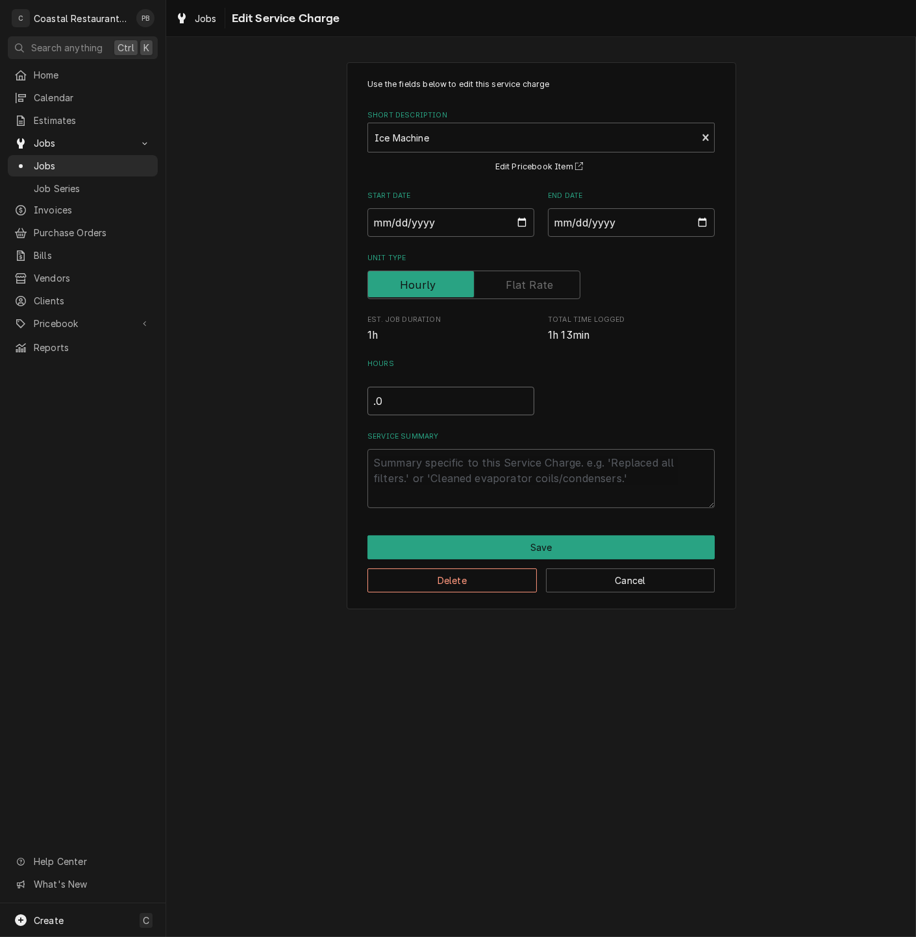
type textarea "x"
type input ".00"
type textarea "x"
type input ".000"
type textarea "x"
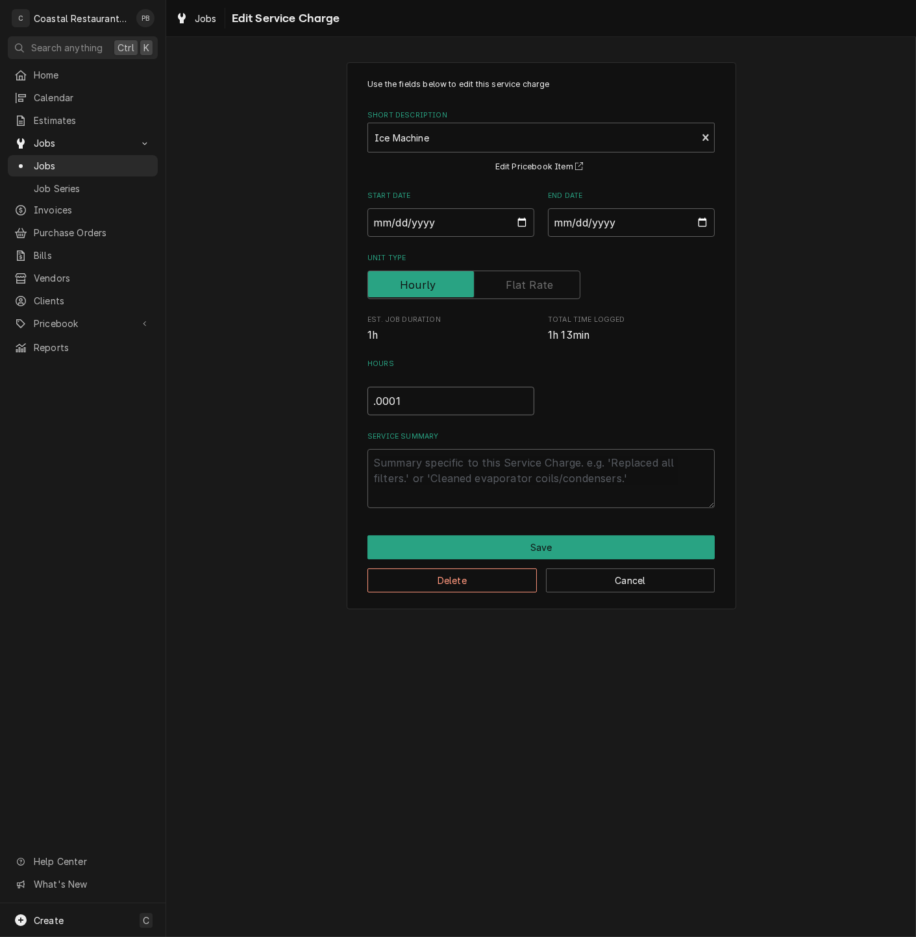
type input ".0001"
click at [550, 469] on textarea "Service Summary" at bounding box center [540, 478] width 347 height 59
type textarea "x"
type textarea "wa"
type textarea "x"
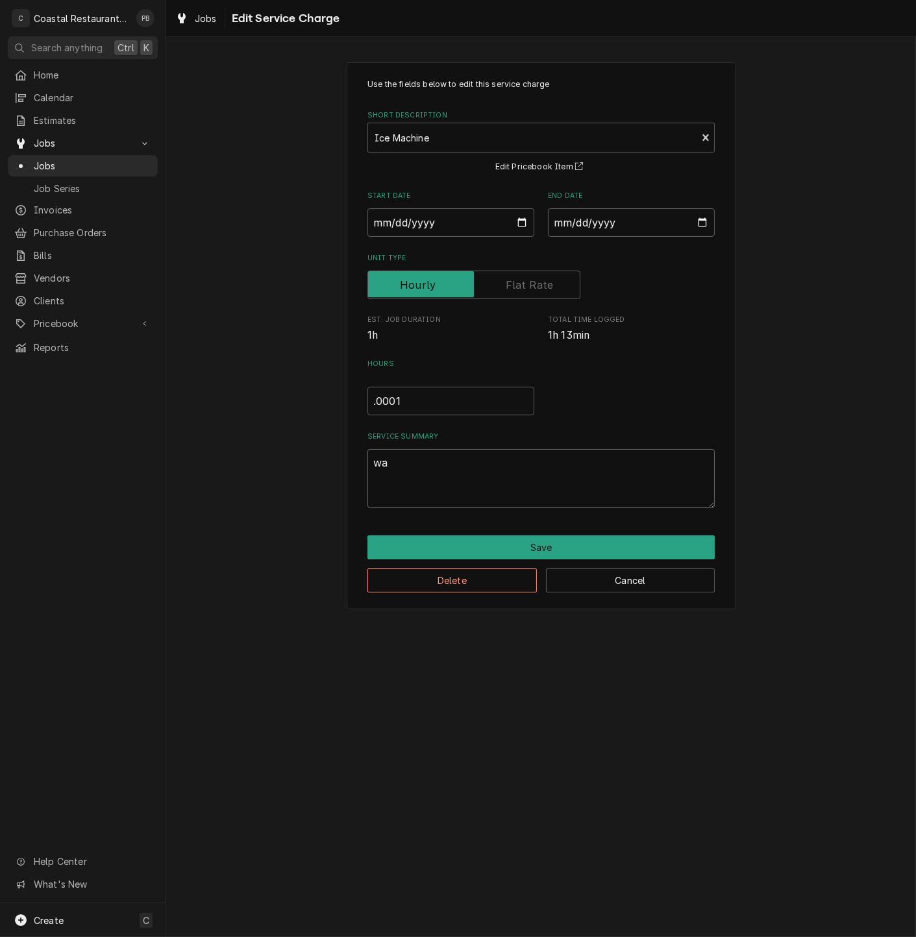
type textarea "war"
type textarea "x"
type textarea "wara"
type textarea "x"
type textarea "war"
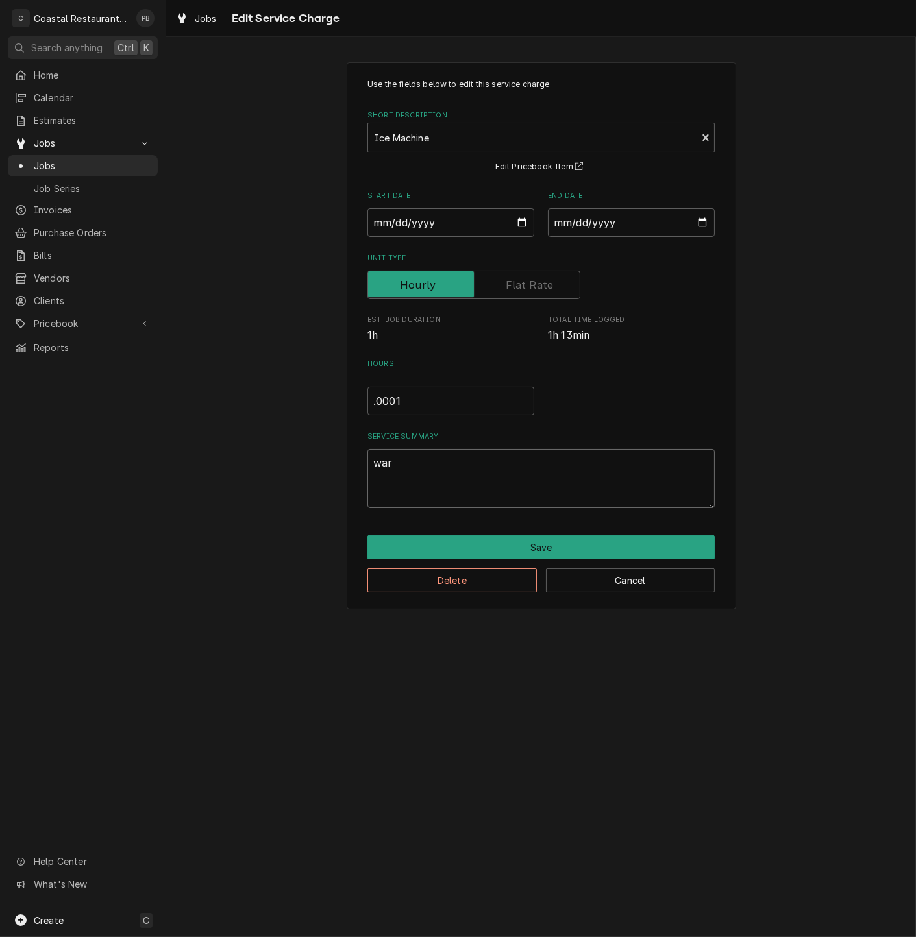
type textarea "x"
type textarea "warr"
type textarea "x"
type textarea "warra"
type textarea "x"
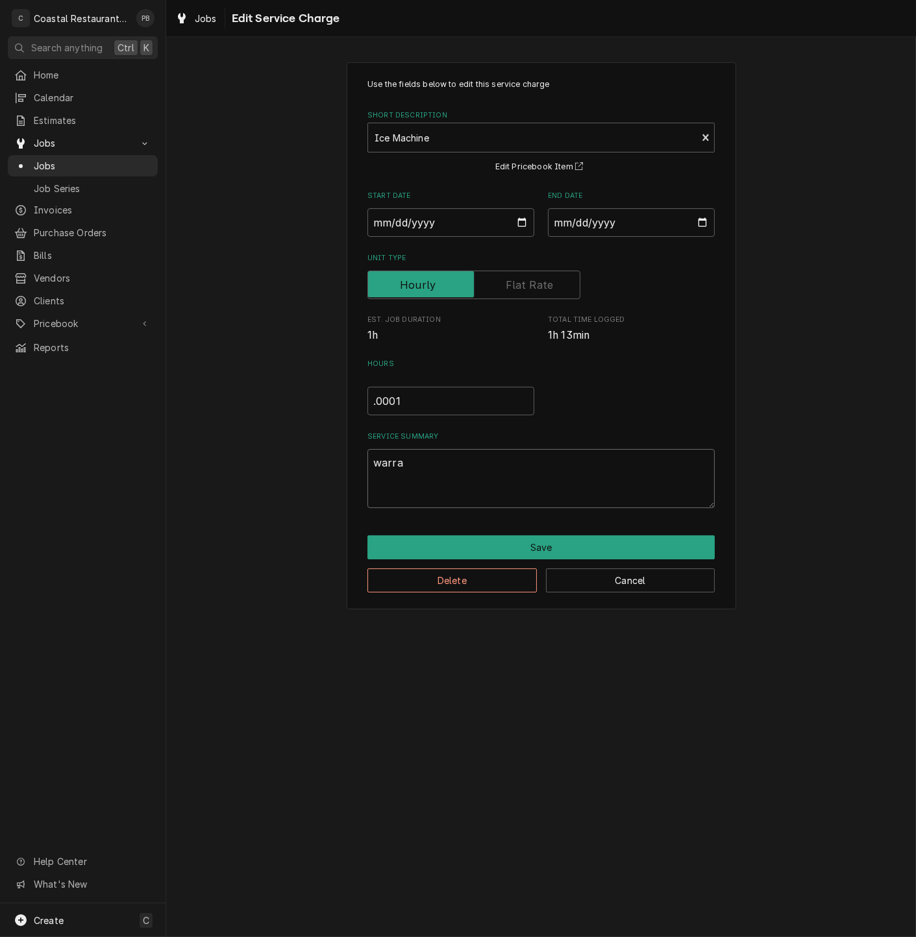
type textarea "warran"
type textarea "x"
type textarea "warrant"
type textarea "x"
type textarea "warranty"
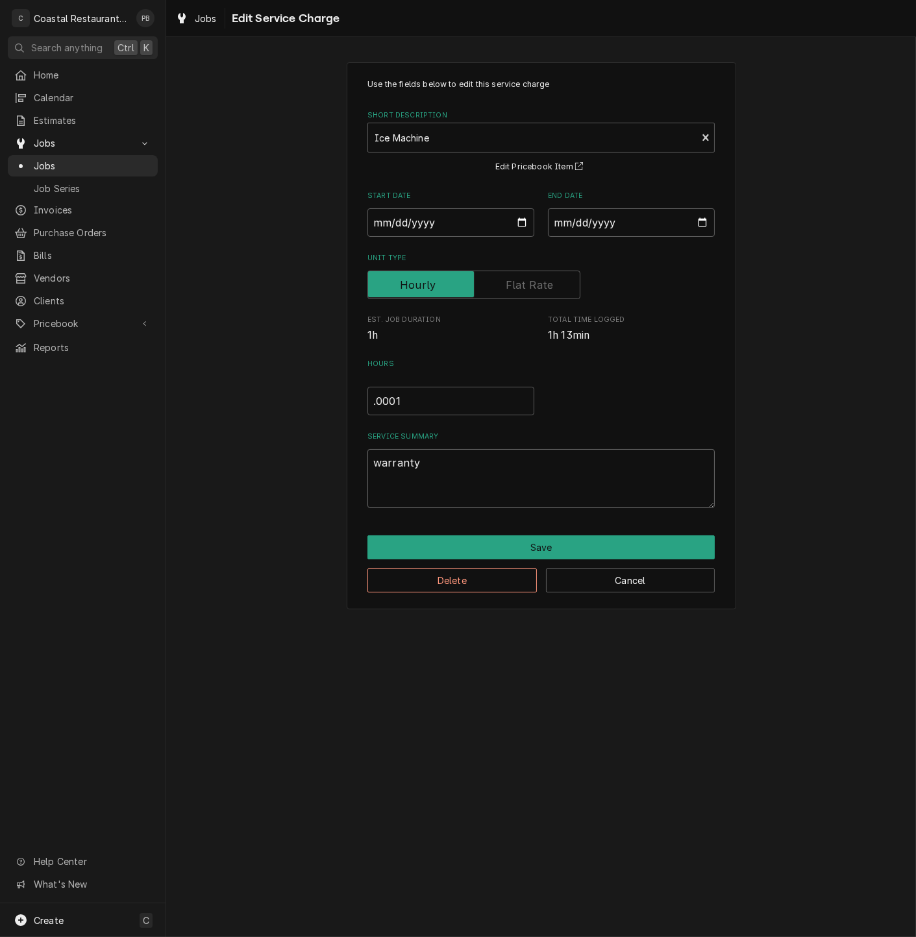
type textarea "x"
type textarea "warranty"
type textarea "x"
type textarea "warranty l"
type textarea "x"
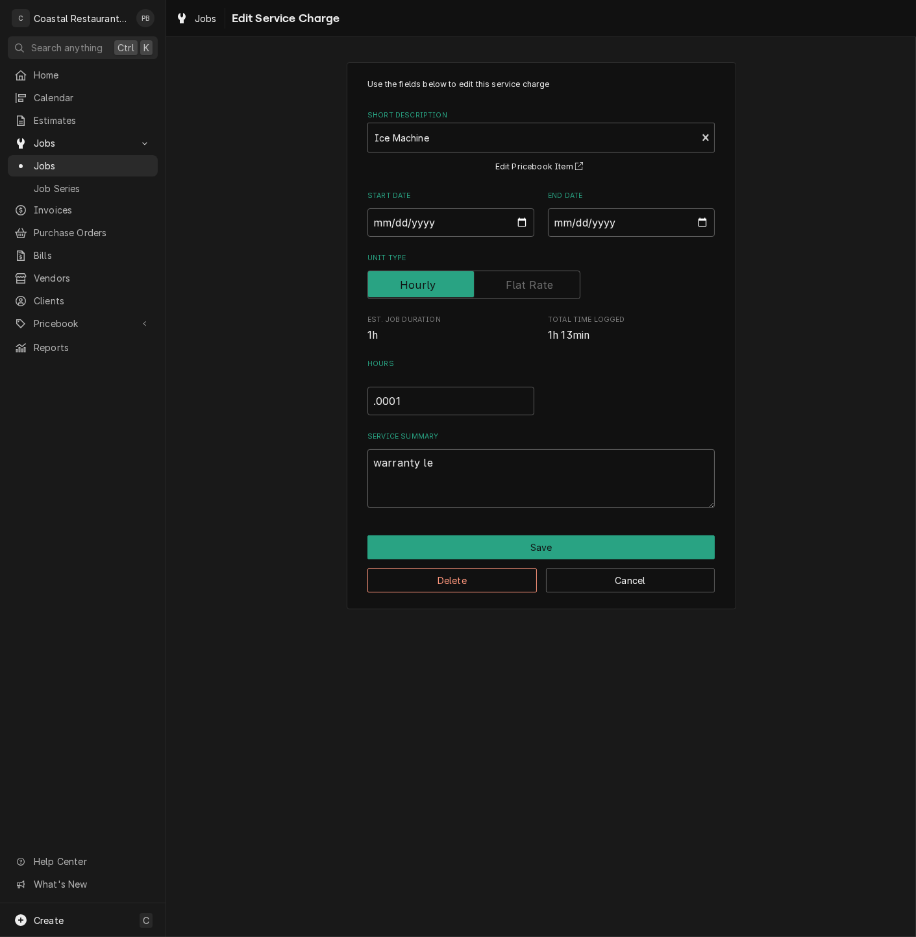
type textarea "warranty lea"
type textarea "x"
type textarea "warranty leak"
type textarea "x"
type textarea "warranty leak"
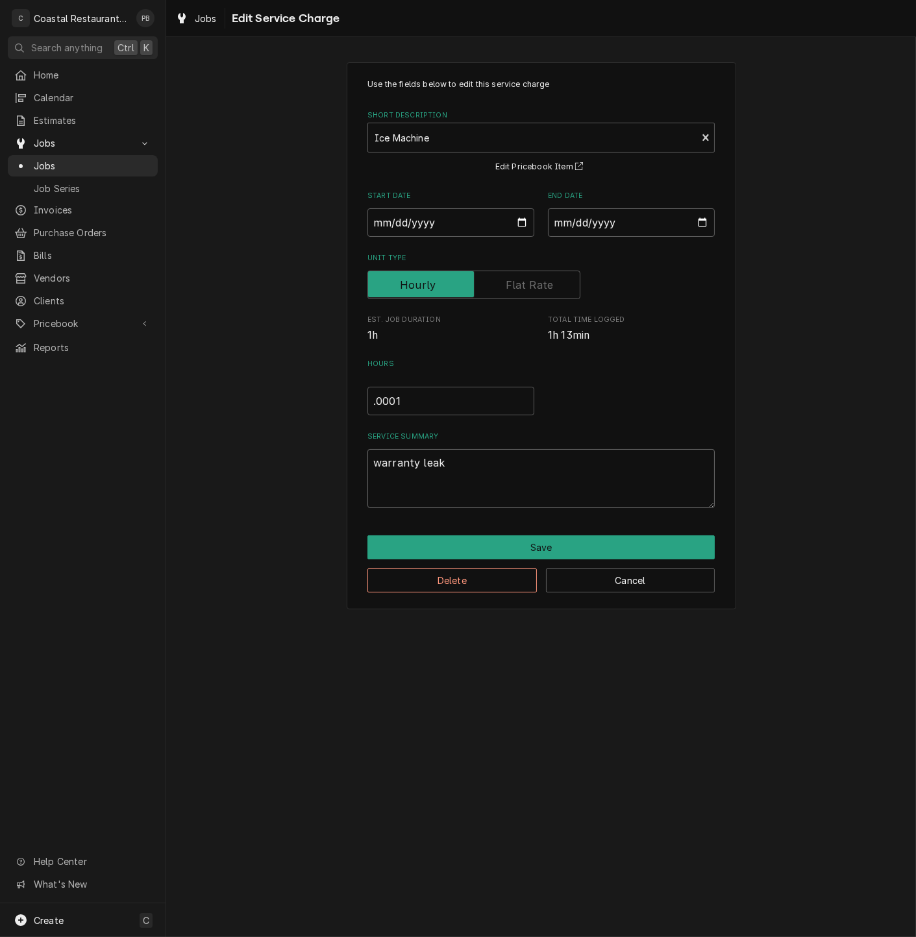
type textarea "x"
type textarea "warranty leak c"
type textarea "x"
type textarea "warranty leak ch"
type textarea "x"
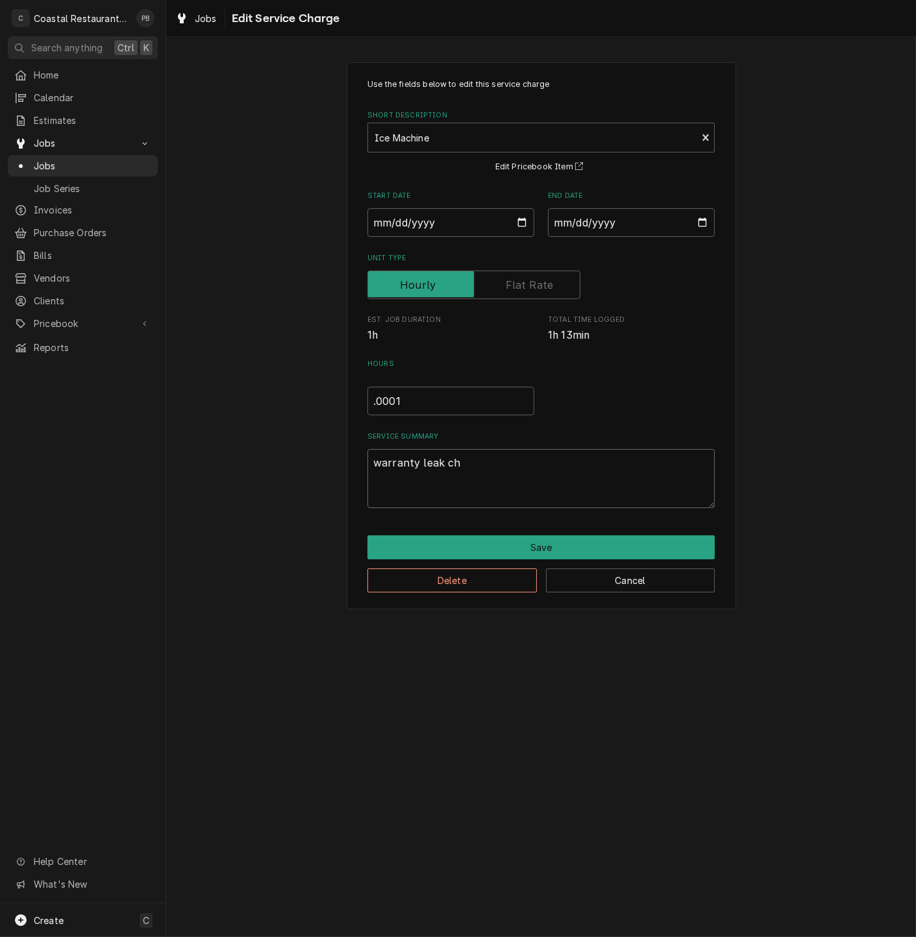
type textarea "warranty leak che"
type textarea "x"
type textarea "warranty leak chec"
type textarea "x"
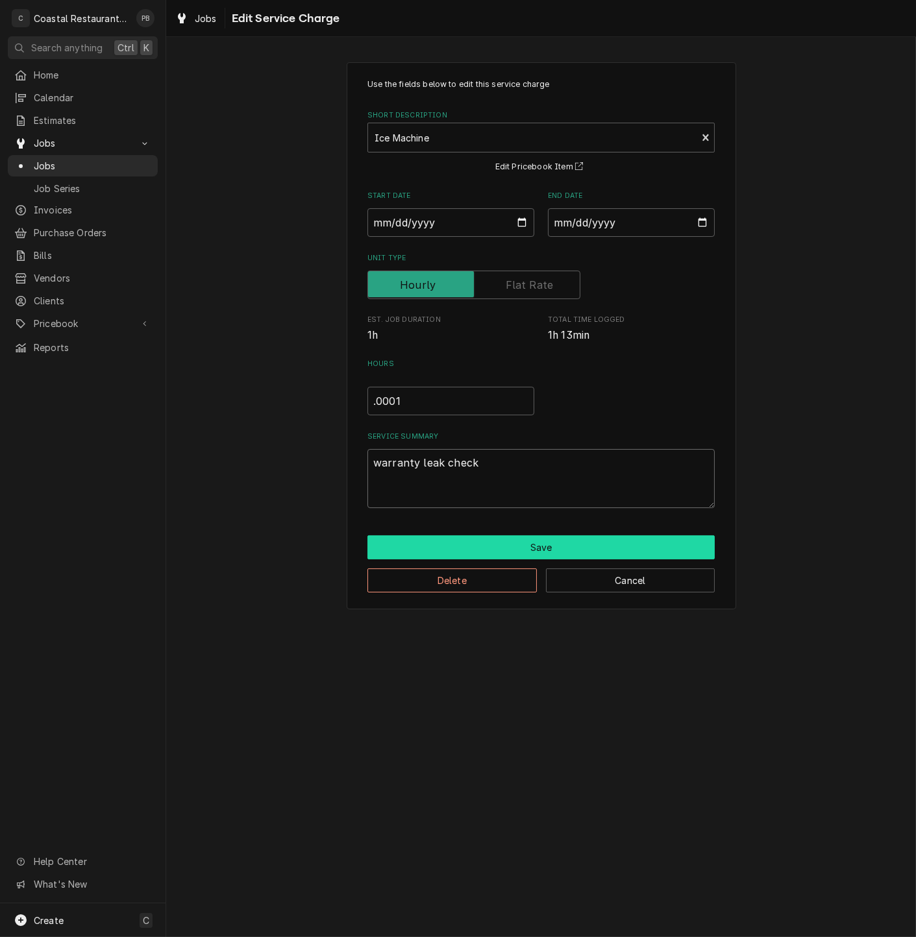
type textarea "warranty leak check"
click at [566, 536] on button "Save" at bounding box center [540, 547] width 347 height 24
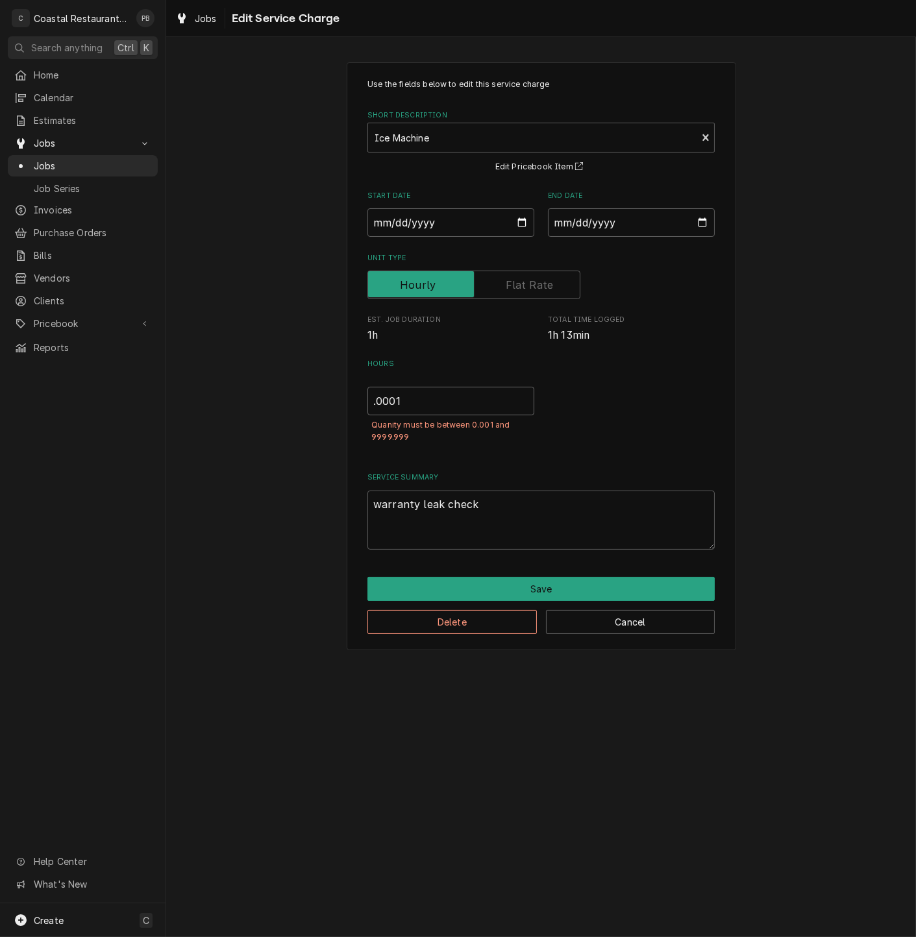
drag, startPoint x: 415, startPoint y: 400, endPoint x: 391, endPoint y: 407, distance: 25.5
click at [391, 407] on input ".0001" at bounding box center [450, 401] width 167 height 29
type textarea "x"
type input ".001"
click at [554, 591] on button "Save" at bounding box center [540, 589] width 347 height 24
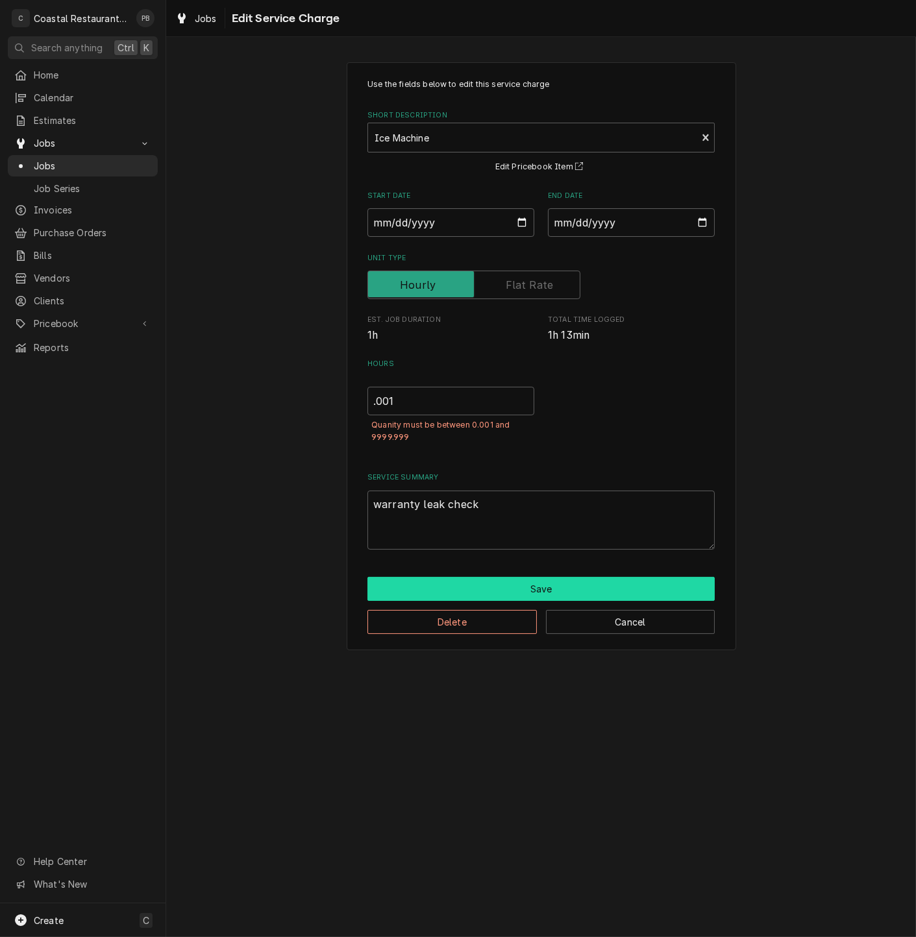
scroll to position [214, 0]
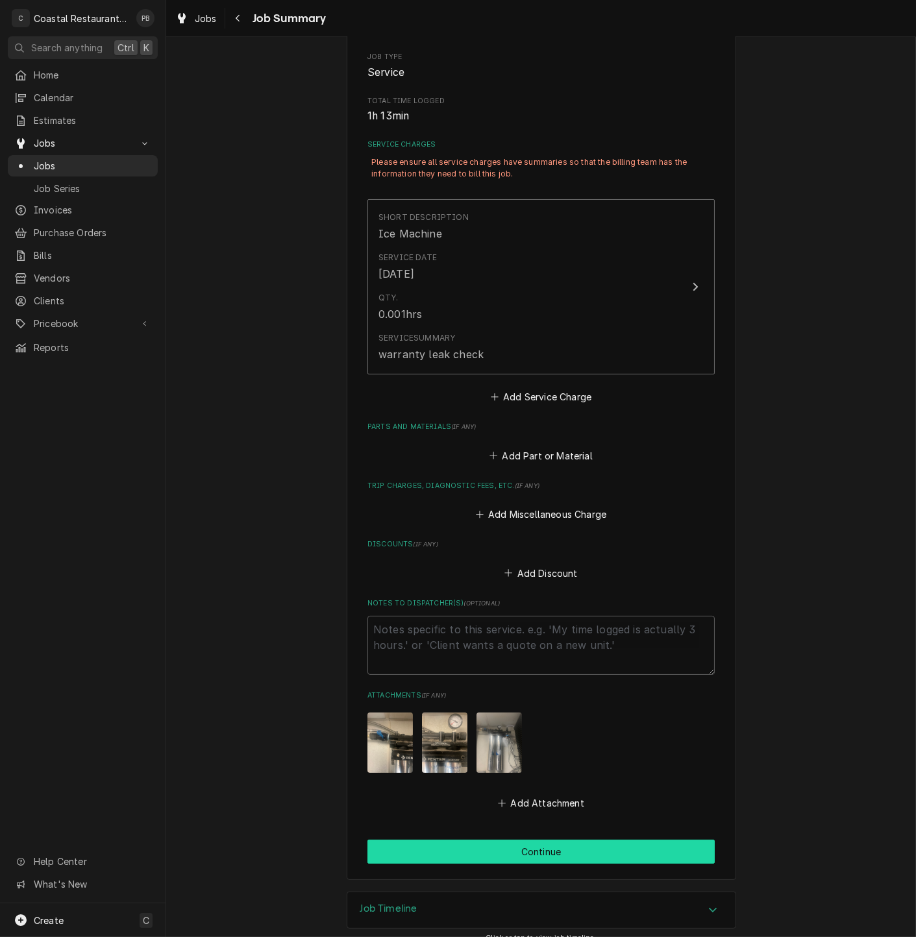
click at [559, 857] on button "Continue" at bounding box center [540, 852] width 347 height 24
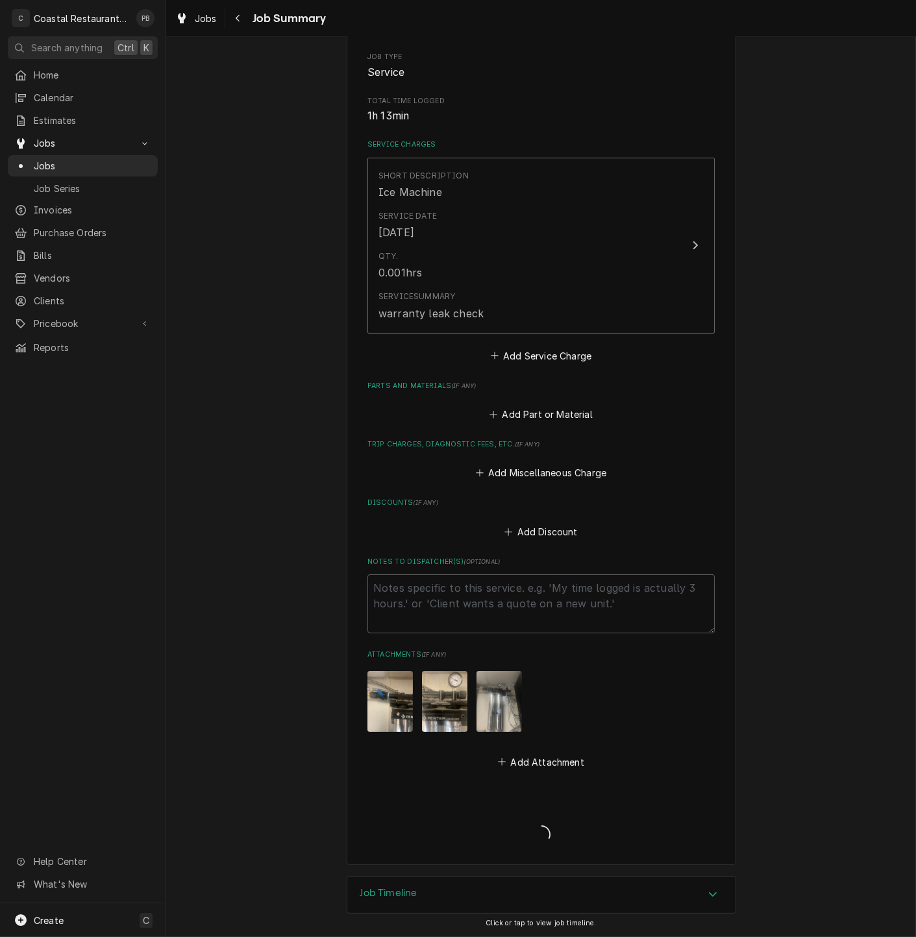
type textarea "x"
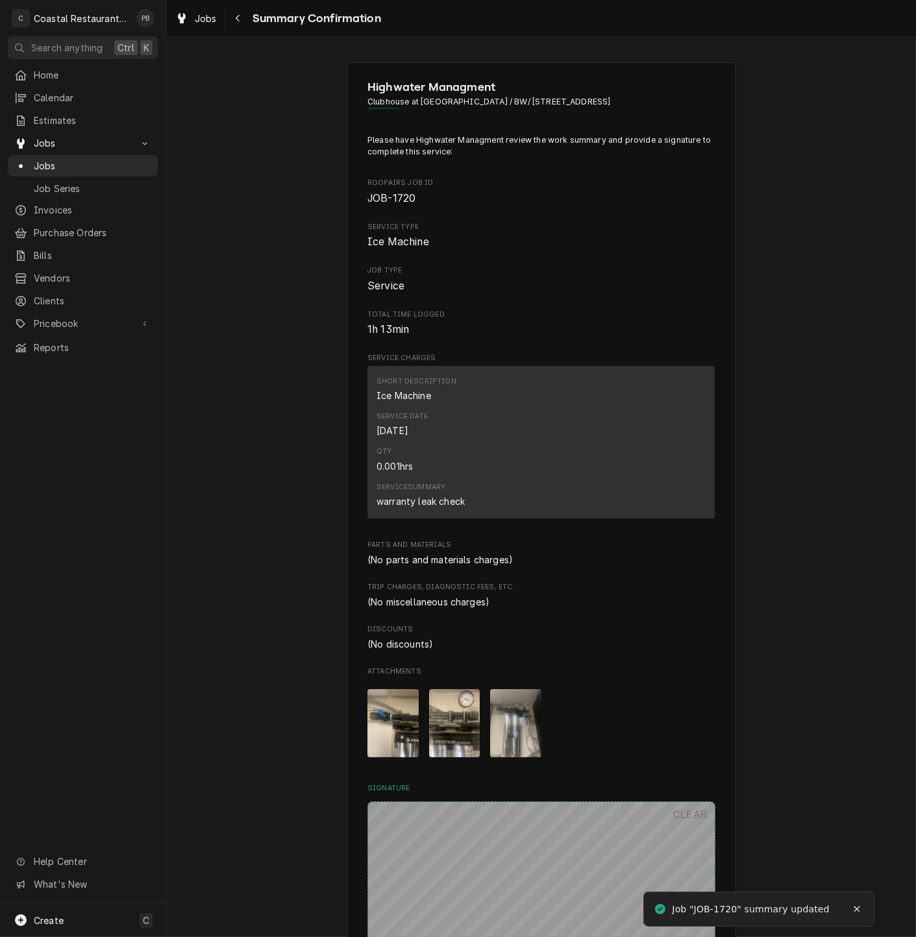
scroll to position [278, 0]
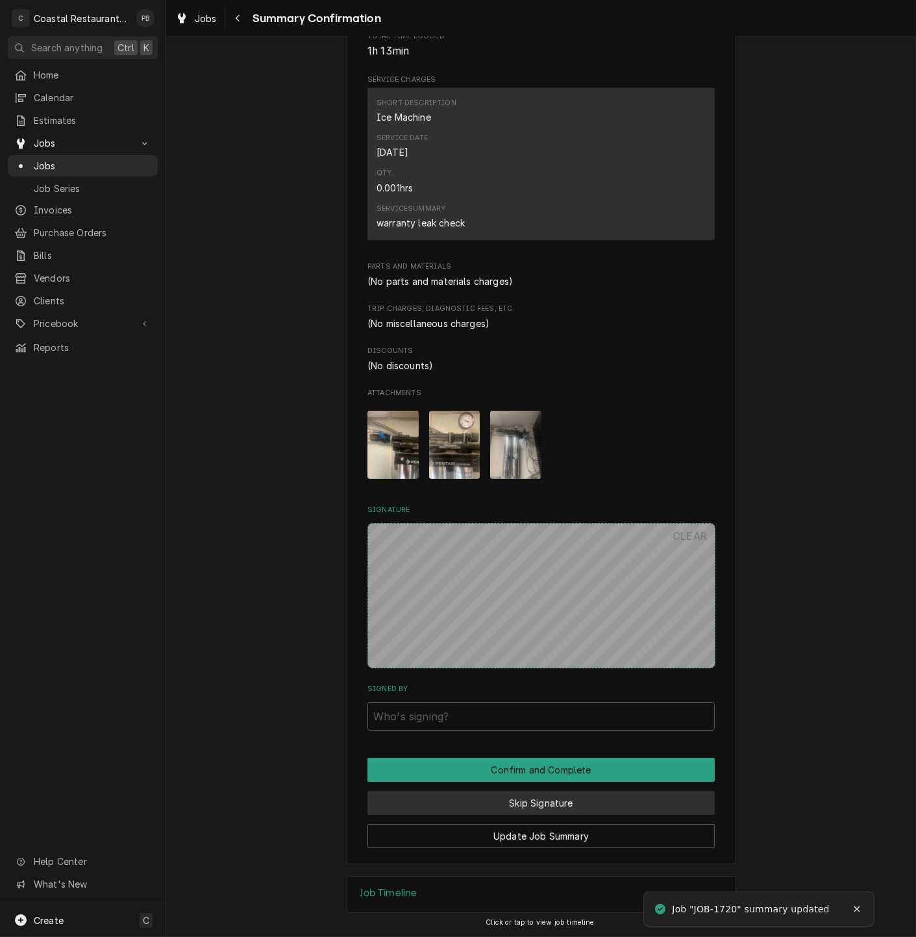
click at [541, 802] on button "Skip Signature" at bounding box center [540, 803] width 347 height 24
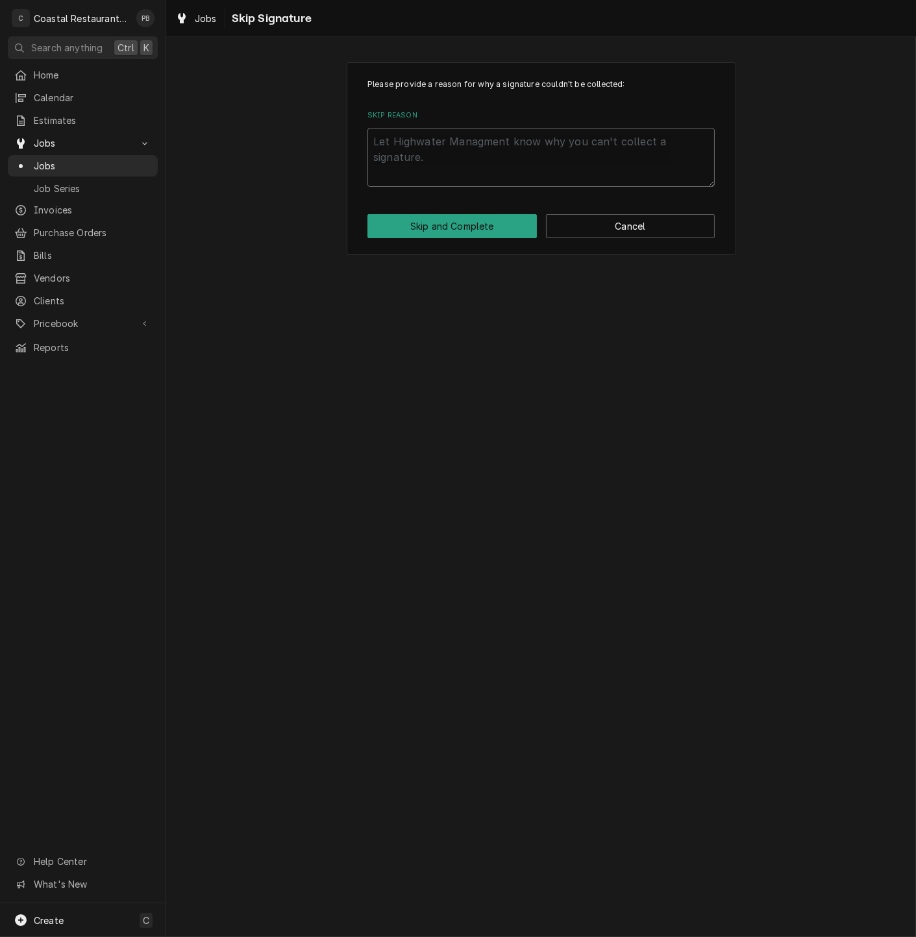
click at [510, 162] on textarea "Skip Reason" at bounding box center [540, 157] width 347 height 59
type textarea "x"
type textarea "c"
type textarea "x"
type textarea "co"
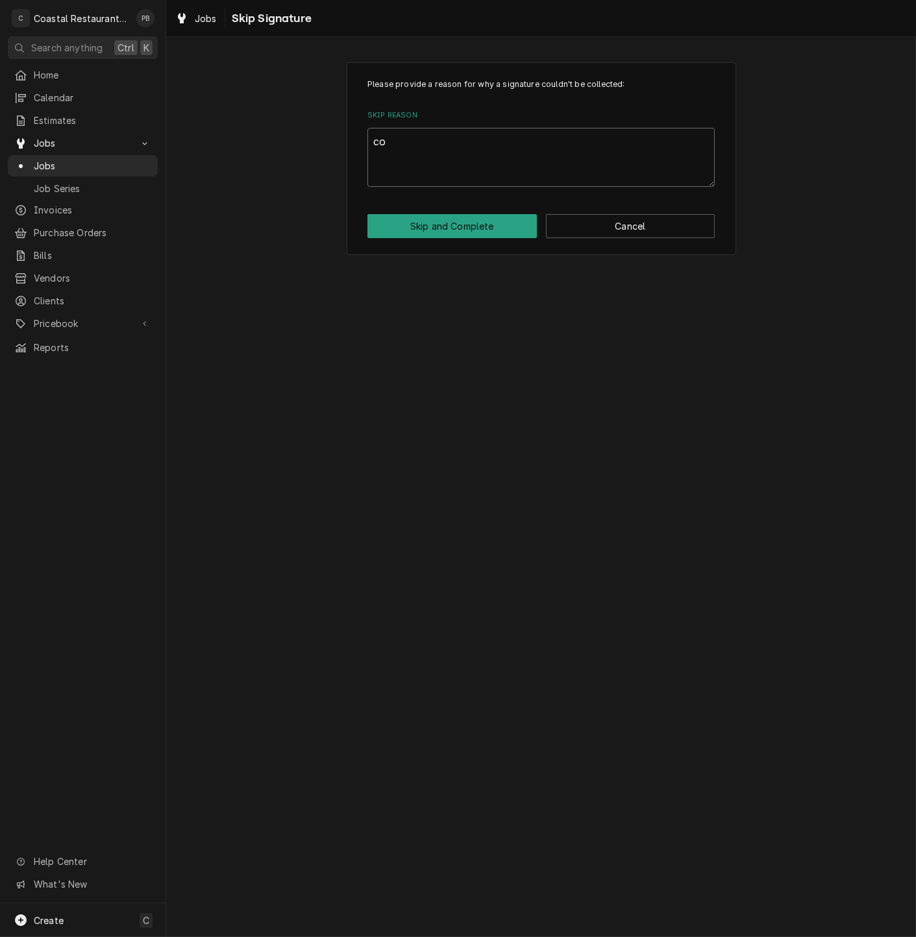
type textarea "x"
type textarea "com"
type textarea "x"
type textarea "comp"
type textarea "x"
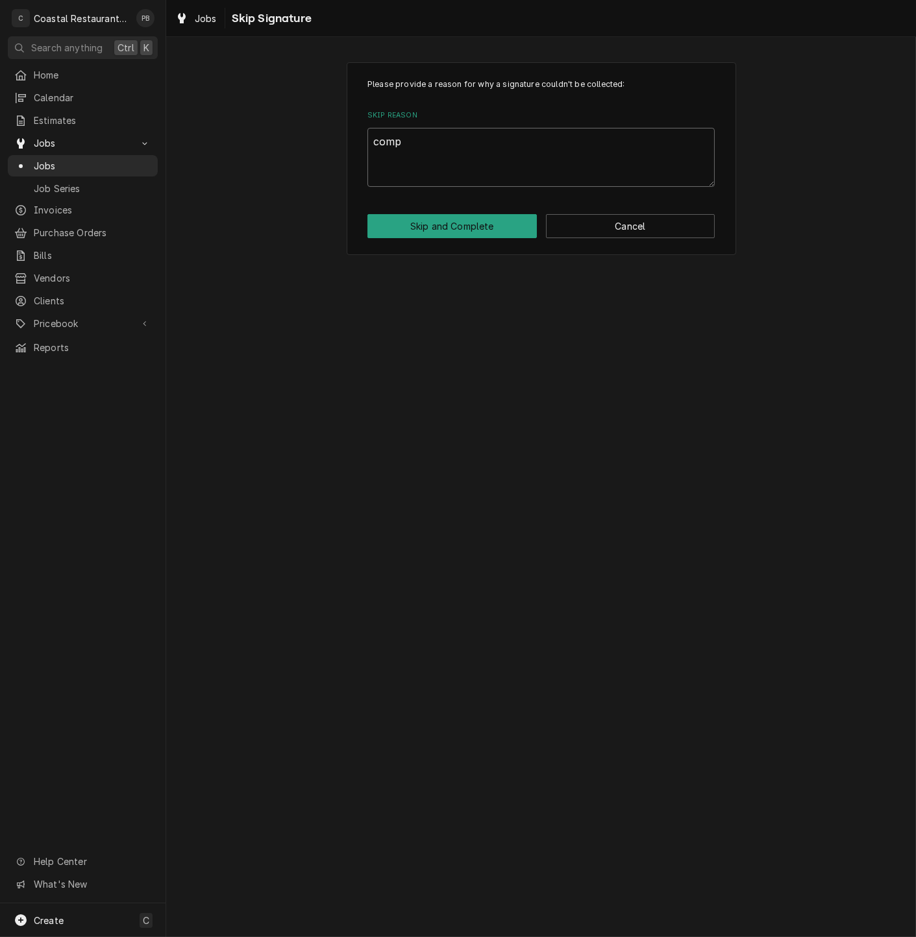
type textarea "compl"
type textarea "x"
type textarea "complt"
type textarea "x"
type textarea "complte"
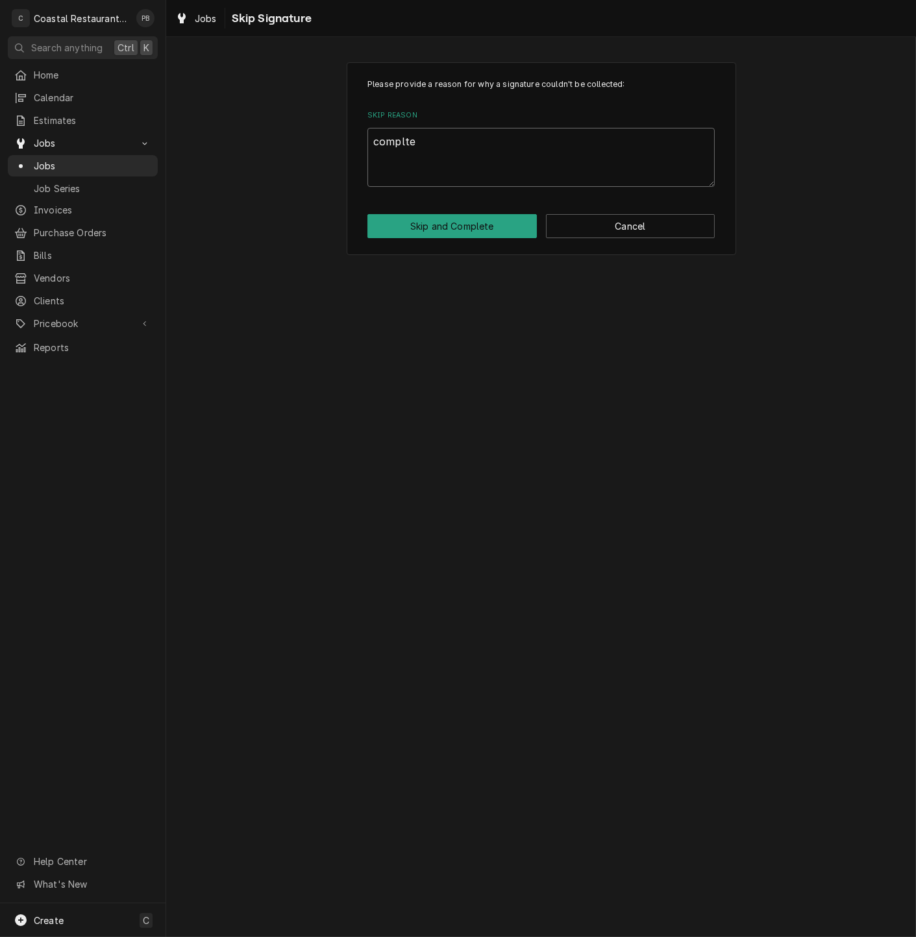
type textarea "x"
type textarea "complt"
type textarea "x"
type textarea "compl"
type textarea "x"
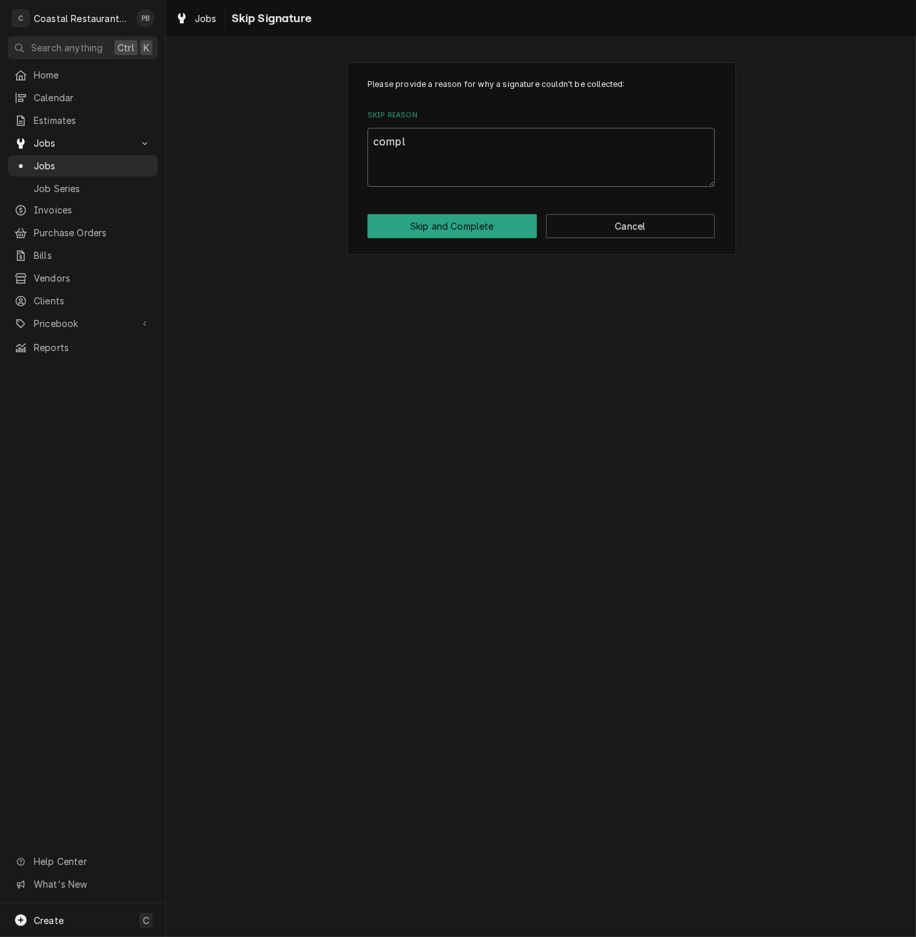
type textarea "comple"
type textarea "x"
type textarea "complet"
type textarea "x"
type textarea "complete"
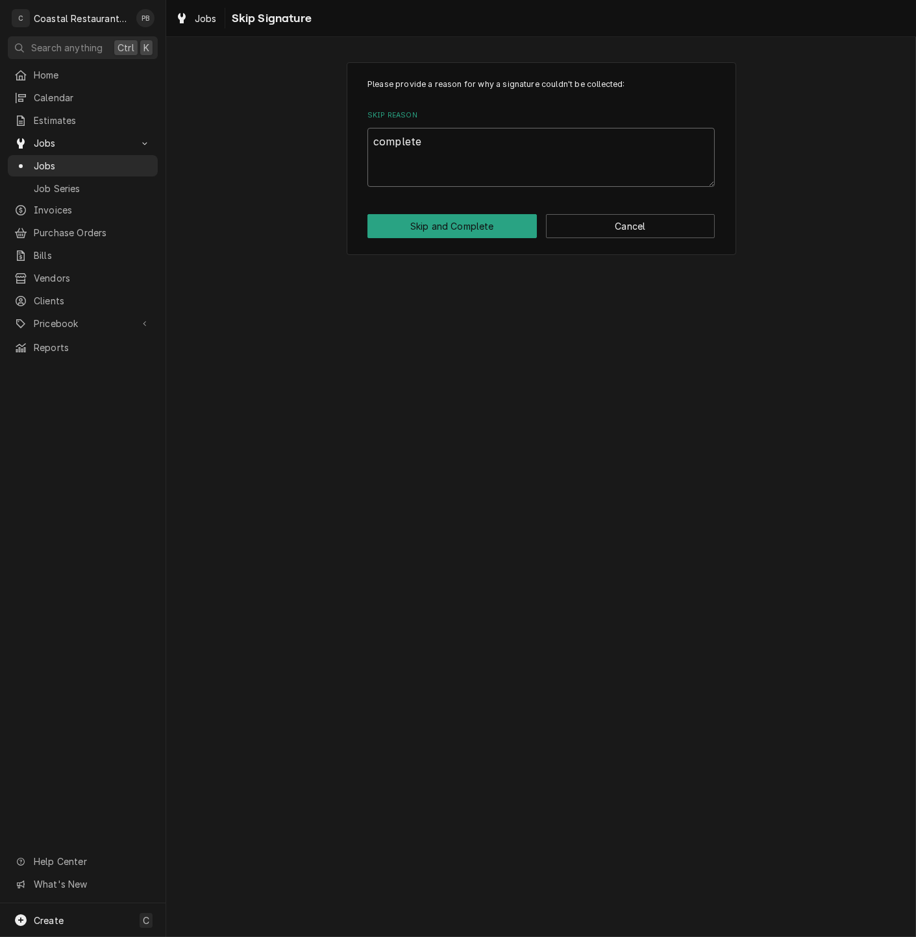
type textarea "x"
type textarea "completed"
click at [450, 221] on button "Skip and Complete" at bounding box center [451, 226] width 169 height 24
type textarea "x"
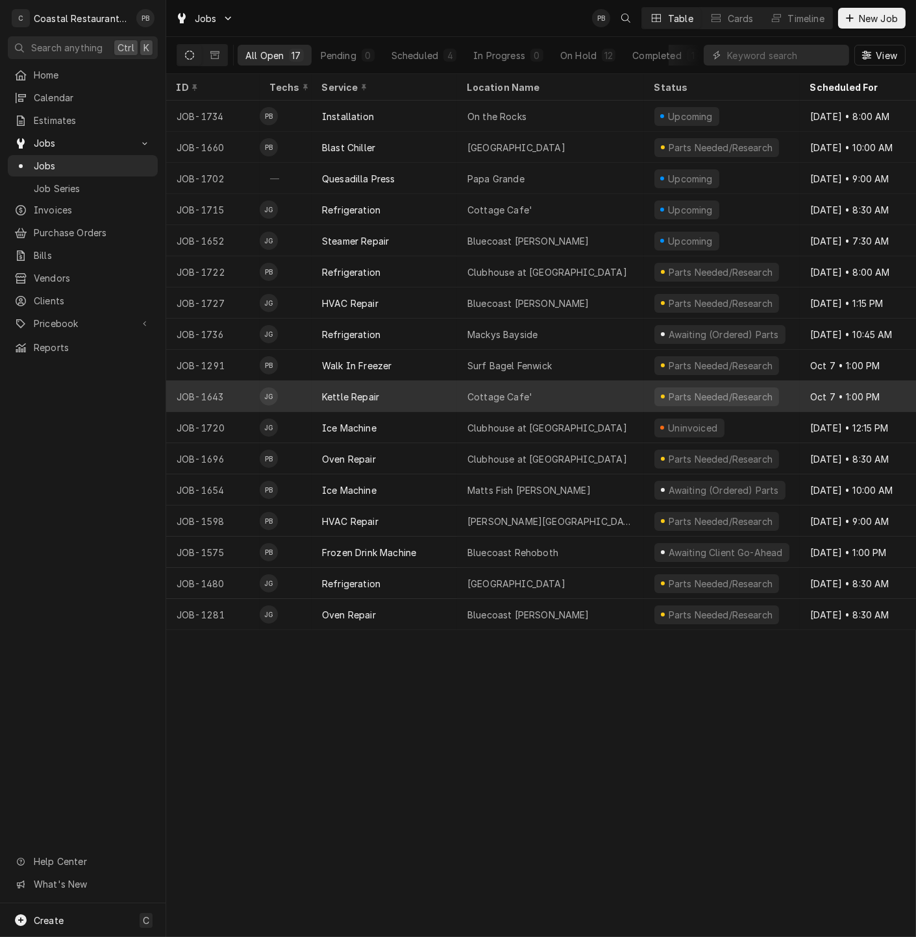
click at [384, 388] on div "Kettle Repair" at bounding box center [384, 396] width 145 height 31
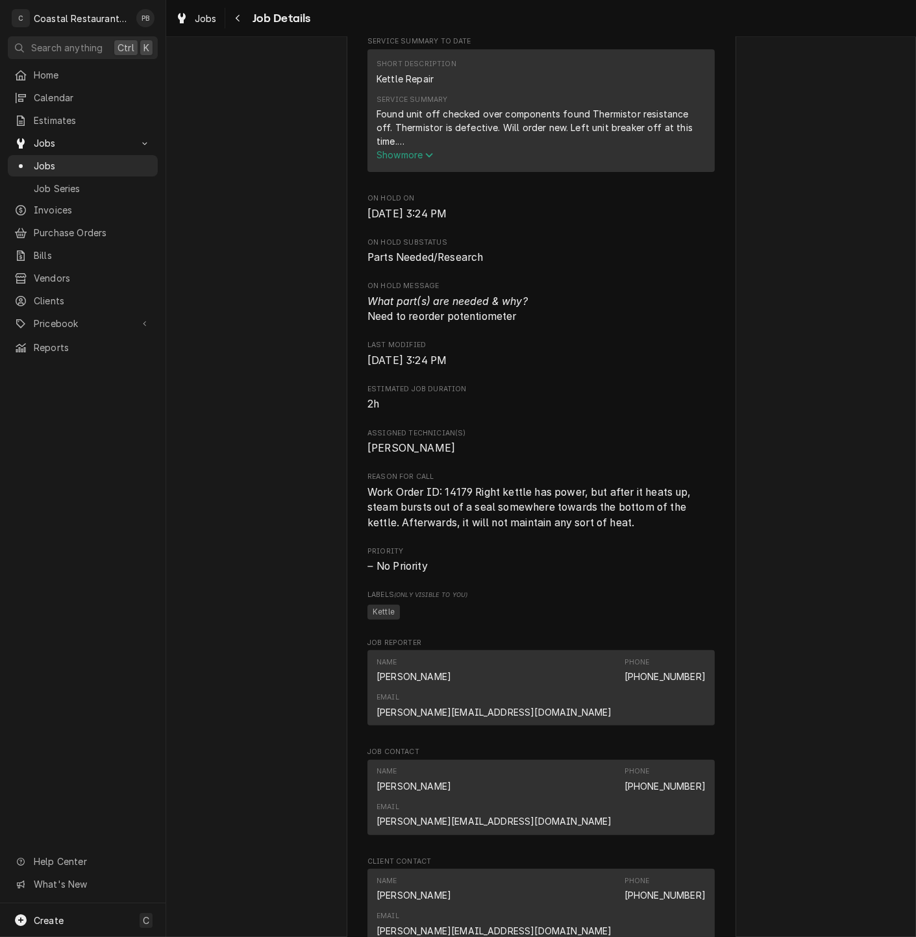
scroll to position [974, 0]
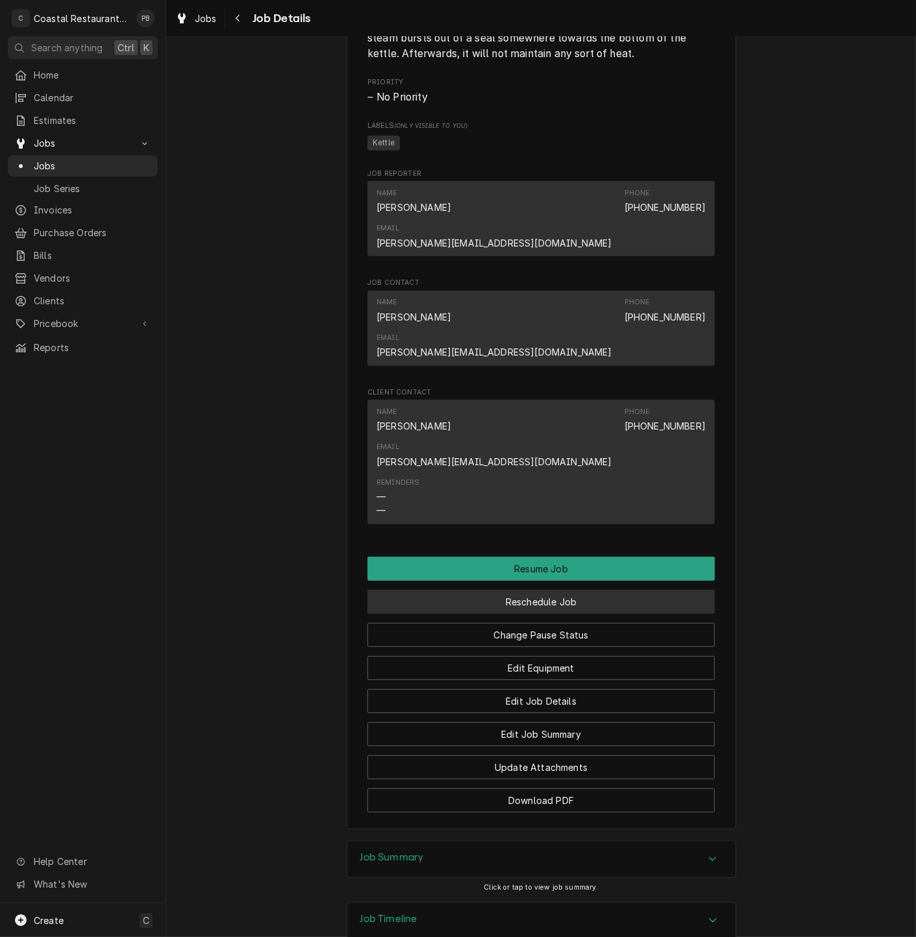
click at [569, 590] on button "Reschedule Job" at bounding box center [540, 602] width 347 height 24
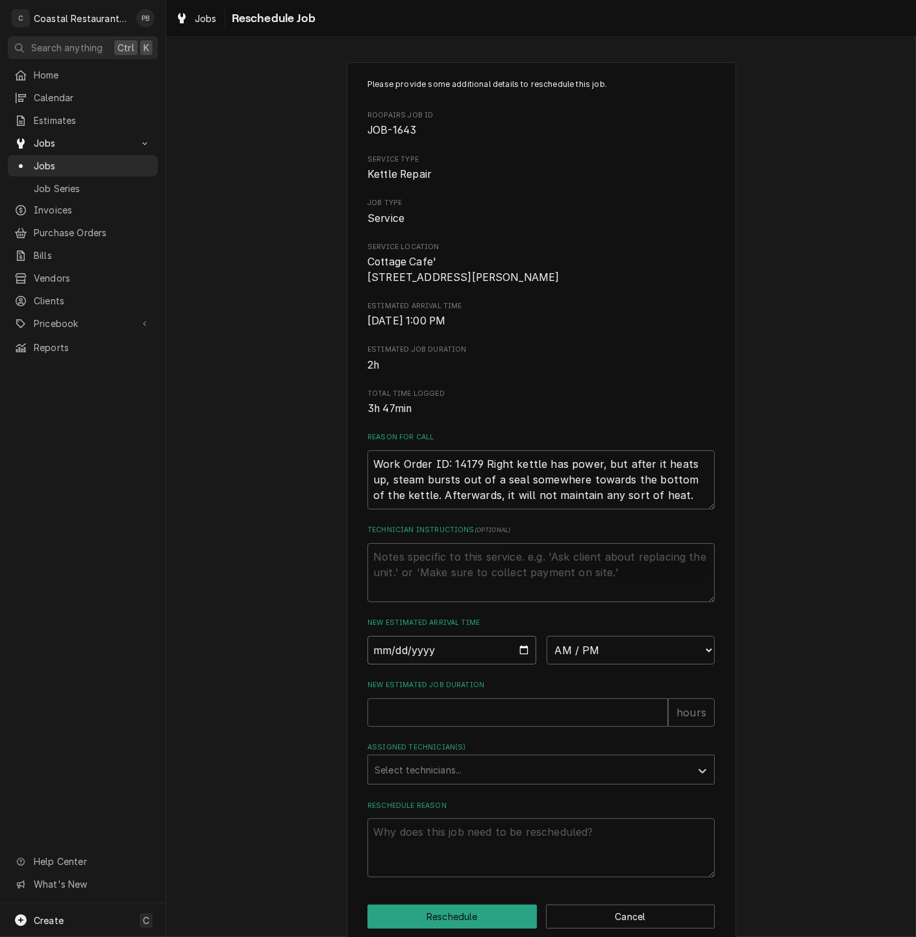
click at [513, 663] on input "Date" at bounding box center [451, 650] width 169 height 29
type input "[DATE]"
type textarea "x"
click at [661, 663] on select "AM / PM 6:00 AM 6:15 AM 6:30 AM 6:45 AM 7:00 AM 7:15 AM 7:30 AM 7:45 AM 8:00 AM…" at bounding box center [630, 650] width 169 height 29
select select "09:30:00"
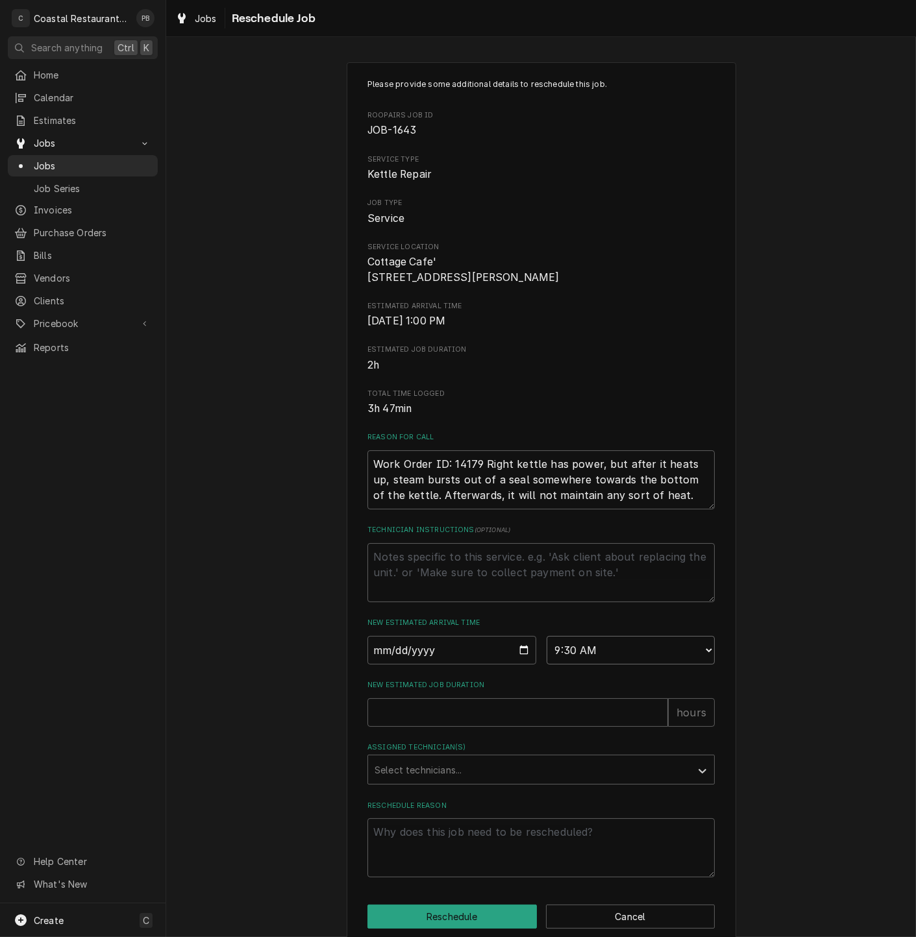
click at [546, 650] on select "AM / PM 6:00 AM 6:15 AM 6:30 AM 6:45 AM 7:00 AM 7:15 AM 7:30 AM 7:45 AM 8:00 AM…" at bounding box center [630, 650] width 169 height 29
click at [423, 727] on input "New Estimated Job Duration" at bounding box center [517, 712] width 301 height 29
type textarea "x"
type input "1"
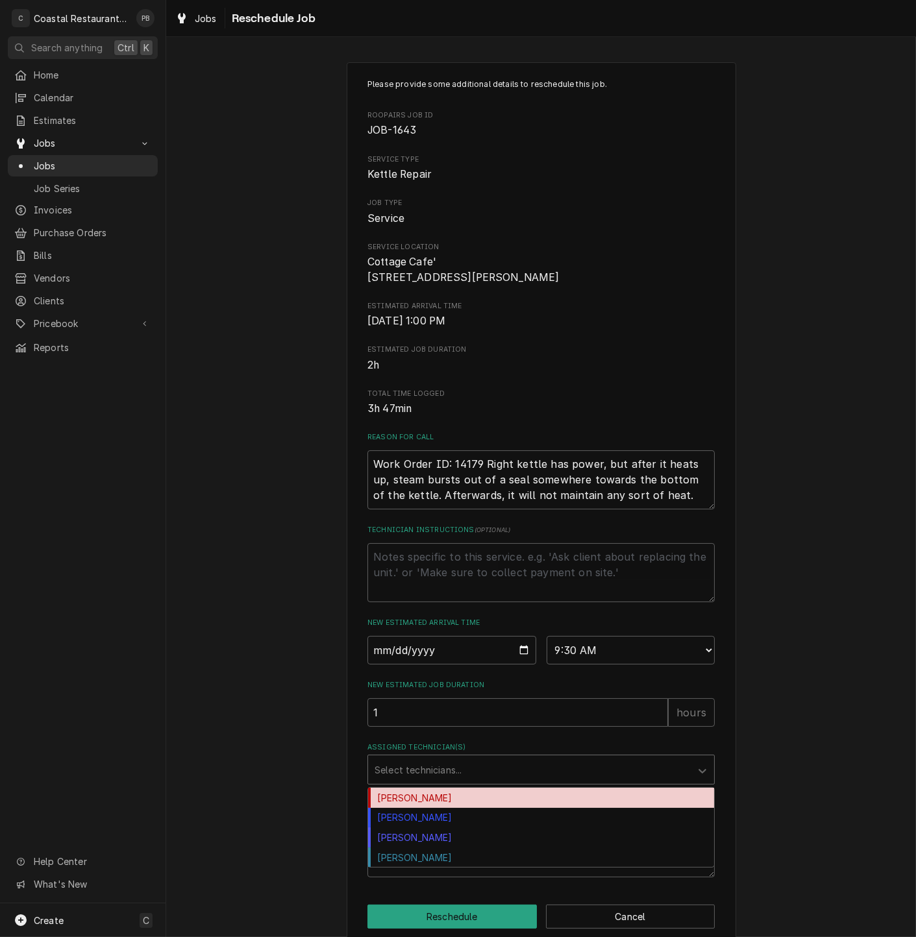
click at [467, 781] on div "Assigned Technician(s)" at bounding box center [529, 769] width 310 height 23
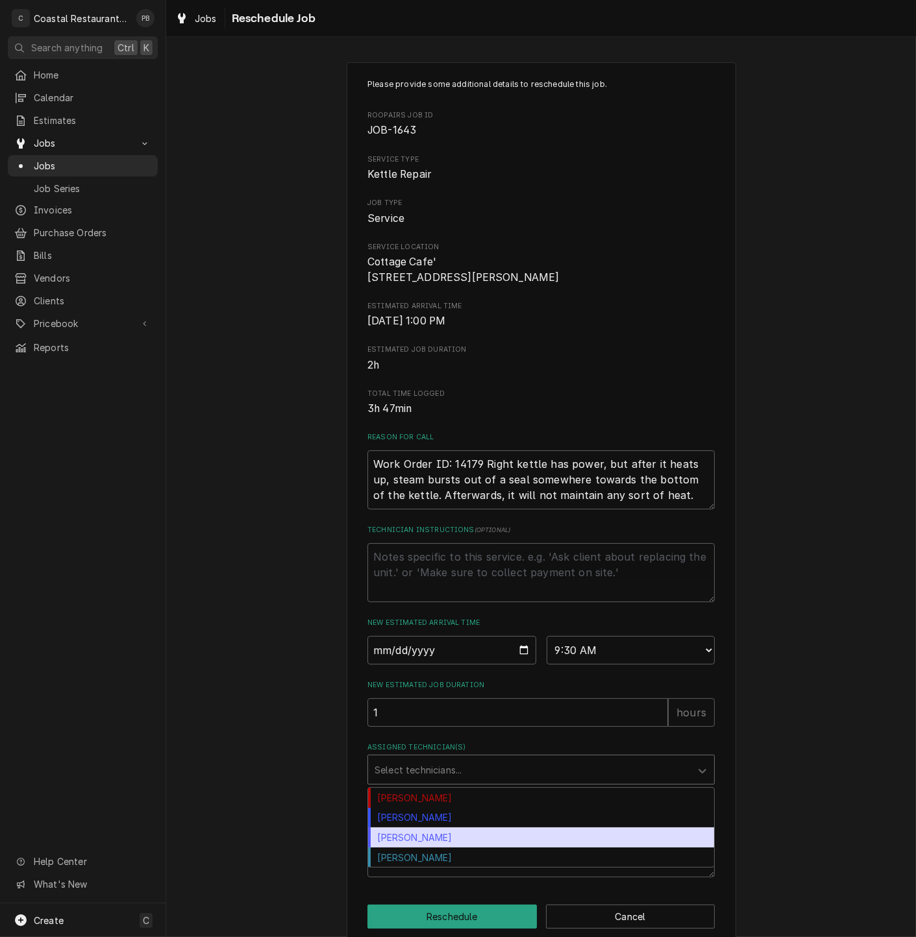
click at [409, 848] on div "[PERSON_NAME]" at bounding box center [541, 838] width 346 height 20
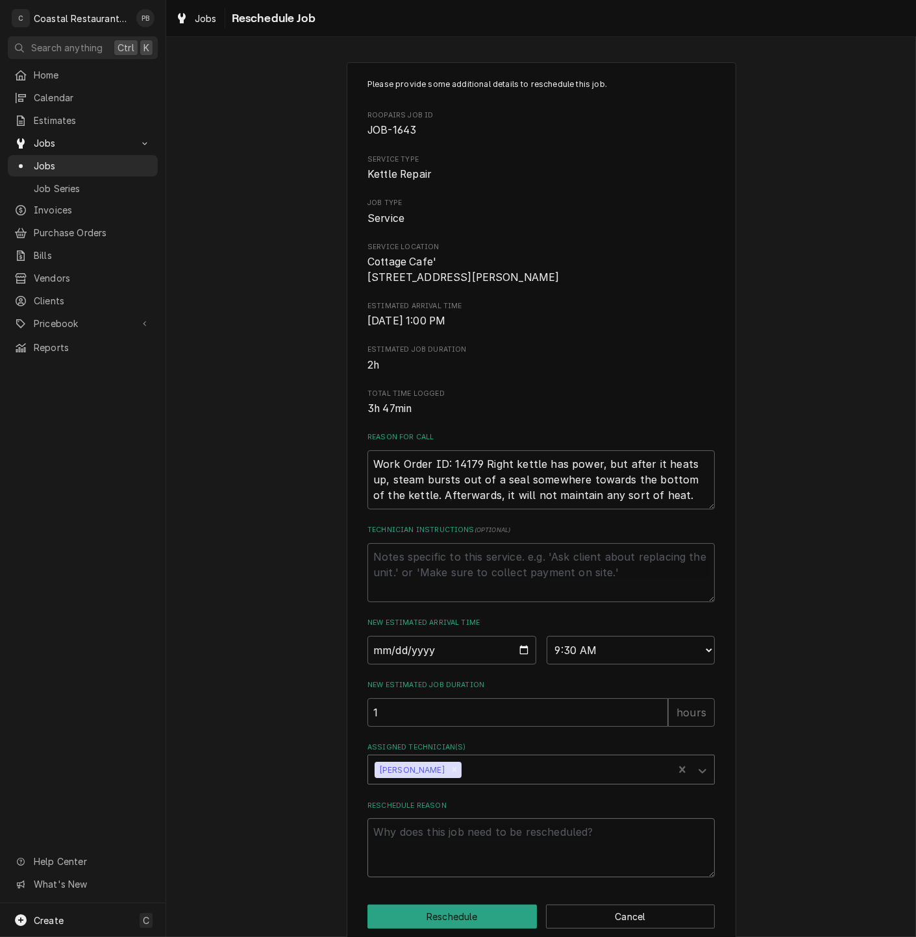
click at [469, 841] on textarea "Reschedule Reason" at bounding box center [540, 847] width 347 height 59
type textarea "x"
type textarea "p"
type textarea "x"
type textarea "par"
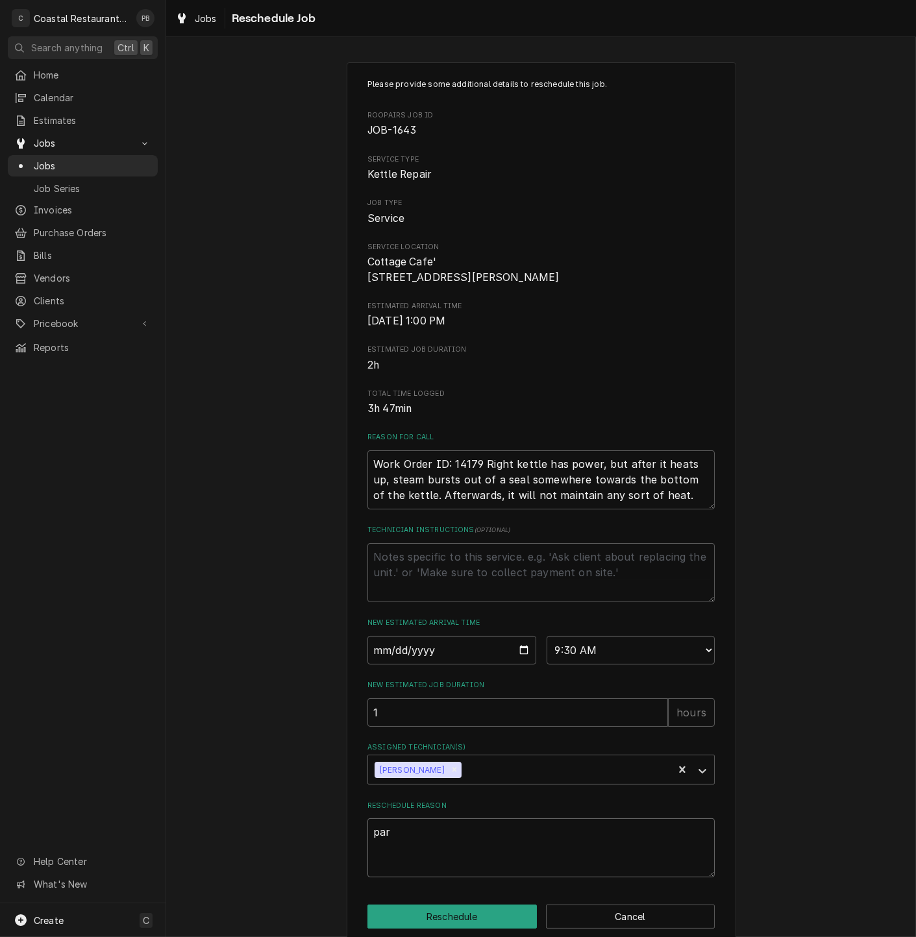
type textarea "x"
type textarea "parts"
type textarea "x"
type textarea "parts"
type textarea "x"
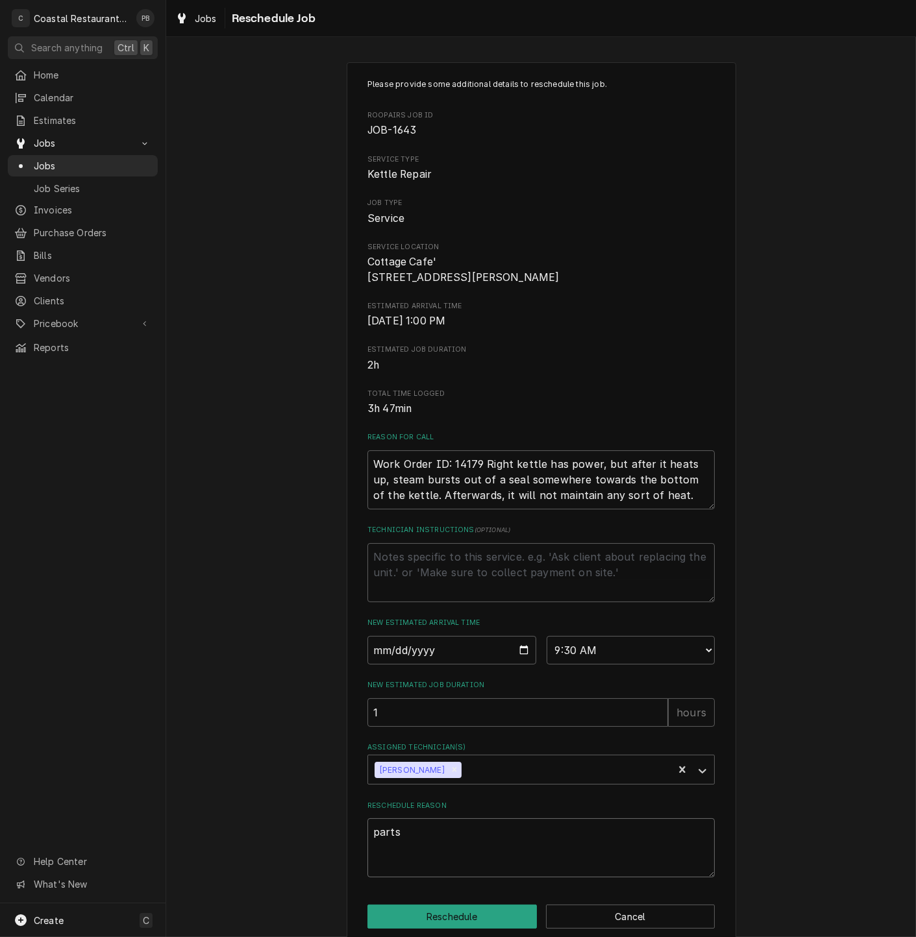
type textarea "parts a"
type textarea "x"
type textarea "parts ar"
type textarea "x"
type textarea "parts arr"
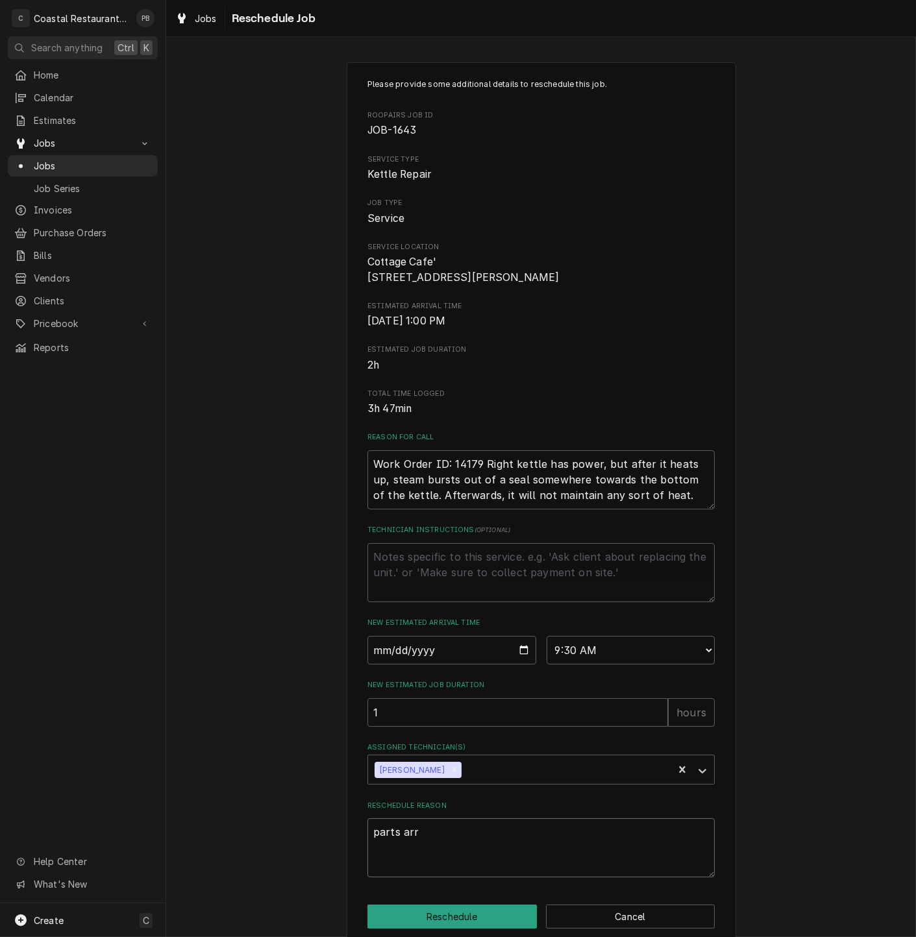
type textarea "x"
type textarea "parts arri"
type textarea "x"
type textarea "parts arriv"
type textarea "x"
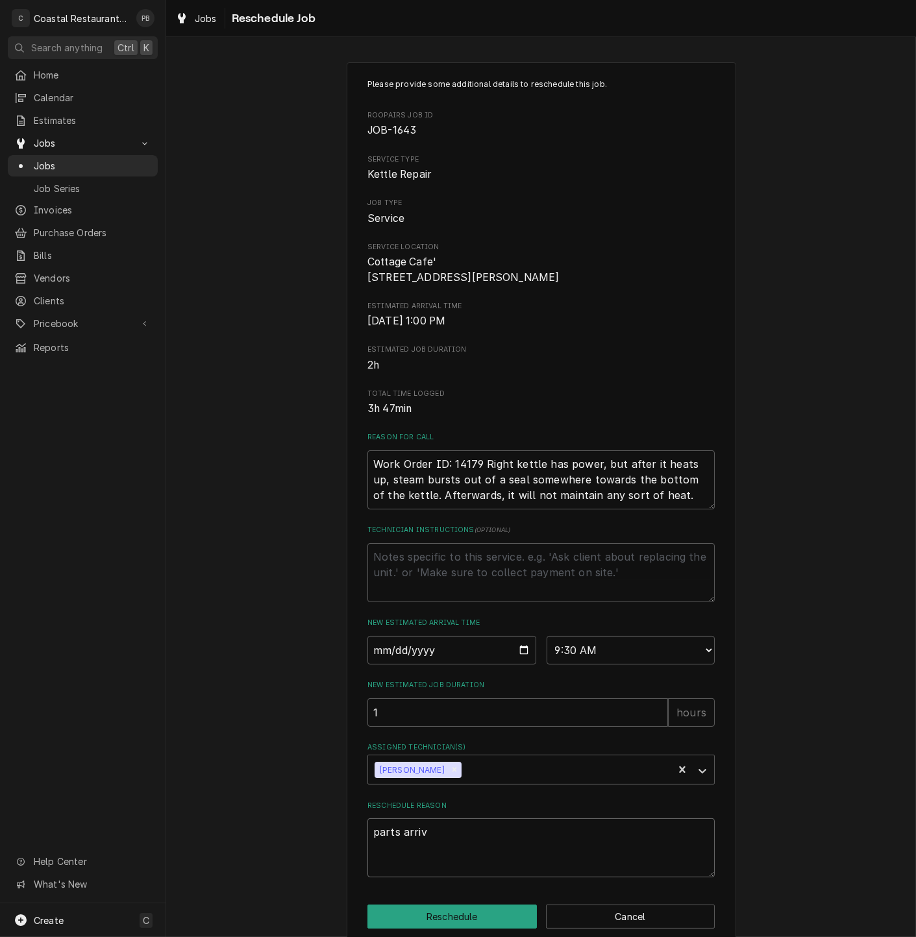
type textarea "parts arrive"
type textarea "x"
type textarea "parts arrived"
click at [458, 929] on button "Reschedule" at bounding box center [451, 917] width 169 height 24
type textarea "x"
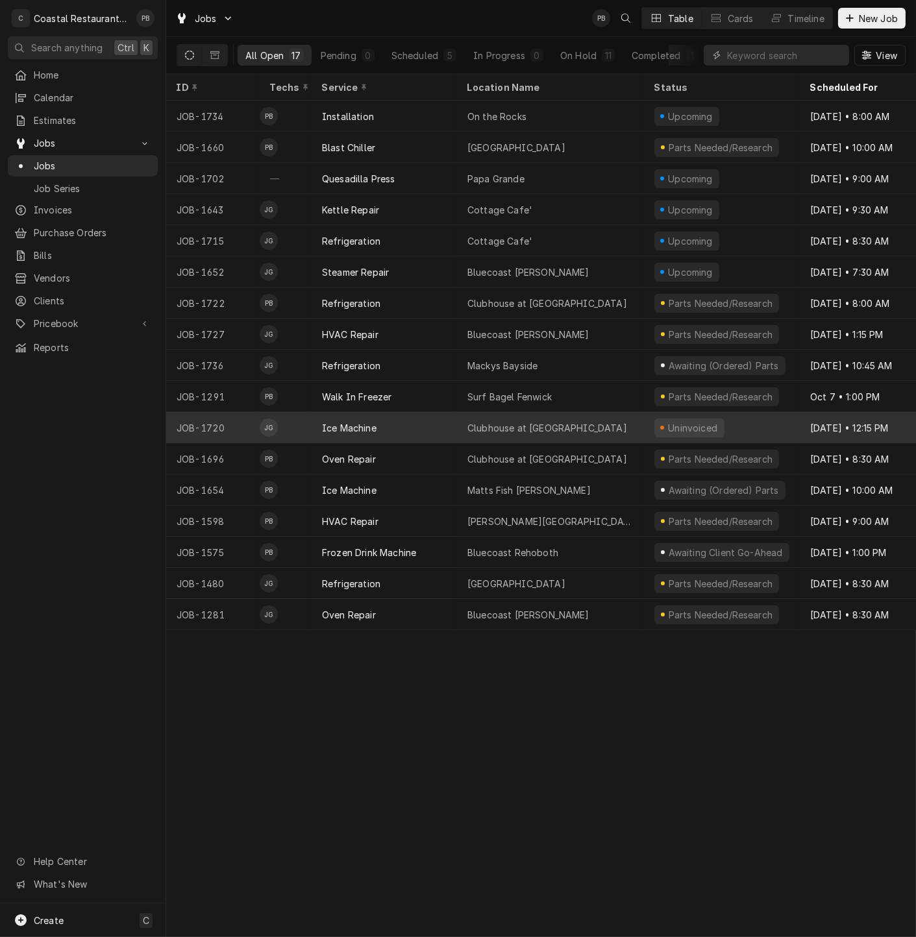
click at [527, 423] on div "Clubhouse at Baywood" at bounding box center [547, 428] width 160 height 14
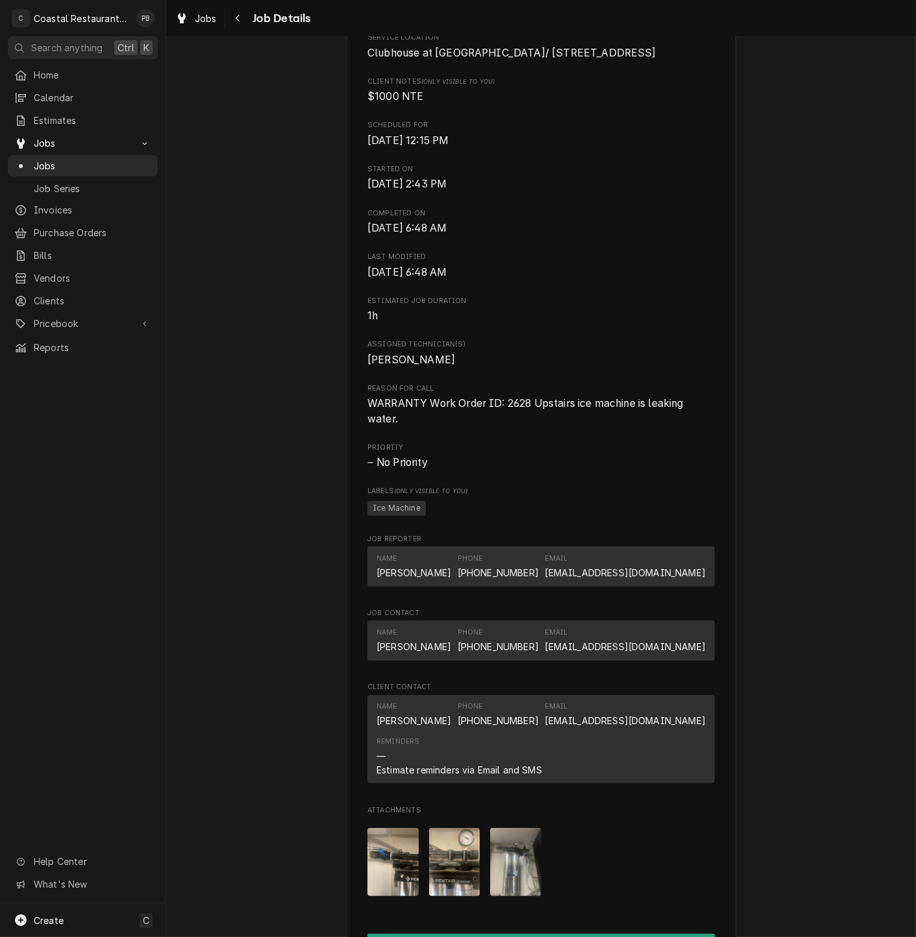
scroll to position [849, 0]
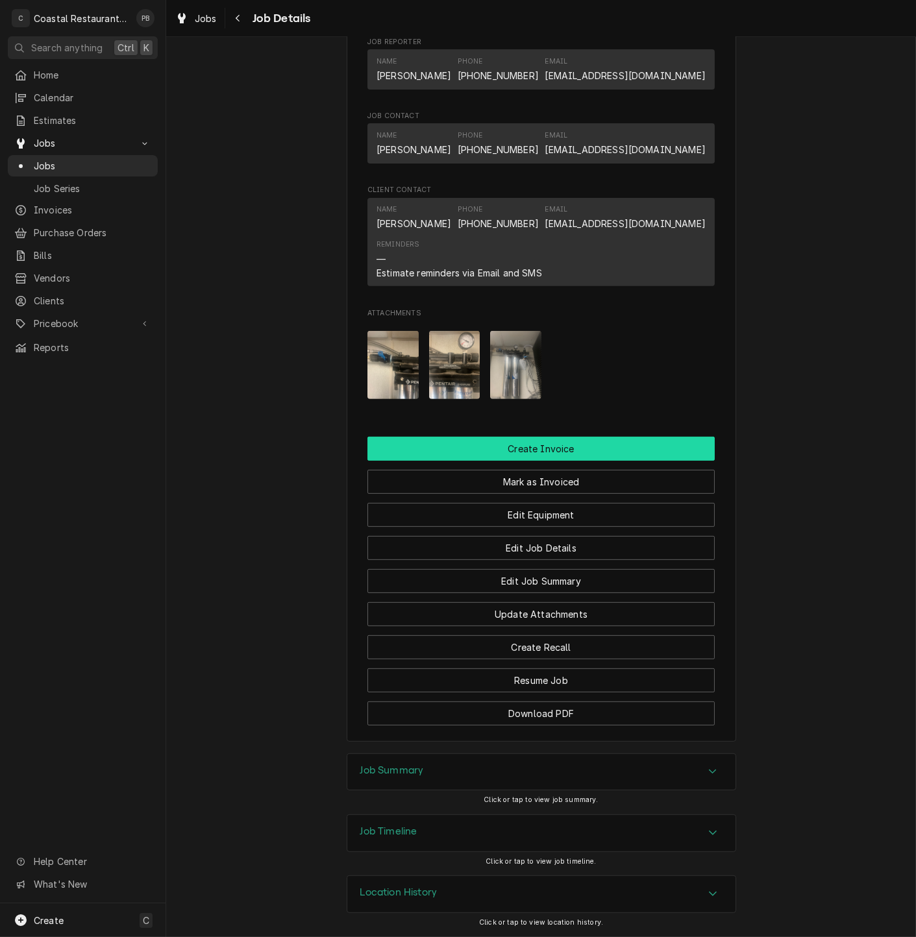
click at [537, 443] on button "Create Invoice" at bounding box center [540, 449] width 347 height 24
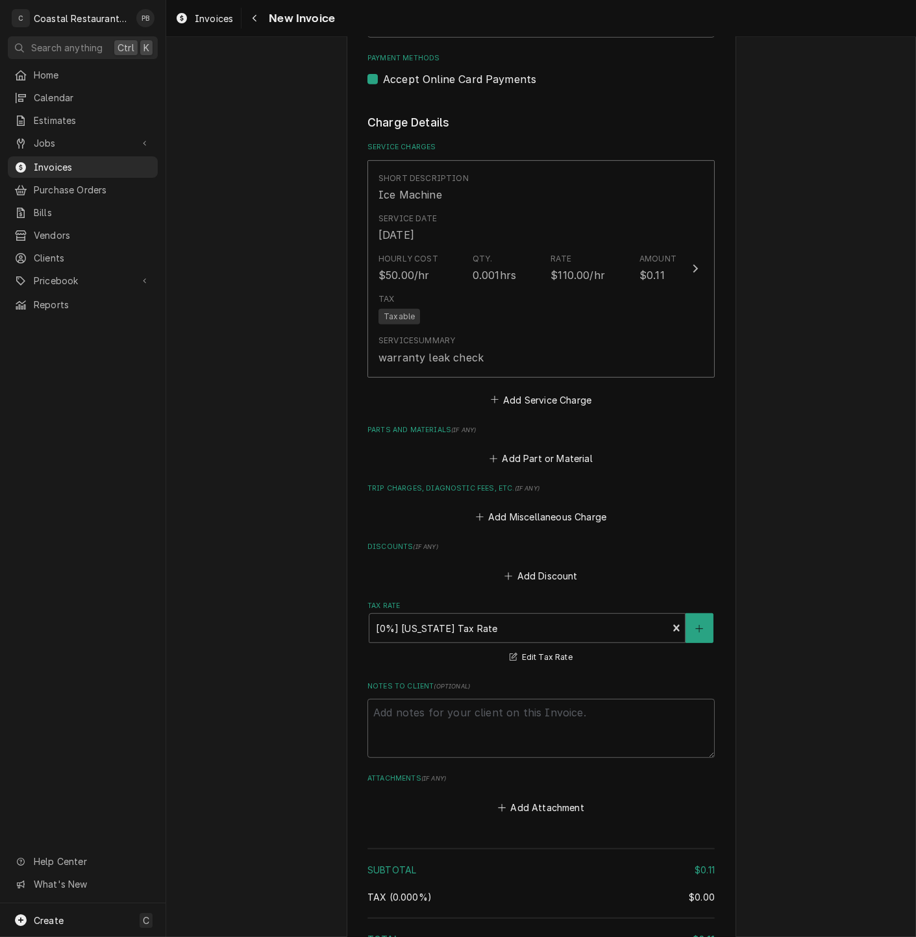
scroll to position [935, 0]
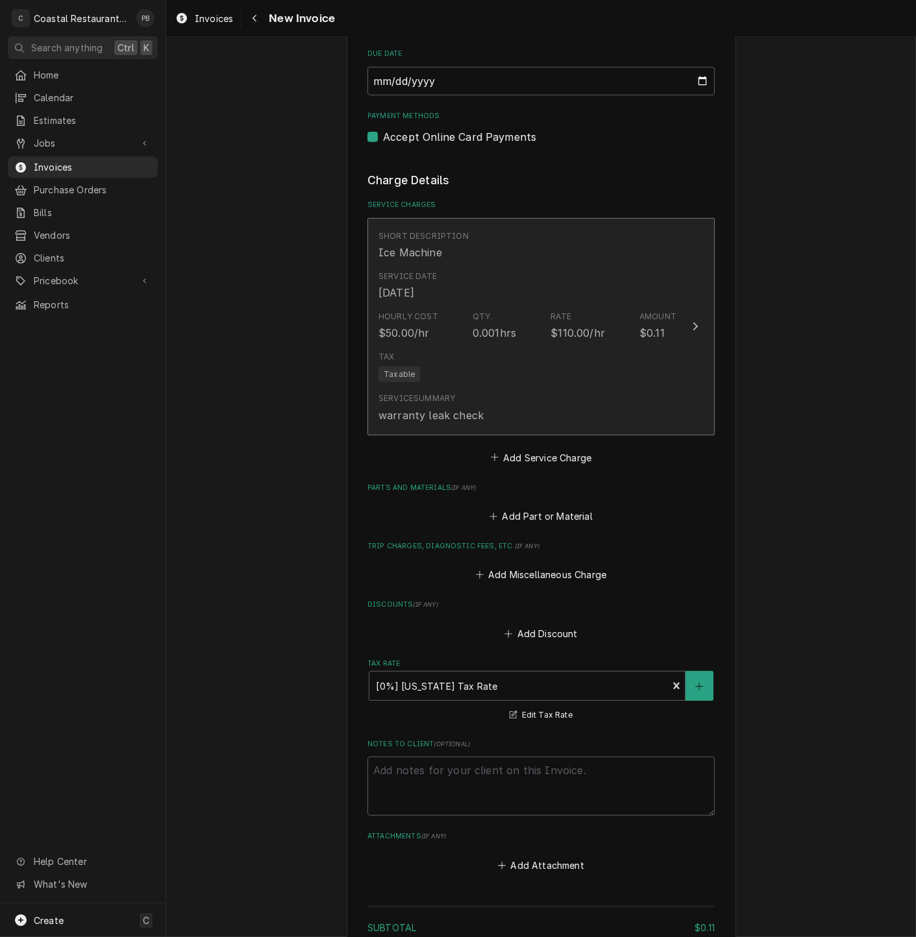
click at [693, 331] on icon "Update Line Item" at bounding box center [695, 327] width 5 height 8
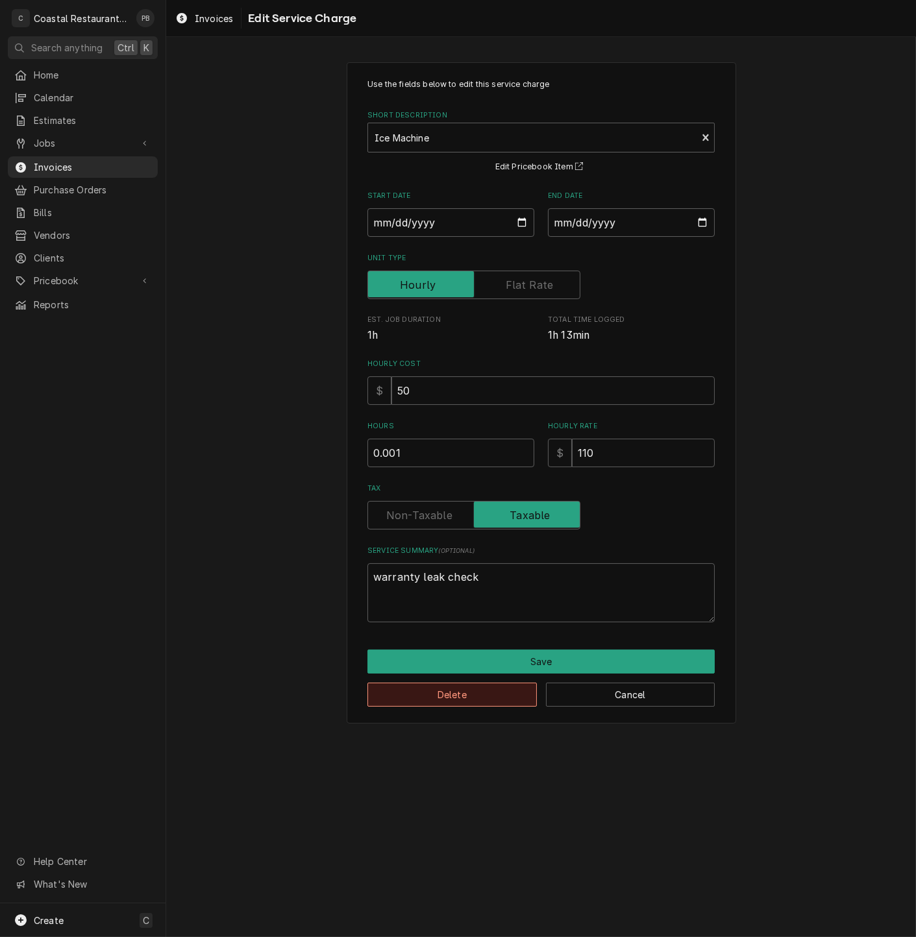
click at [484, 696] on button "Delete" at bounding box center [451, 695] width 169 height 24
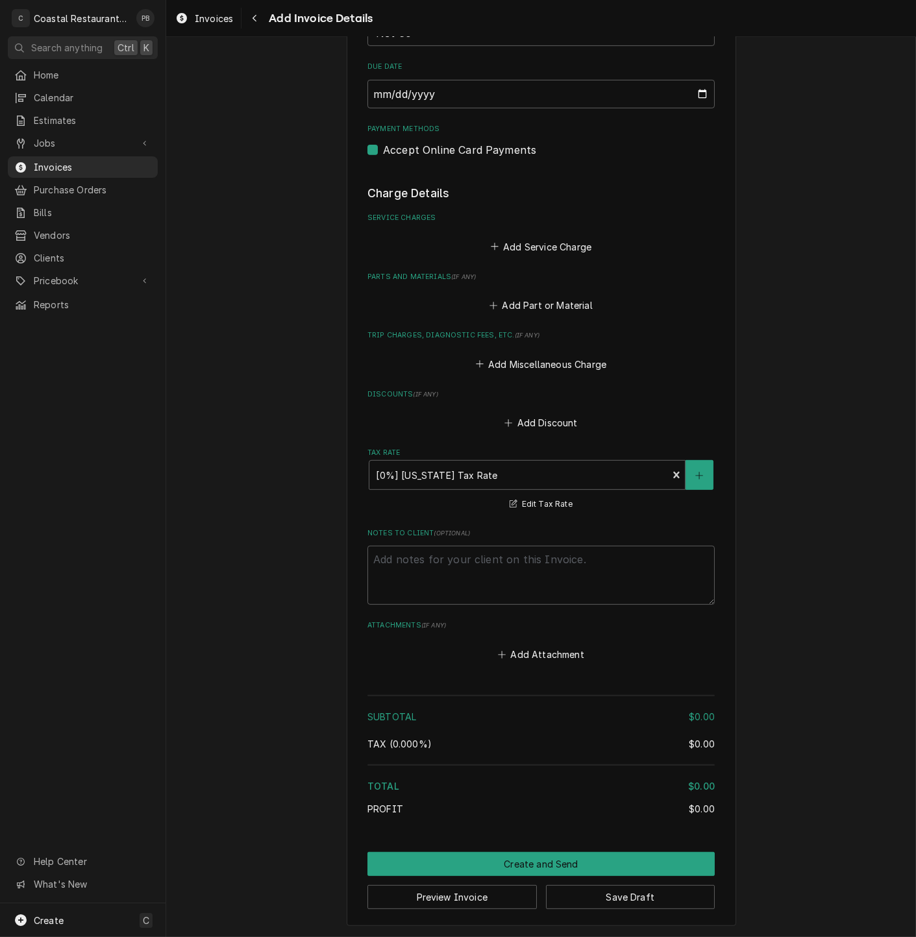
scroll to position [927, 0]
click at [599, 866] on button "Create and Send" at bounding box center [540, 864] width 347 height 24
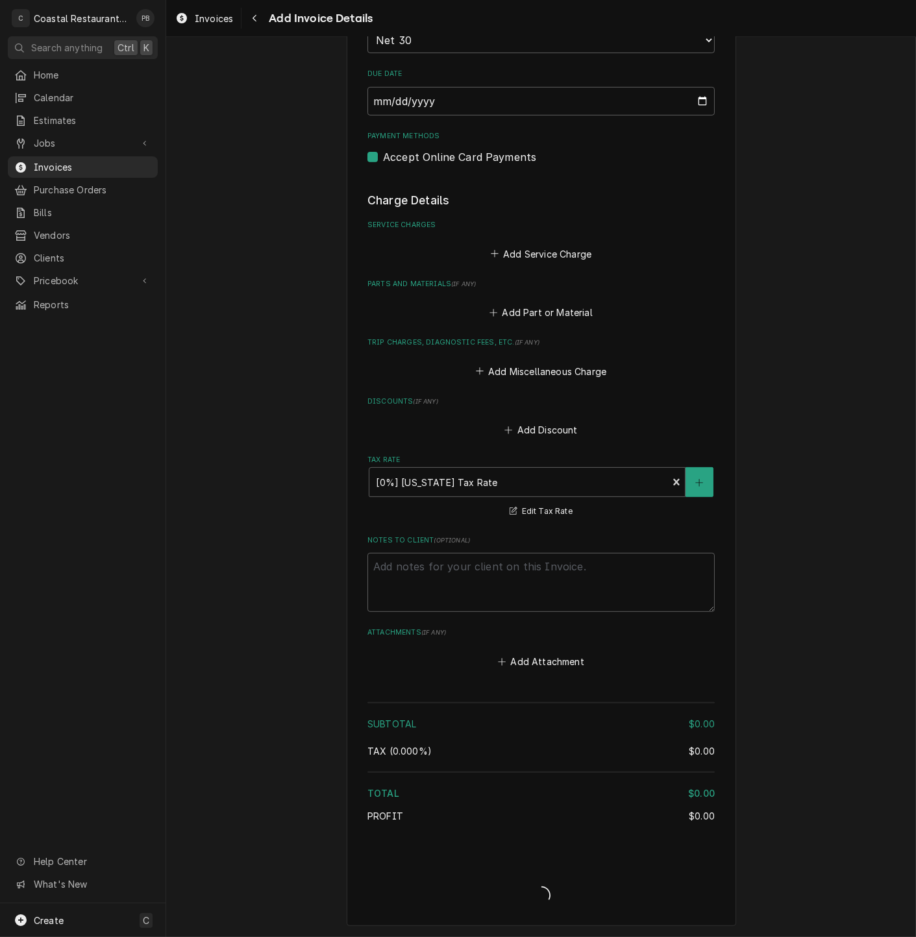
type textarea "x"
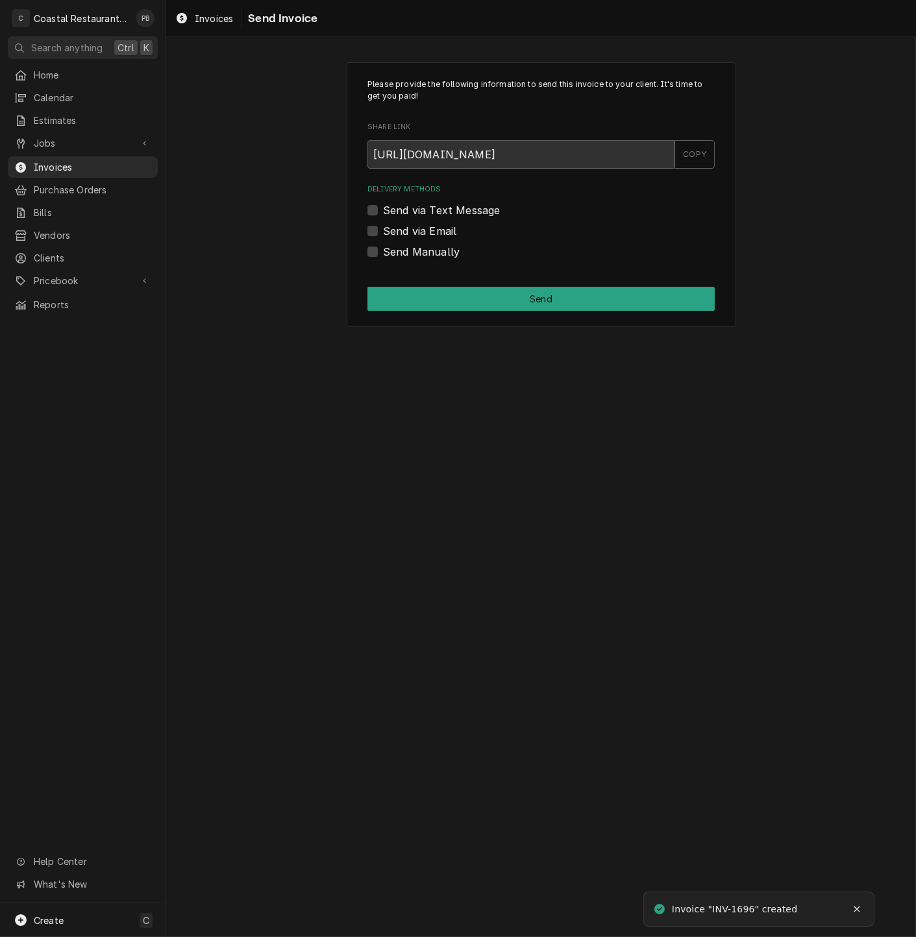
click at [383, 228] on label "Send via Email" at bounding box center [419, 231] width 73 height 16
click at [383, 228] on input "Send via Email" at bounding box center [556, 237] width 347 height 29
checkbox input "true"
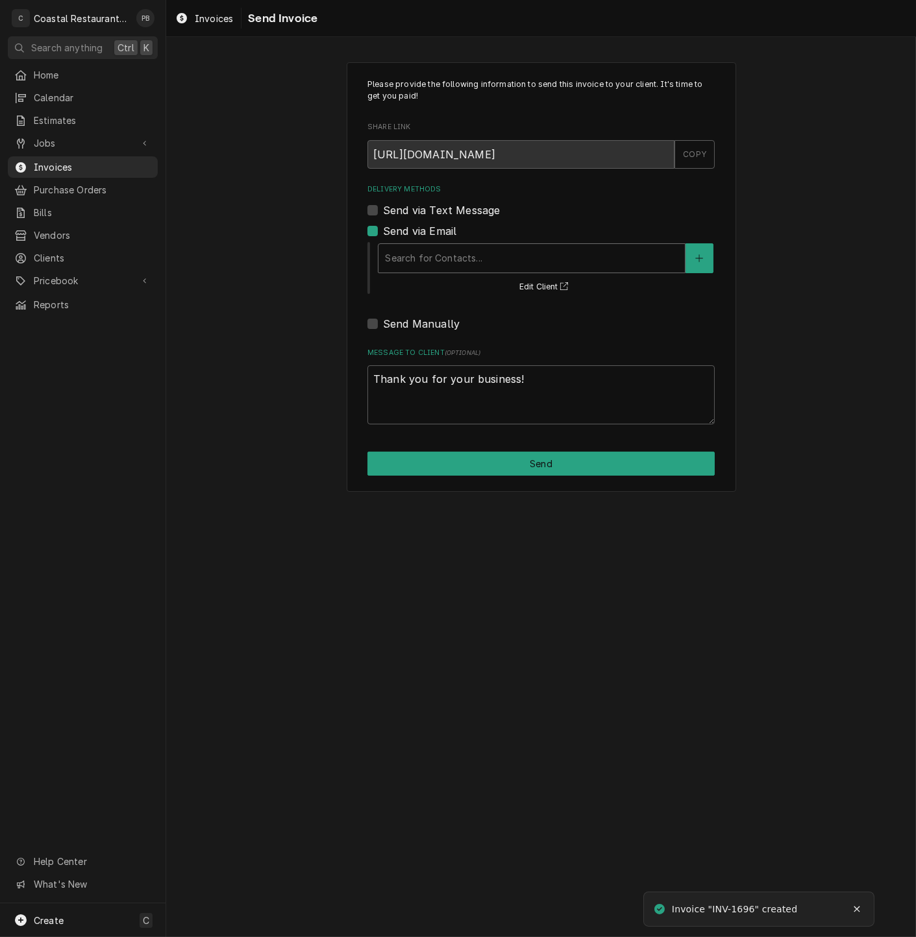
click at [491, 257] on div "Delivery Methods" at bounding box center [531, 258] width 293 height 23
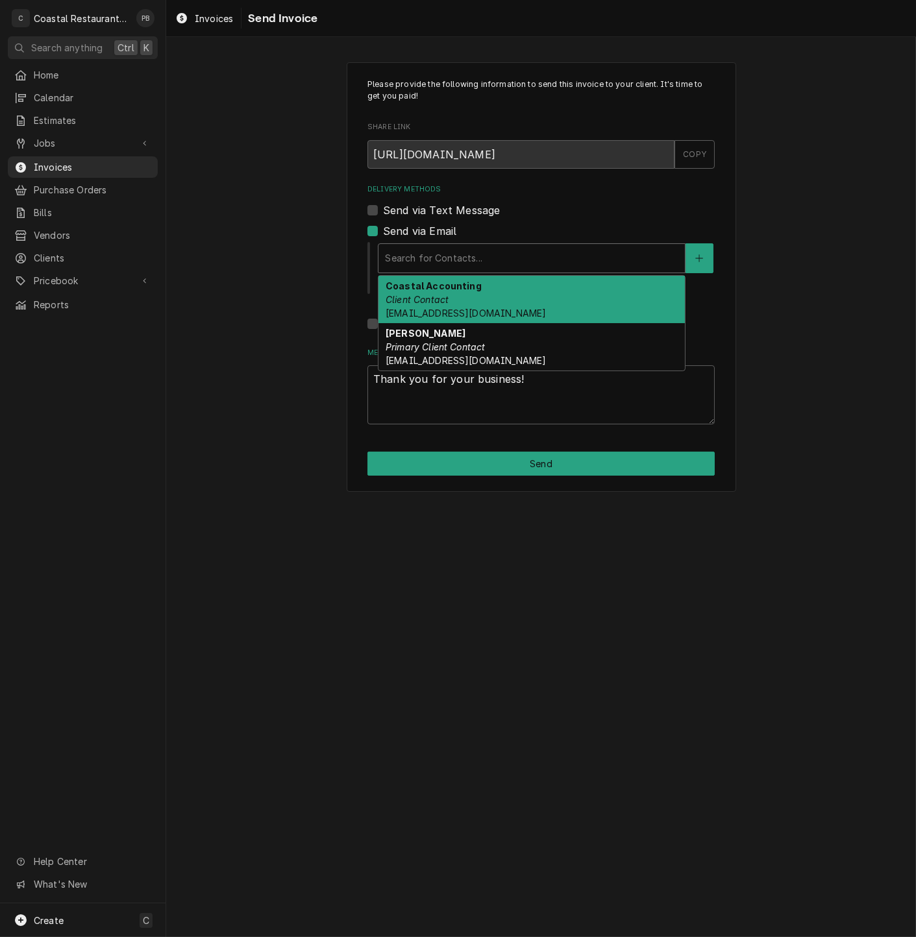
click at [480, 298] on div "Coastal Accounting Client Contact accounting@coastalrestaurantrepair.com" at bounding box center [531, 299] width 306 height 47
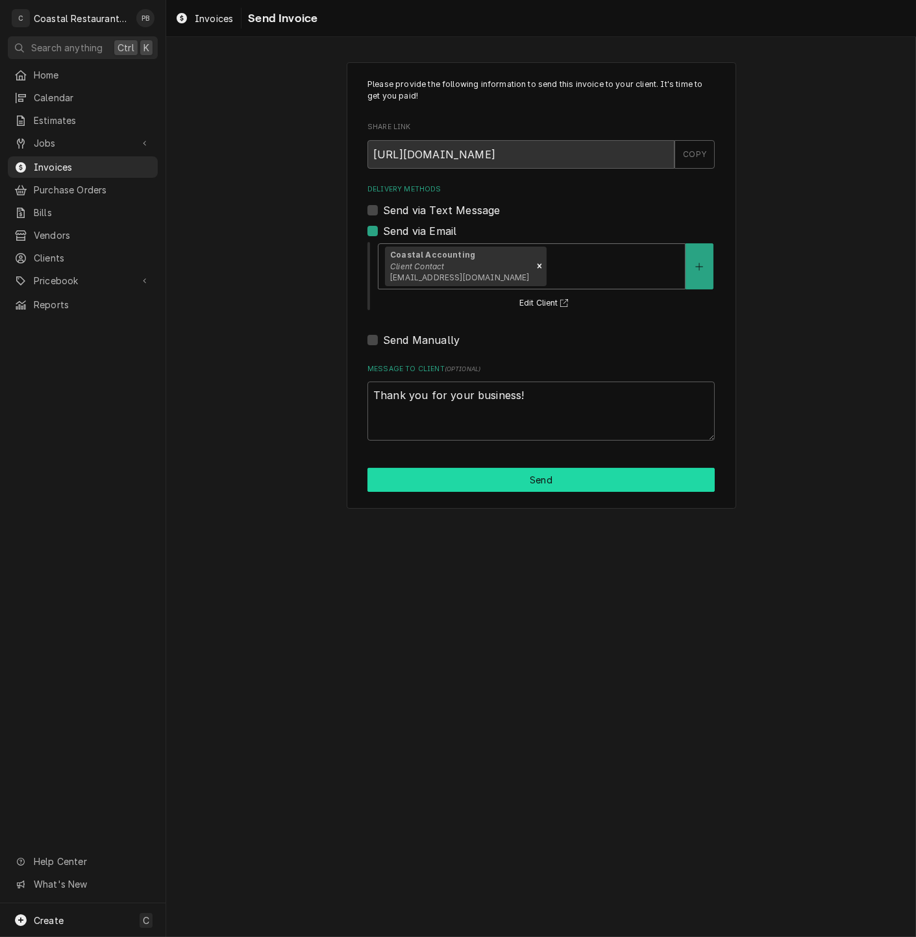
click at [523, 484] on button "Send" at bounding box center [540, 480] width 347 height 24
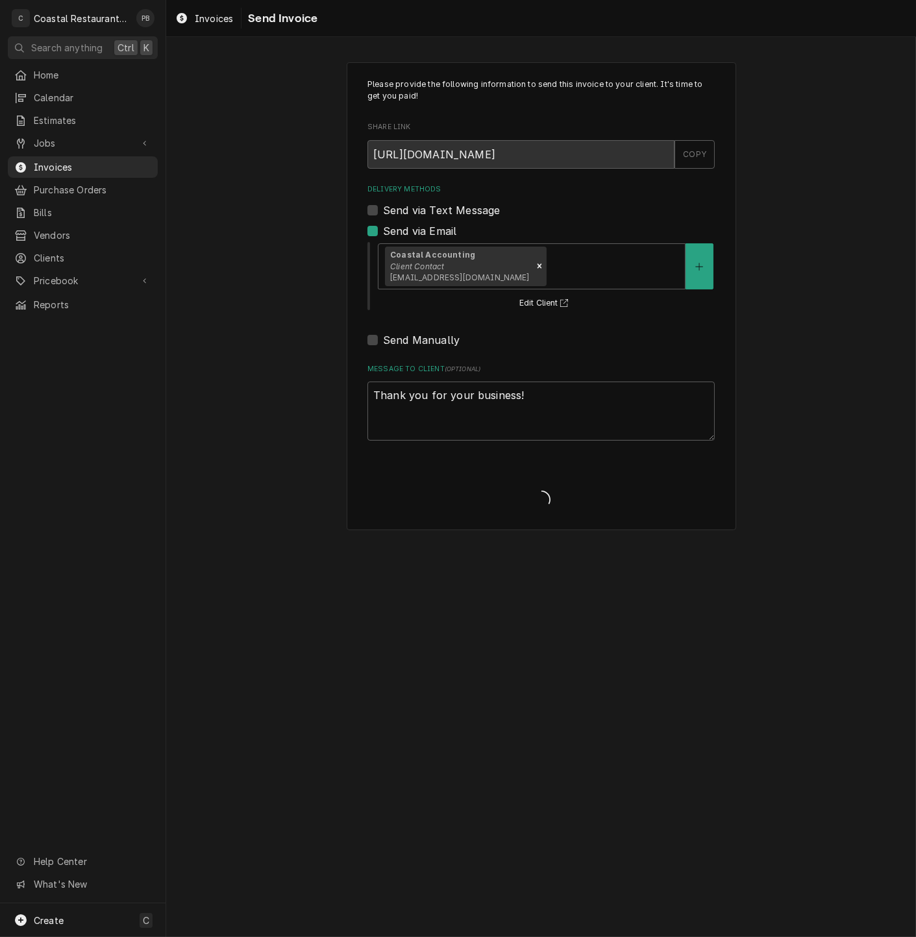
type textarea "x"
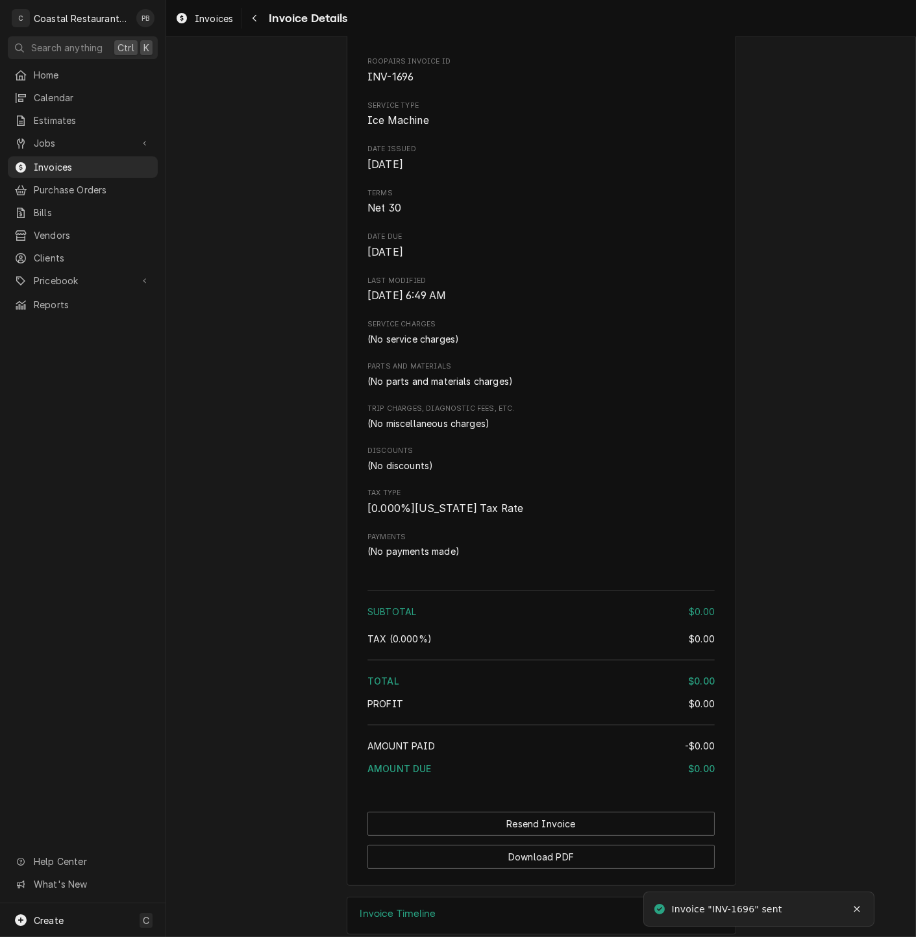
scroll to position [411, 0]
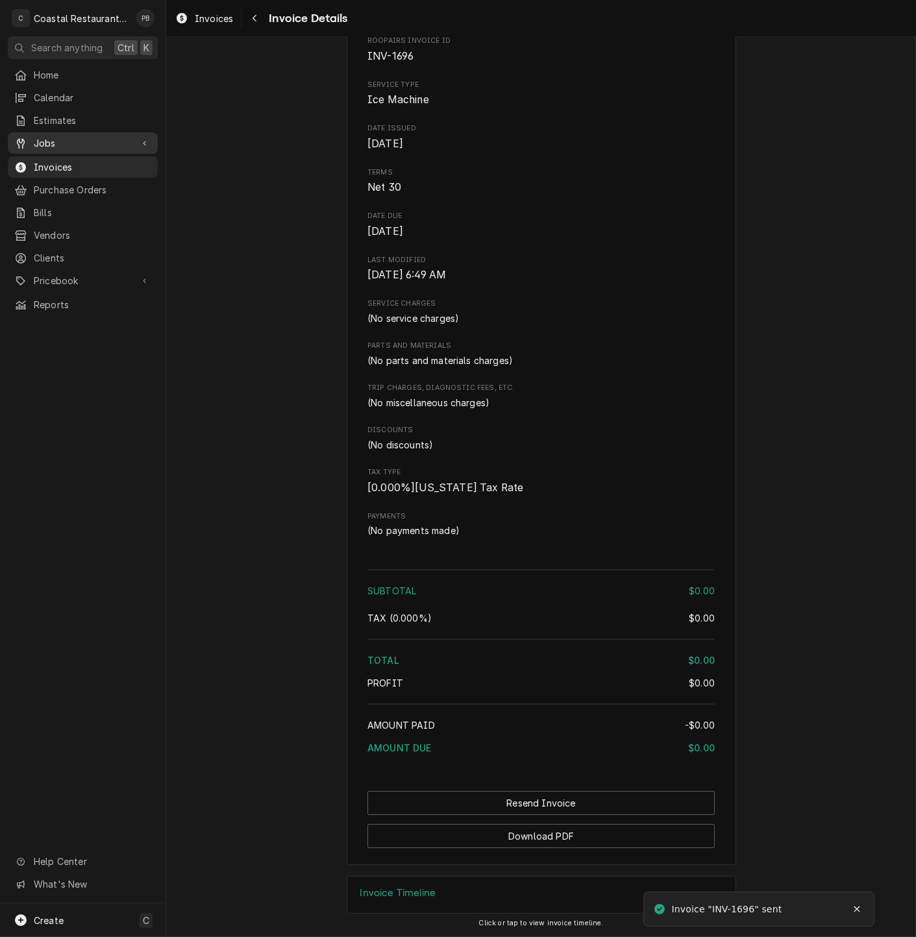
click at [60, 139] on span "Jobs" at bounding box center [83, 143] width 98 height 14
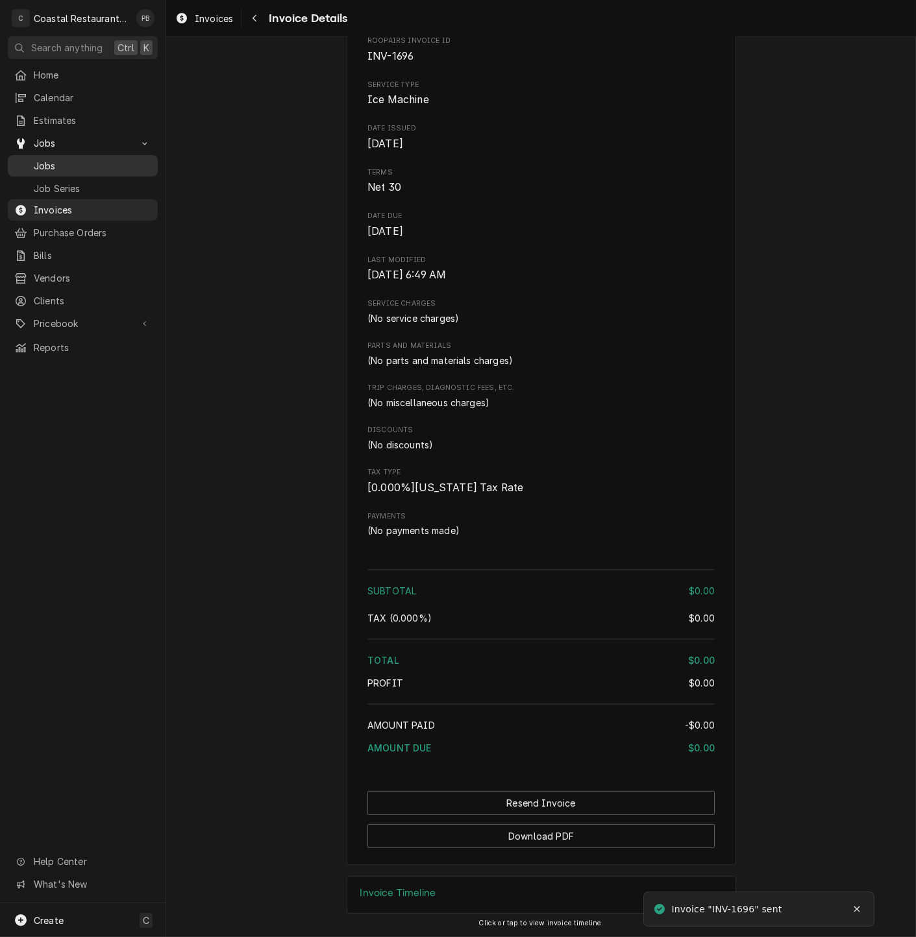
click at [64, 167] on div "Jobs" at bounding box center [82, 166] width 145 height 16
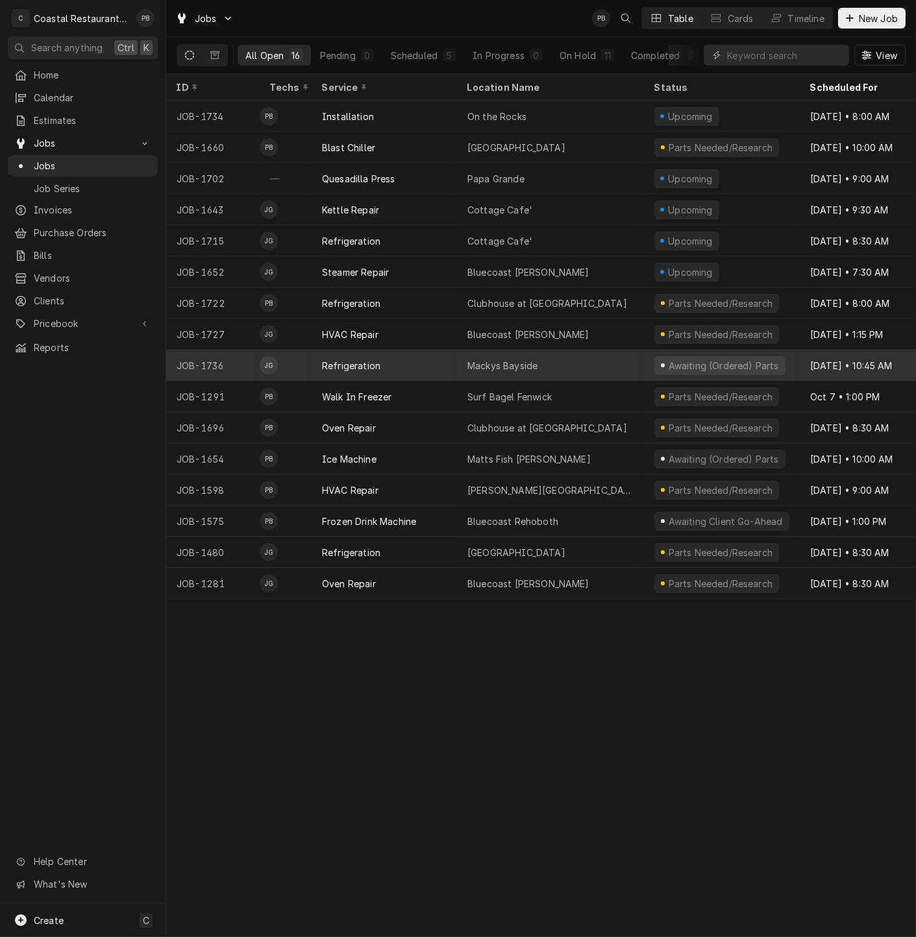
click at [411, 366] on div "Refrigeration" at bounding box center [384, 365] width 145 height 31
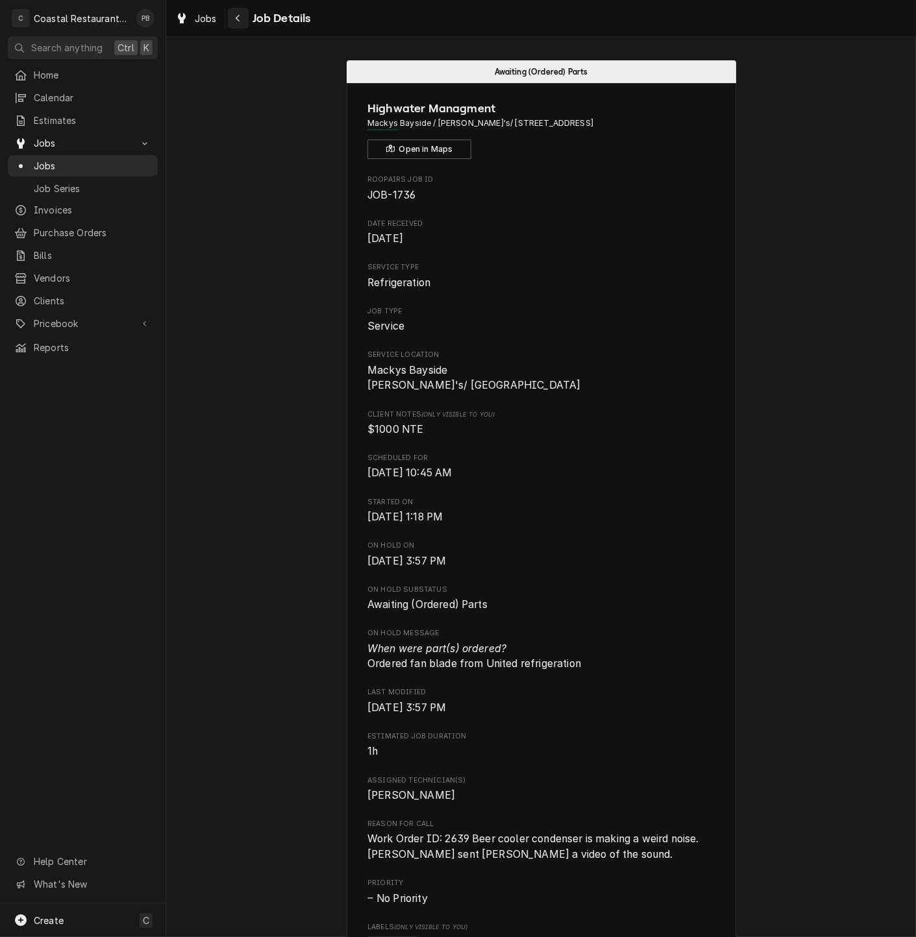
click at [239, 18] on icon "Navigate back" at bounding box center [238, 18] width 6 height 9
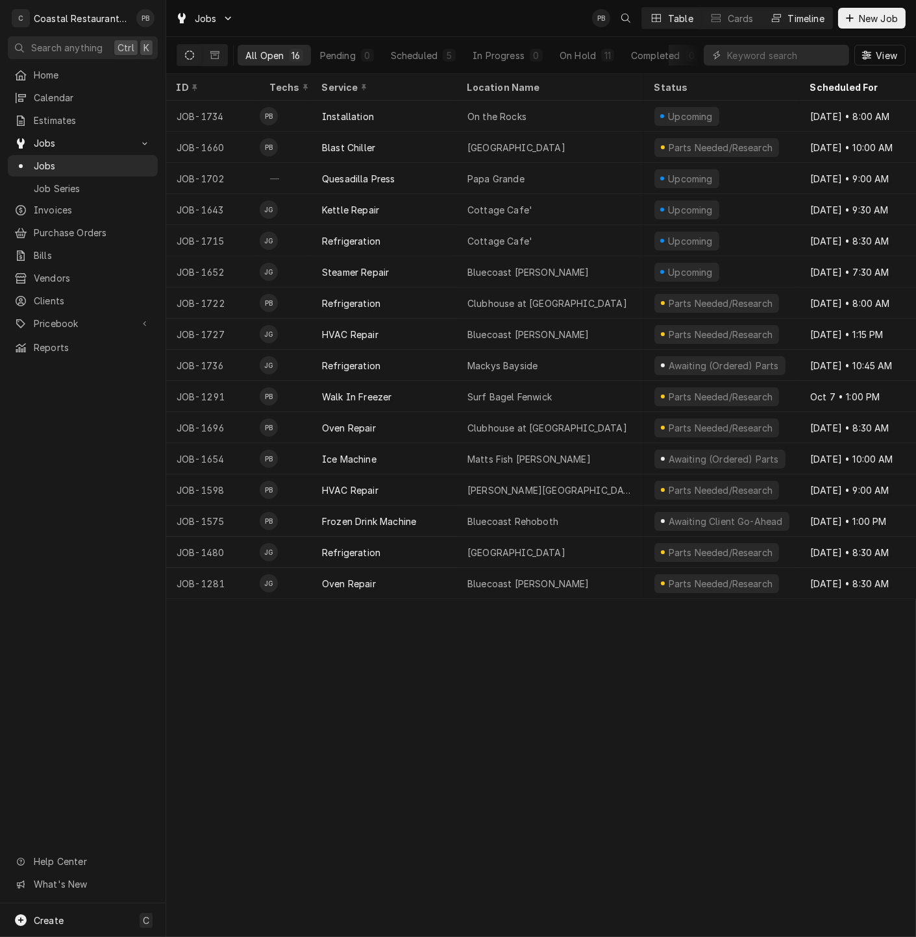
click at [794, 13] on div "Timeline" at bounding box center [806, 19] width 36 height 14
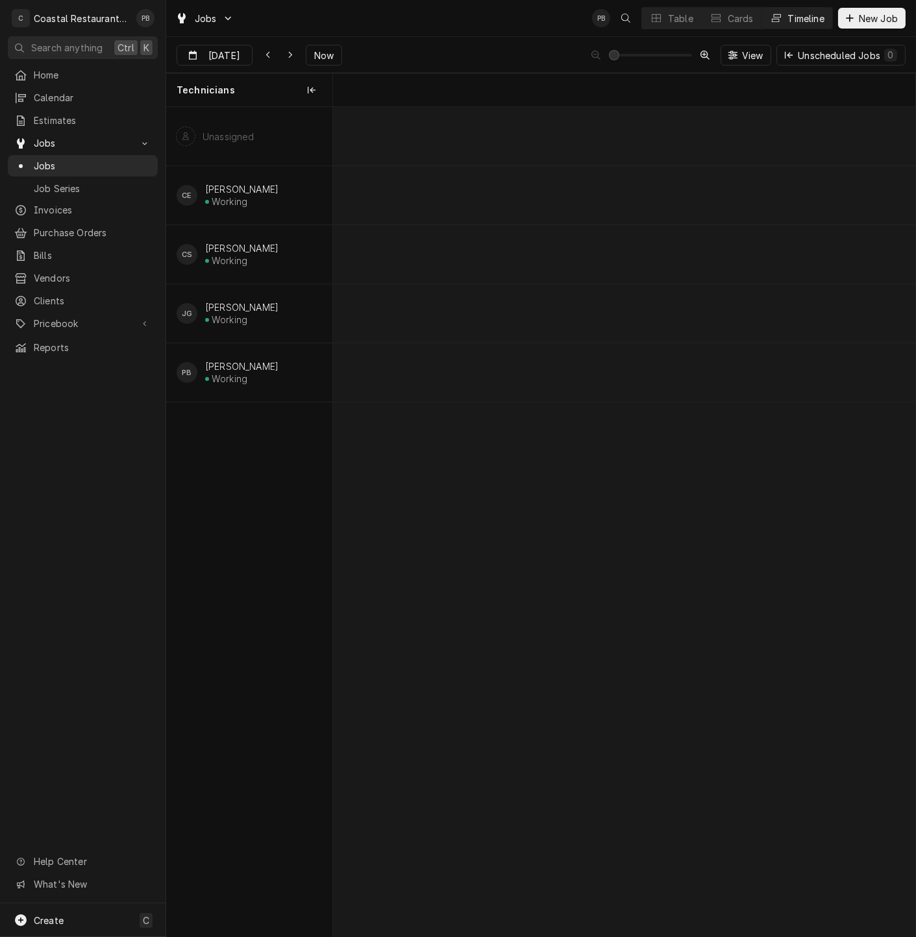
scroll to position [0, 11549]
click at [55, 159] on span "Jobs" at bounding box center [92, 166] width 117 height 14
click at [369, 14] on div "Jobs PB CS Table Cards Timeline New Job" at bounding box center [541, 18] width 750 height 36
click at [59, 159] on span "Jobs" at bounding box center [92, 166] width 117 height 14
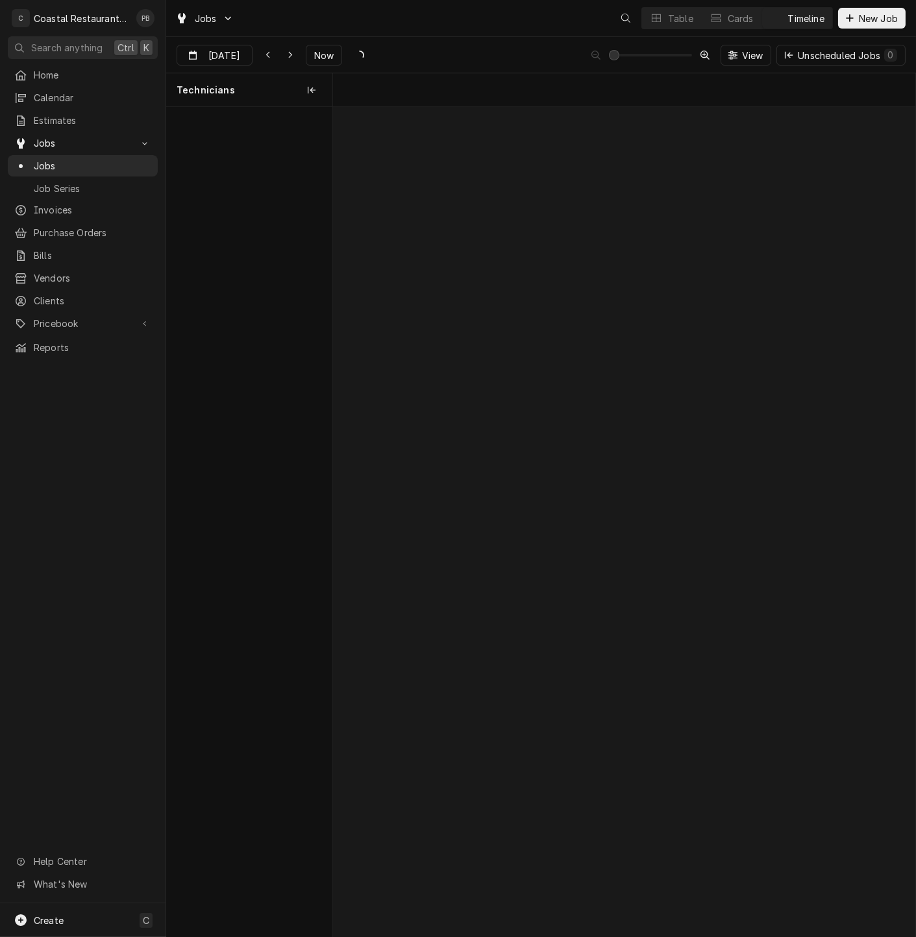
scroll to position [0, 11549]
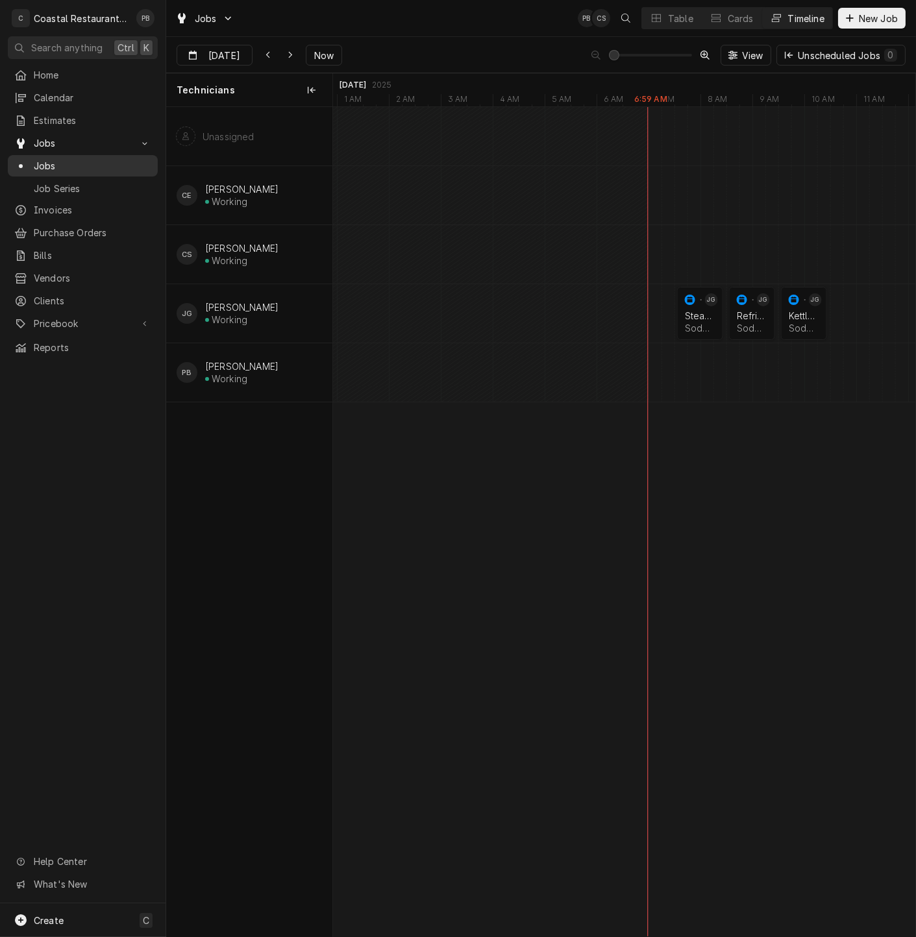
click at [63, 168] on div "Jobs" at bounding box center [82, 166] width 145 height 16
click at [663, 23] on button "Table" at bounding box center [671, 18] width 59 height 21
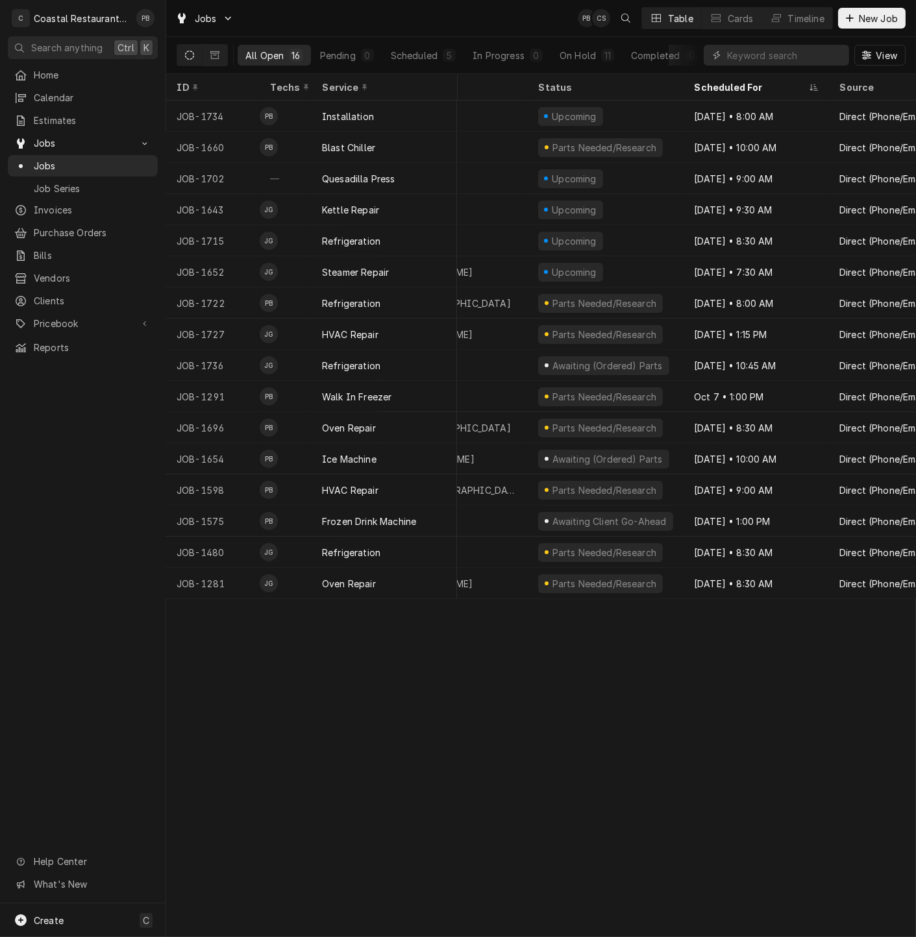
scroll to position [0, 117]
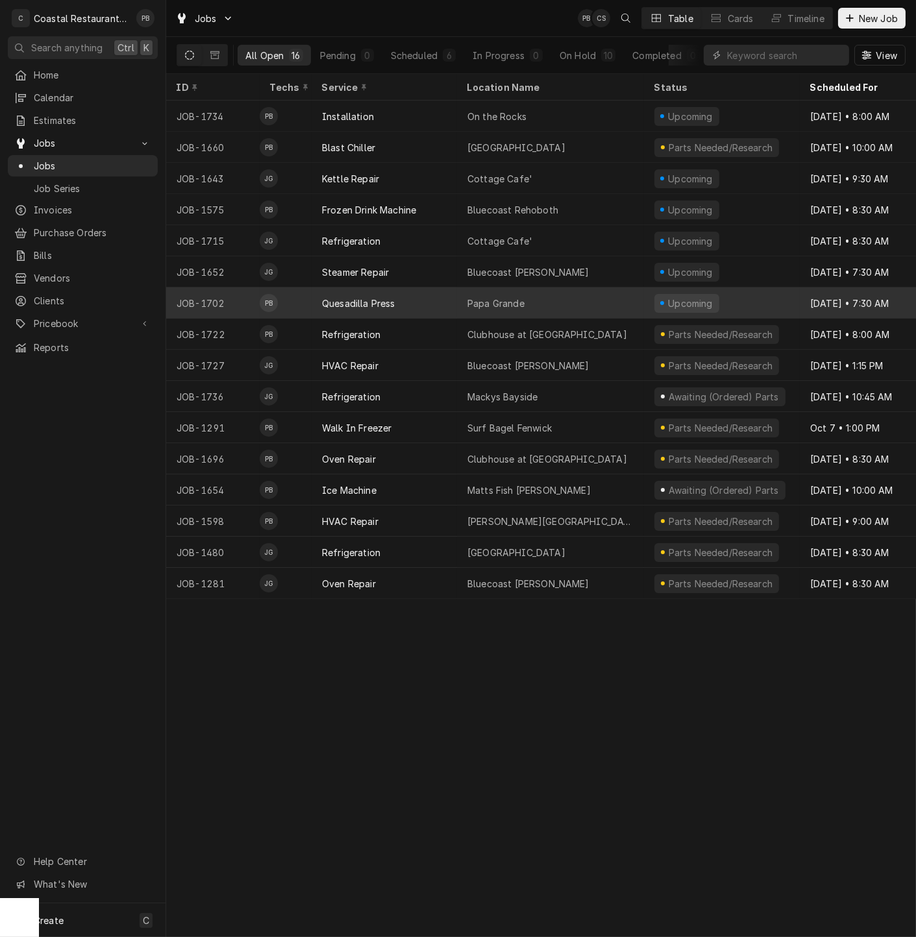
click at [374, 299] on div "Quesadilla Press" at bounding box center [358, 304] width 73 height 14
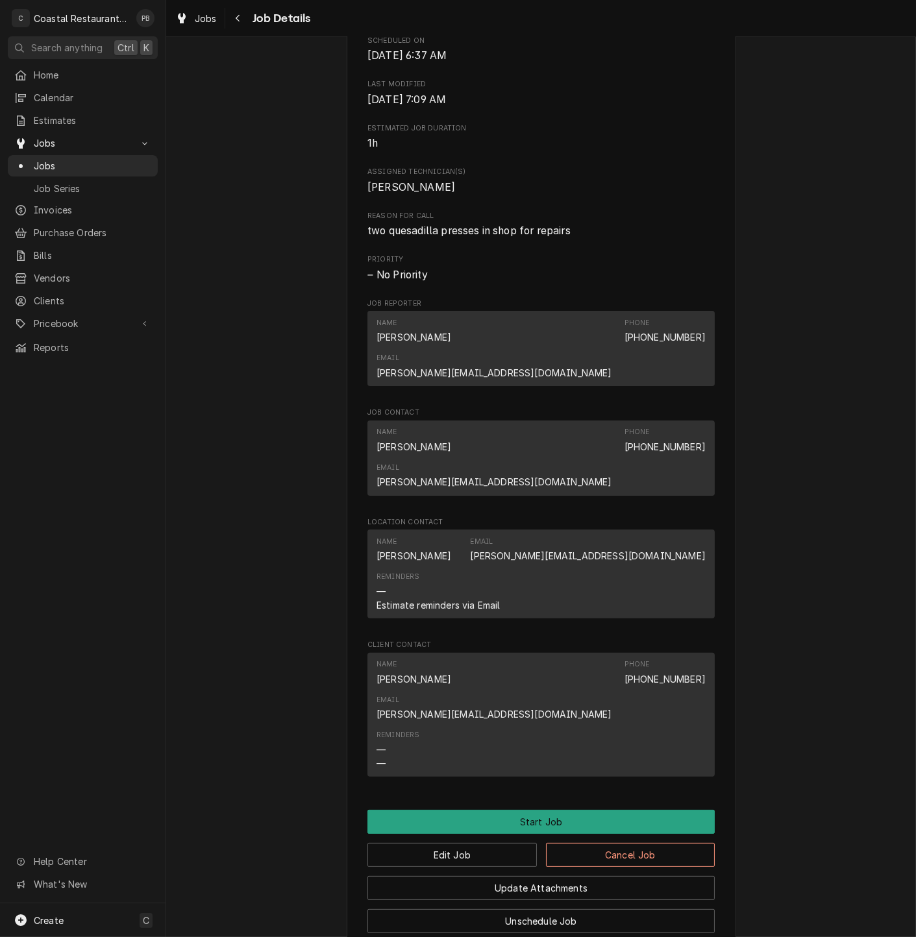
scroll to position [552, 0]
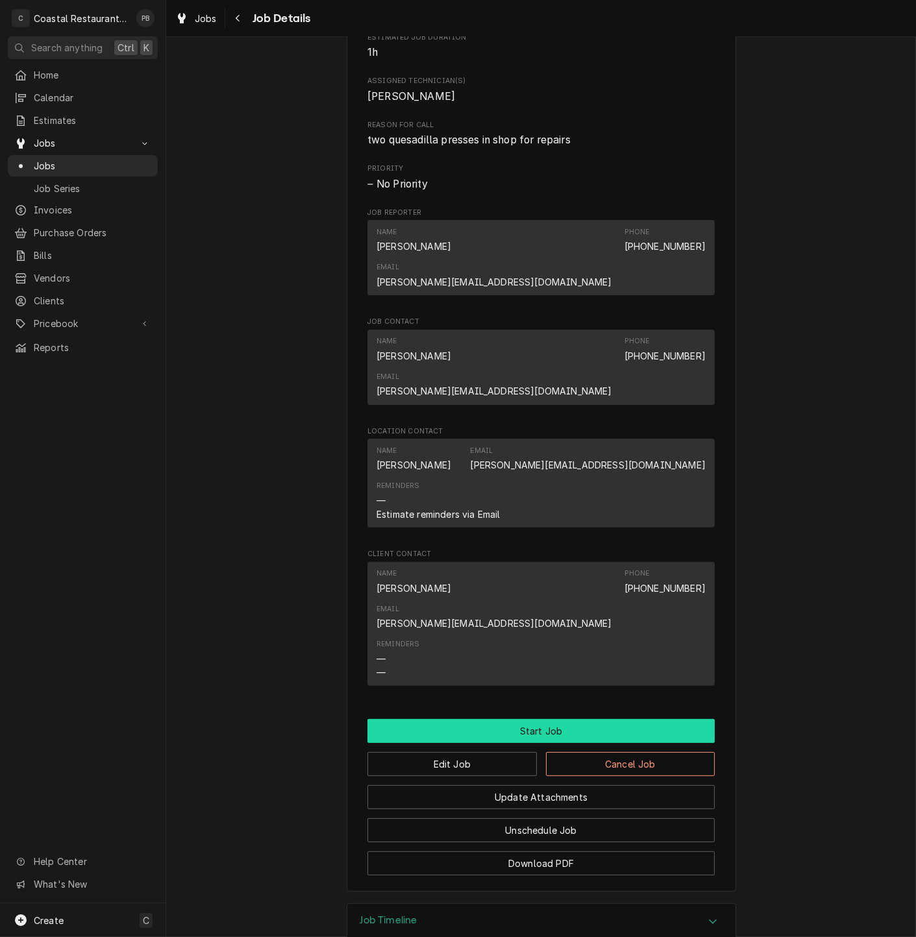
click at [567, 719] on button "Start Job" at bounding box center [540, 731] width 347 height 24
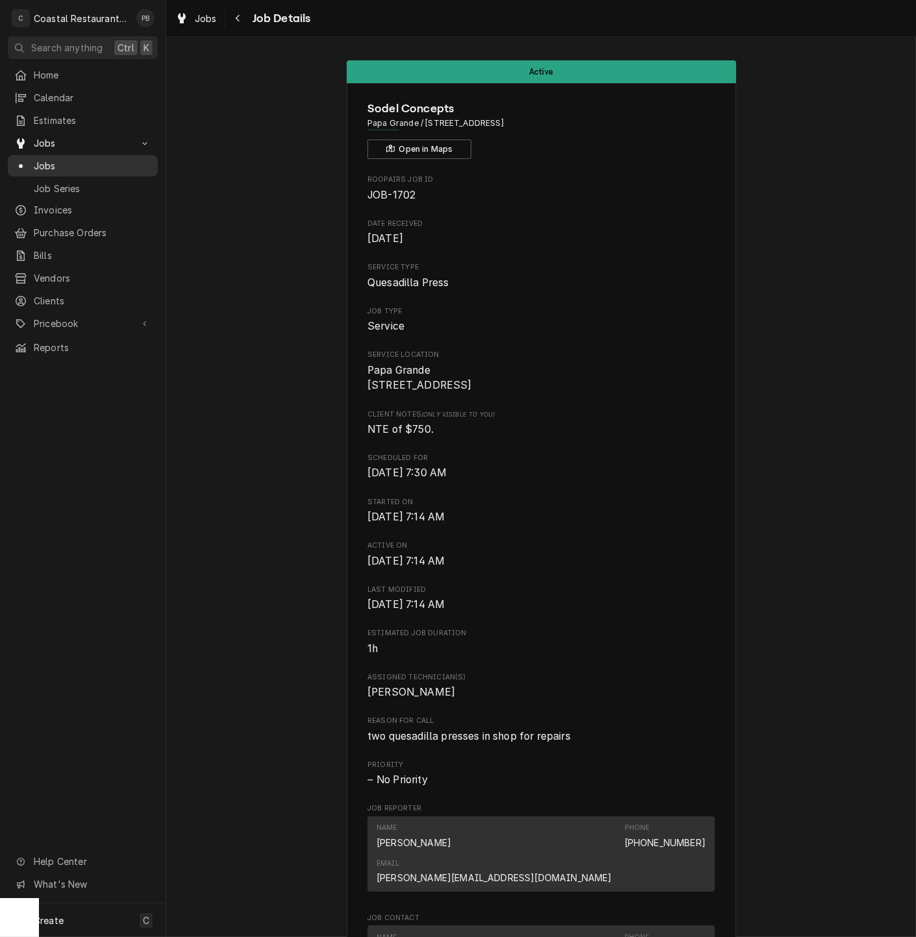
click at [52, 159] on span "Jobs" at bounding box center [92, 166] width 117 height 14
